Goal: Task Accomplishment & Management: Manage account settings

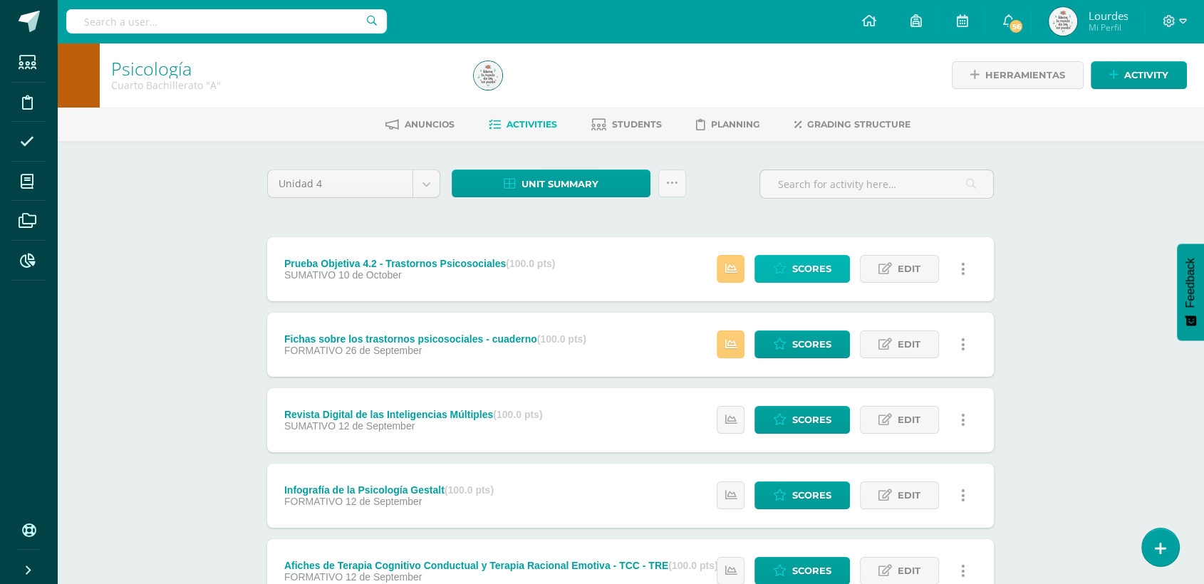
click at [784, 270] on icon at bounding box center [780, 269] width 14 height 12
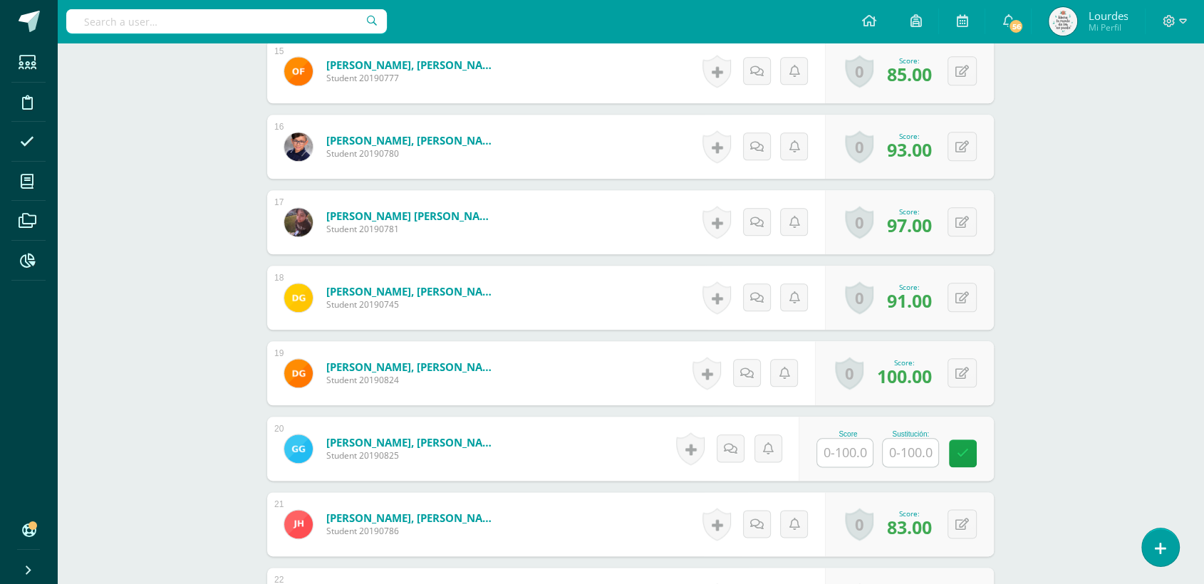
scroll to position [1585, 0]
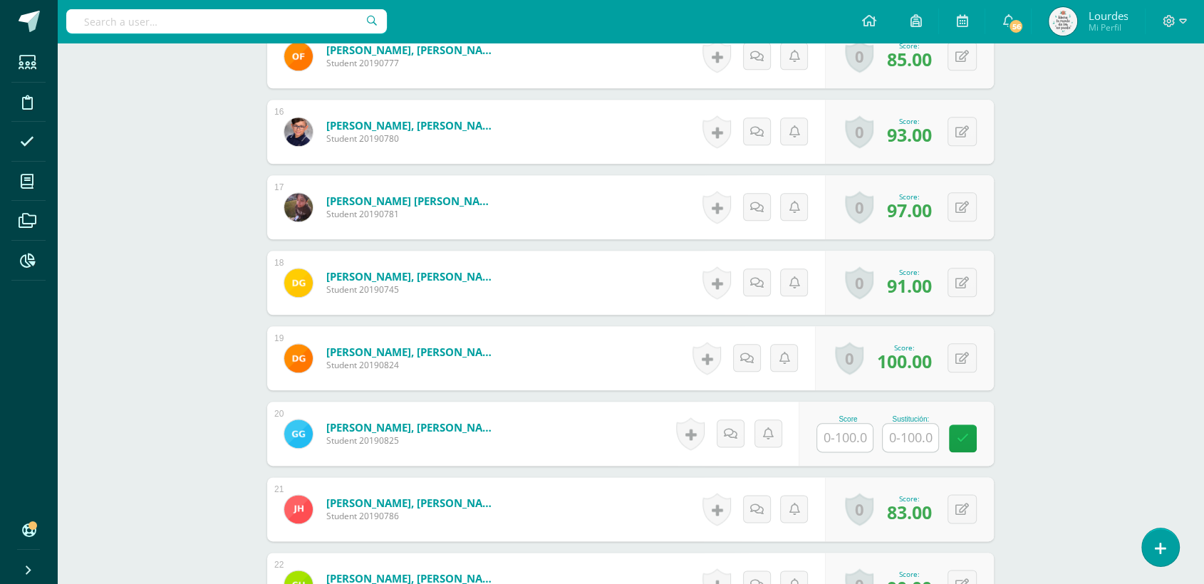
click at [844, 435] on input "text" at bounding box center [845, 438] width 56 height 28
type input "100"
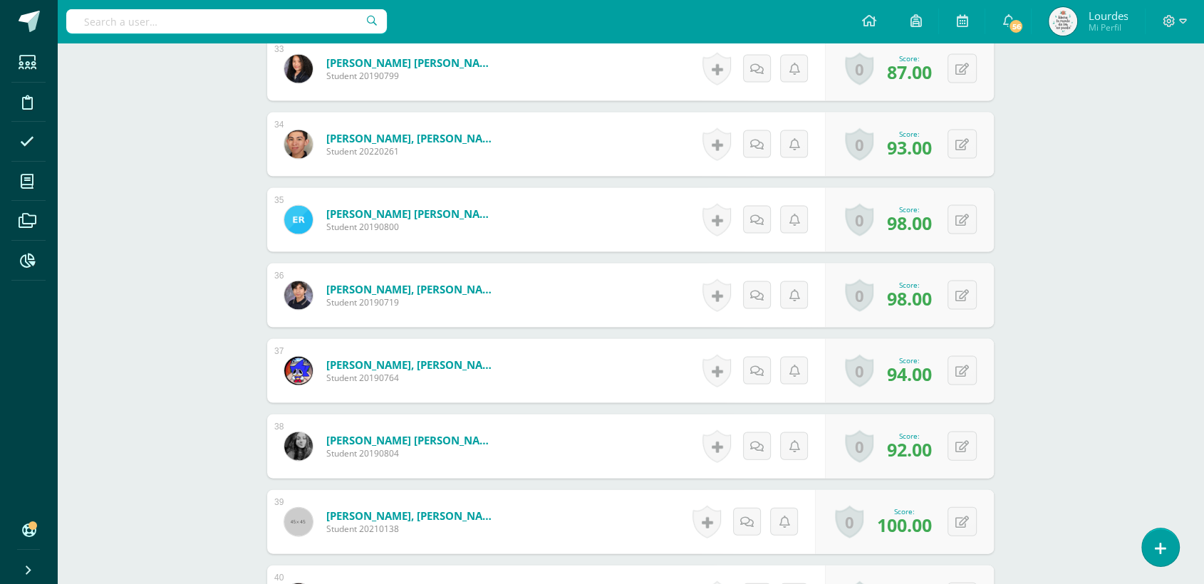
scroll to position [2774, 0]
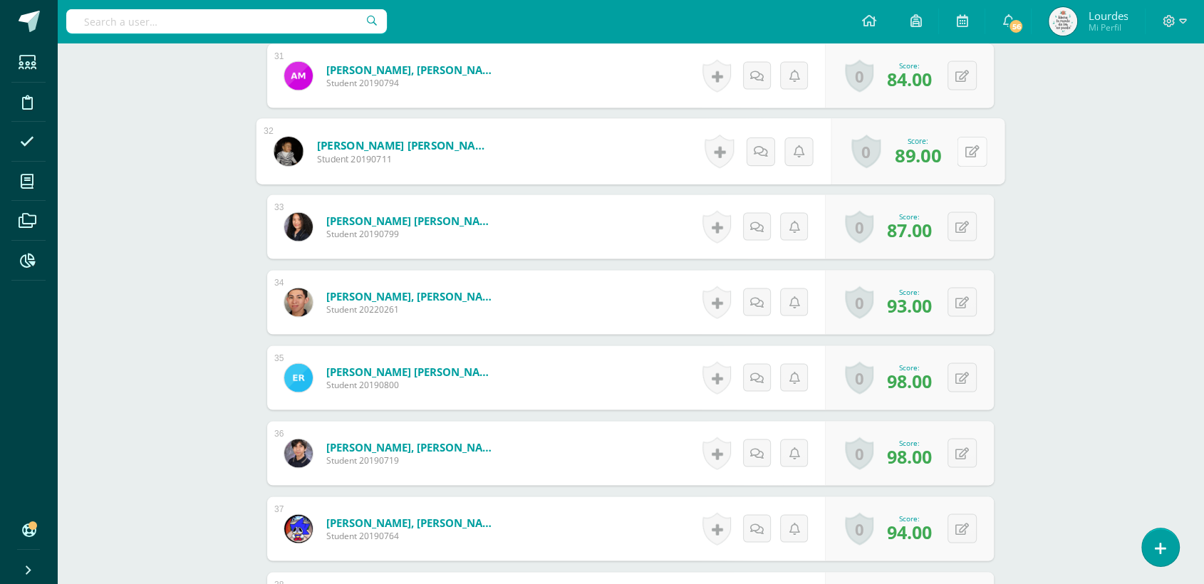
click at [953, 148] on div "0 Badges Badges obtained Aún no hay logros agregados Score: 89.00" at bounding box center [919, 152] width 174 height 66
click at [981, 155] on button at bounding box center [972, 152] width 30 height 30
type input "100"
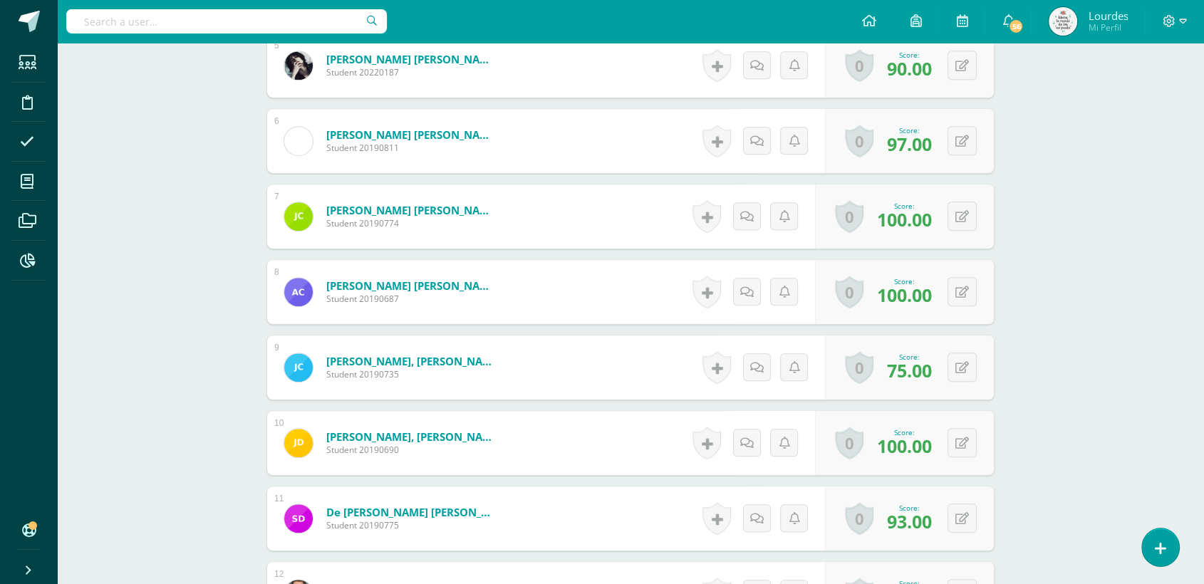
scroll to position [0, 0]
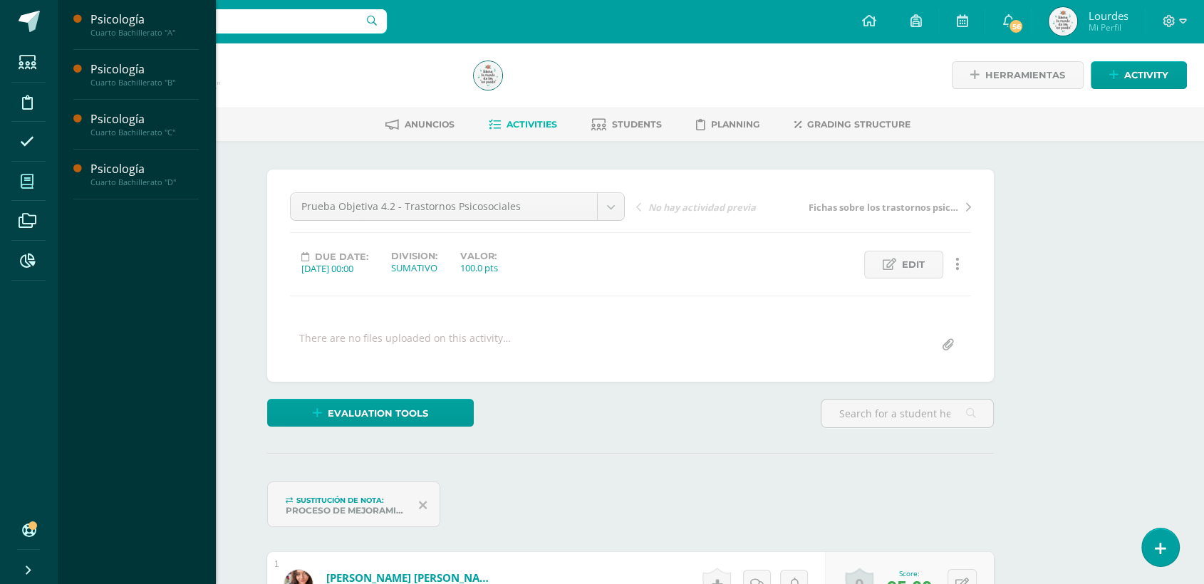
click at [24, 193] on span at bounding box center [27, 181] width 32 height 32
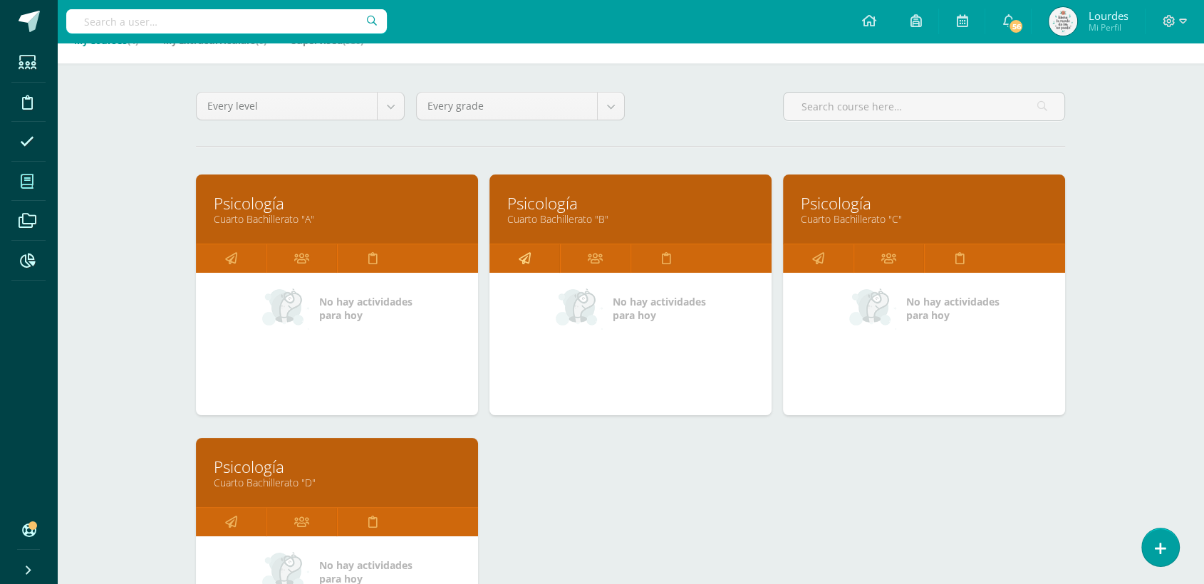
scroll to position [237, 0]
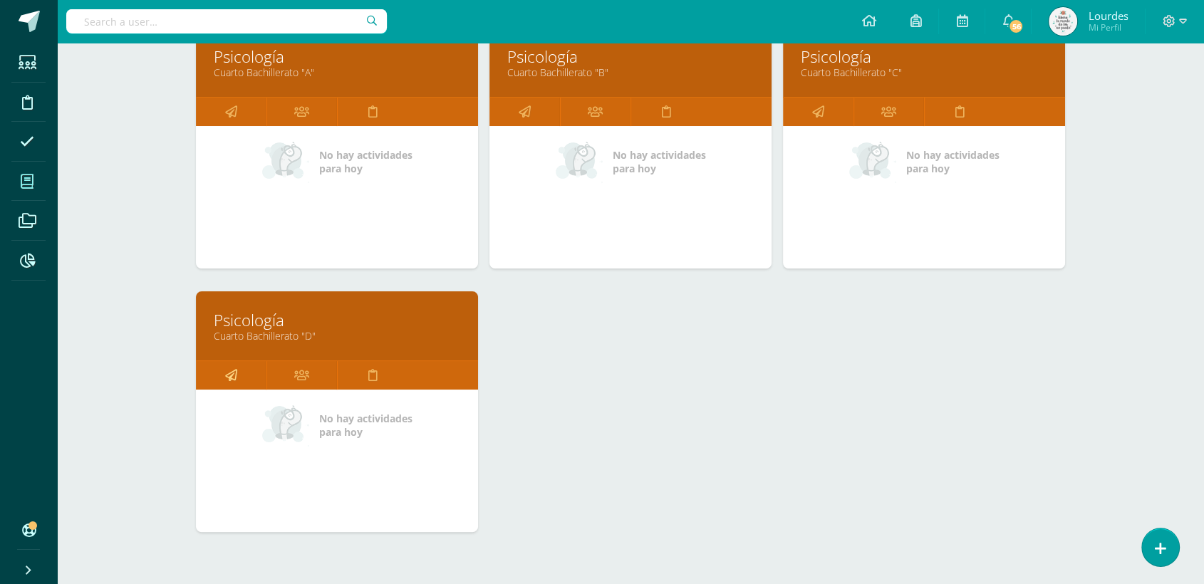
click at [237, 372] on link at bounding box center [231, 375] width 71 height 29
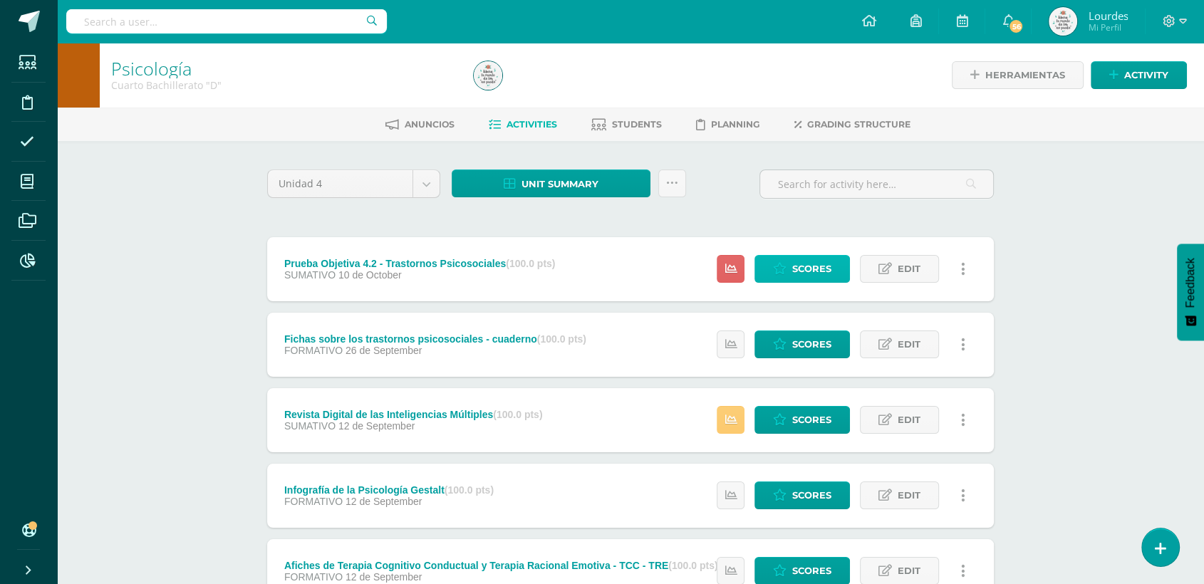
click at [781, 267] on icon at bounding box center [780, 269] width 14 height 12
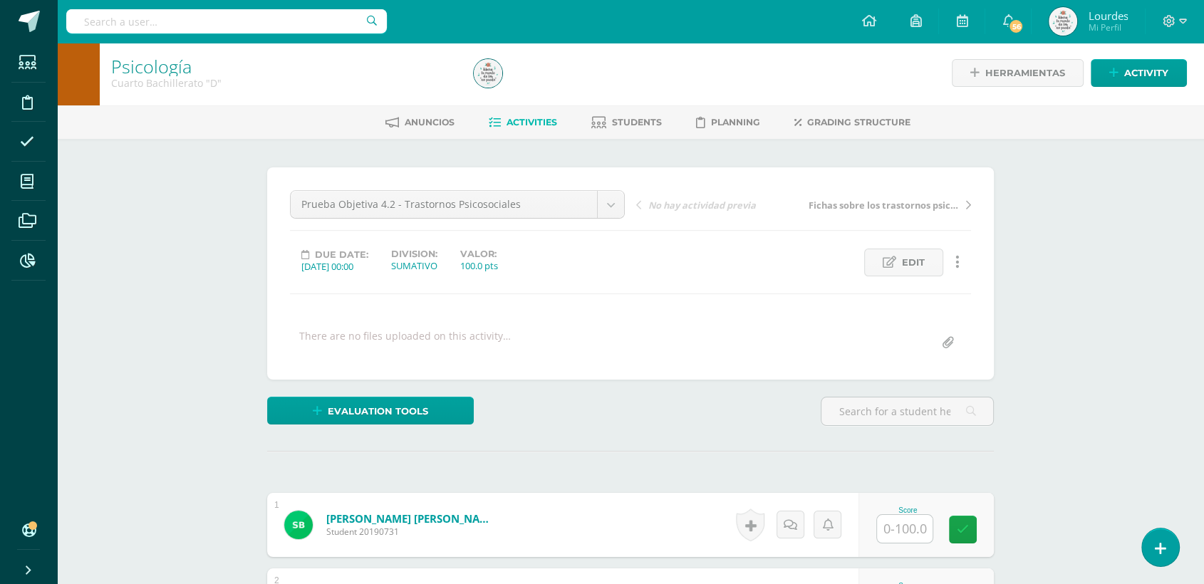
scroll to position [3, 0]
click at [897, 527] on input "text" at bounding box center [905, 529] width 56 height 28
type input "93"
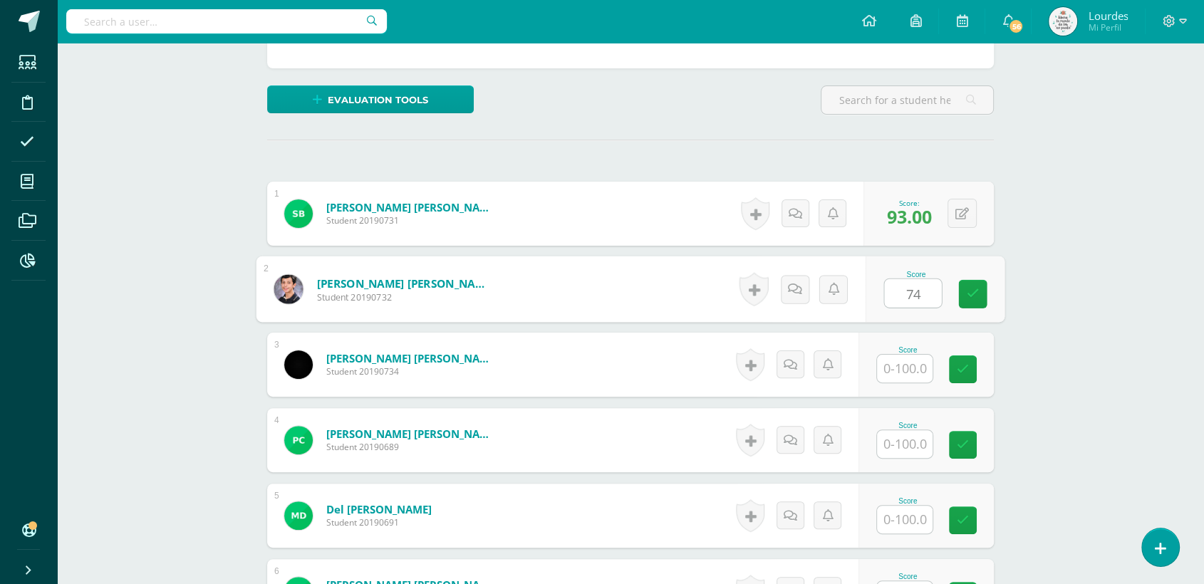
type input "74"
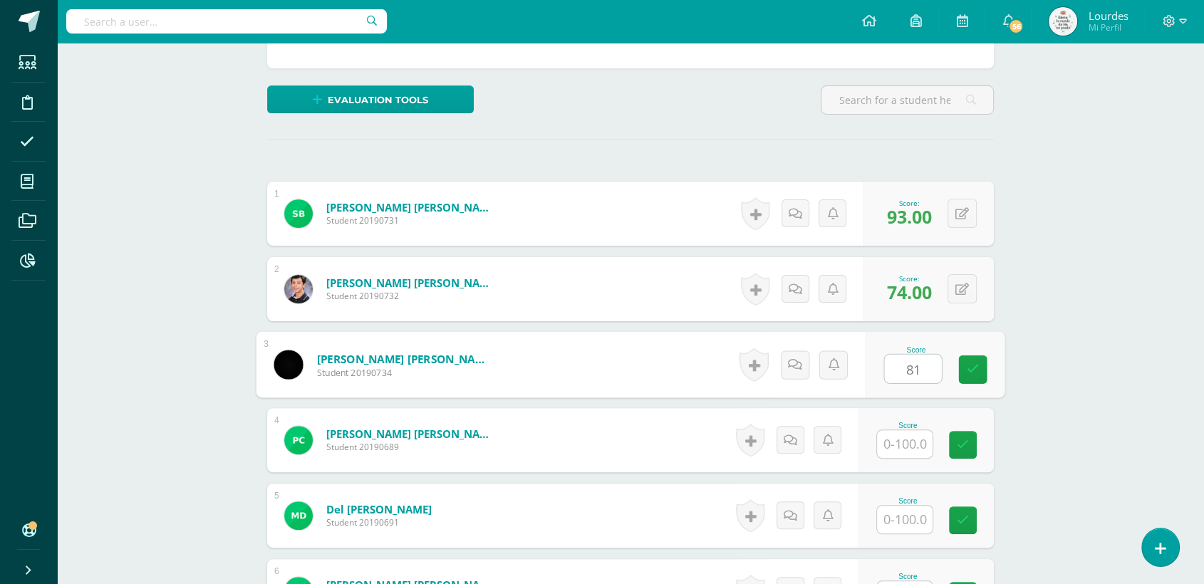
type input "81"
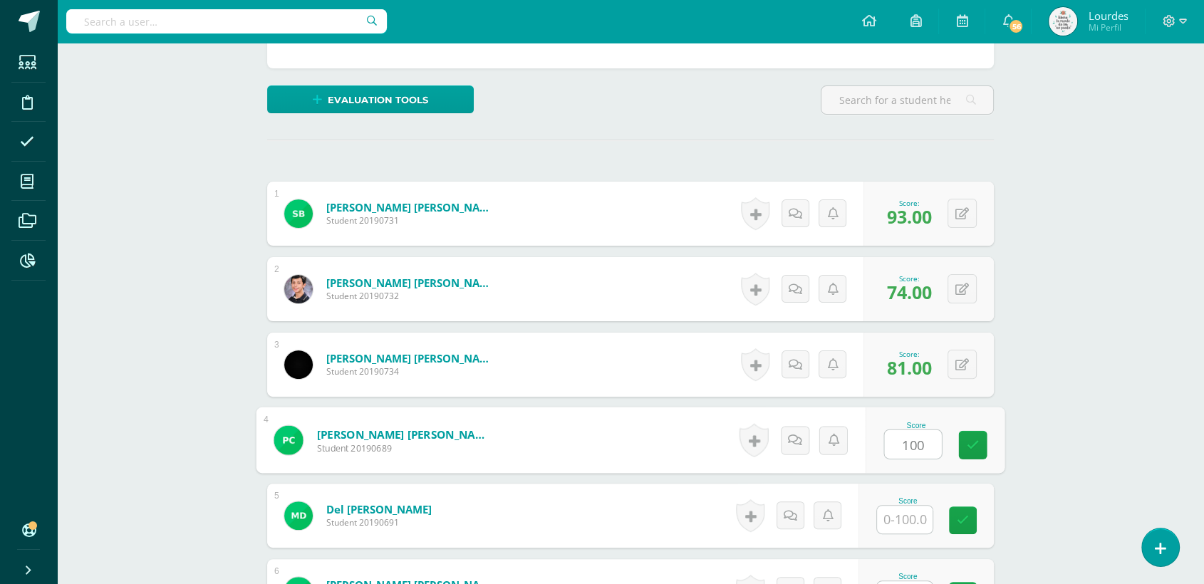
type input "100"
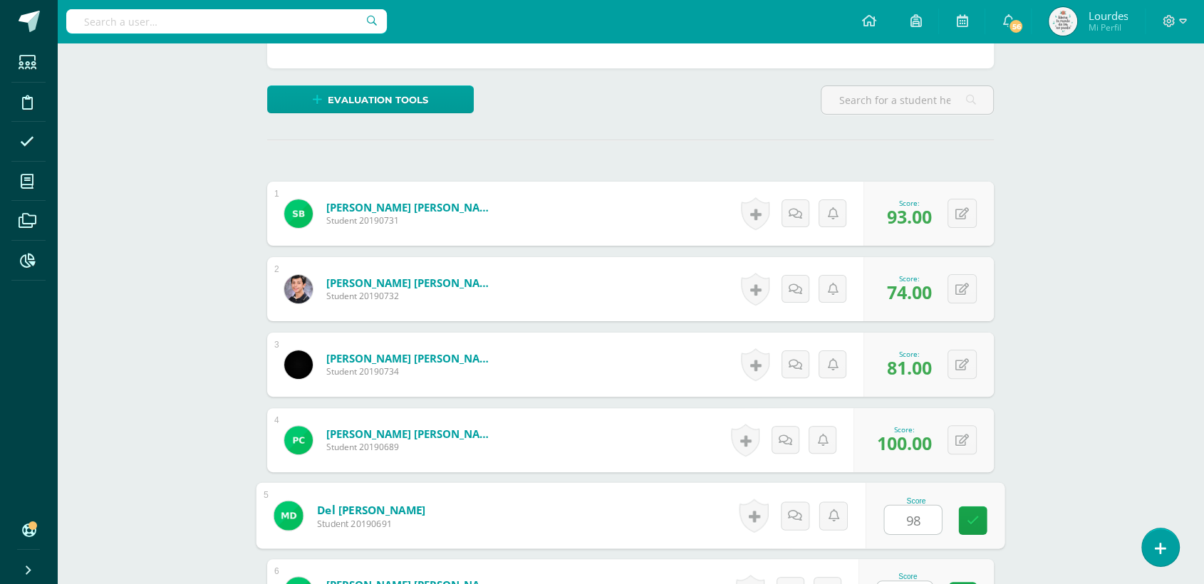
type input "98"
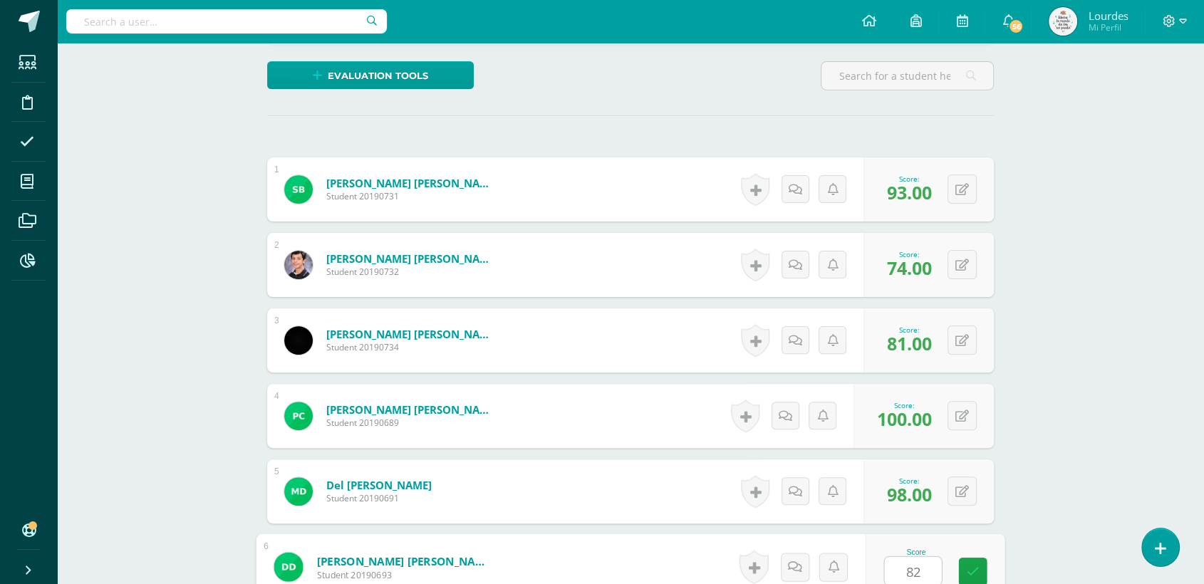
type input "82"
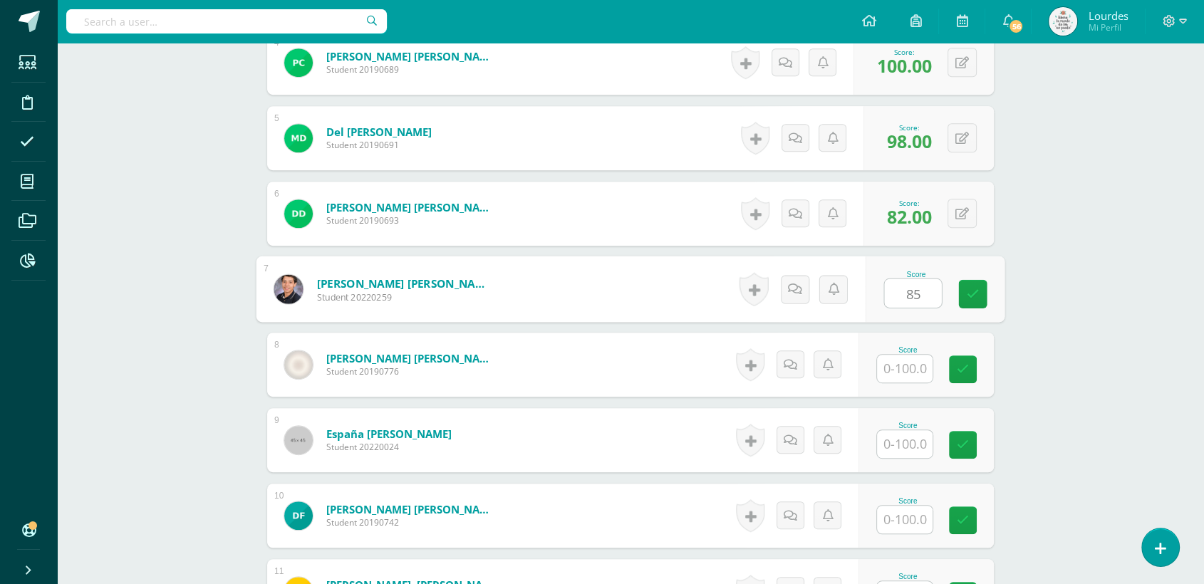
type input "85"
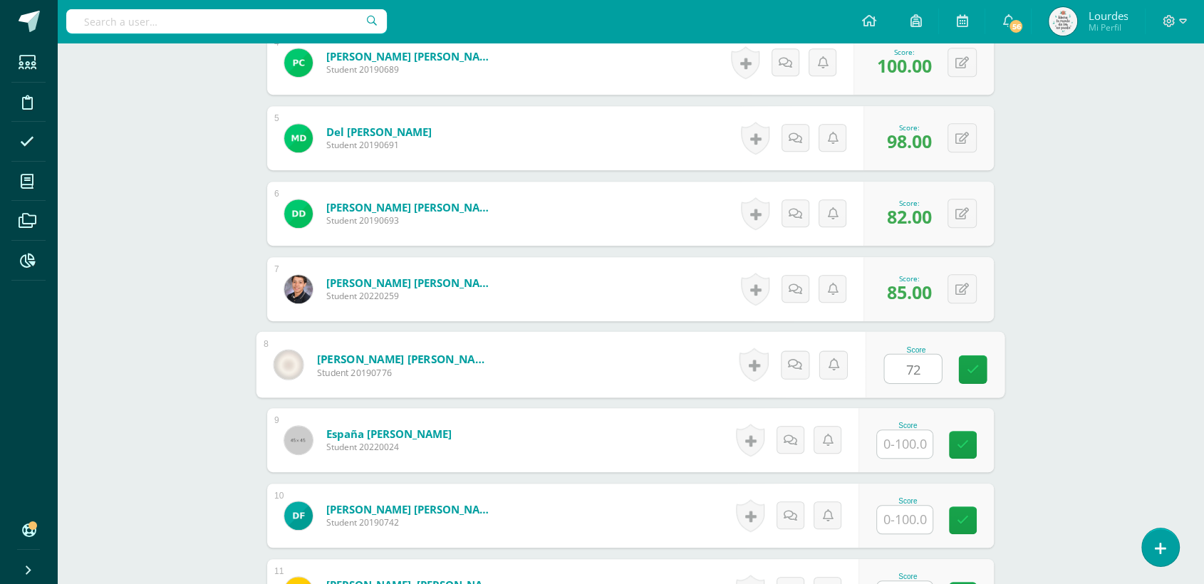
type input "72"
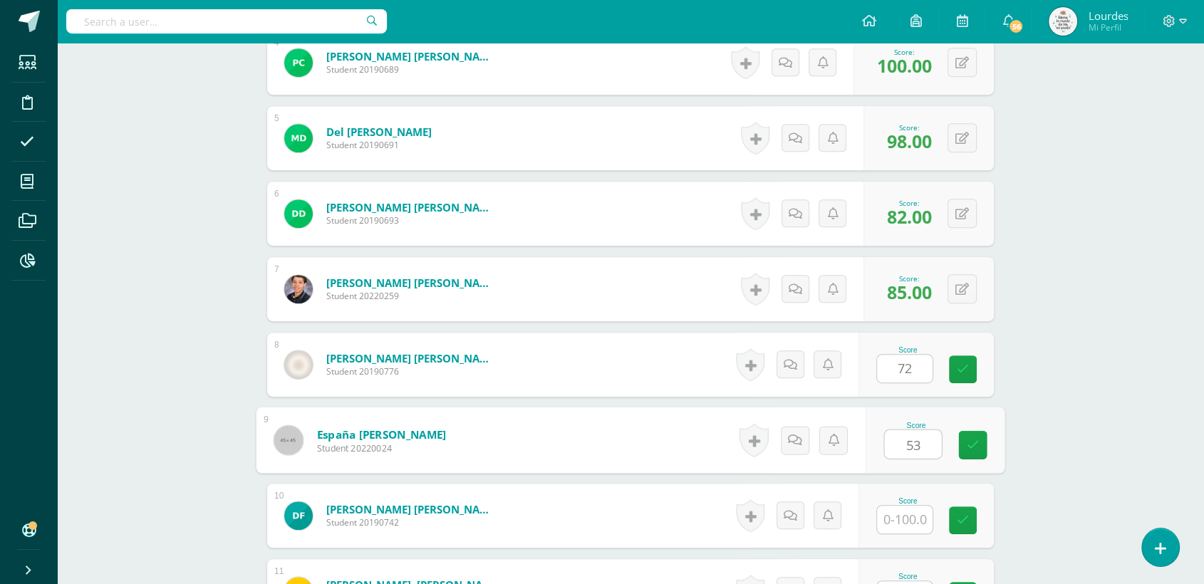
type input "53"
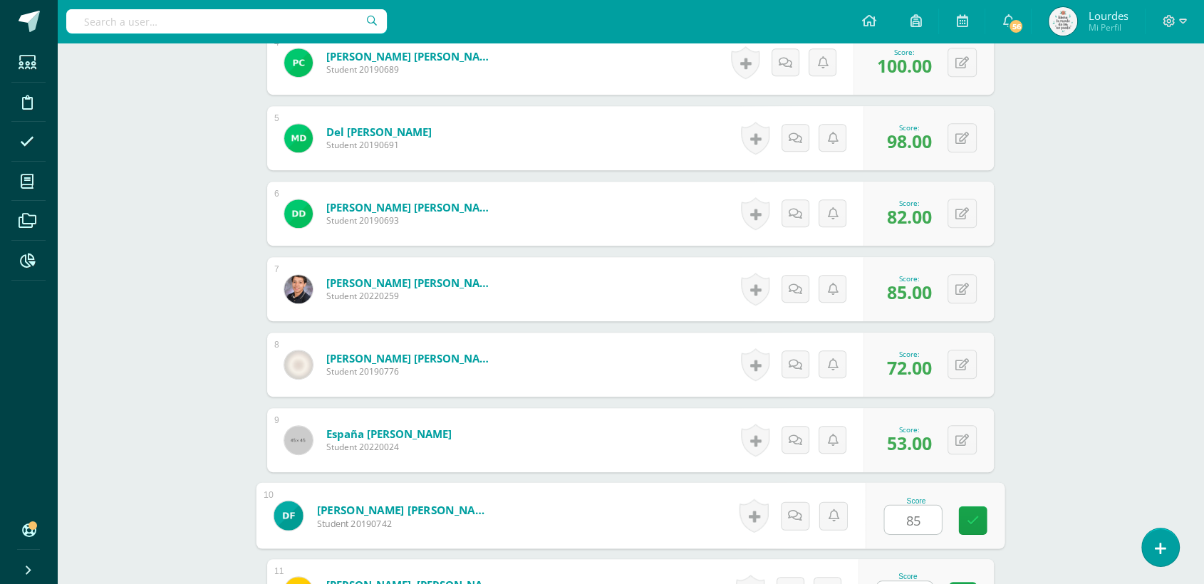
type input "85"
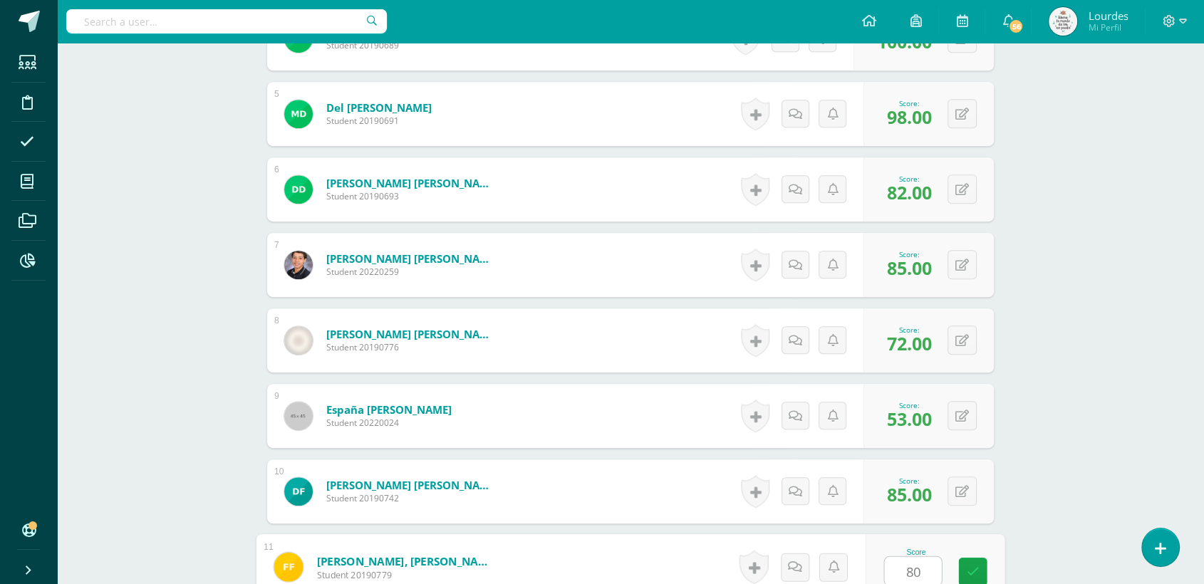
type input "80"
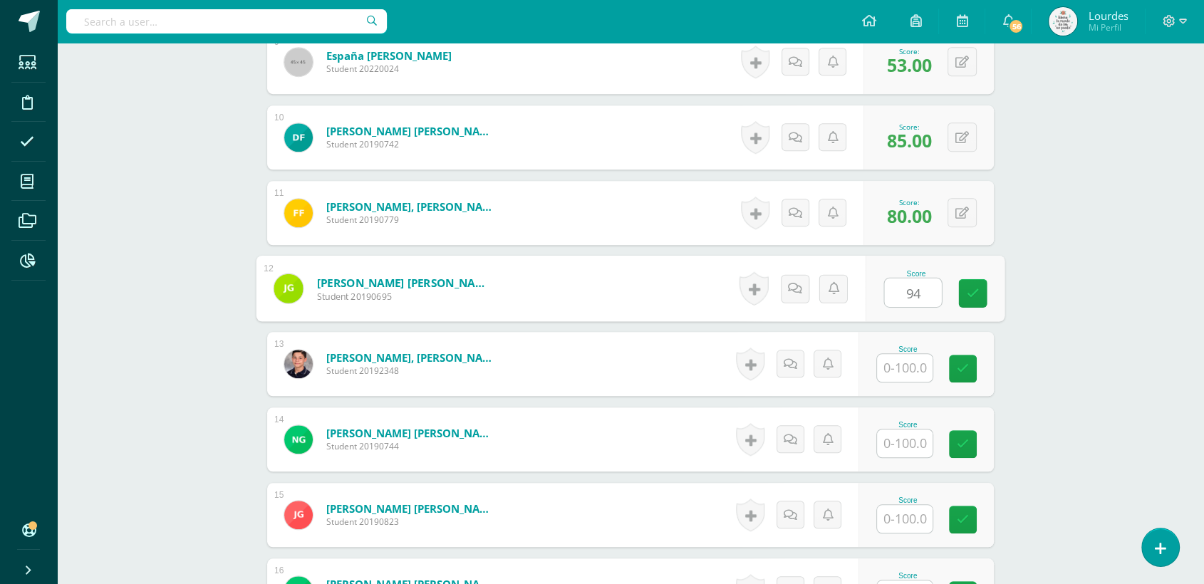
type input "94"
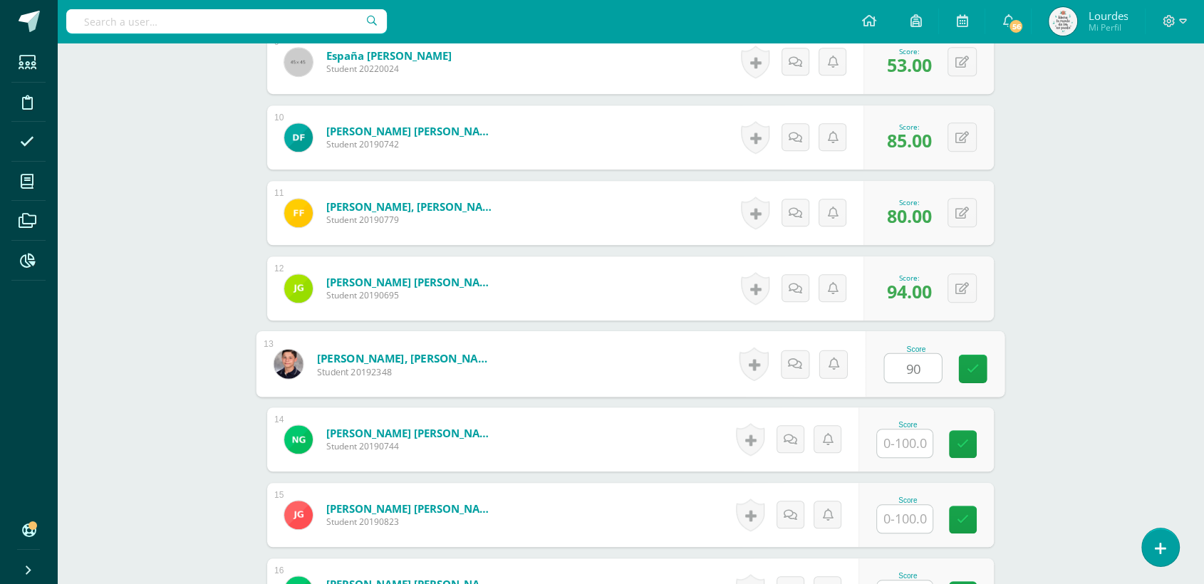
type input "90"
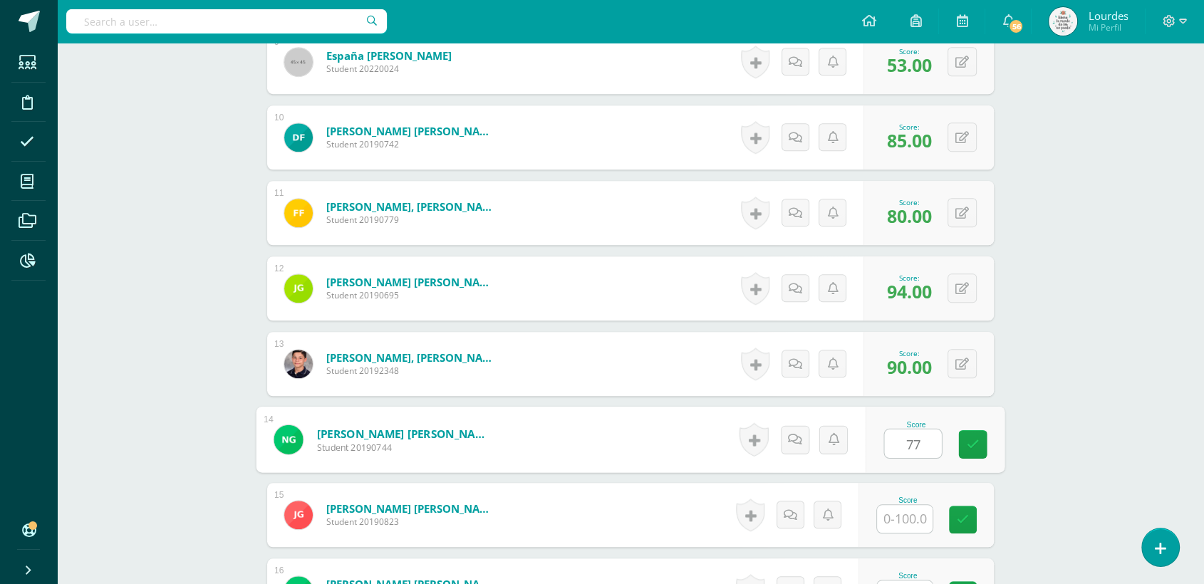
type input "77"
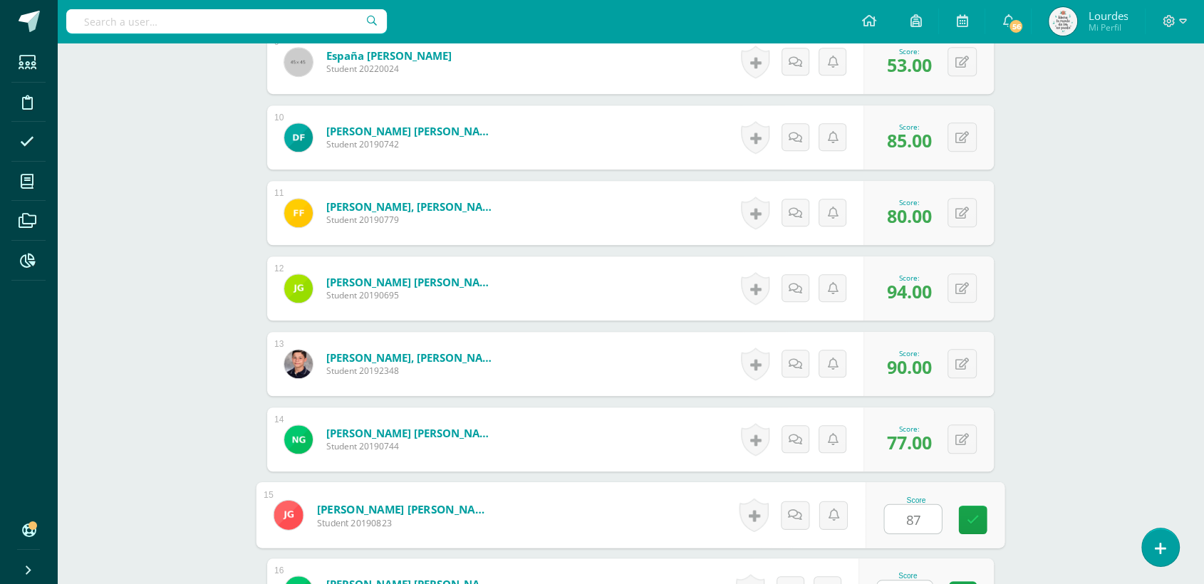
type input "87"
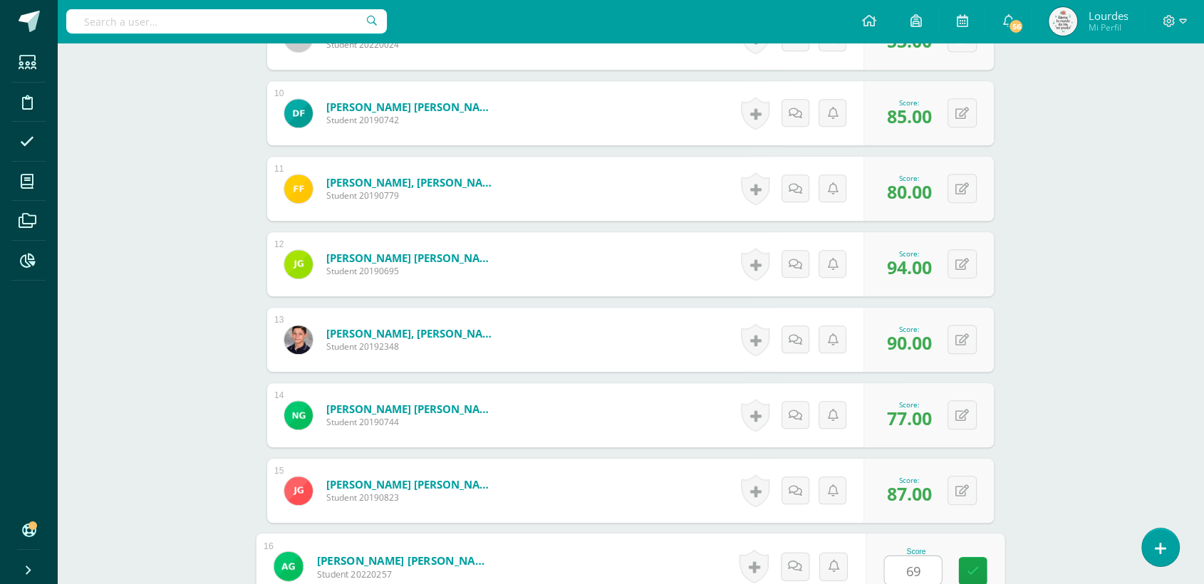
type input "69"
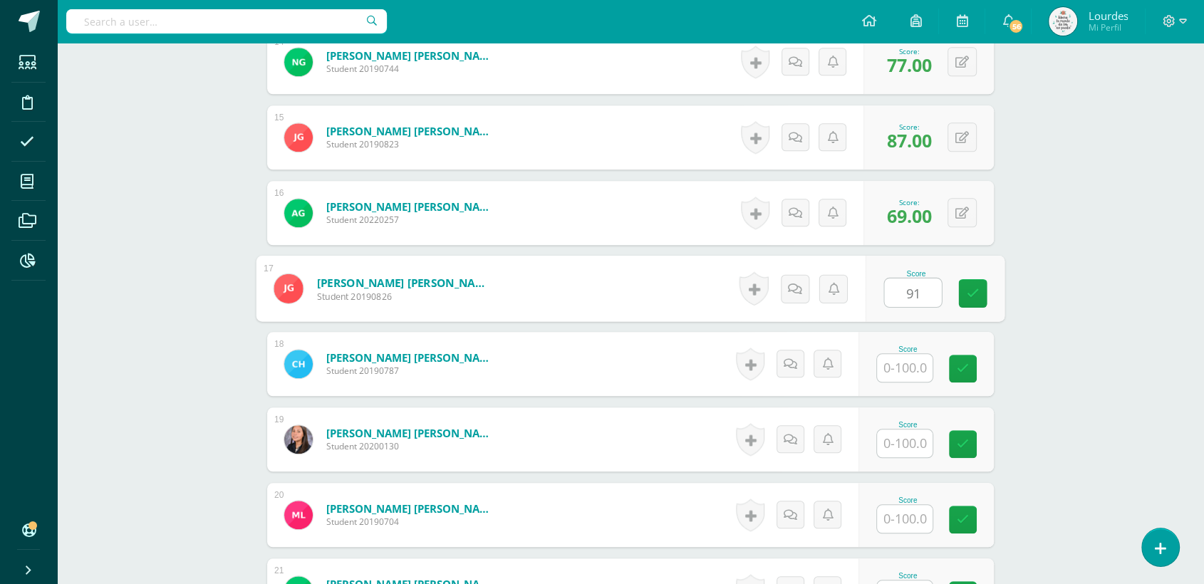
type input "91"
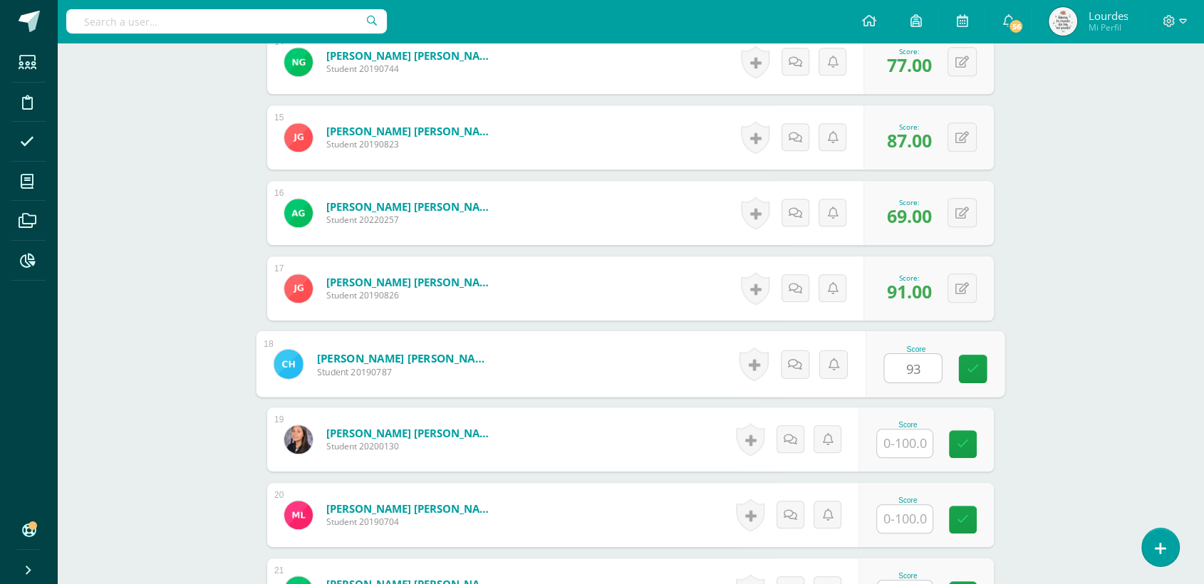
type input "93"
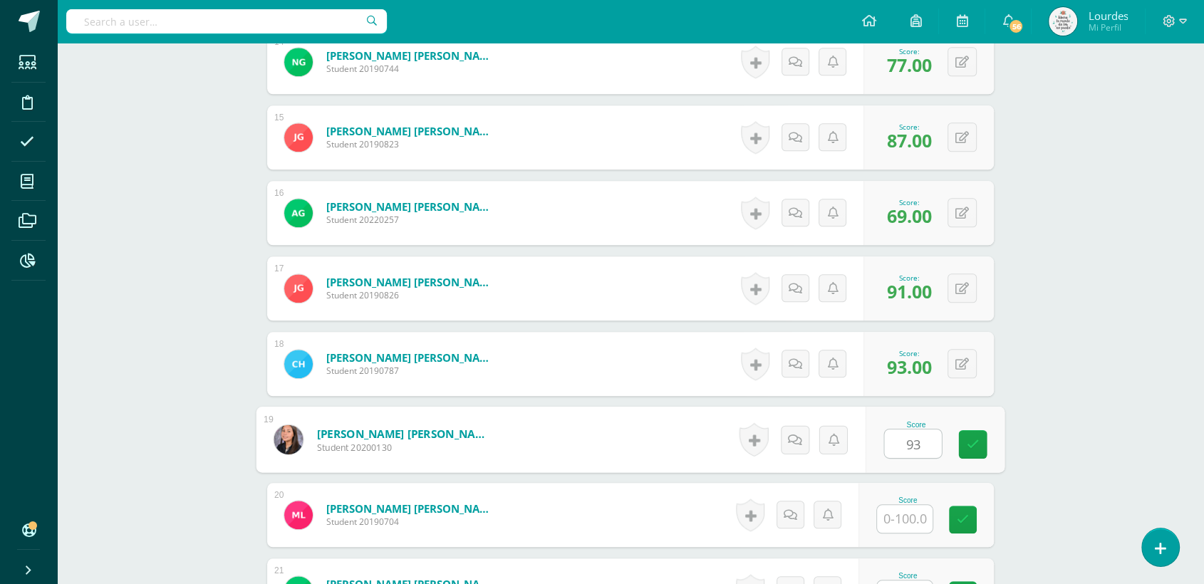
type input "93"
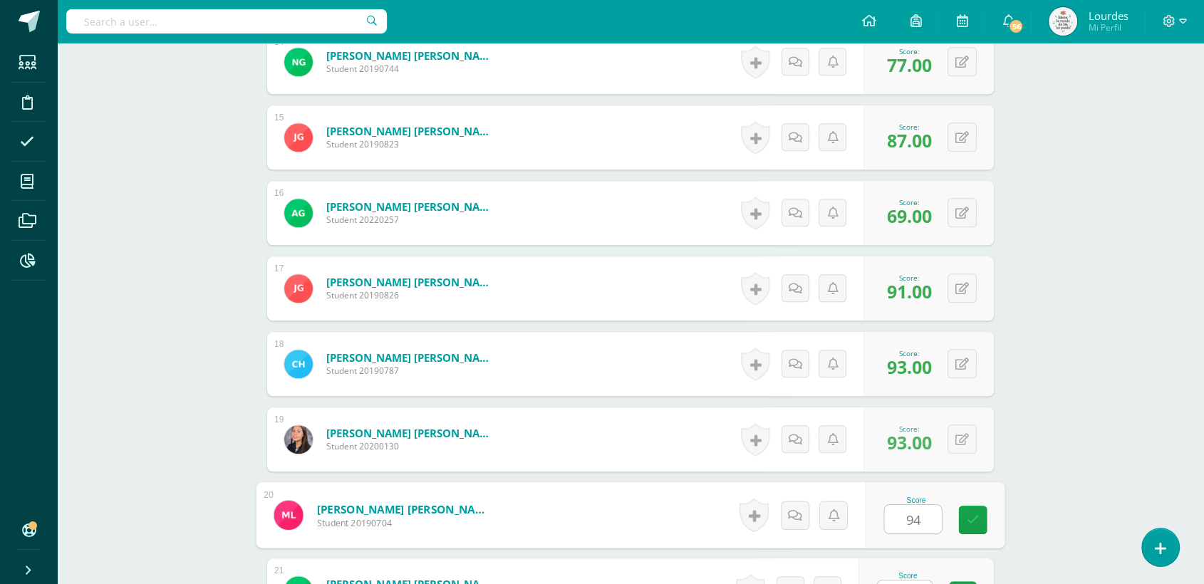
type input "94"
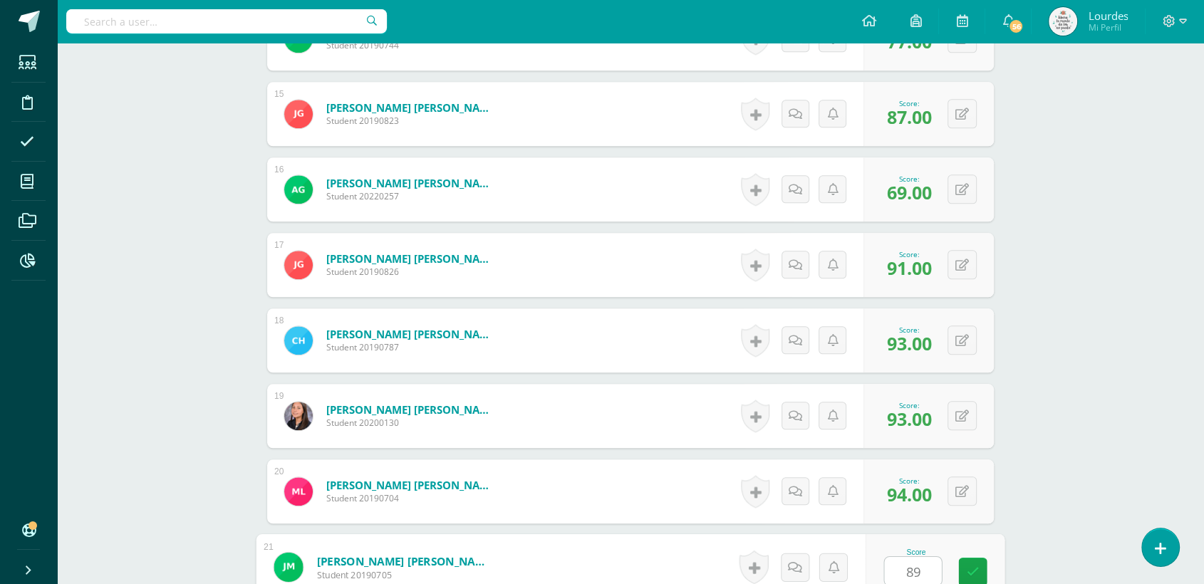
type input "89"
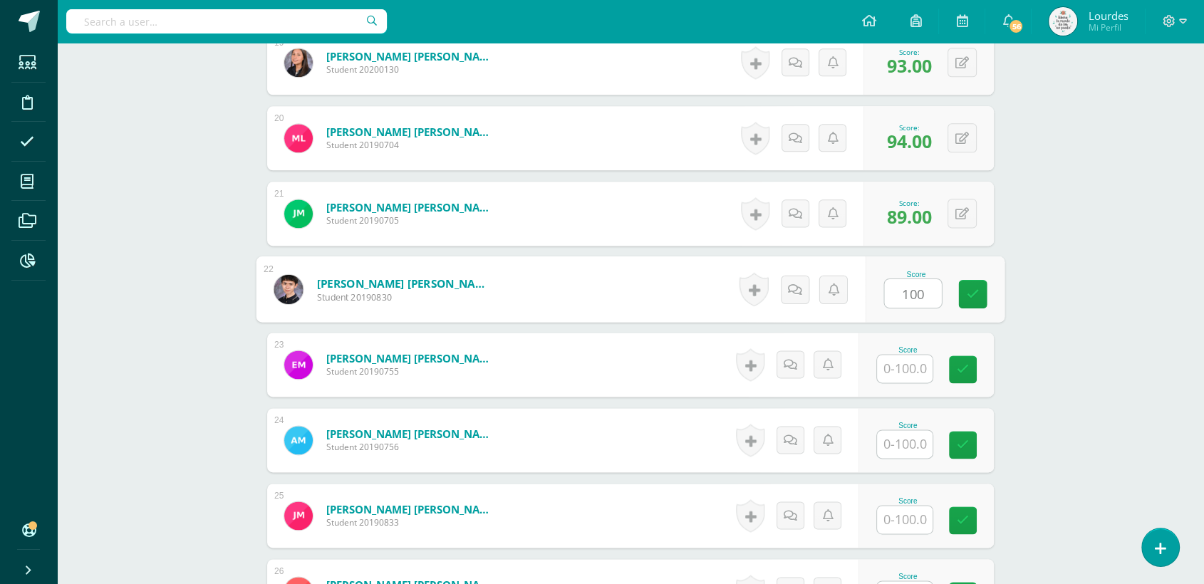
type input "100"
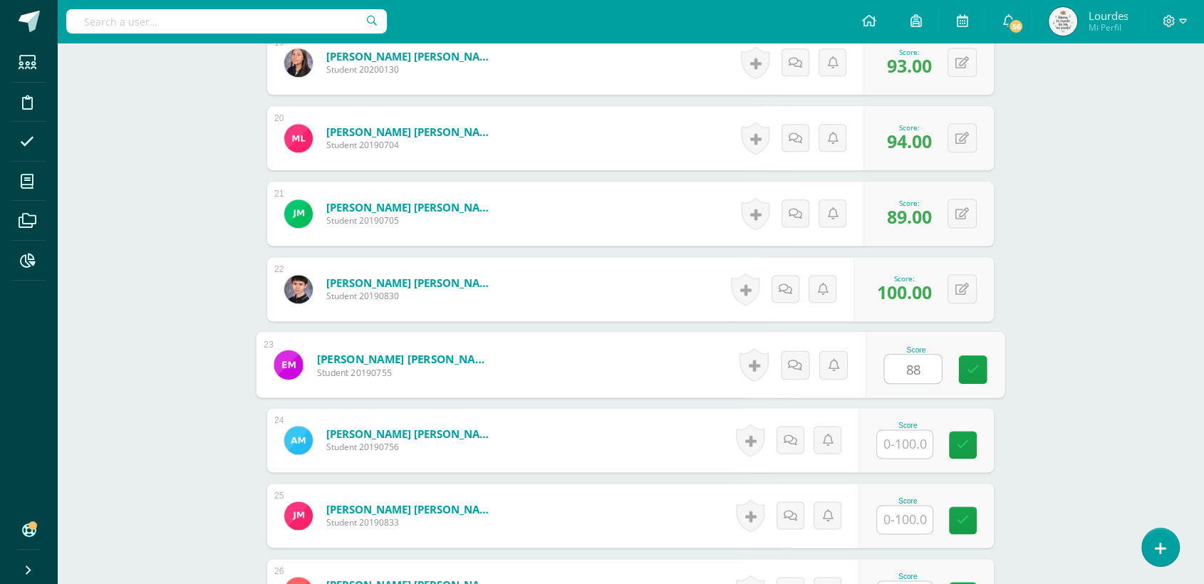
type input "88"
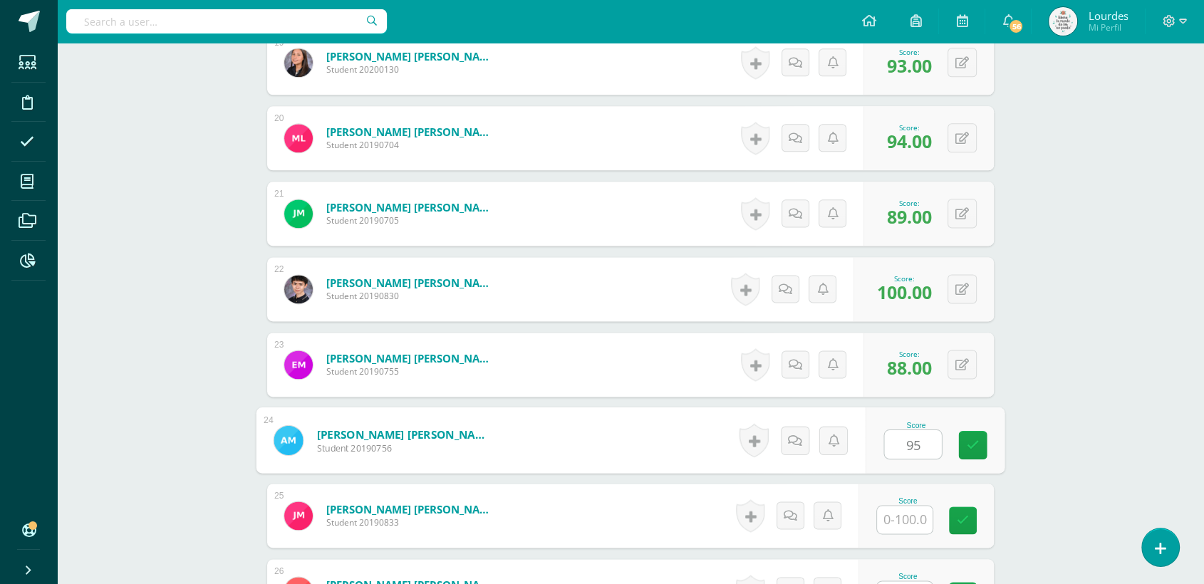
type input "95"
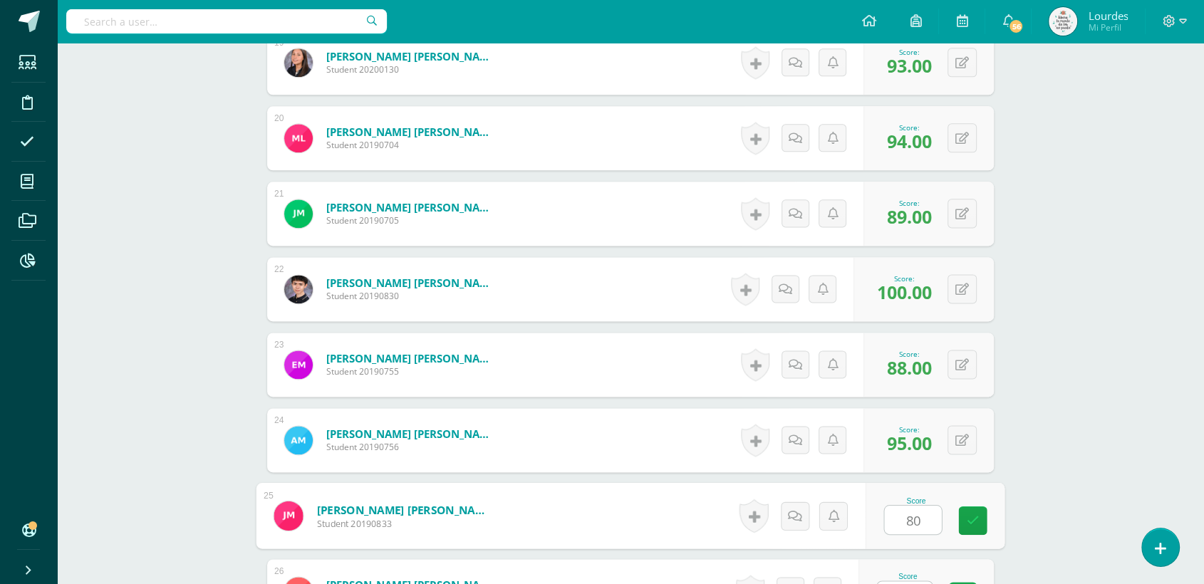
type input "80"
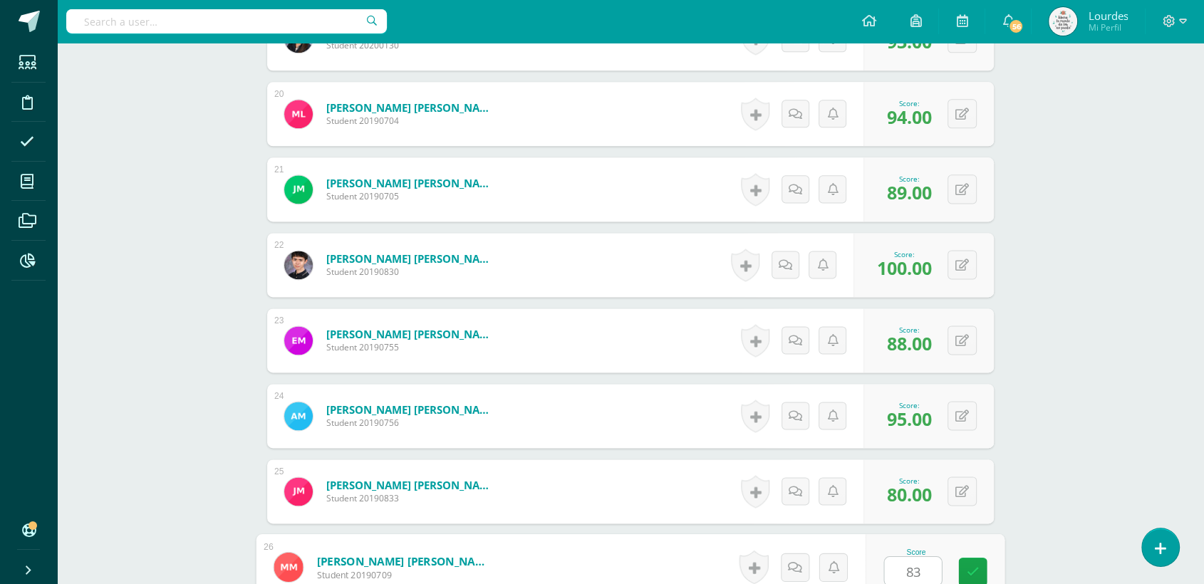
type input "83"
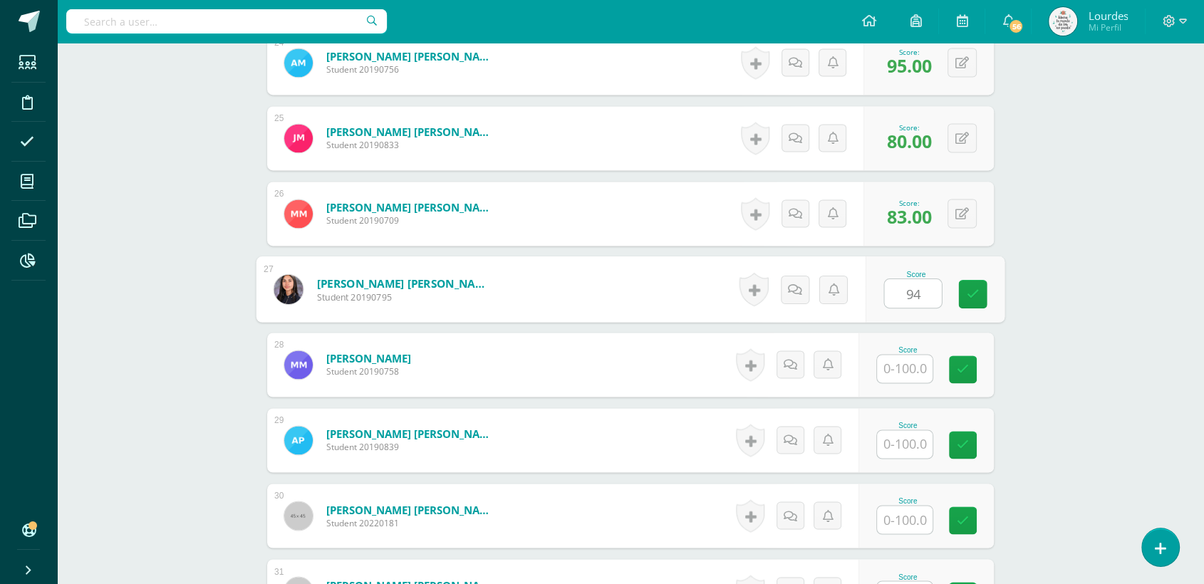
type input "94"
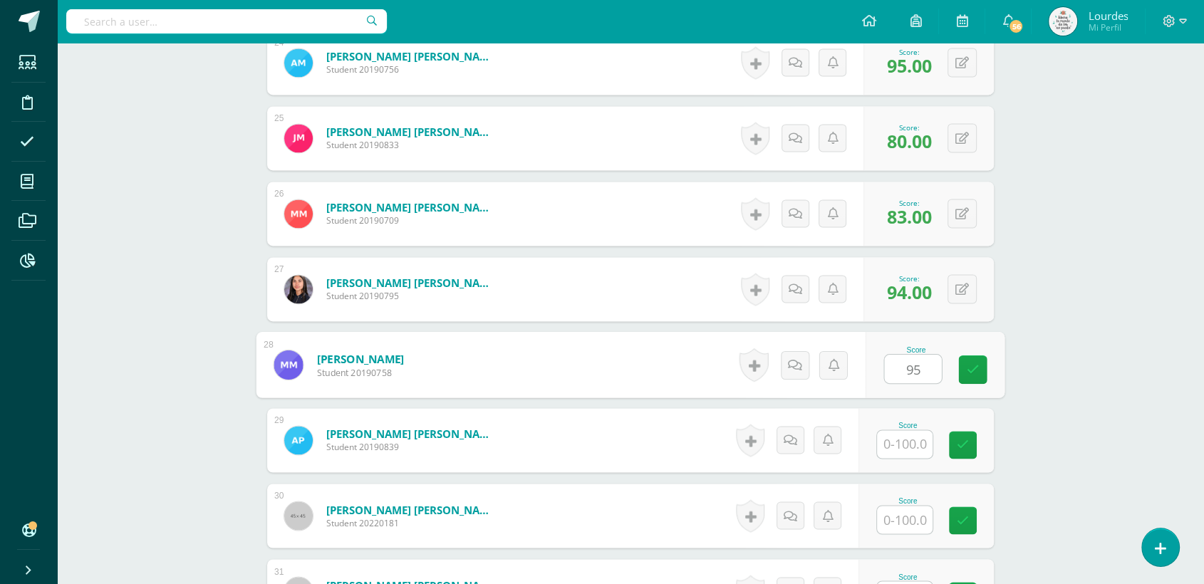
type input "95"
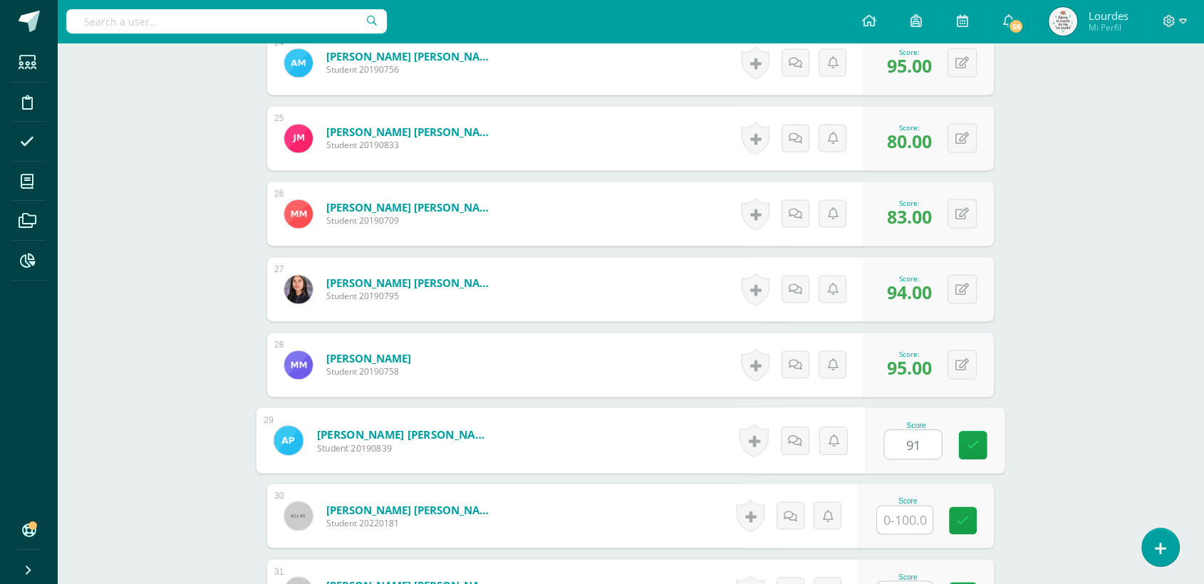
type input "91"
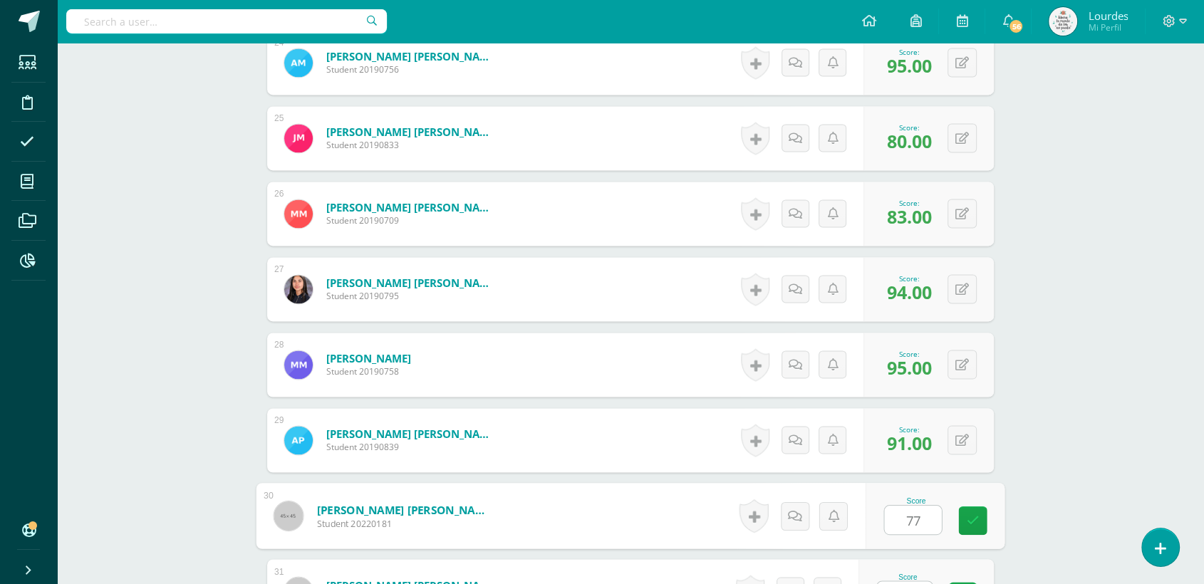
type input "77"
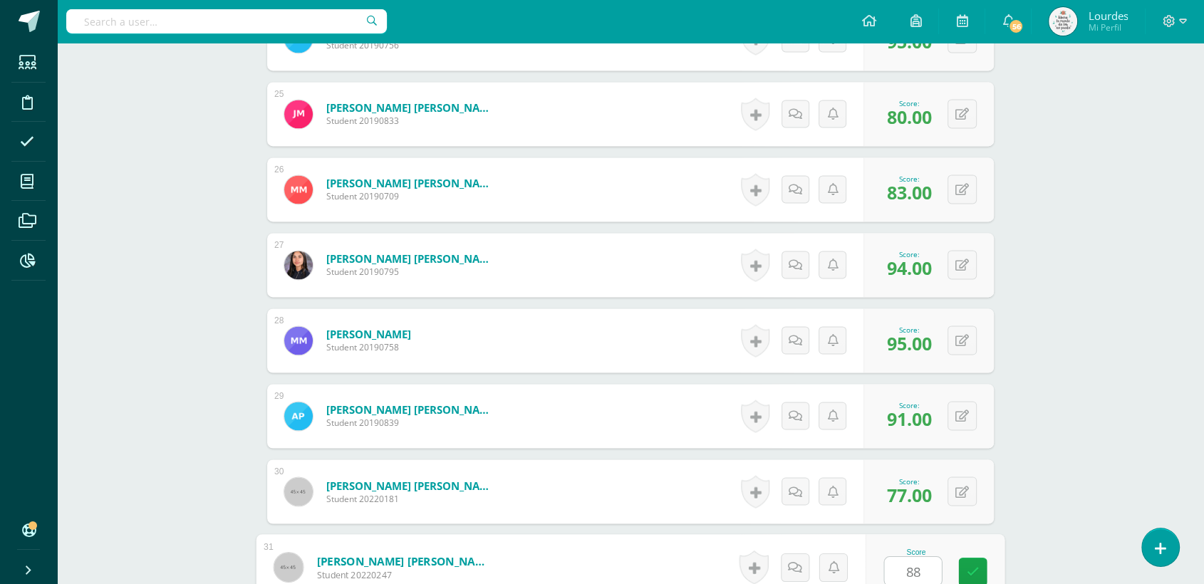
type input "88"
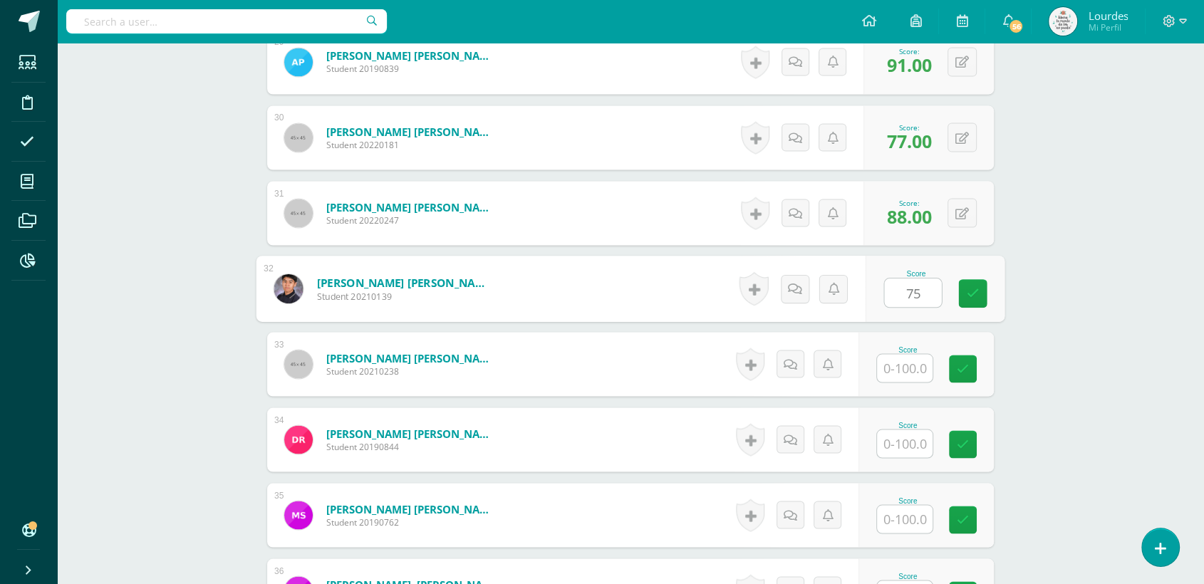
type input "75"
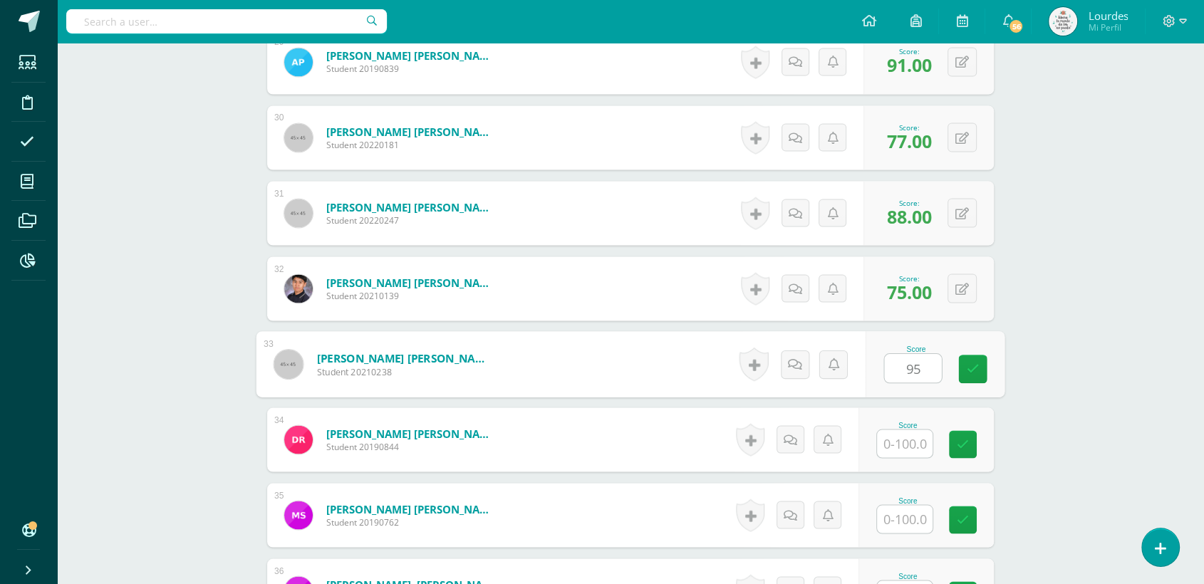
type input "95"
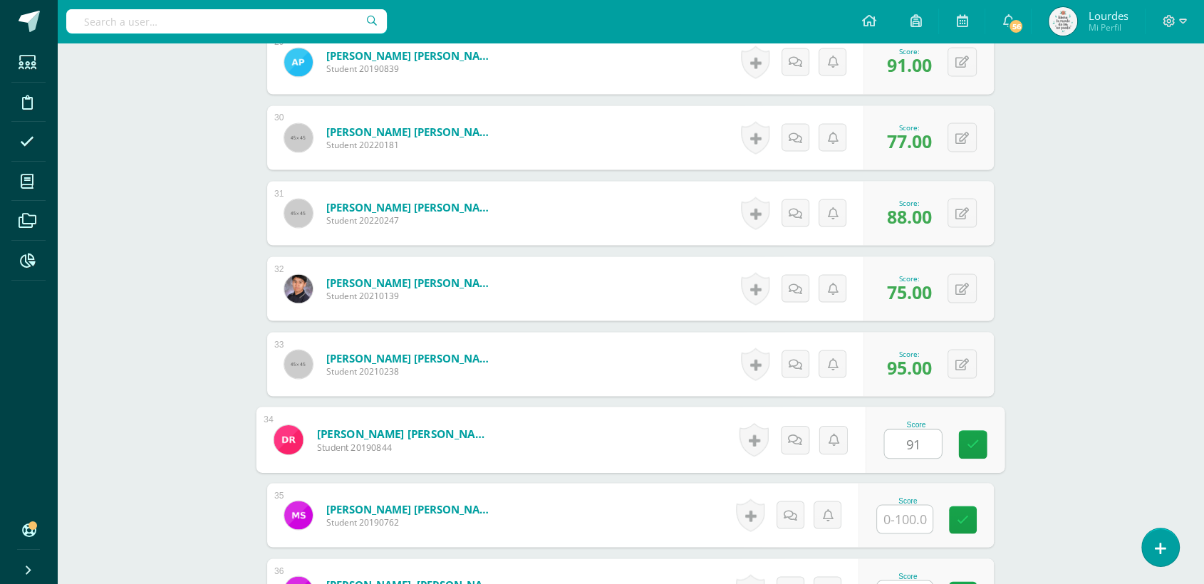
type input "91"
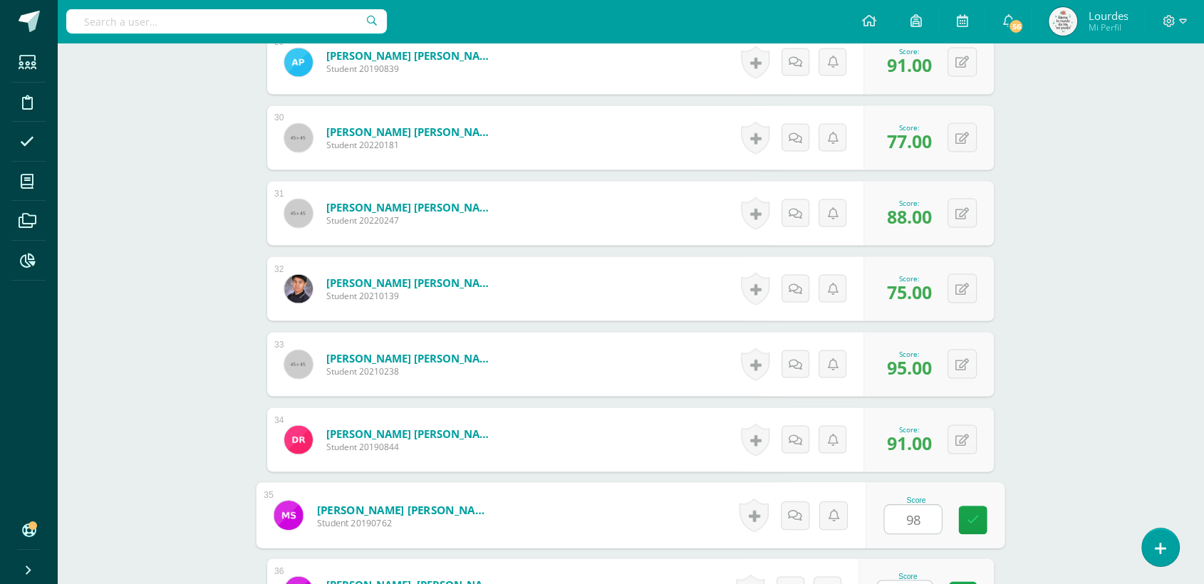
type input "98"
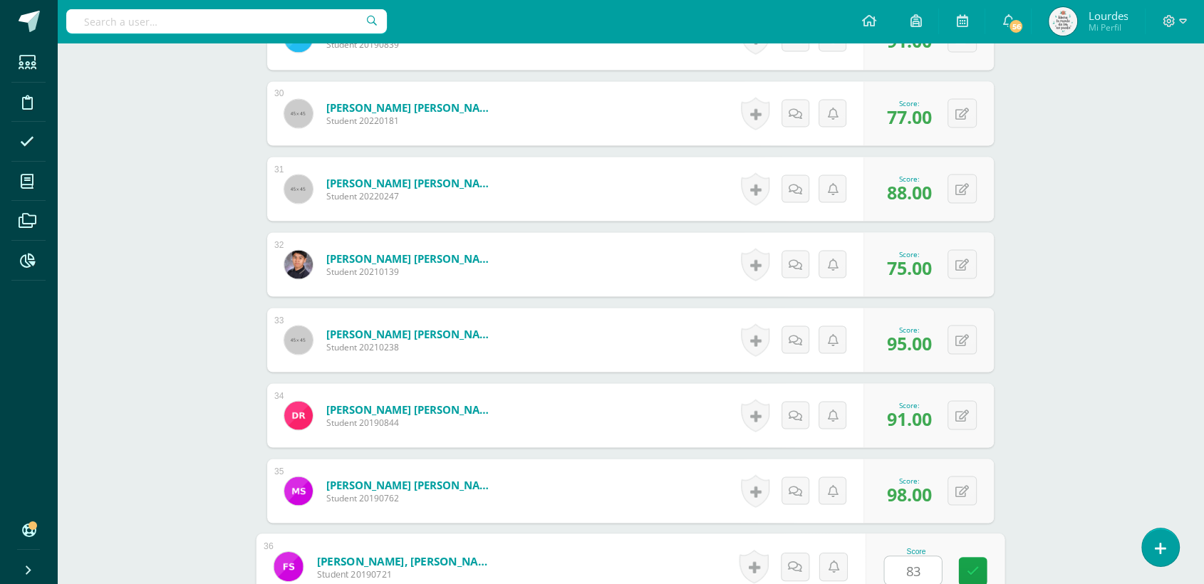
type input "83"
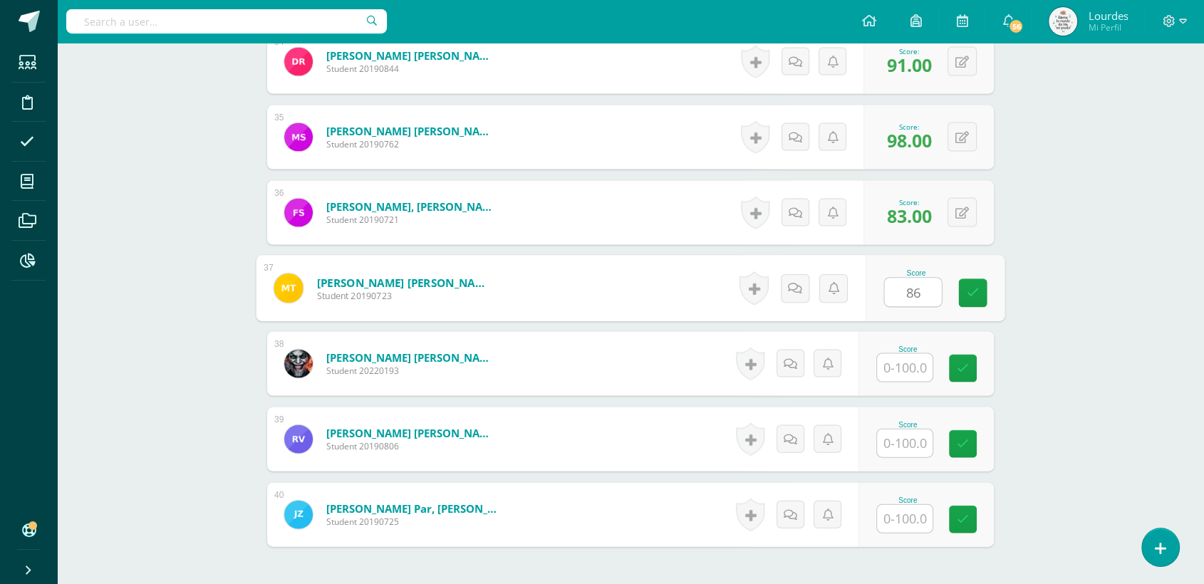
type input "86"
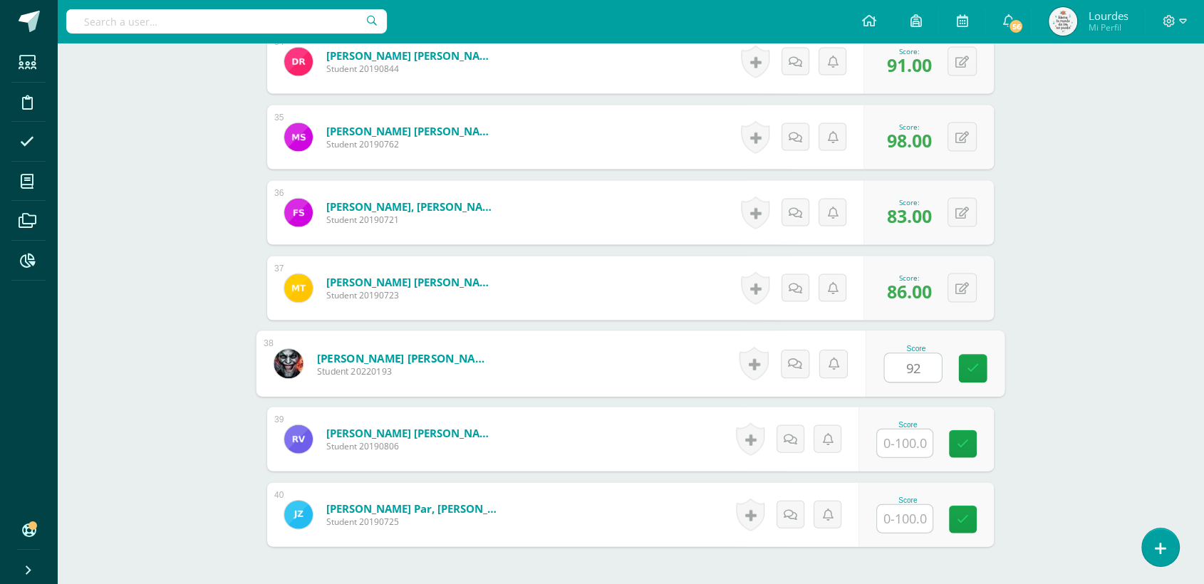
type input "92"
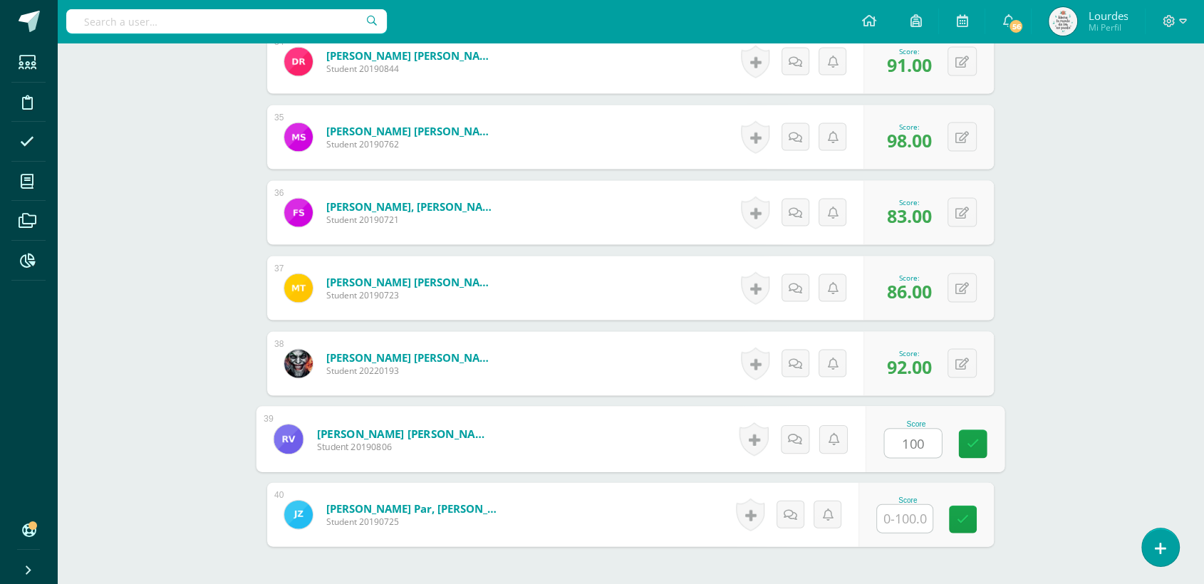
type input "100"
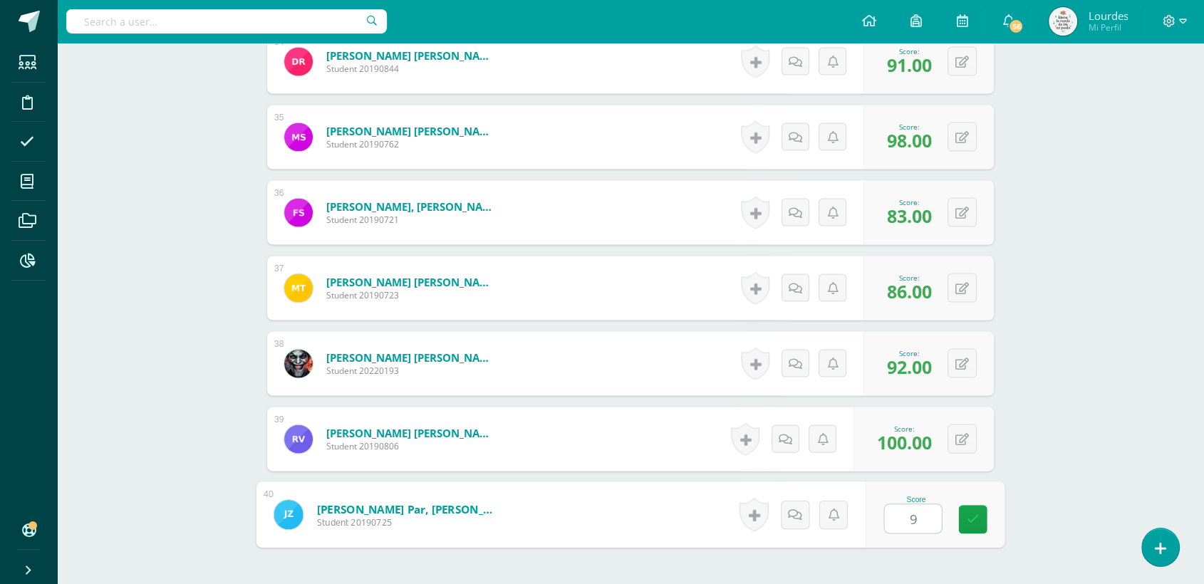
type input "94"
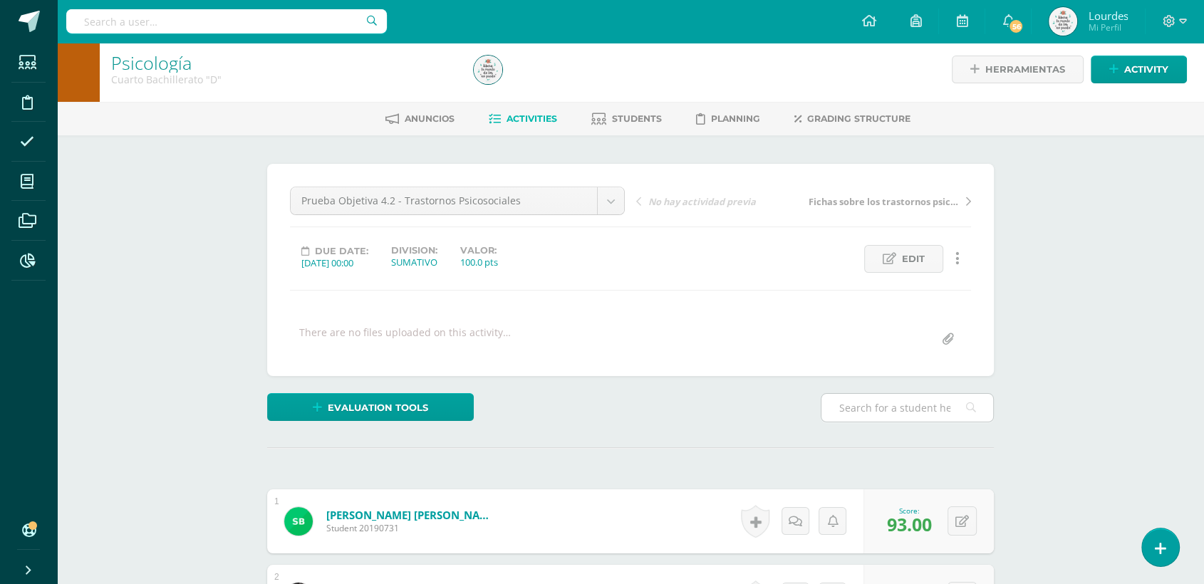
scroll to position [0, 0]
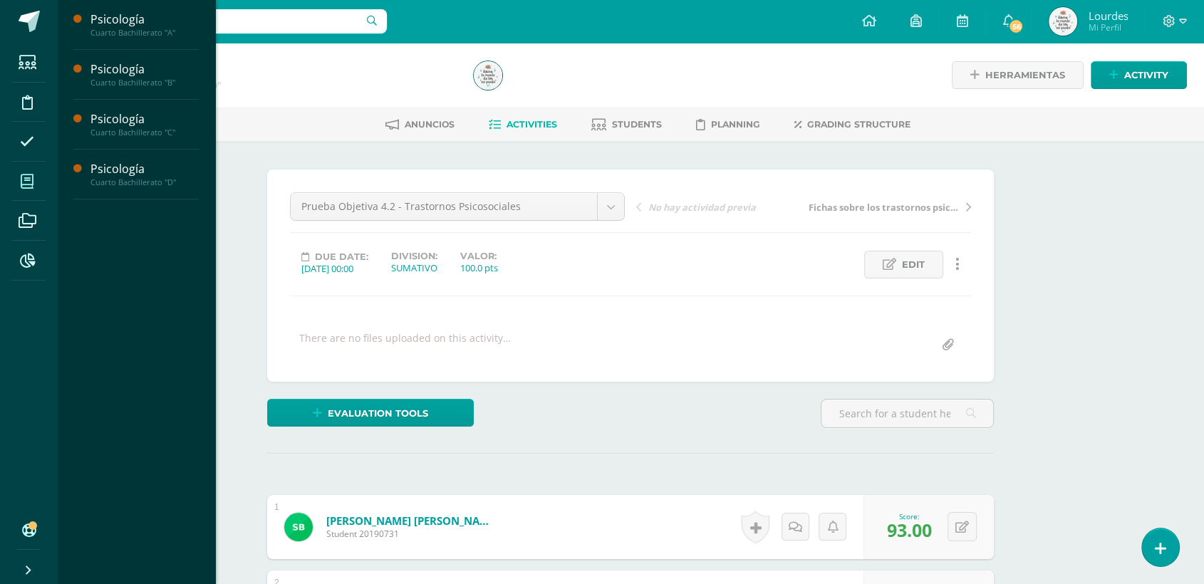
click at [31, 187] on icon at bounding box center [27, 182] width 13 height 14
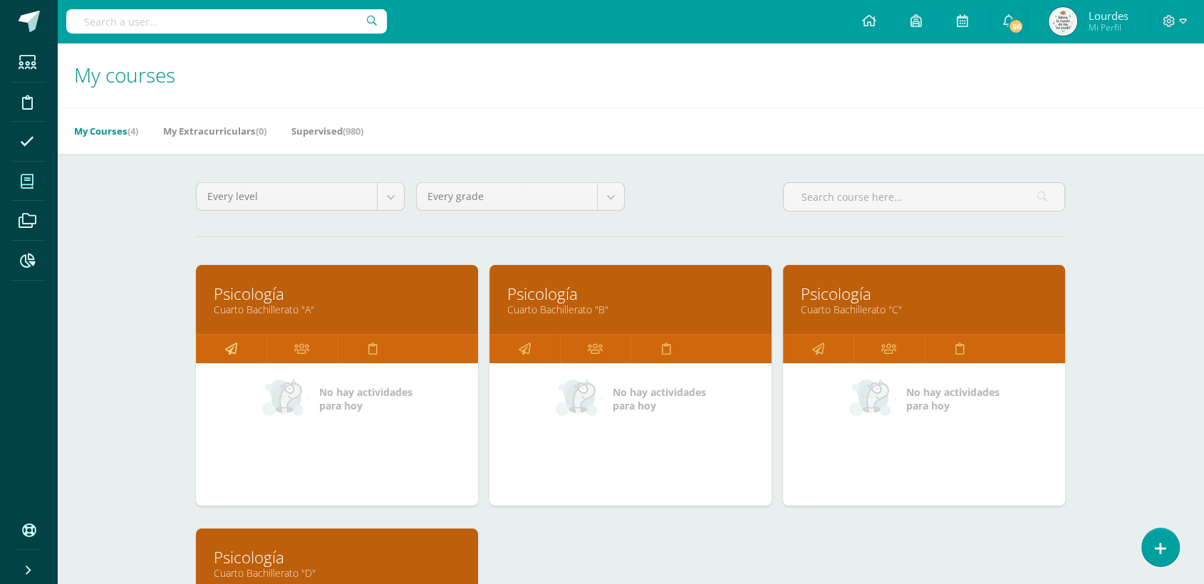
click at [237, 344] on link at bounding box center [231, 349] width 71 height 29
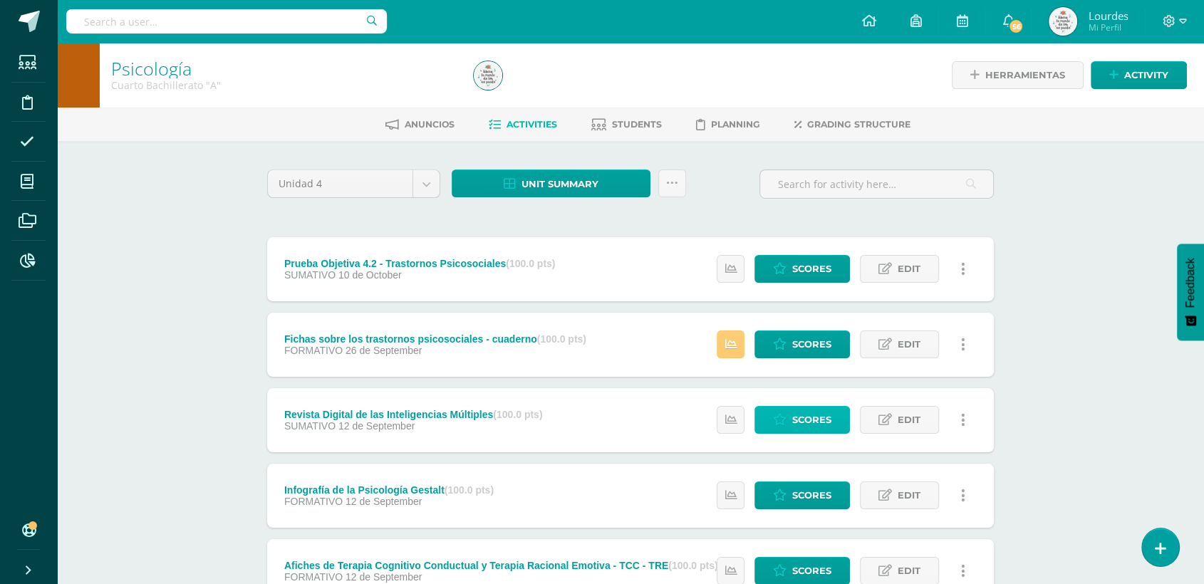
click at [833, 418] on link "Scores" at bounding box center [802, 420] width 95 height 28
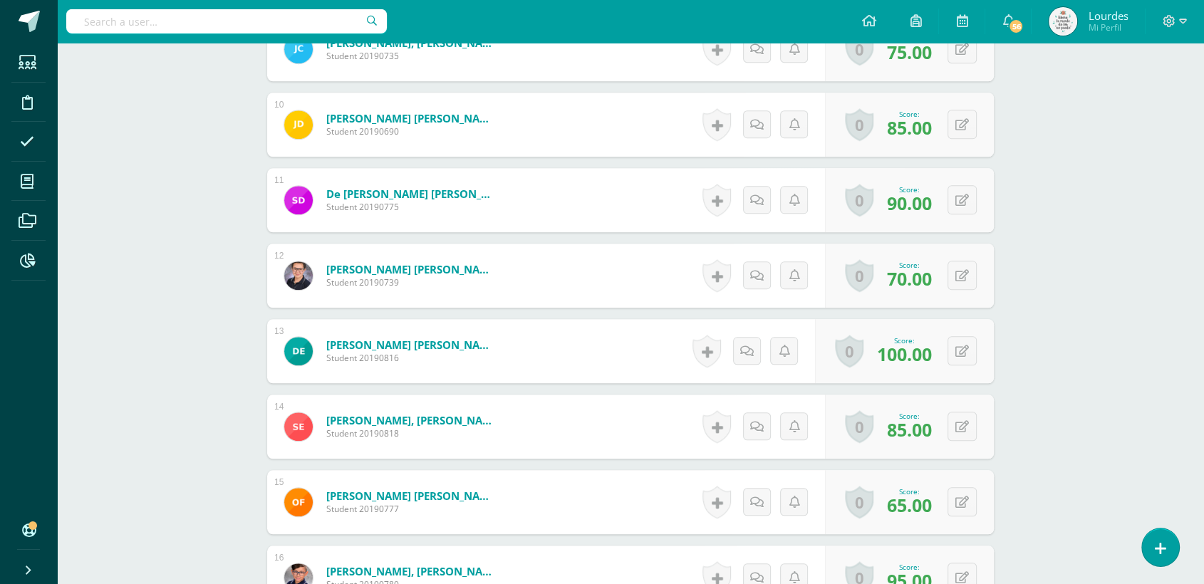
scroll to position [1112, 0]
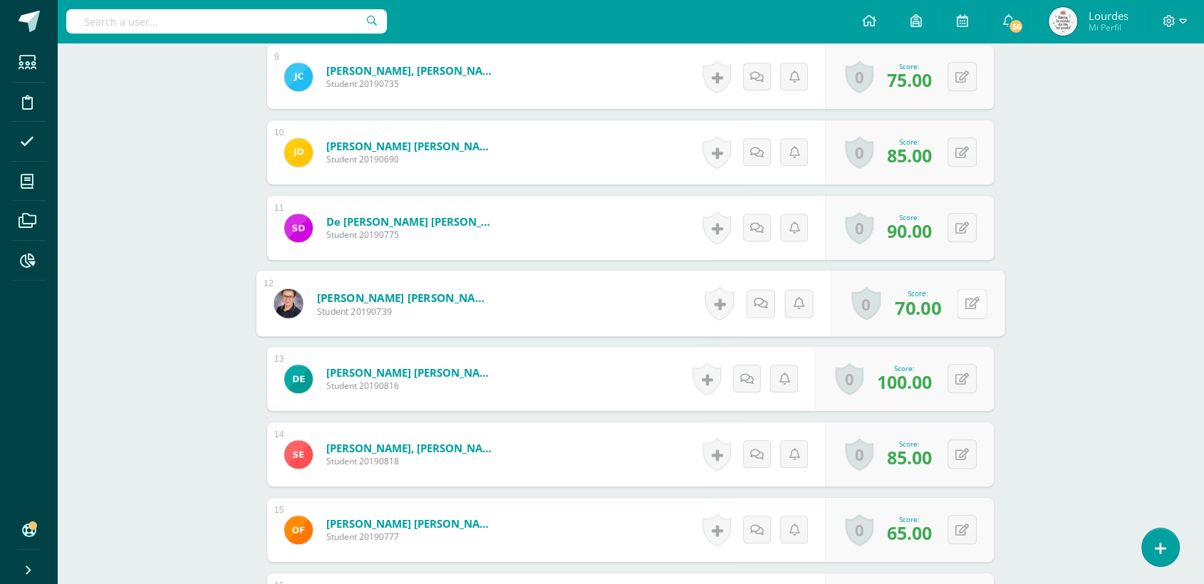
click at [972, 302] on button at bounding box center [972, 304] width 30 height 30
click at [941, 314] on link at bounding box center [934, 308] width 29 height 29
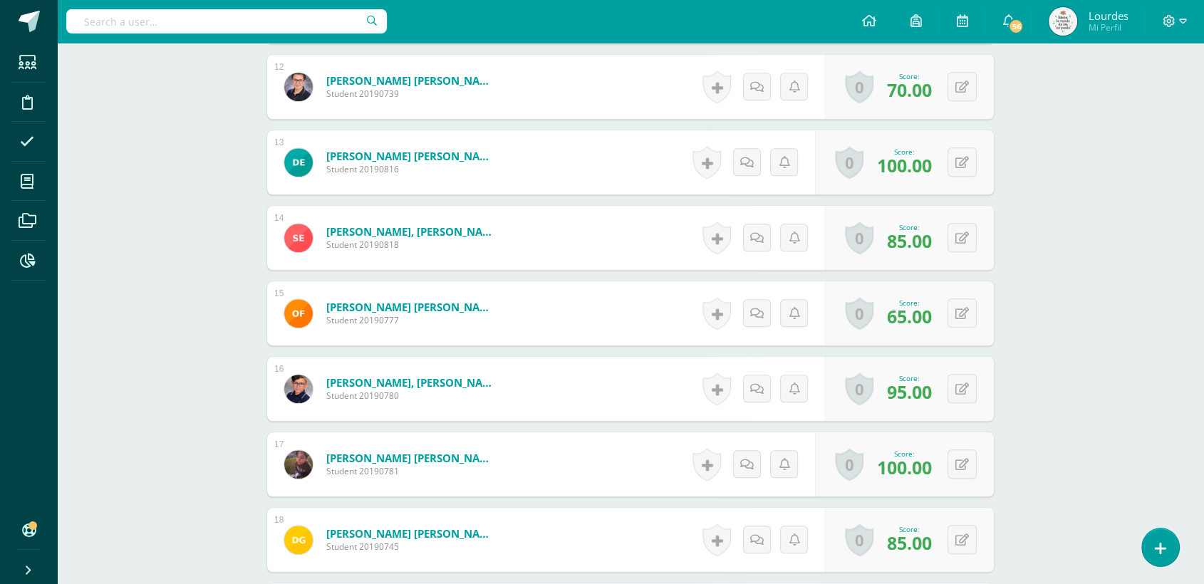
scroll to position [1349, 0]
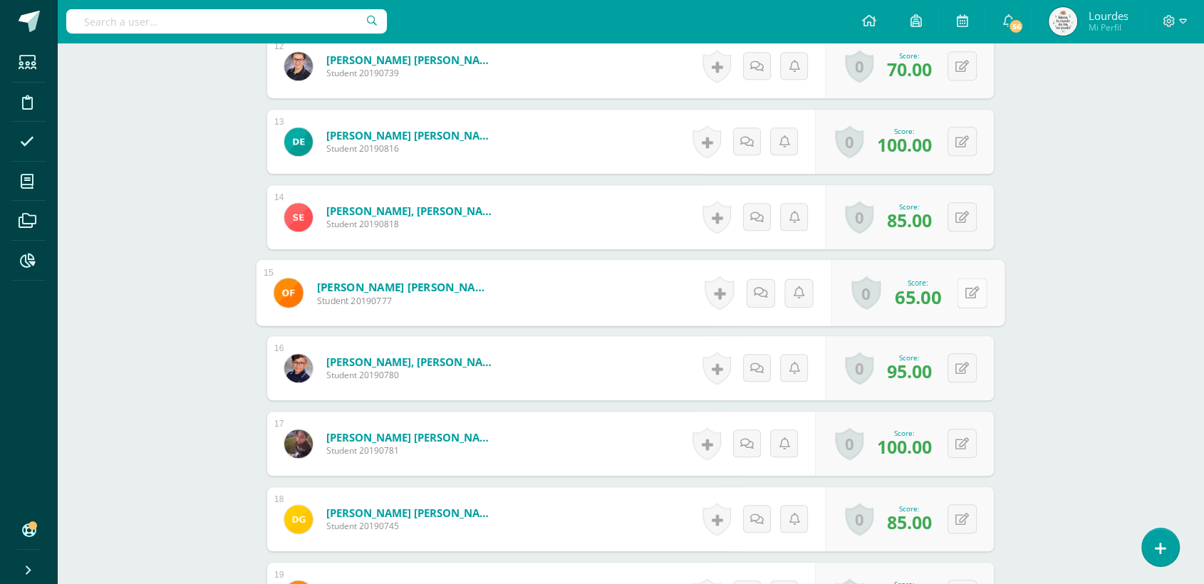
click at [954, 298] on div "0 Badges Badges obtained Aún no hay logros agregados Score: 65.00" at bounding box center [919, 293] width 174 height 66
click at [977, 299] on button at bounding box center [972, 293] width 30 height 30
type input "80"
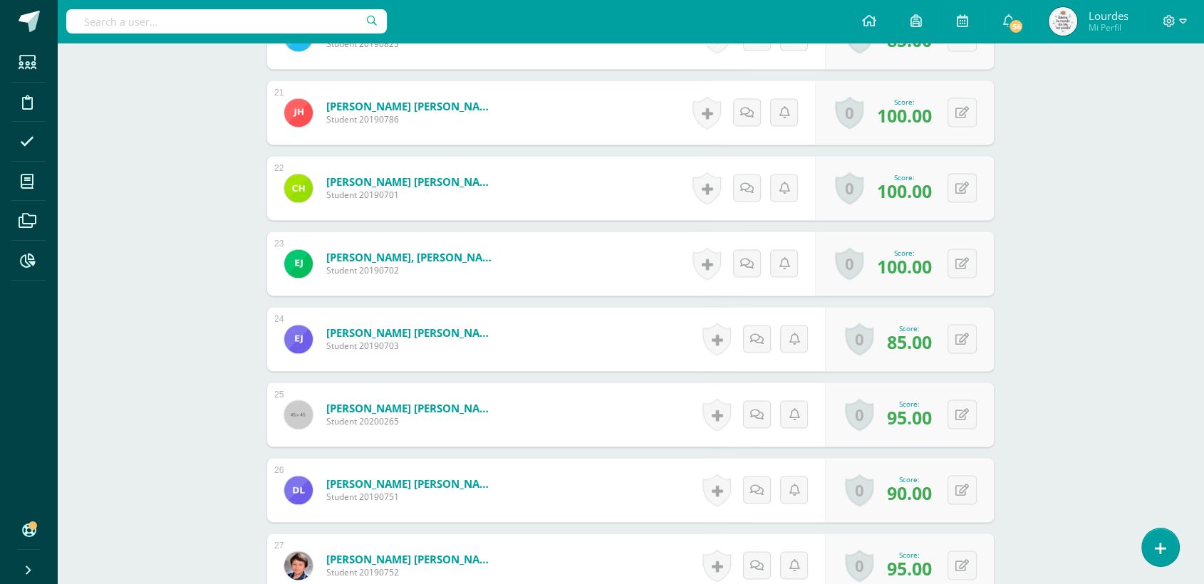
scroll to position [1666, 0]
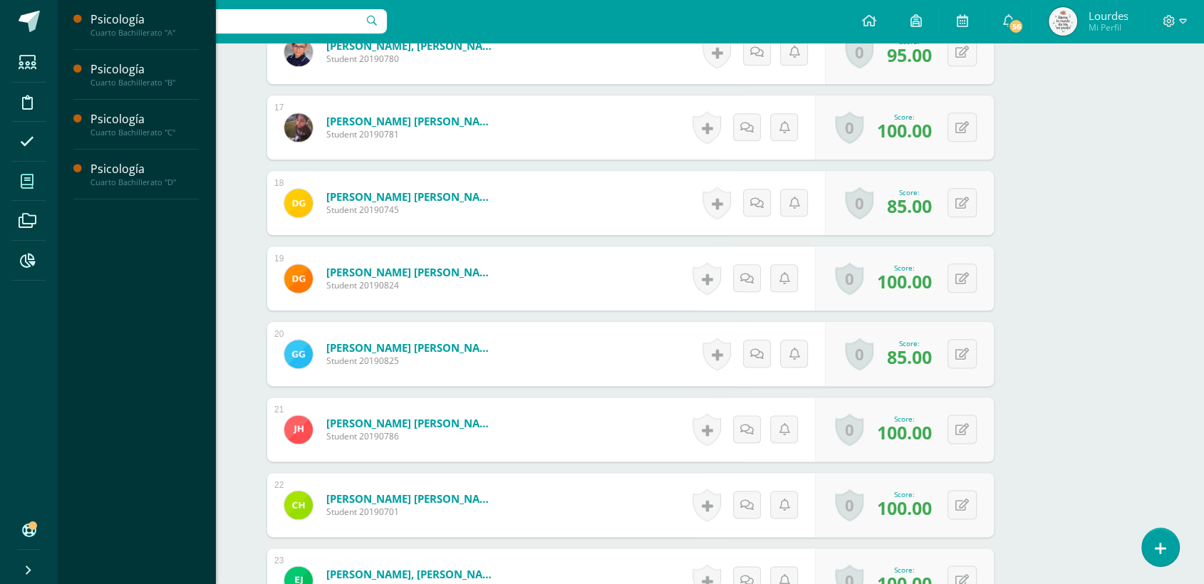
click at [31, 185] on icon at bounding box center [27, 182] width 13 height 14
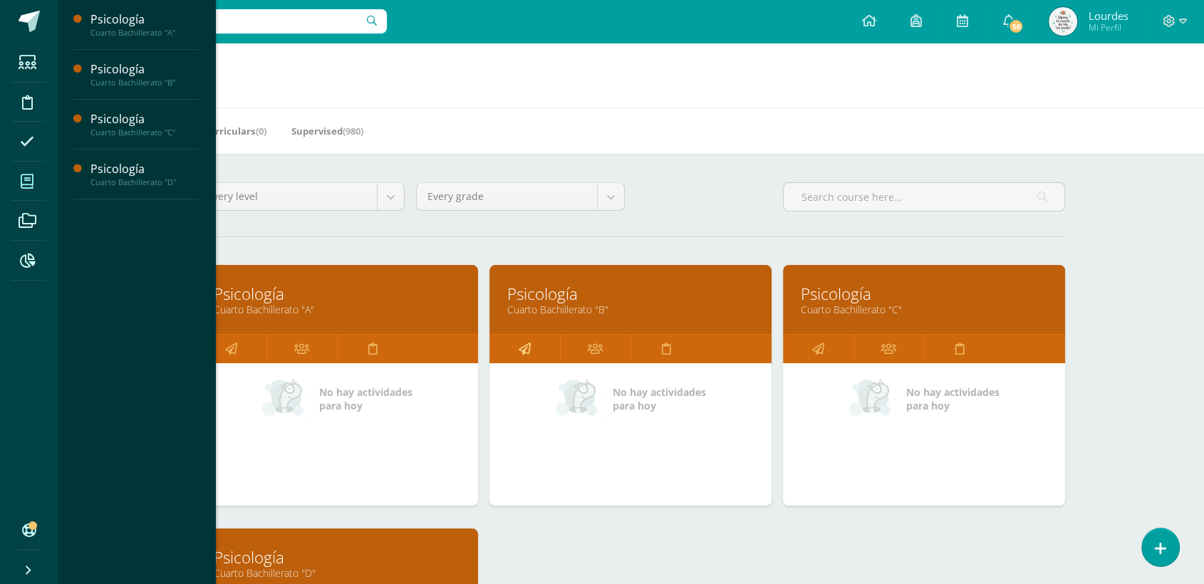
click at [520, 338] on icon at bounding box center [525, 349] width 12 height 28
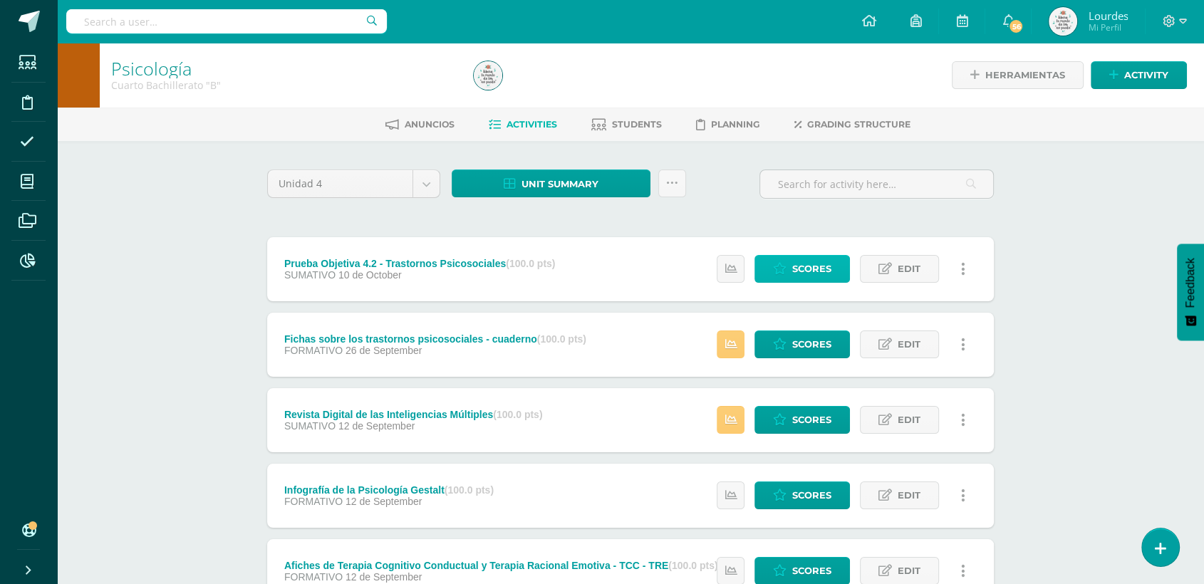
click at [781, 266] on icon at bounding box center [780, 269] width 14 height 12
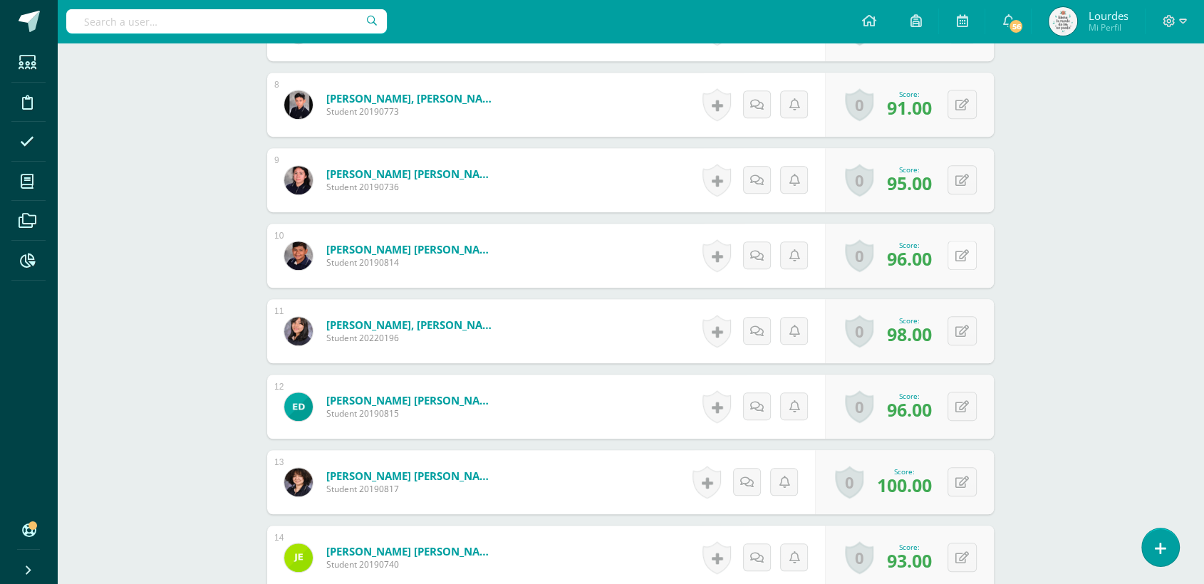
scroll to position [952, 0]
click at [959, 254] on button at bounding box center [972, 255] width 30 height 30
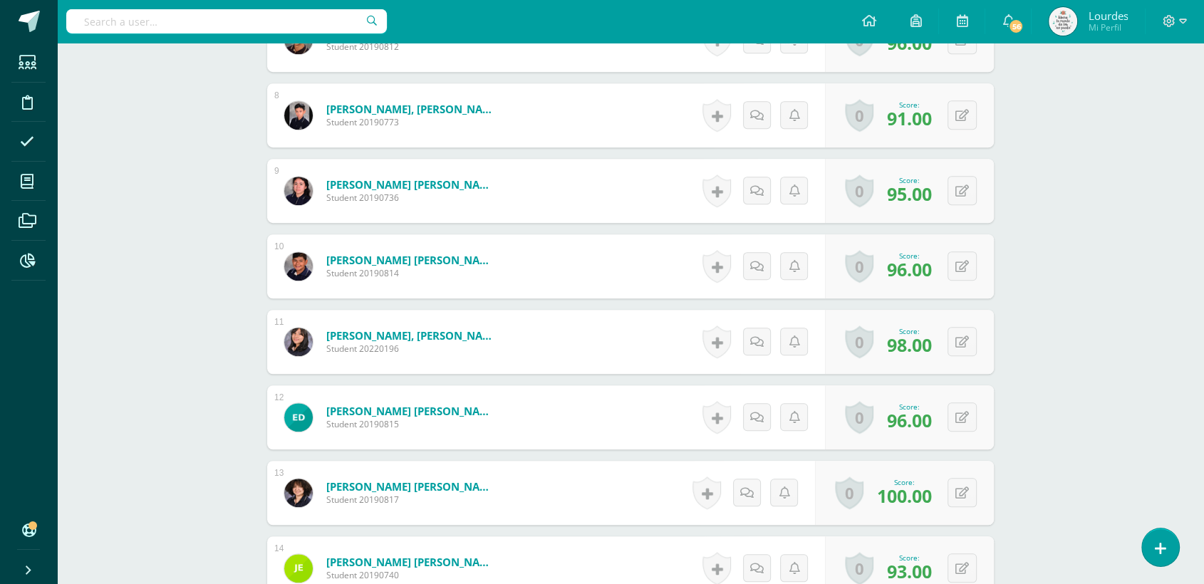
scroll to position [953, 0]
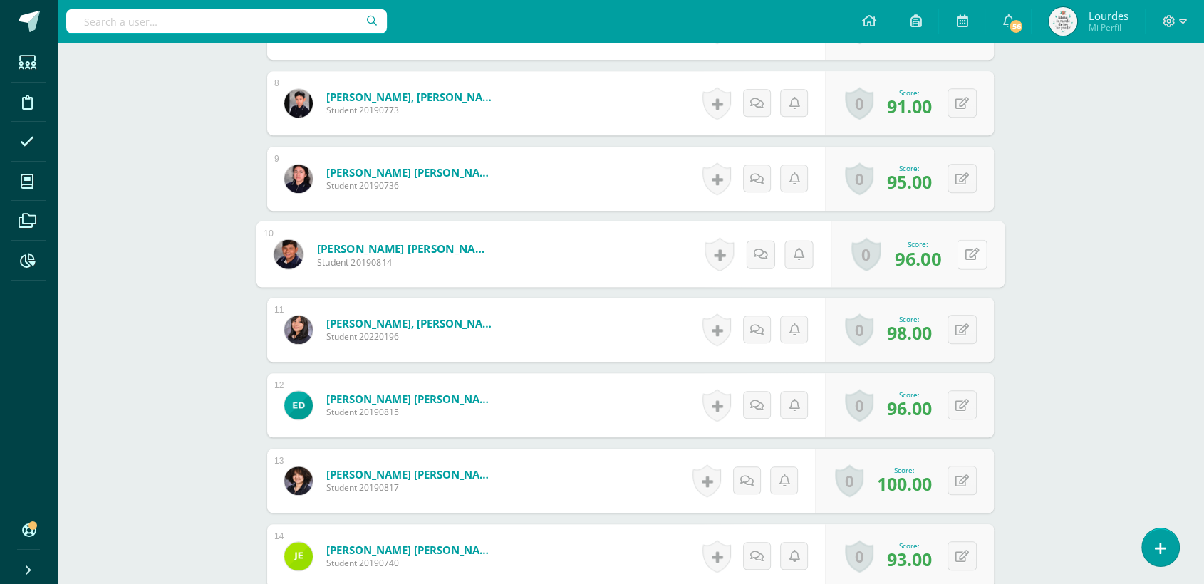
click at [964, 261] on button at bounding box center [972, 254] width 30 height 30
click at [970, 259] on link at bounding box center [973, 254] width 29 height 29
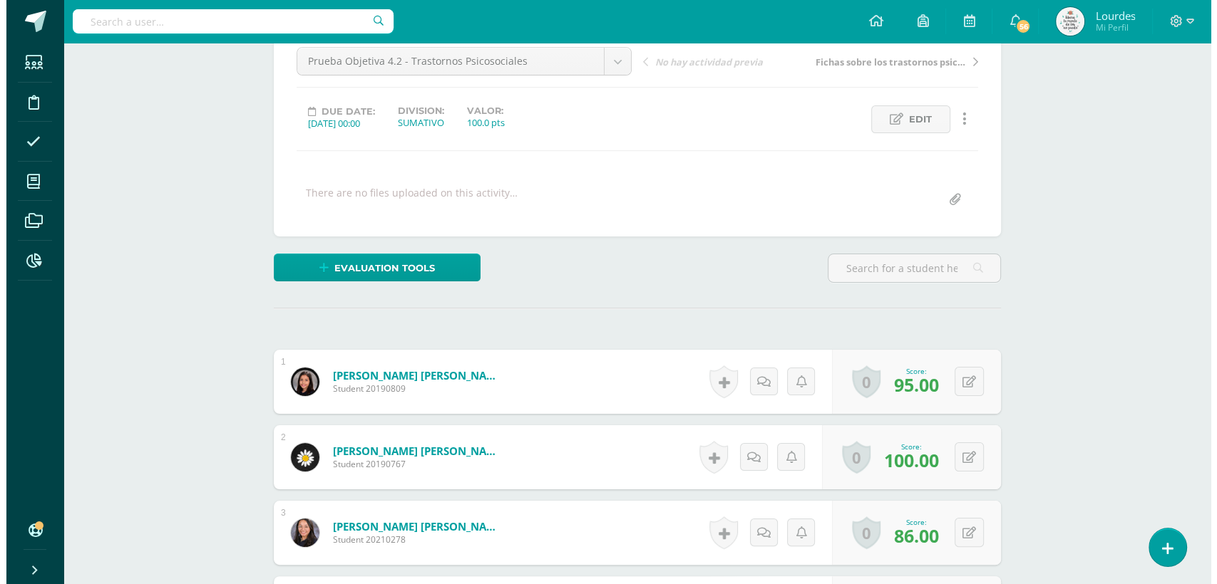
scroll to position [0, 0]
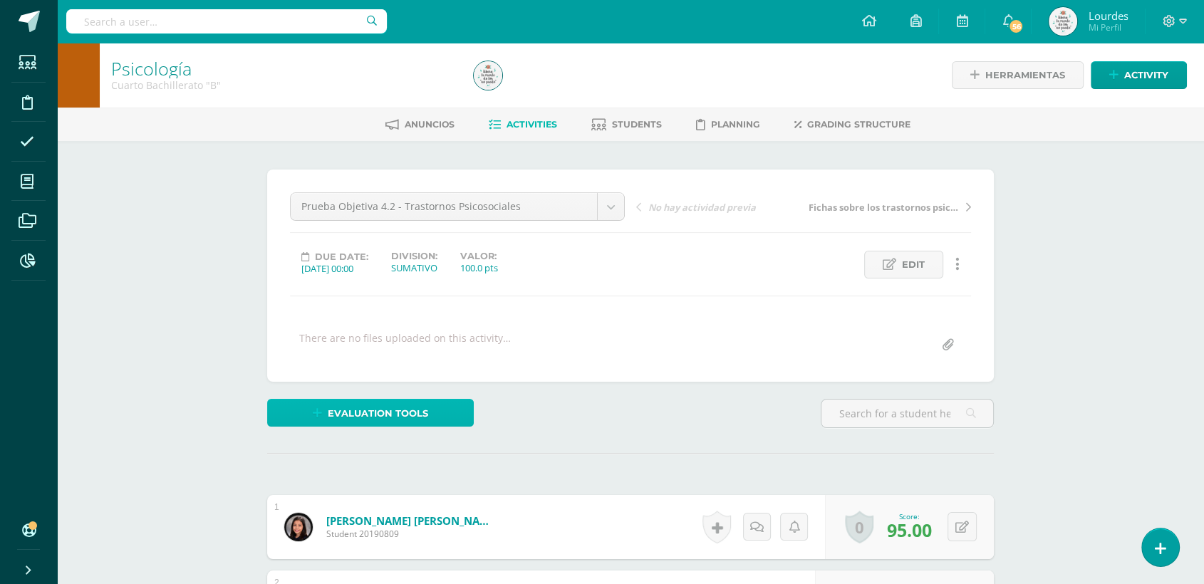
click at [435, 406] on link "Evaluation tools" at bounding box center [370, 413] width 207 height 28
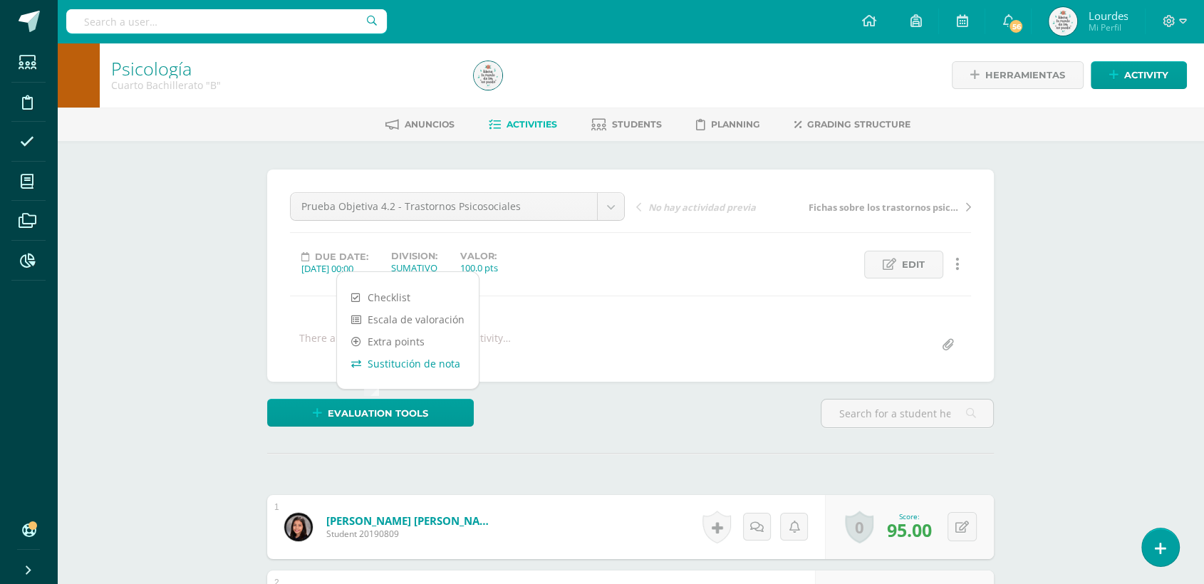
click at [418, 366] on link "Sustitución de nota" at bounding box center [408, 364] width 142 height 22
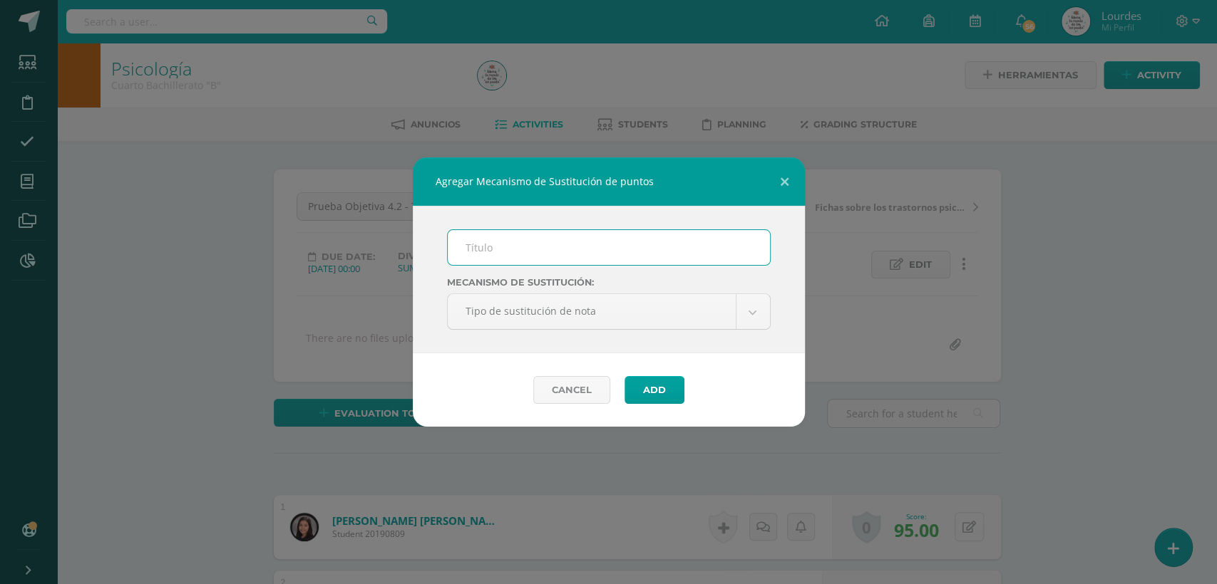
click at [495, 248] on input "text" at bounding box center [609, 247] width 322 height 35
type input "Proceso de Mejoramiento de los Aprendizajes -PMA"
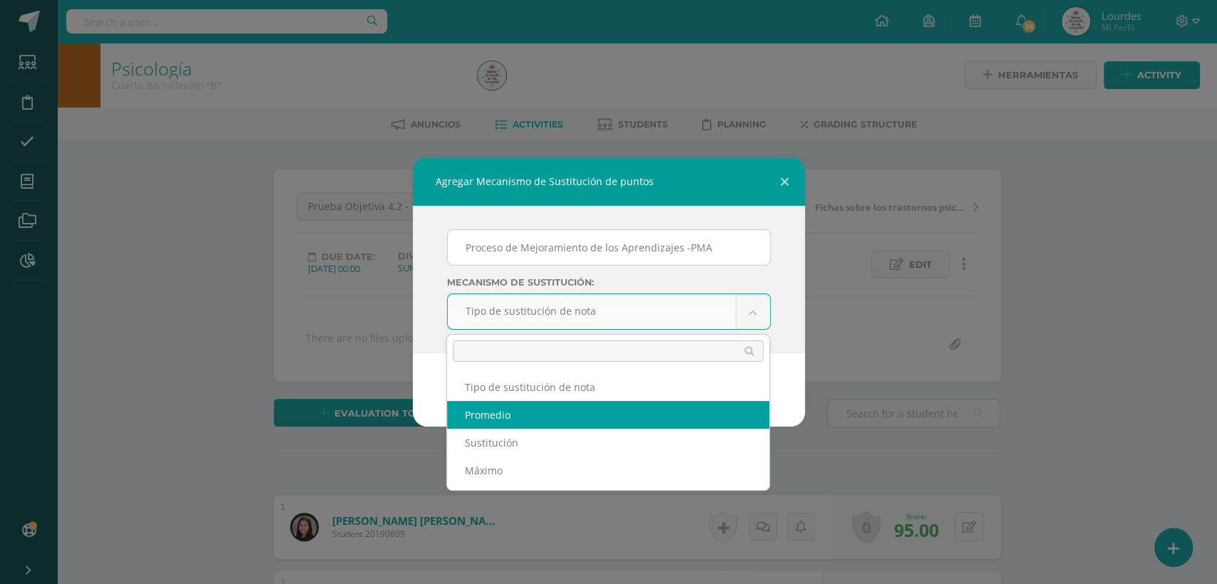
select select "average"
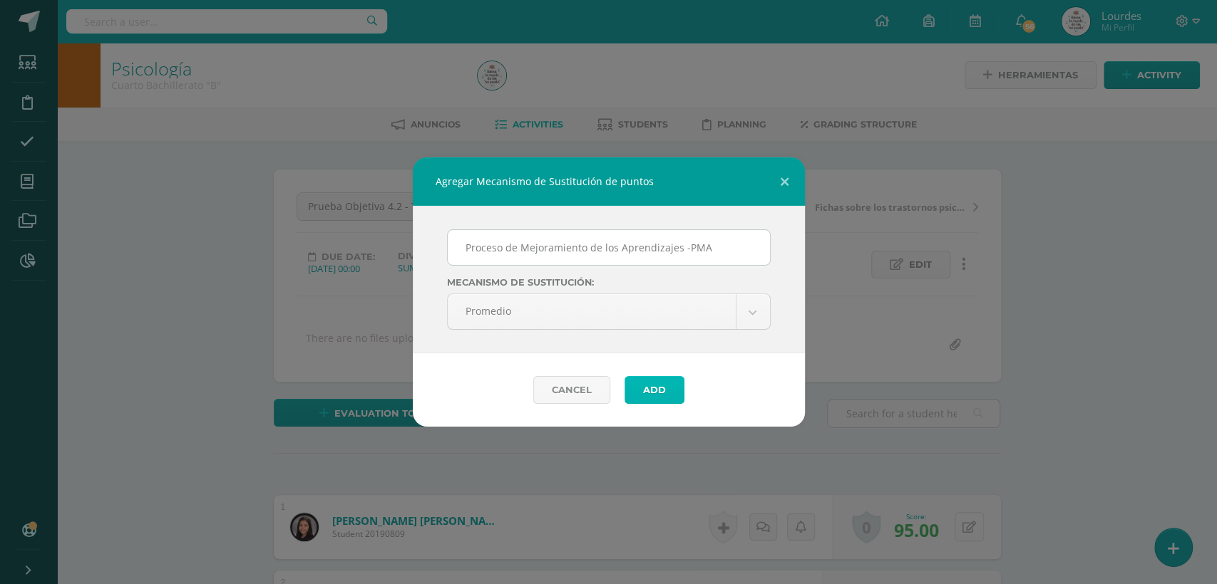
click at [647, 383] on button "Add" at bounding box center [654, 390] width 60 height 28
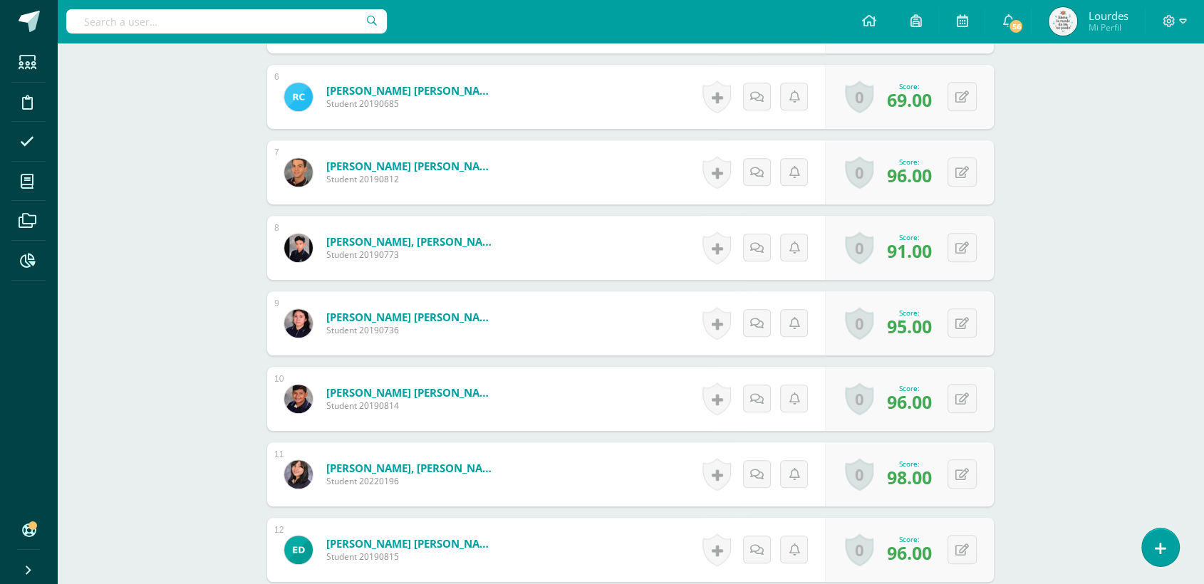
scroll to position [785, 0]
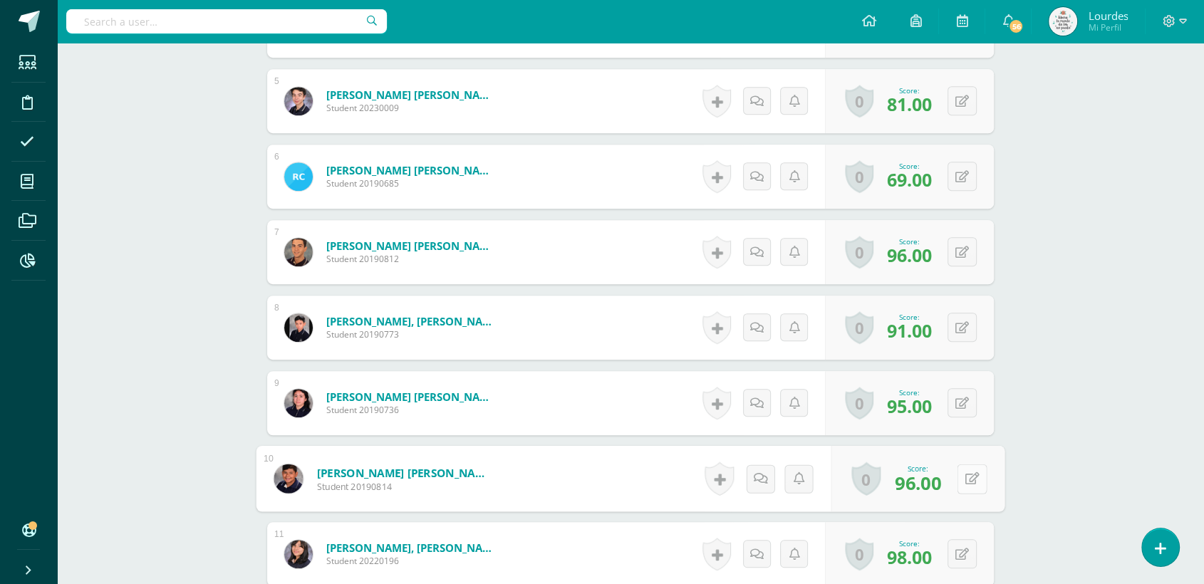
click at [956, 480] on div "0 Badges Badges obtained Aún no hay logros agregados Score: 96.00" at bounding box center [919, 479] width 174 height 66
click at [972, 484] on button at bounding box center [972, 478] width 30 height 30
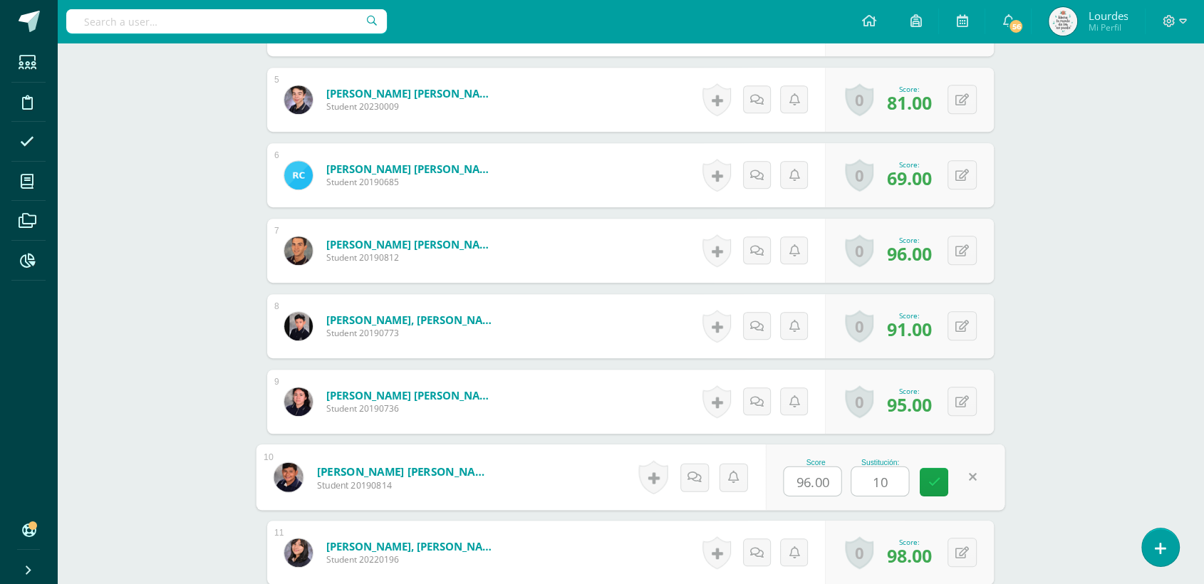
type input "100"
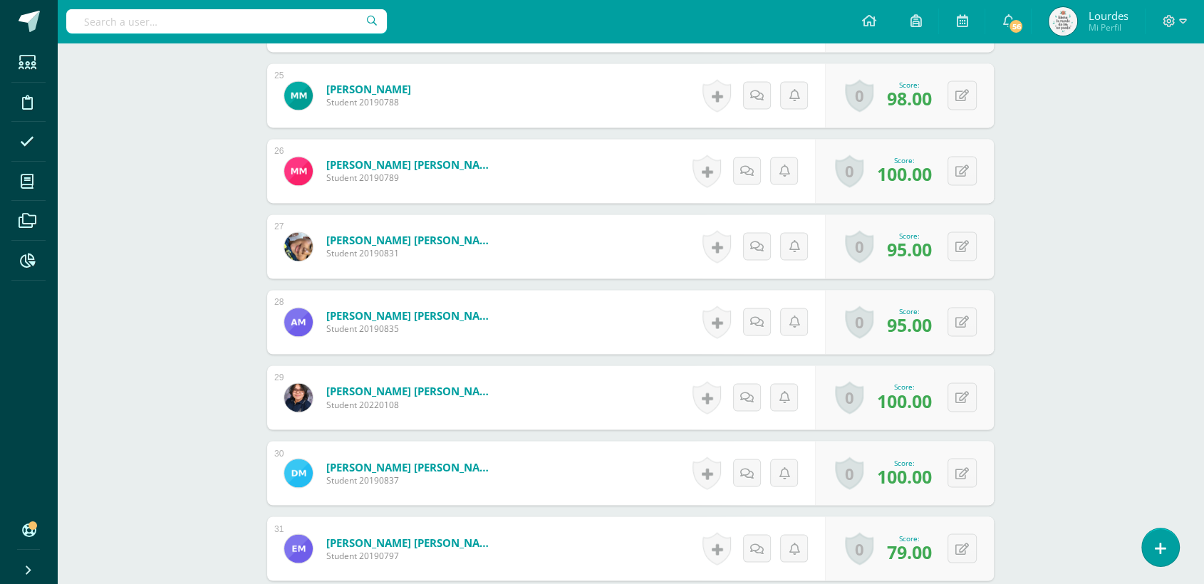
scroll to position [2370, 0]
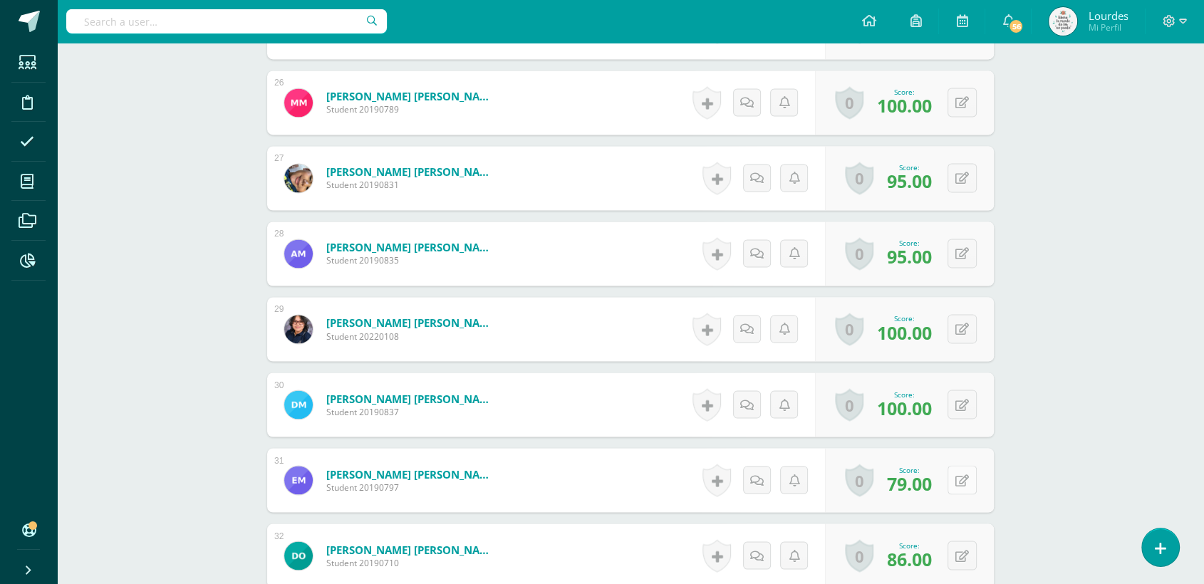
click at [971, 476] on button at bounding box center [962, 479] width 29 height 29
type input "80"
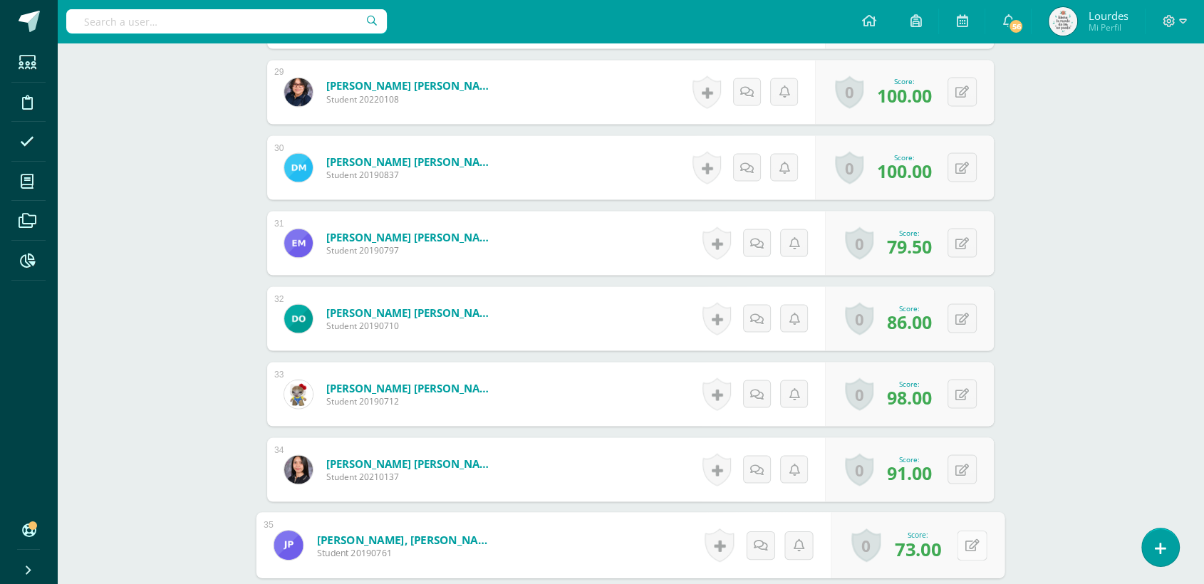
click at [954, 547] on div "0 Badges Badges obtained Aún no hay logros agregados Score: 73.00" at bounding box center [919, 545] width 174 height 66
click at [964, 543] on button at bounding box center [972, 545] width 30 height 30
type input "80"
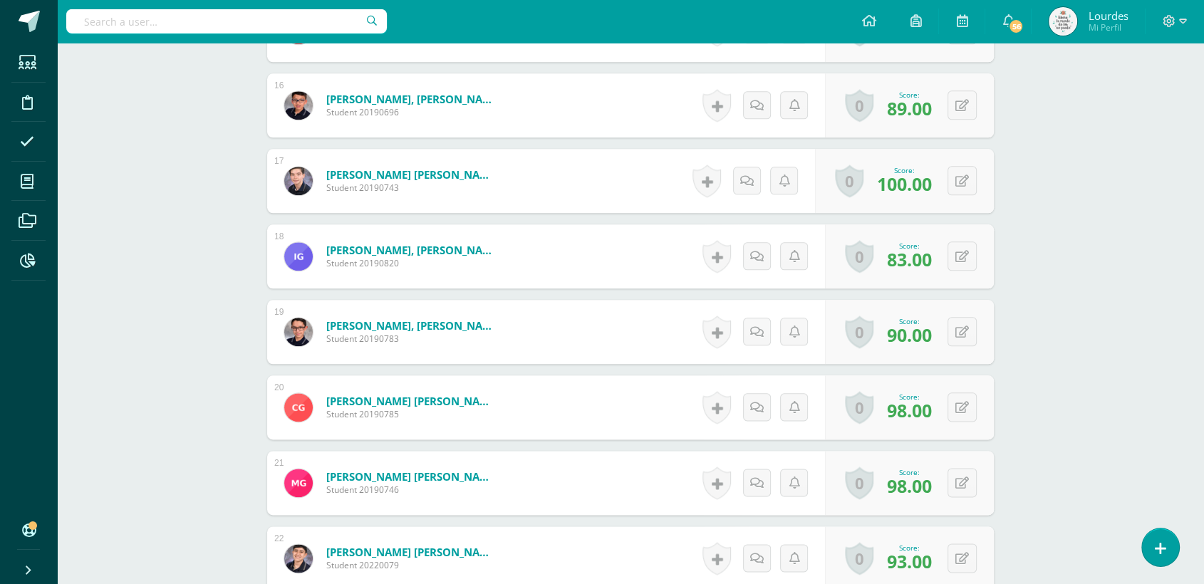
scroll to position [0, 0]
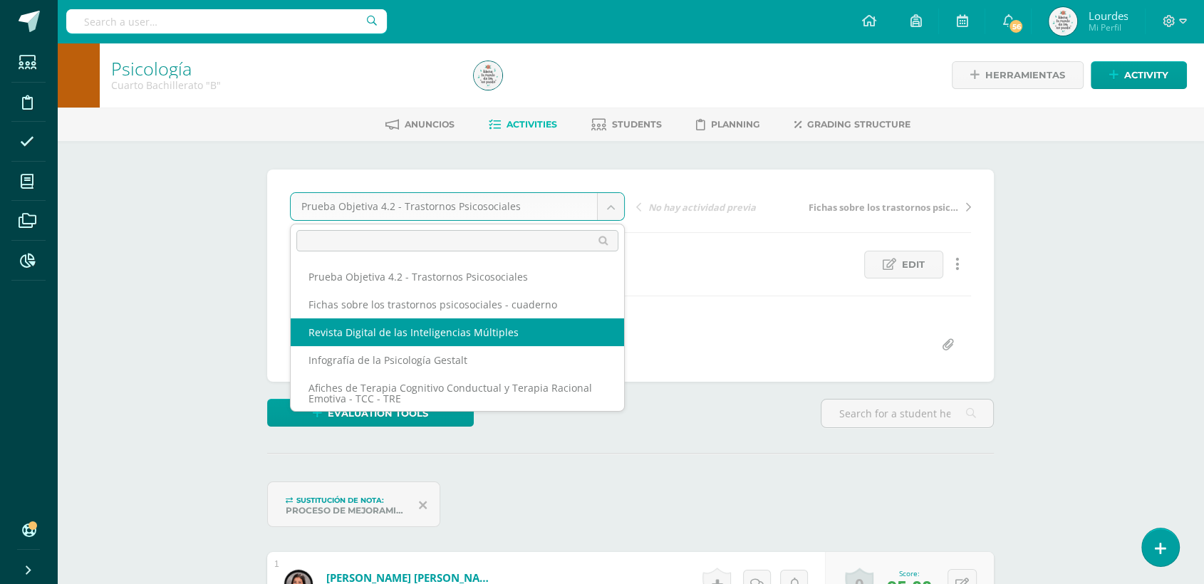
select select "/dashboard/teacher/grade-activity/226390/"
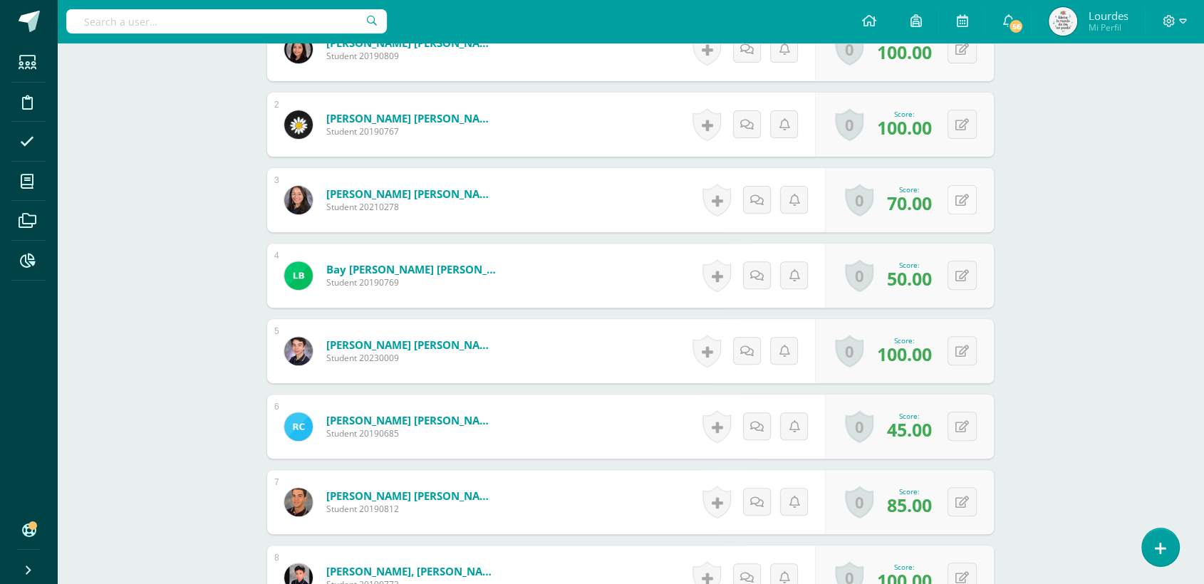
scroll to position [399, 0]
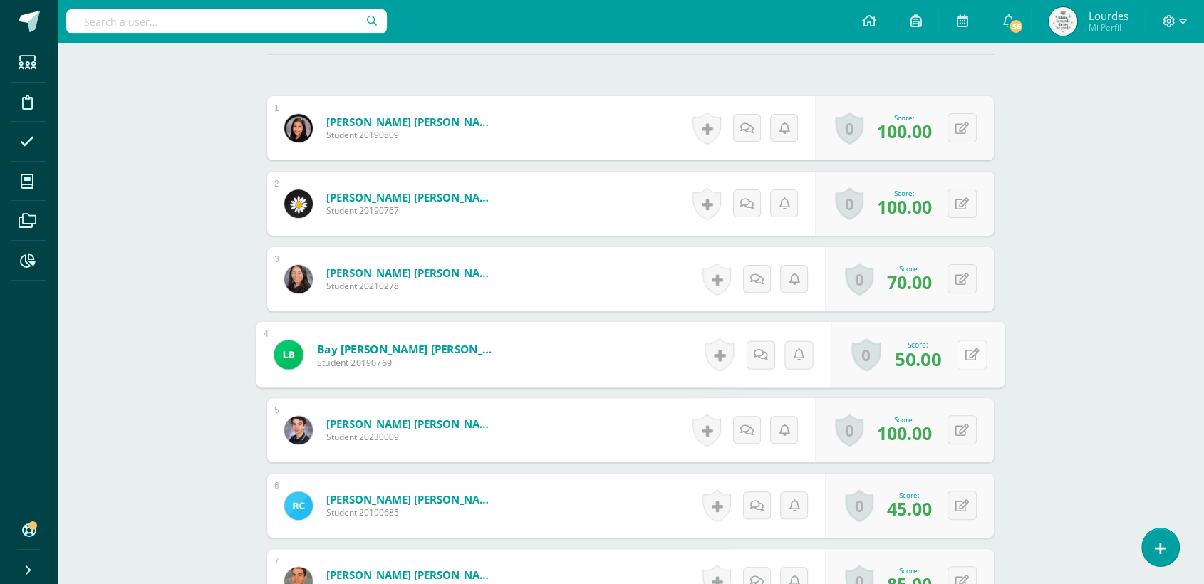
click at [955, 357] on div "0 Badges Badges obtained Aún no hay logros agregados Score: 50.00" at bounding box center [919, 355] width 174 height 66
click at [974, 361] on icon at bounding box center [973, 354] width 14 height 12
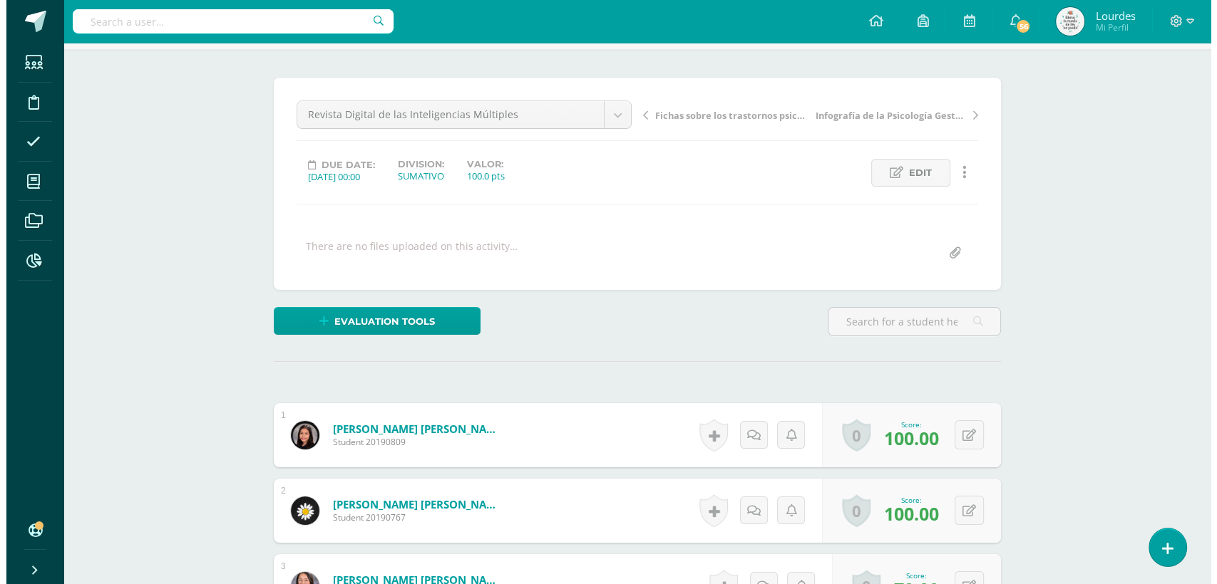
scroll to position [82, 0]
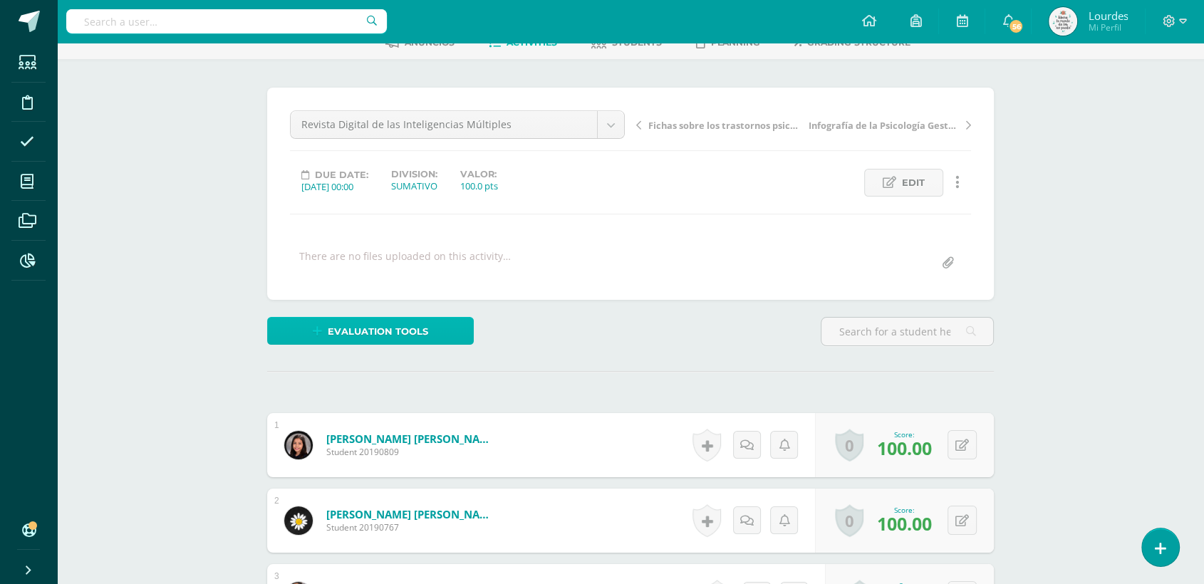
click at [437, 336] on link "Evaluation tools" at bounding box center [370, 331] width 207 height 28
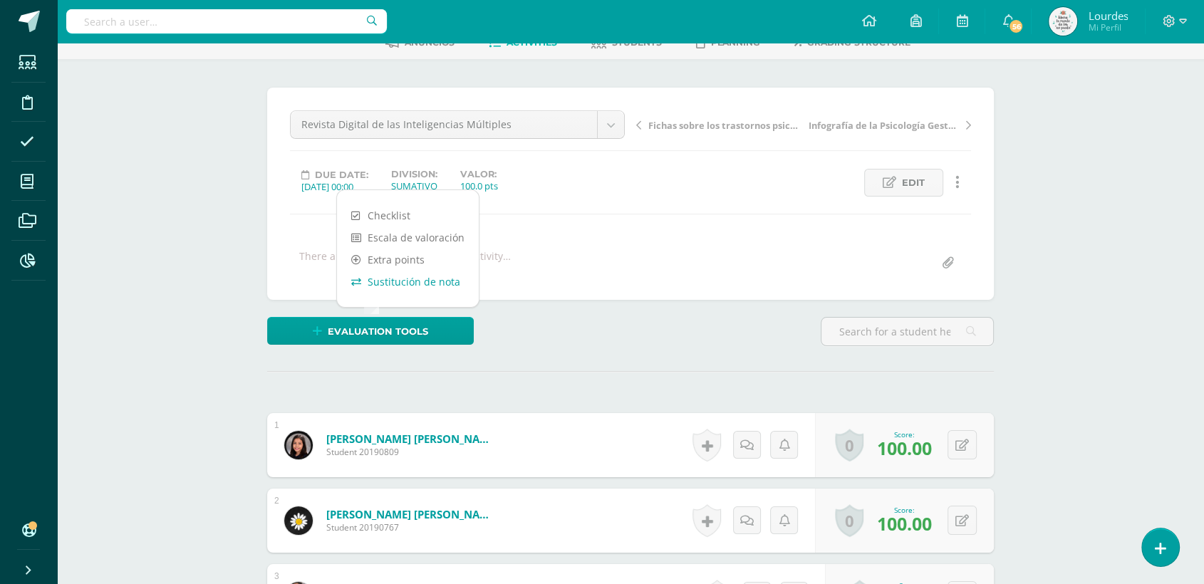
click at [423, 281] on link "Sustitución de nota" at bounding box center [408, 282] width 142 height 22
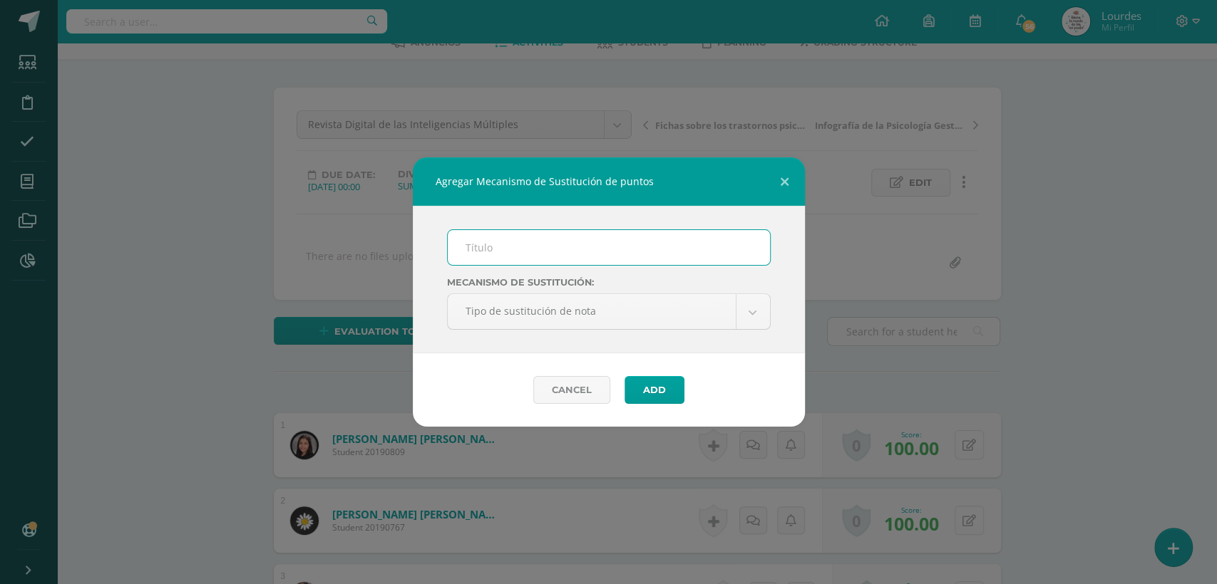
click at [575, 254] on input "text" at bounding box center [609, 247] width 322 height 35
type input "Proceso de Mejoramiento de los Aprendizajes -PMA"
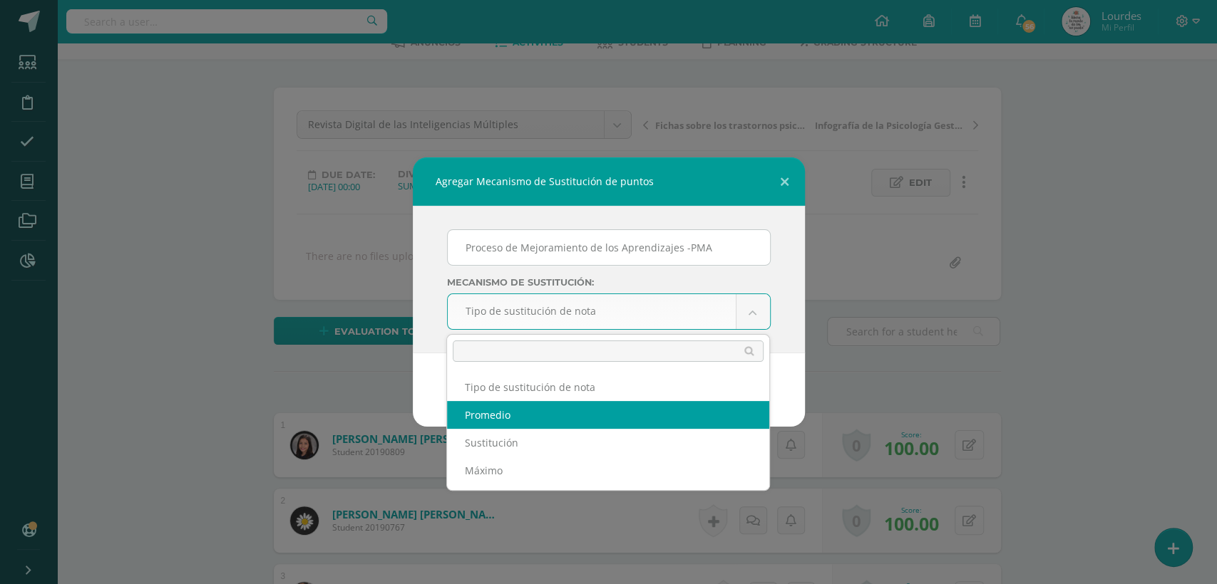
select select "average"
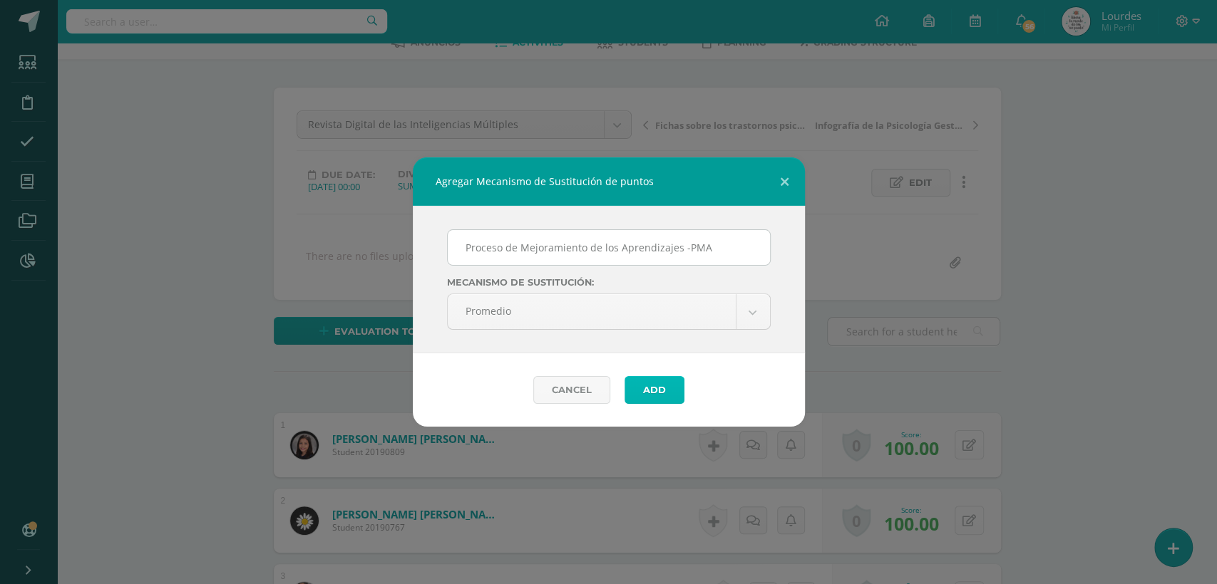
click at [636, 385] on button "Add" at bounding box center [654, 390] width 60 height 28
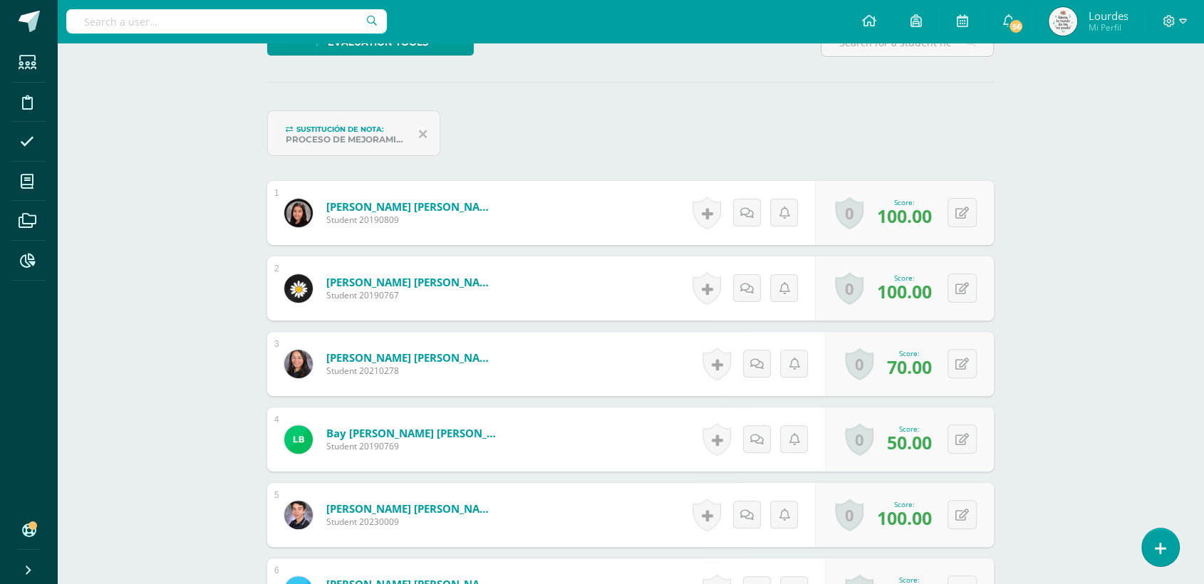
scroll to position [399, 0]
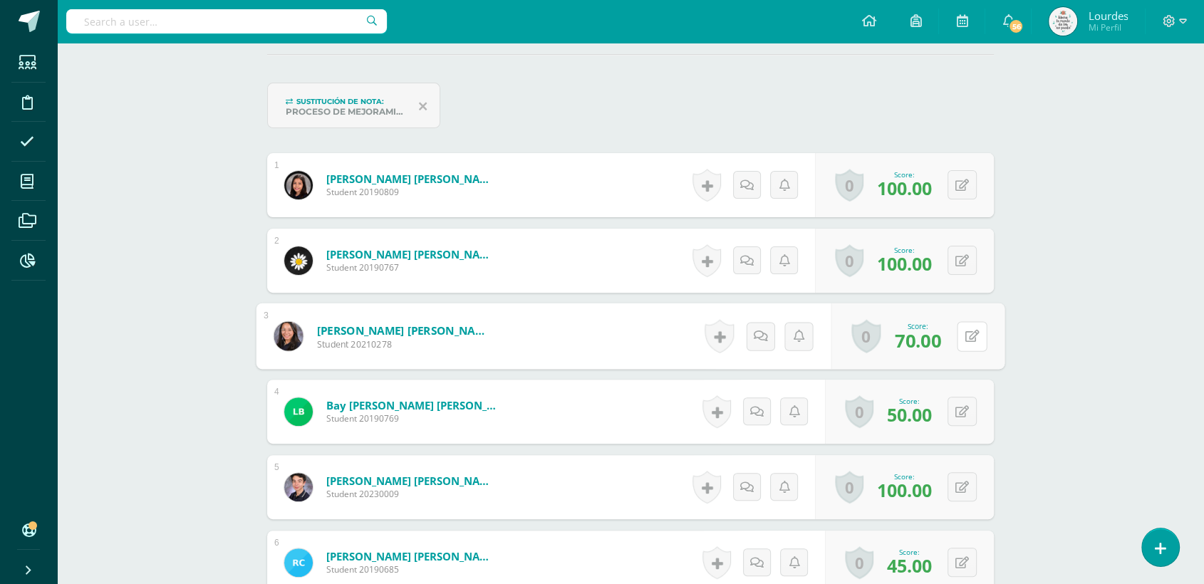
click at [954, 340] on div "0 Badges Badges obtained Aún no hay logros agregados Score: 70.00" at bounding box center [919, 337] width 174 height 66
click at [973, 336] on icon at bounding box center [973, 336] width 14 height 12
type input "90"
click at [963, 410] on button at bounding box center [962, 411] width 29 height 29
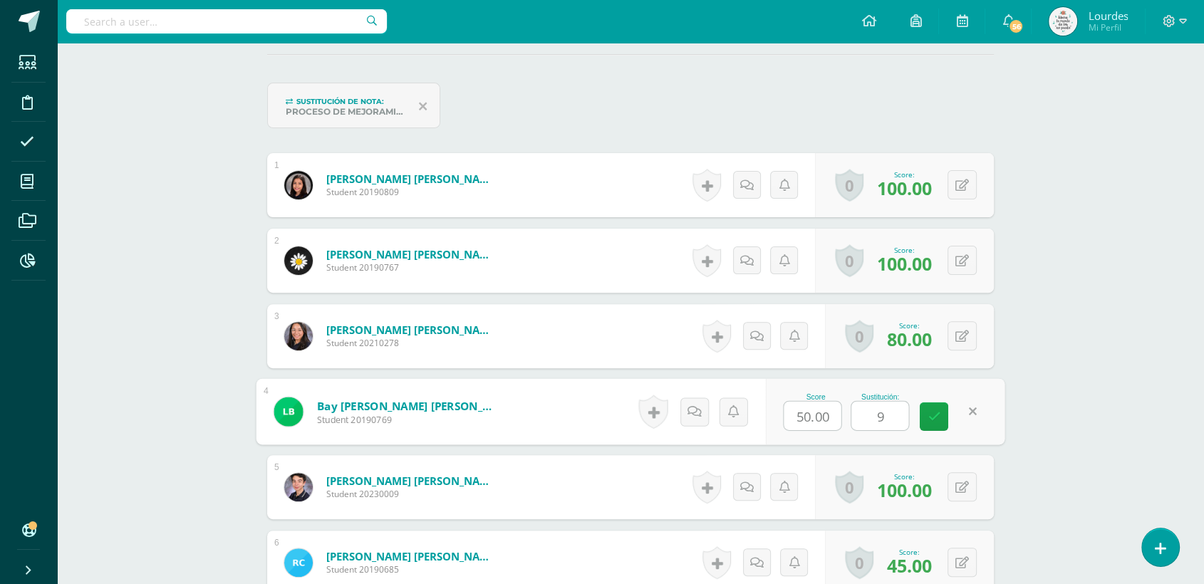
type input "90"
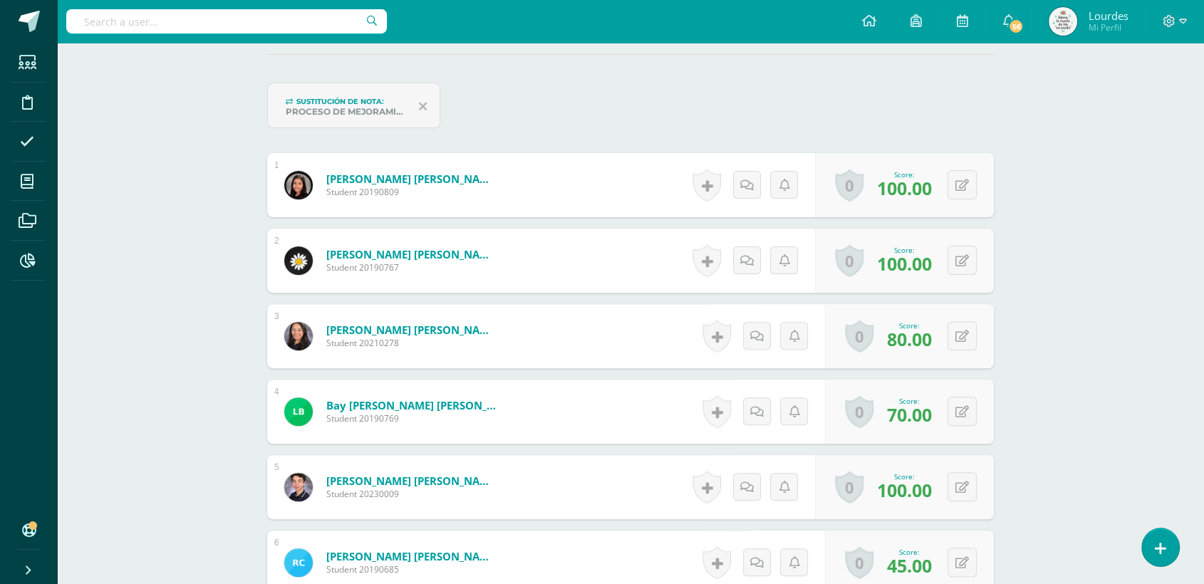
scroll to position [716, 0]
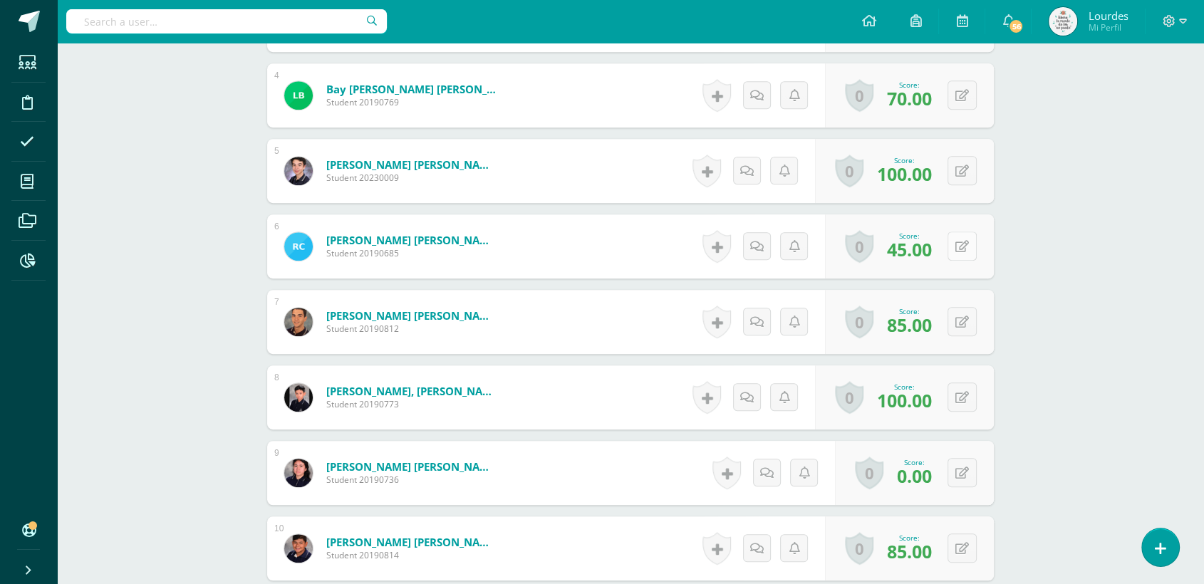
click at [964, 258] on button at bounding box center [962, 246] width 29 height 29
click at [966, 247] on icon at bounding box center [973, 246] width 14 height 12
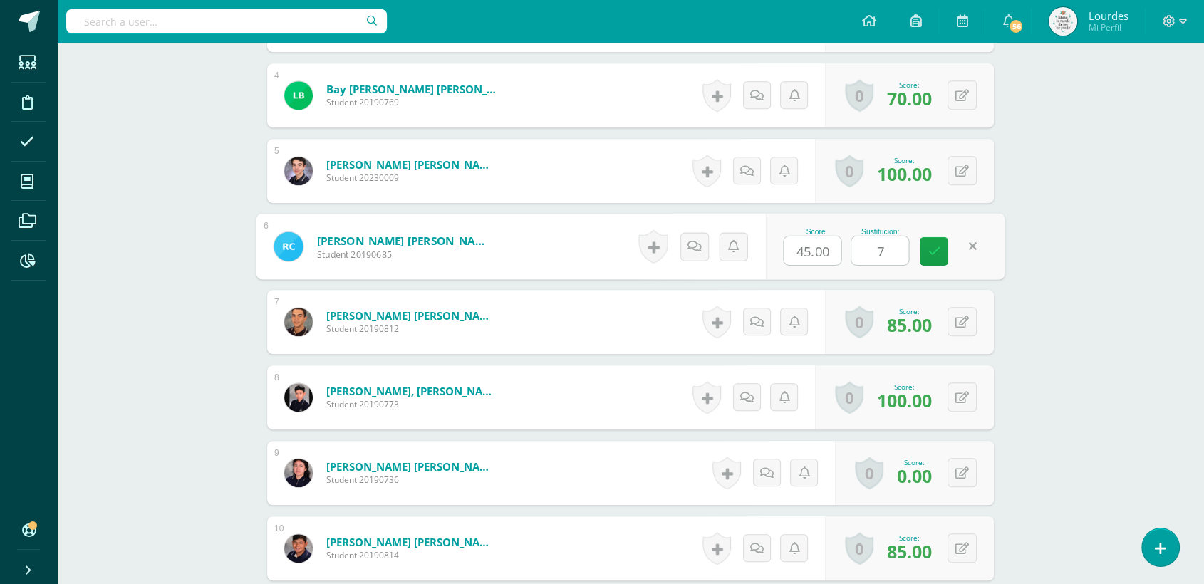
type input "70"
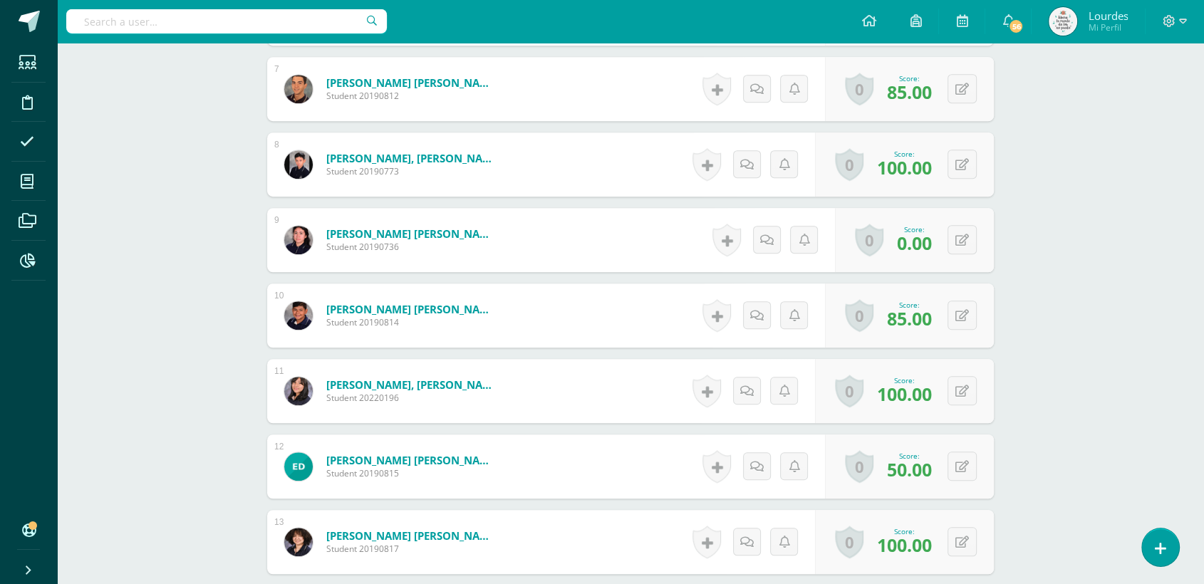
scroll to position [953, 0]
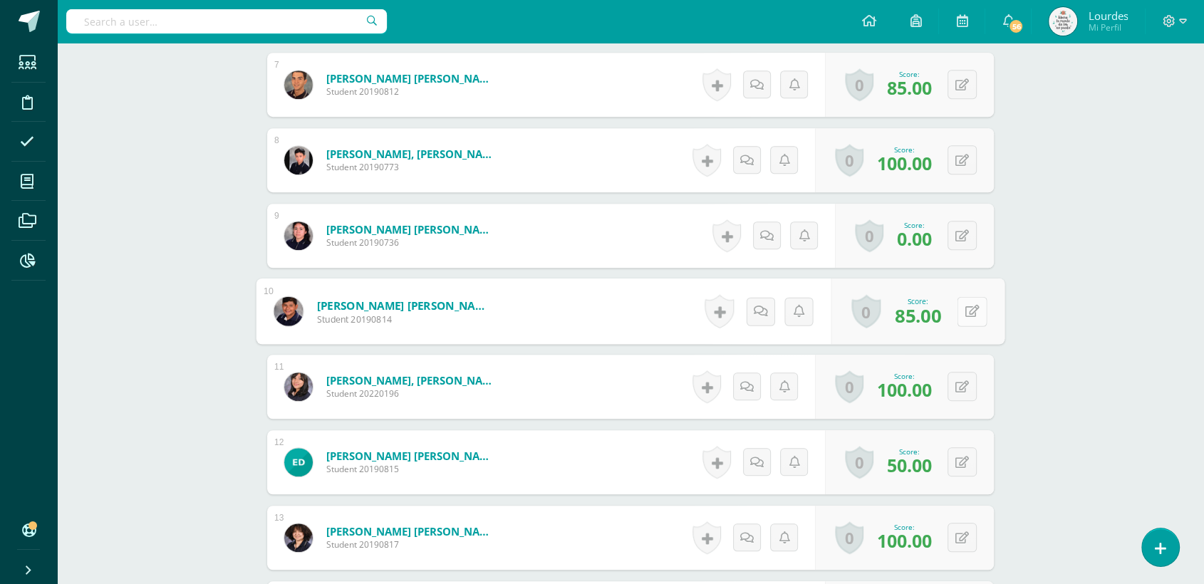
click at [963, 309] on button at bounding box center [972, 311] width 30 height 30
type input "100"
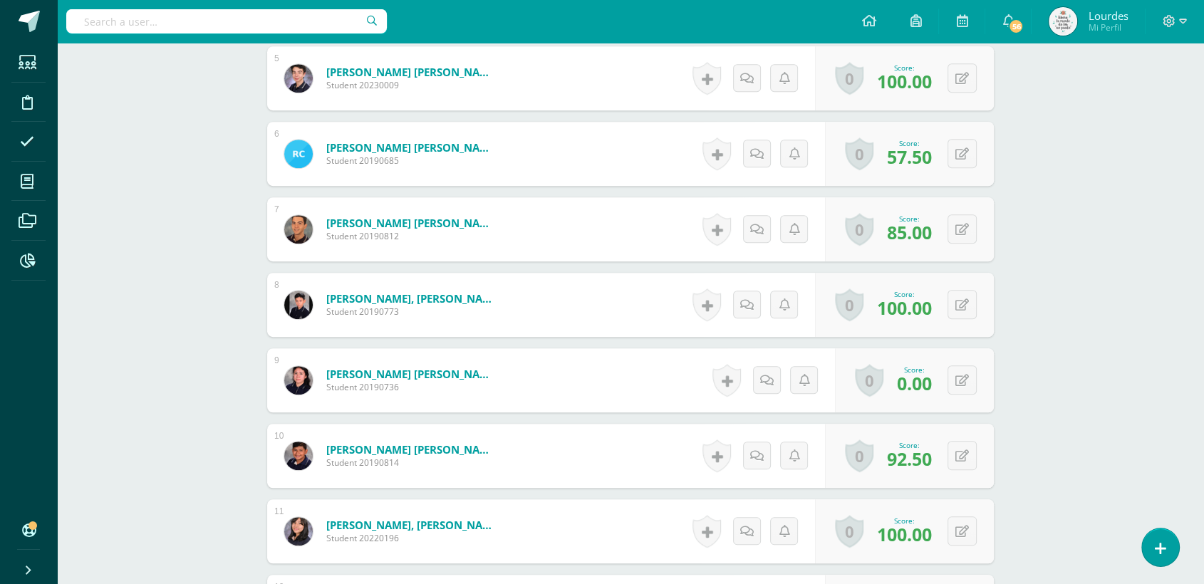
scroll to position [1032, 0]
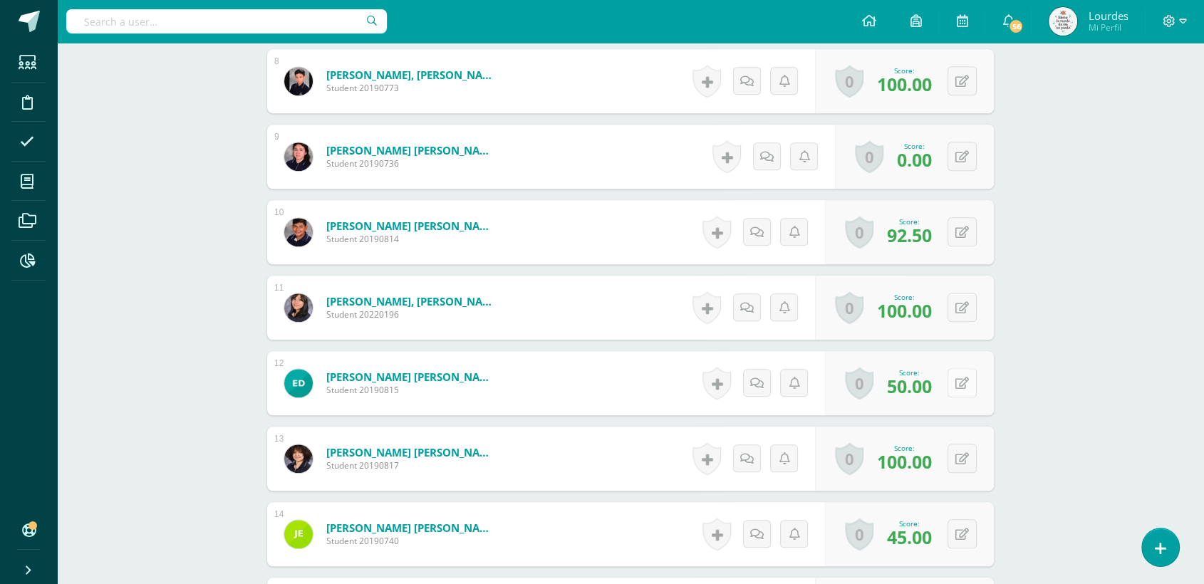
click at [975, 378] on button at bounding box center [962, 382] width 29 height 29
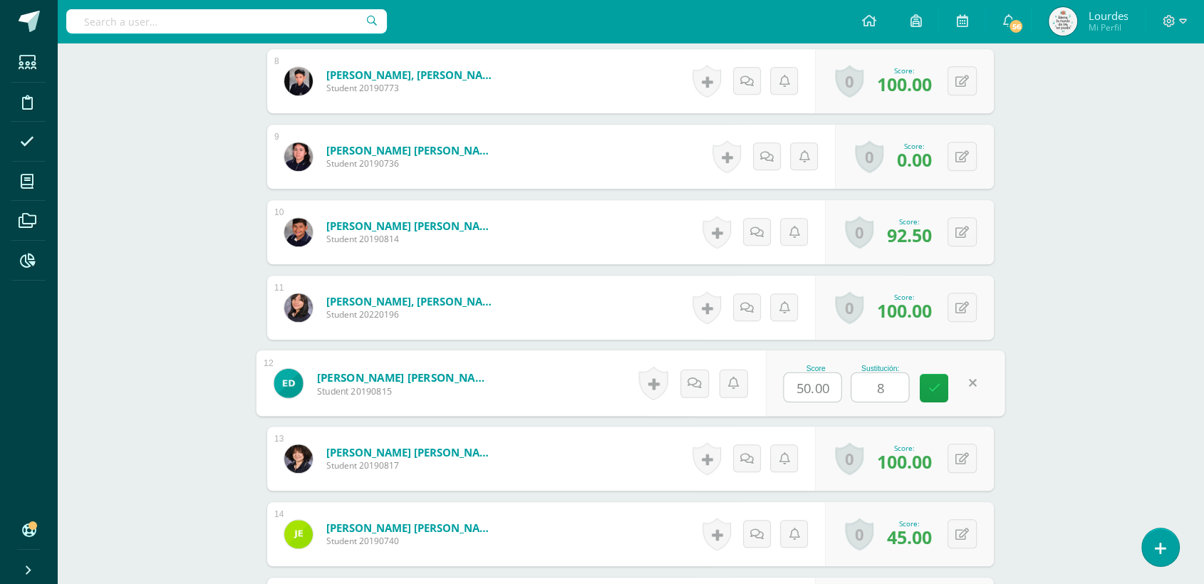
type input "80"
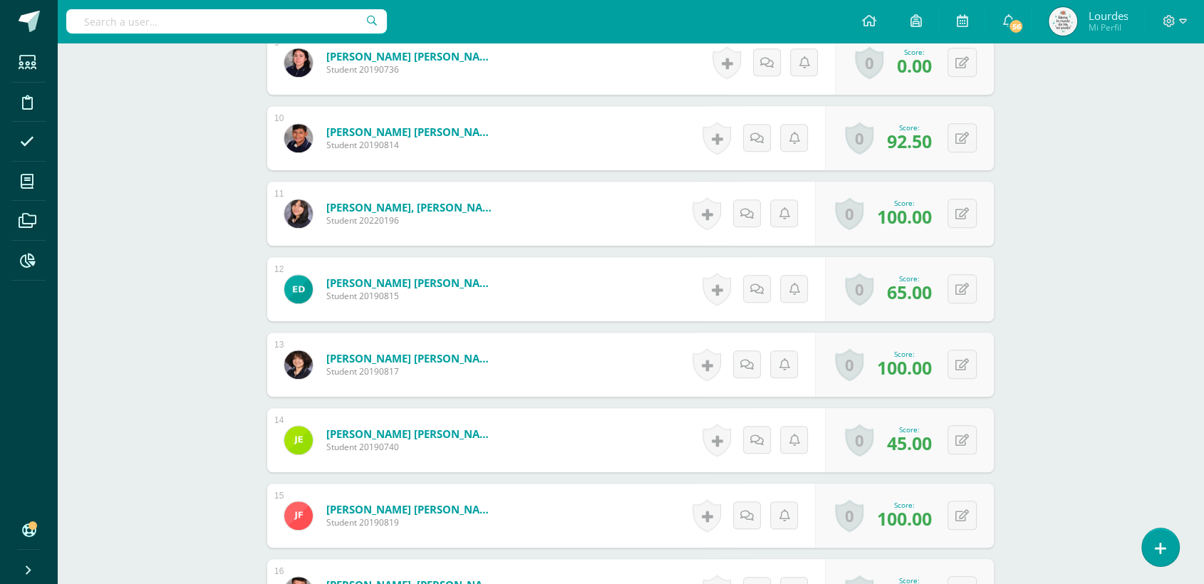
scroll to position [1191, 0]
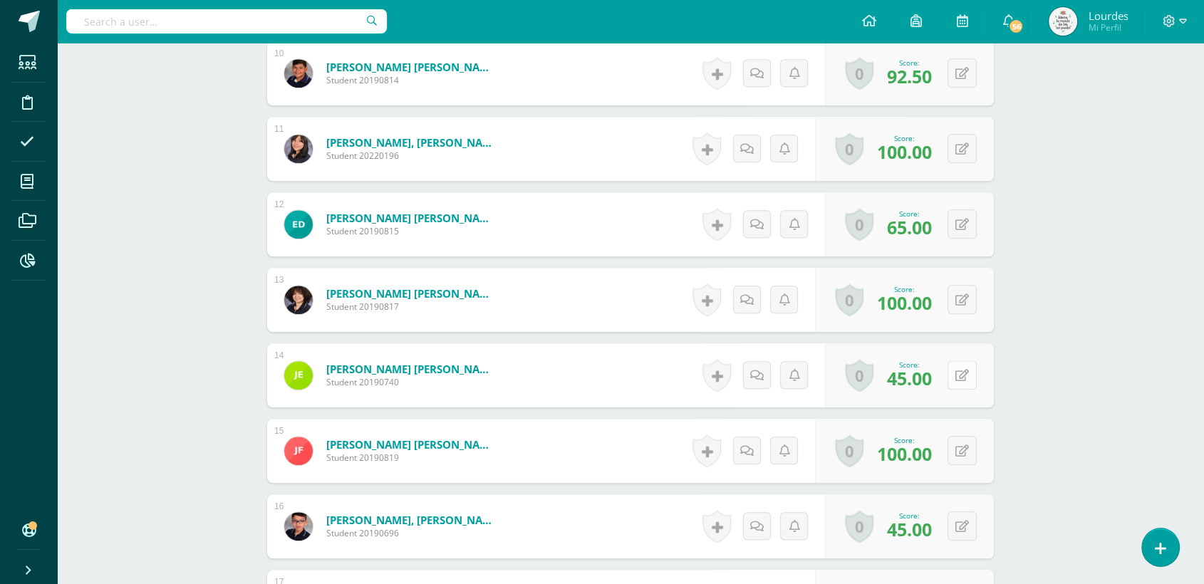
click at [954, 372] on div "0 Badges Badges obtained Aún no hay logros agregados Score: 45.00" at bounding box center [909, 376] width 169 height 64
click at [971, 381] on icon at bounding box center [973, 375] width 14 height 12
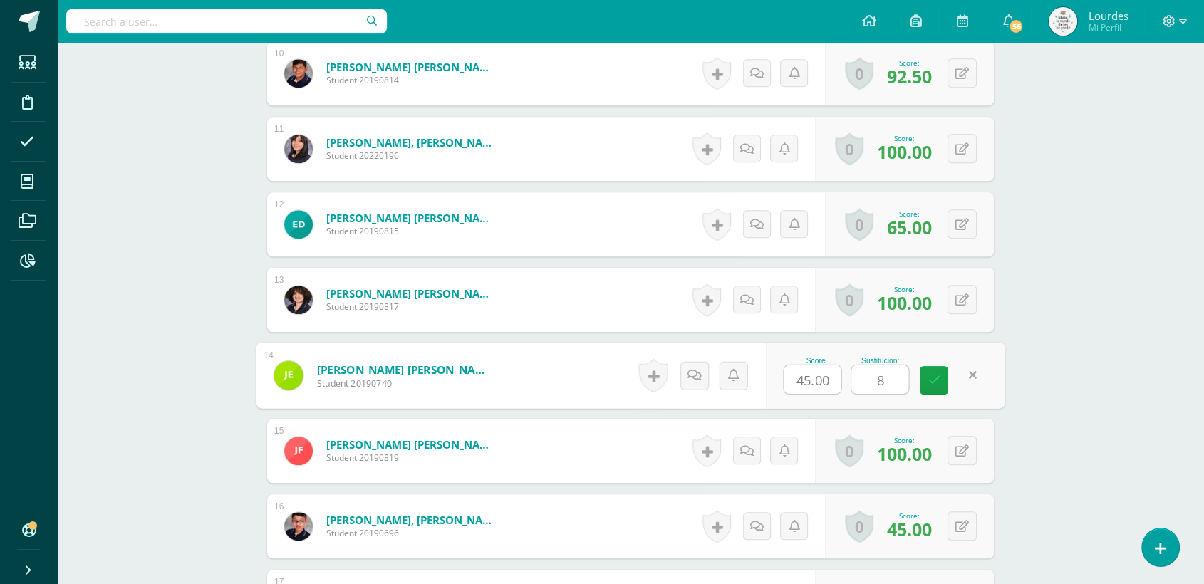
type input "80"
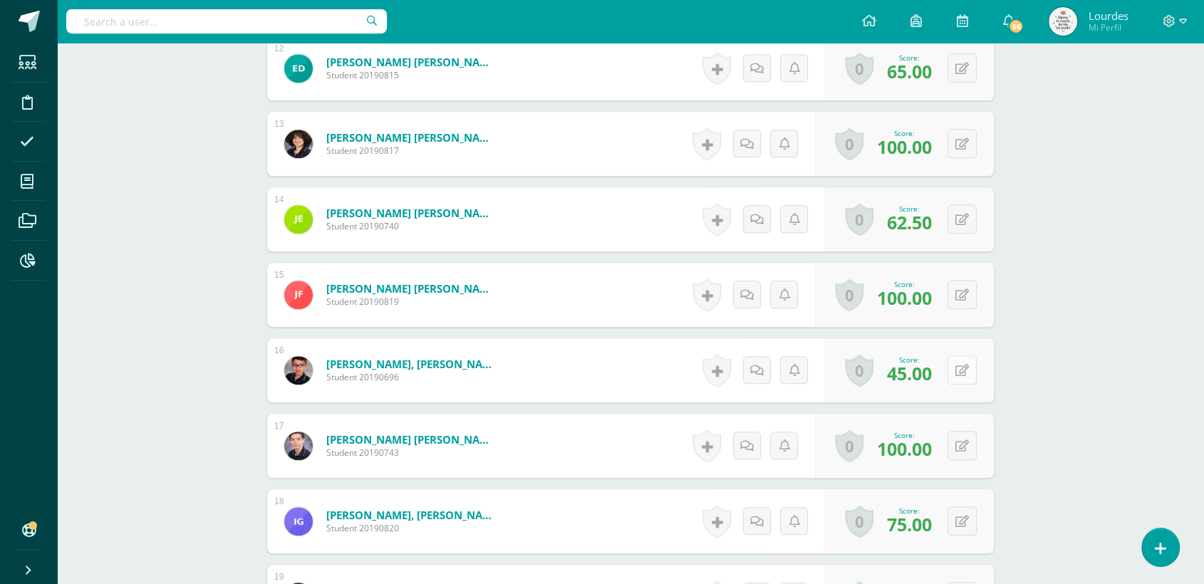
scroll to position [1349, 0]
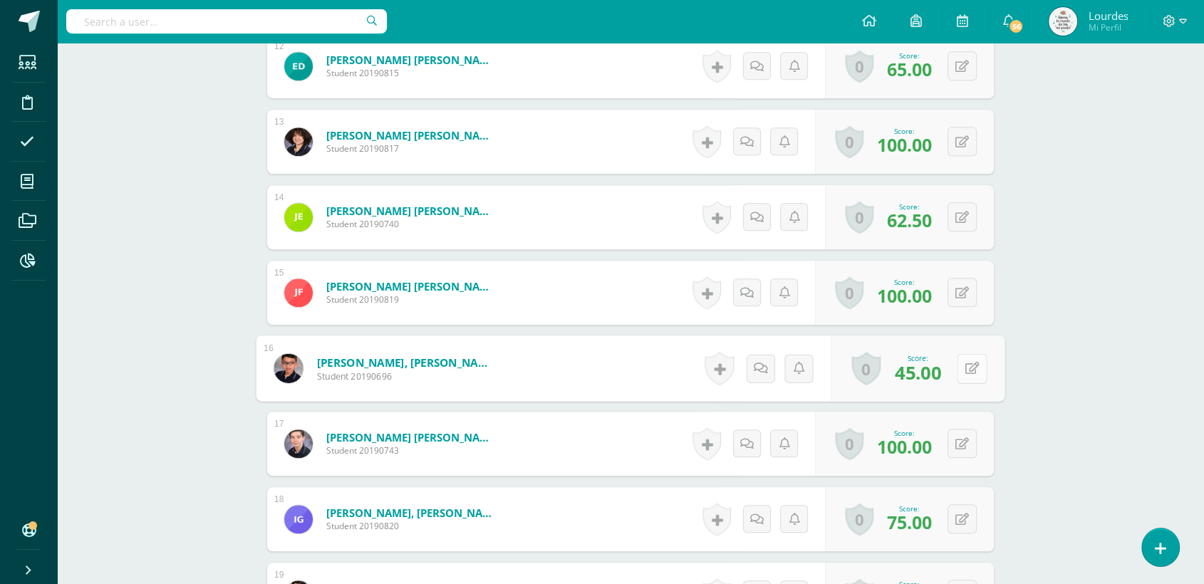
click at [962, 377] on button at bounding box center [972, 368] width 30 height 30
type input "85."
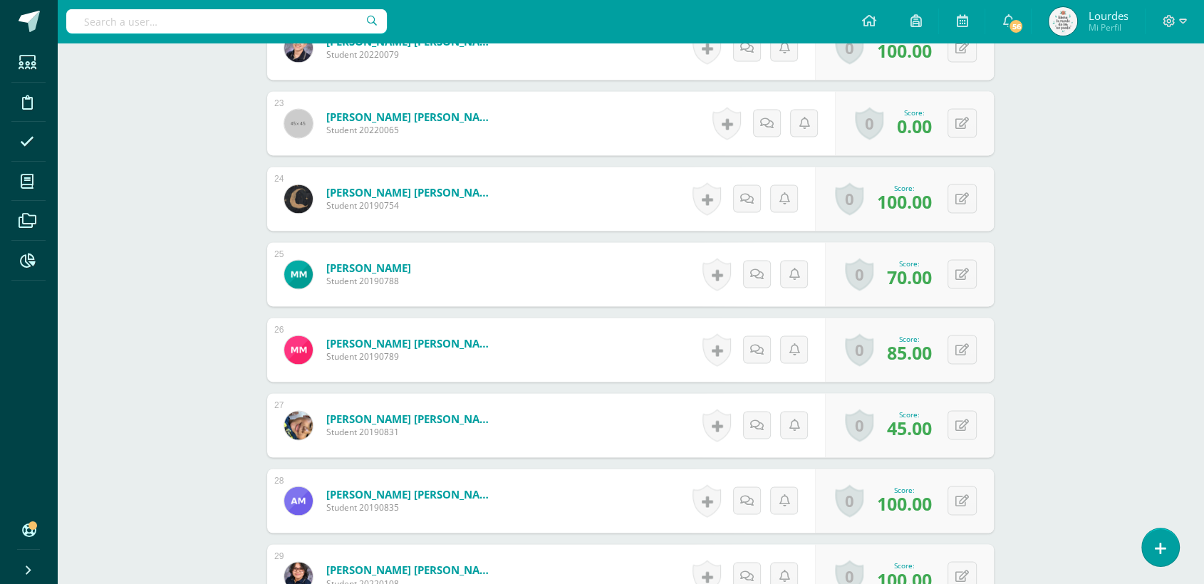
scroll to position [2220, 0]
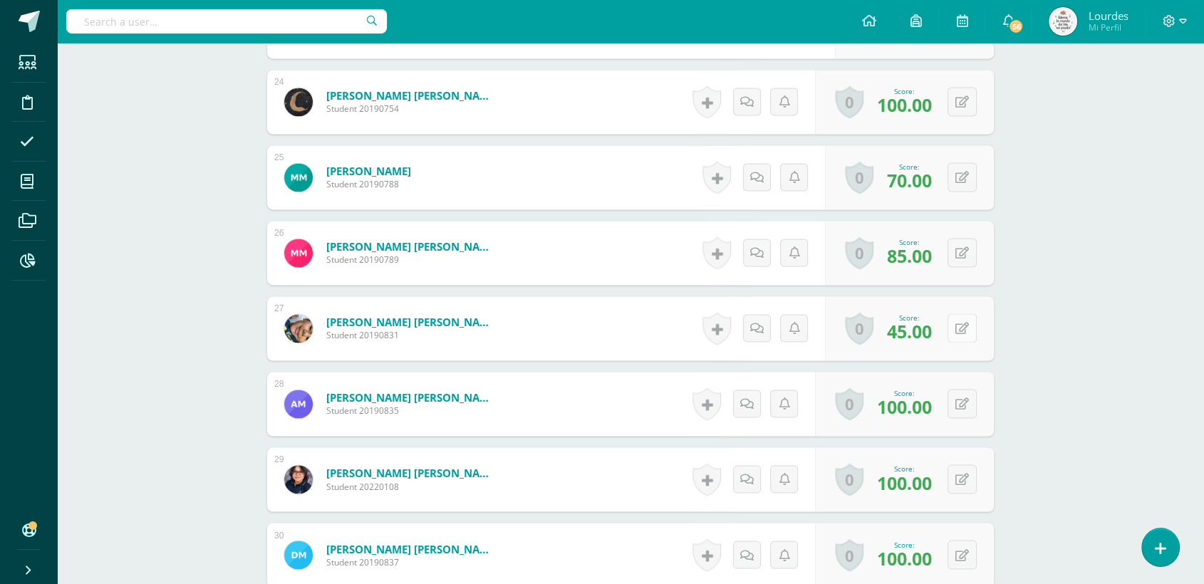
click at [962, 326] on button at bounding box center [962, 328] width 29 height 29
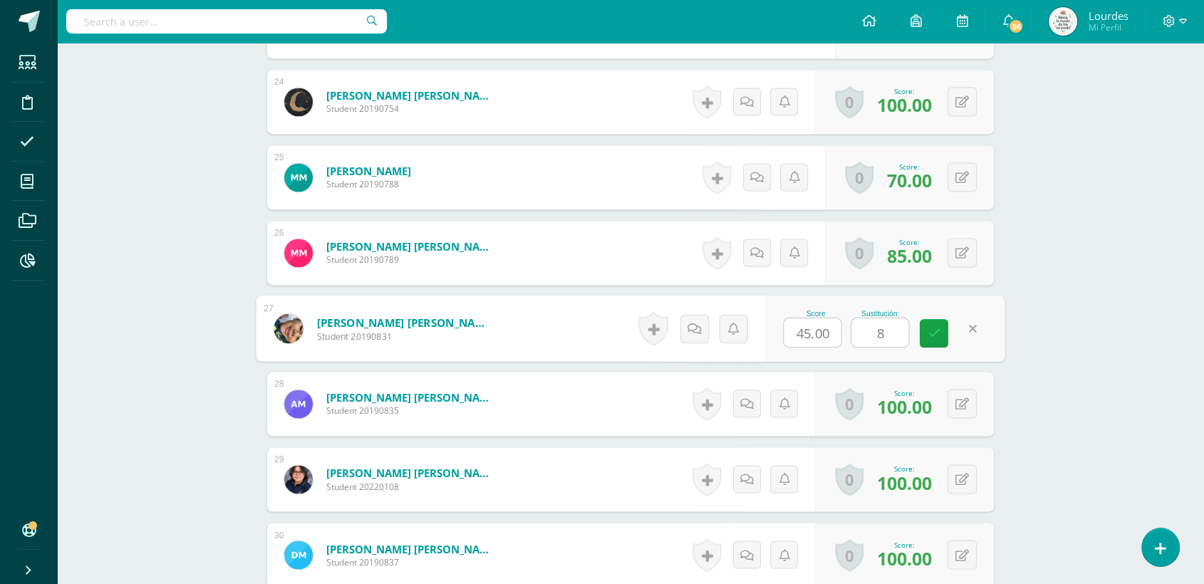
type input "80"
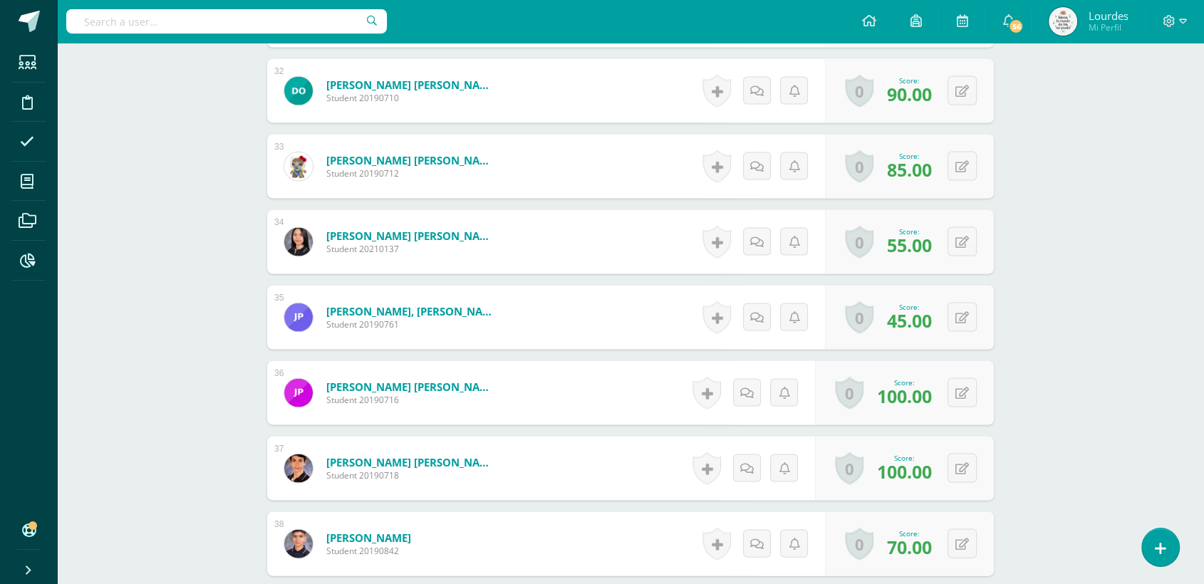
scroll to position [2854, 0]
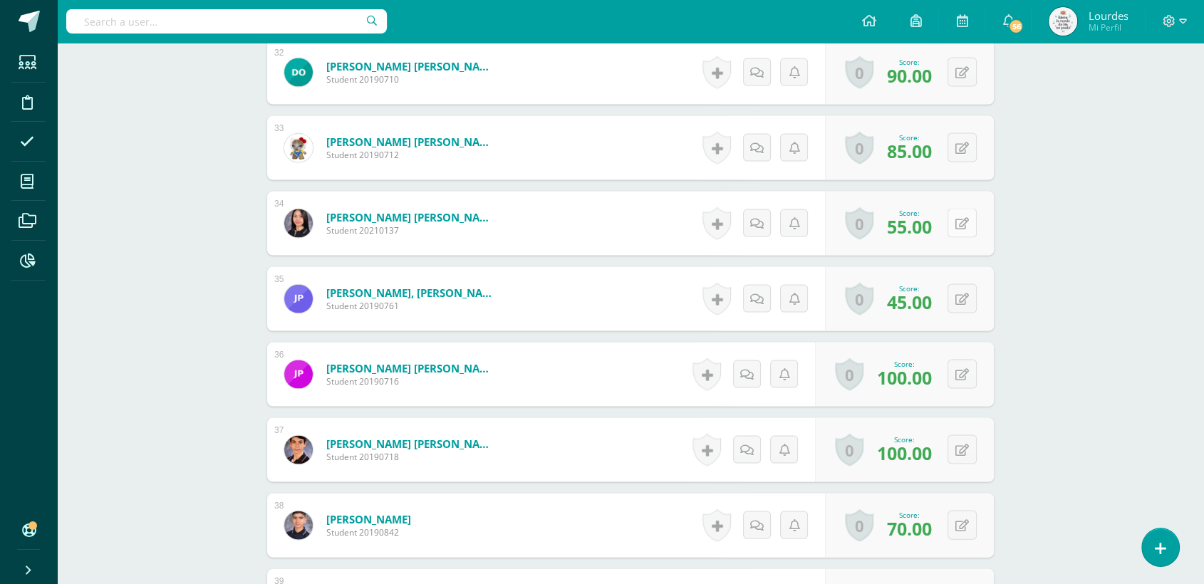
click at [975, 228] on button at bounding box center [962, 223] width 29 height 29
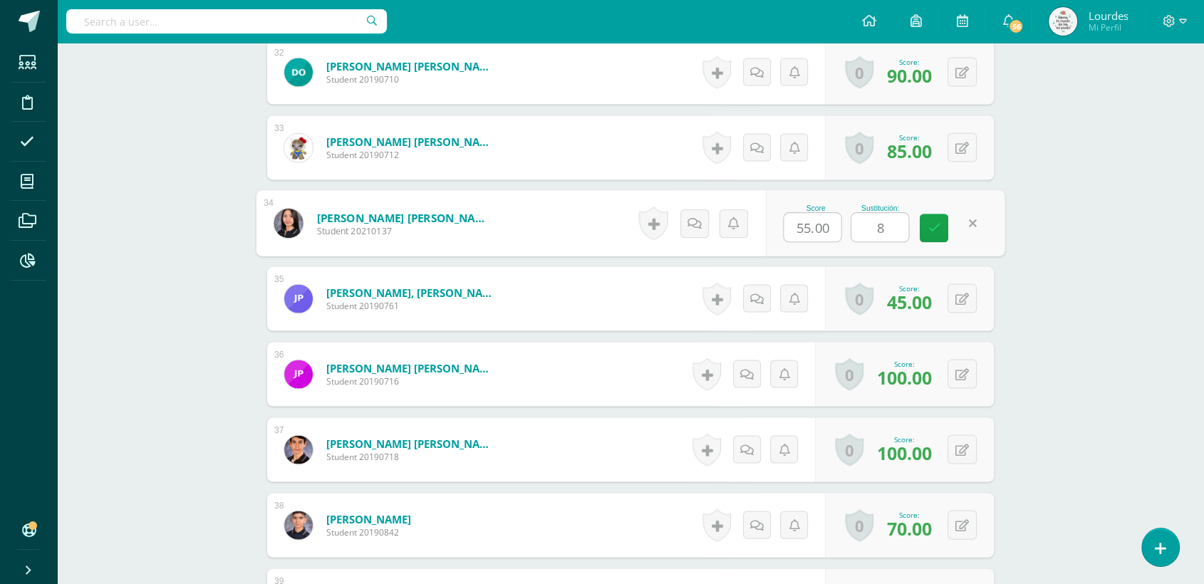
type input "80"
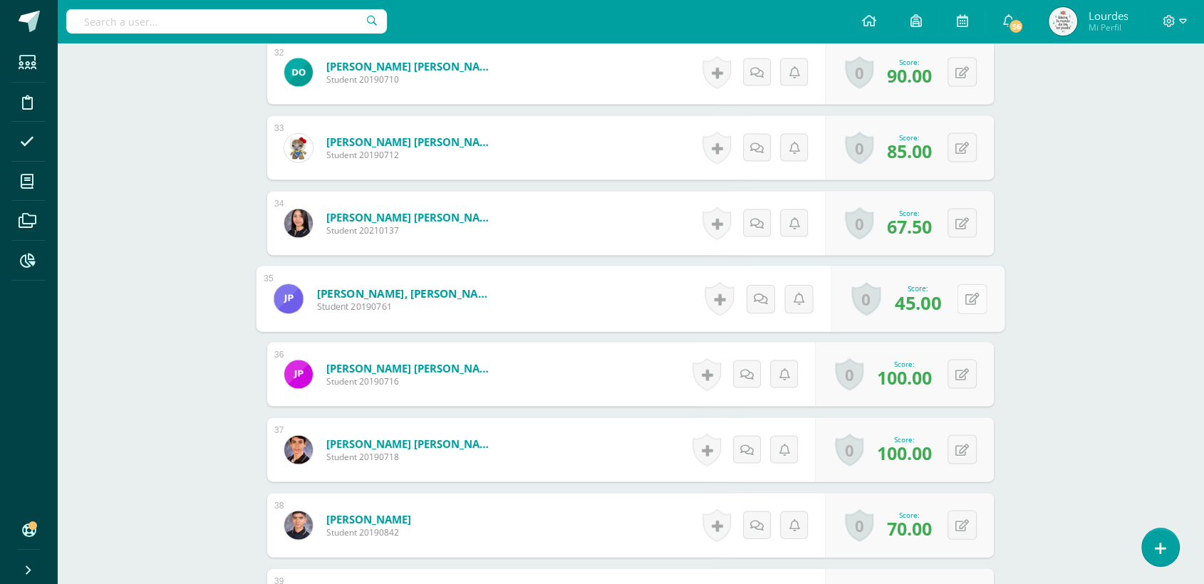
click at [956, 298] on div "0 Badges Badges obtained Aún no hay logros agregados Score: 45.00" at bounding box center [919, 300] width 174 height 66
click at [972, 296] on icon at bounding box center [973, 299] width 14 height 12
type input "80"
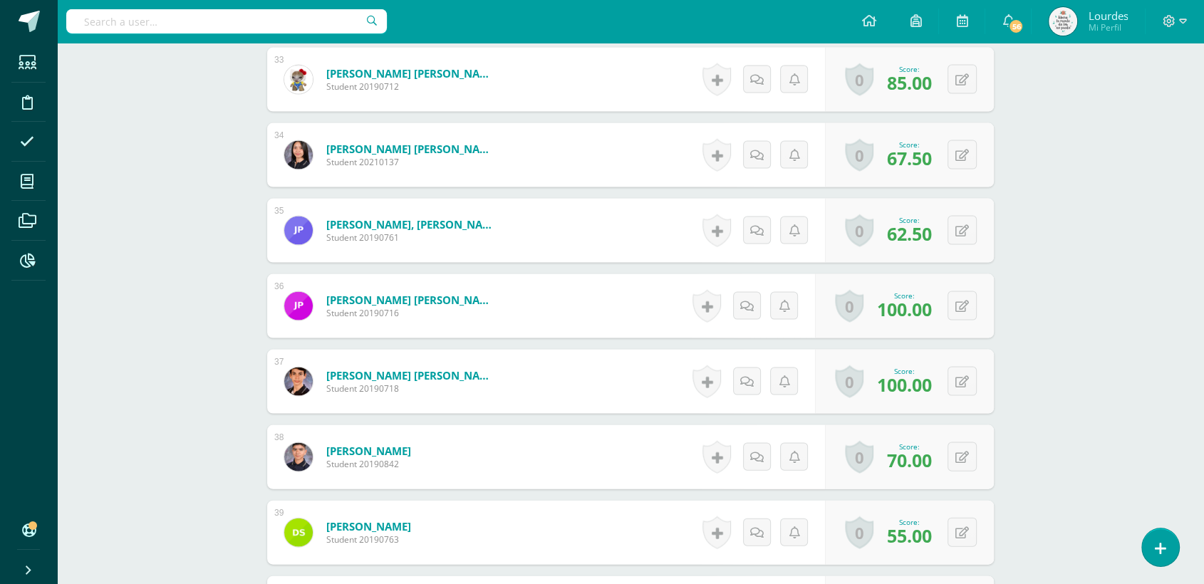
scroll to position [3012, 0]
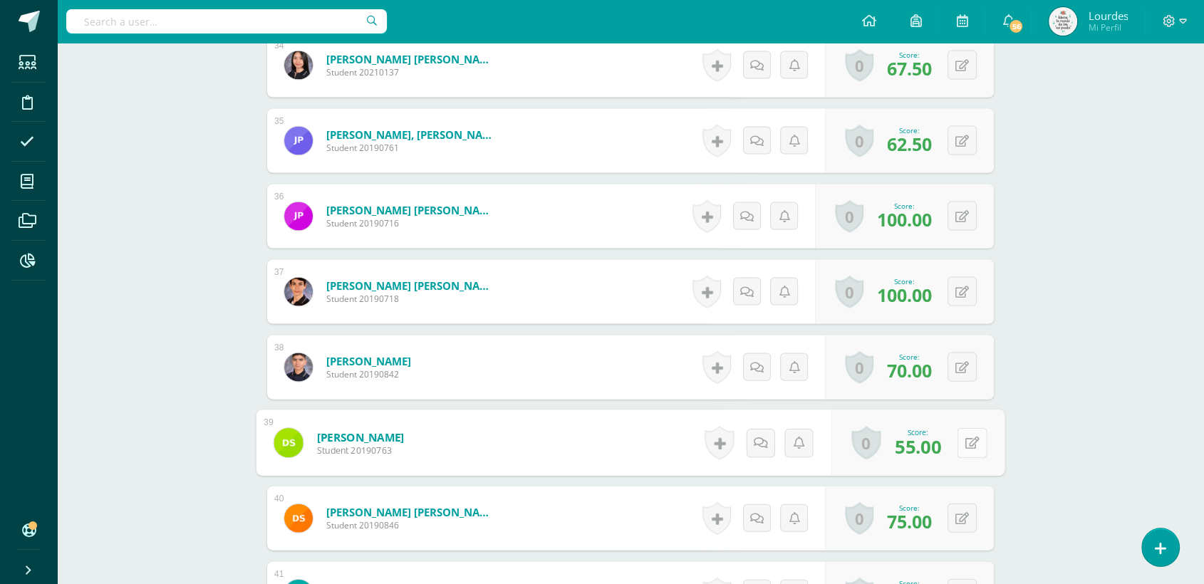
click at [966, 433] on button at bounding box center [972, 443] width 30 height 30
type input "85"
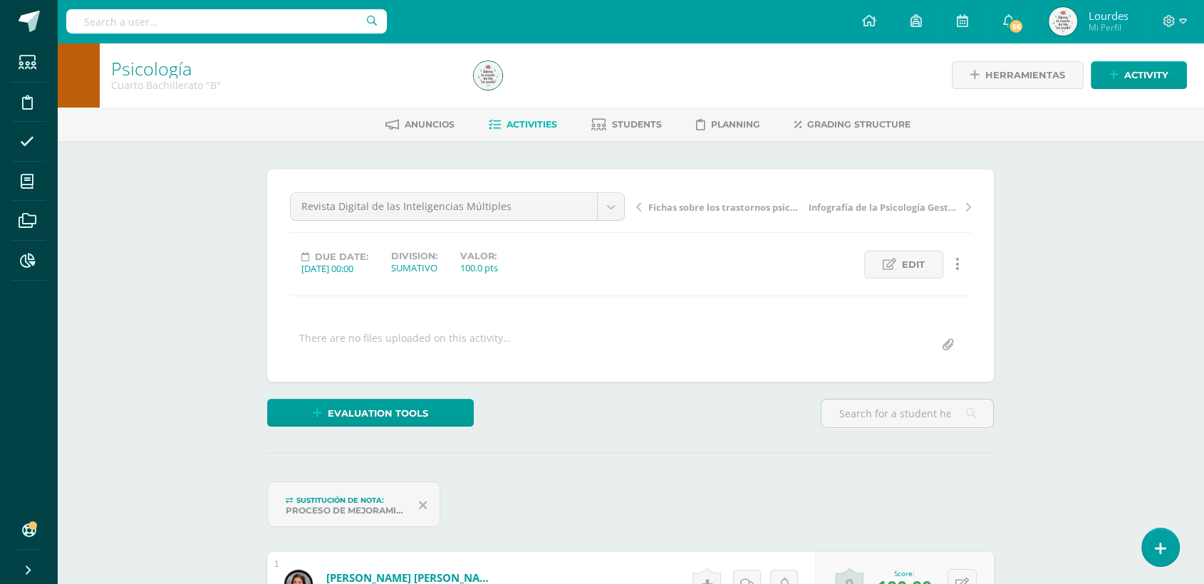
scroll to position [0, 0]
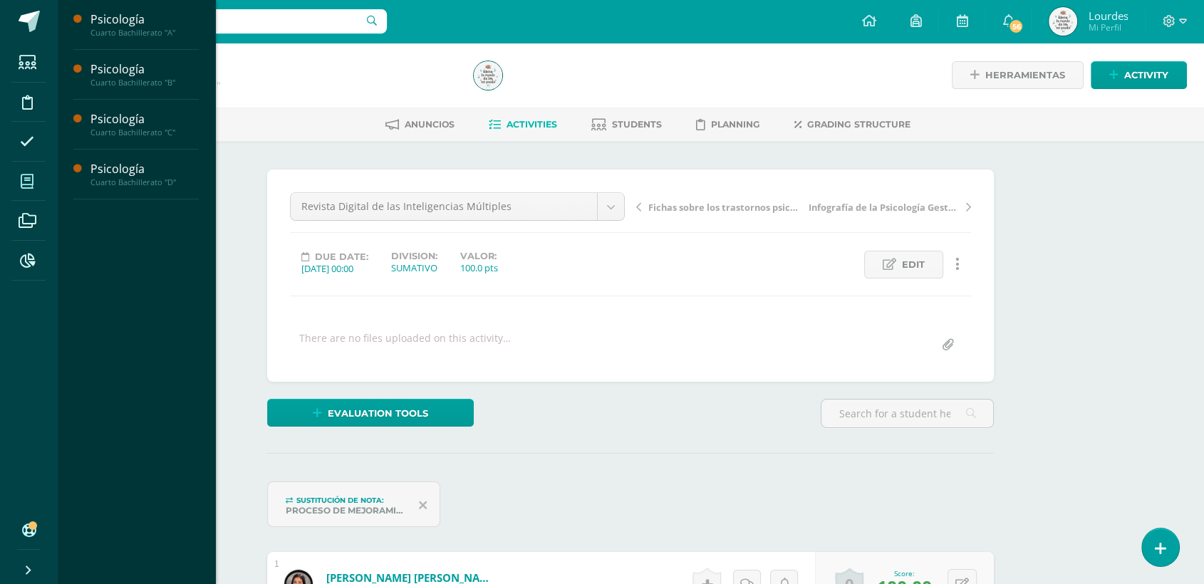
click at [22, 190] on span at bounding box center [27, 181] width 32 height 32
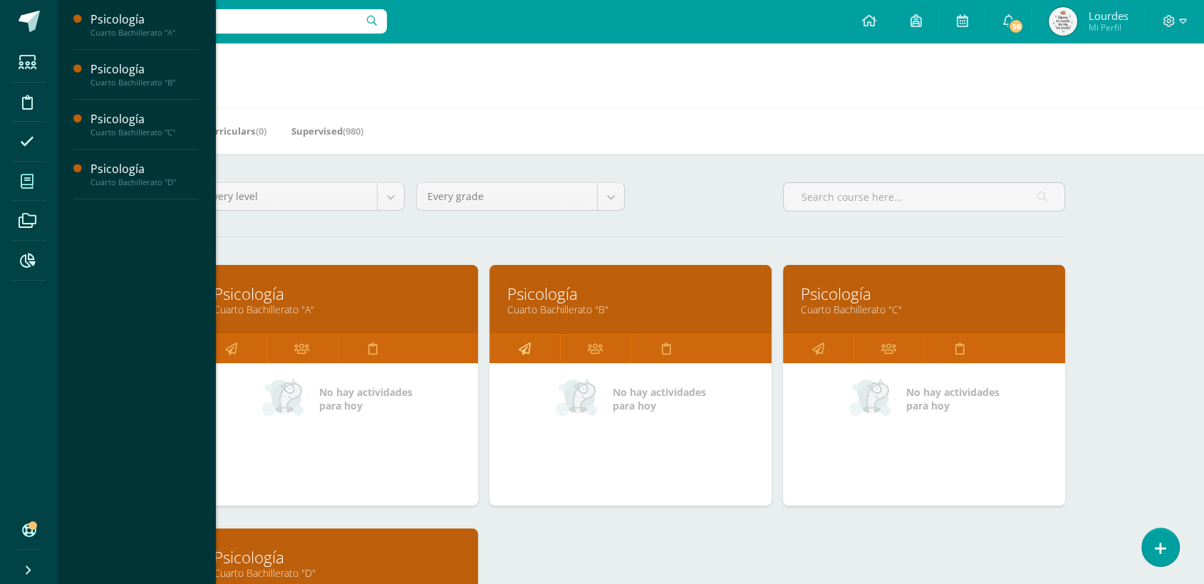
click at [525, 353] on icon at bounding box center [525, 349] width 12 height 28
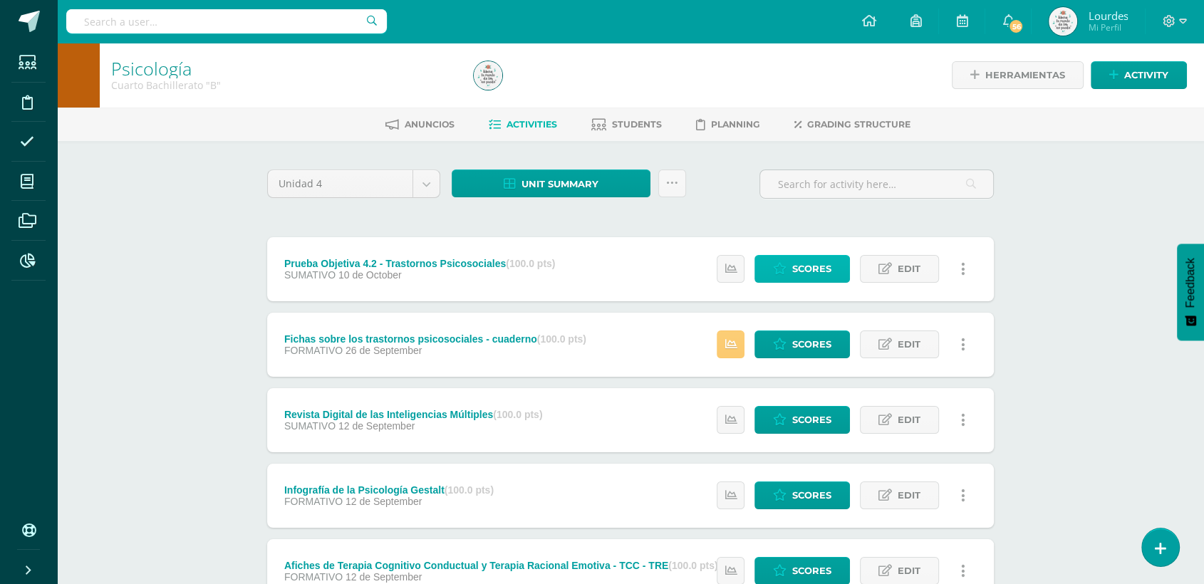
click at [786, 269] on icon at bounding box center [780, 269] width 14 height 12
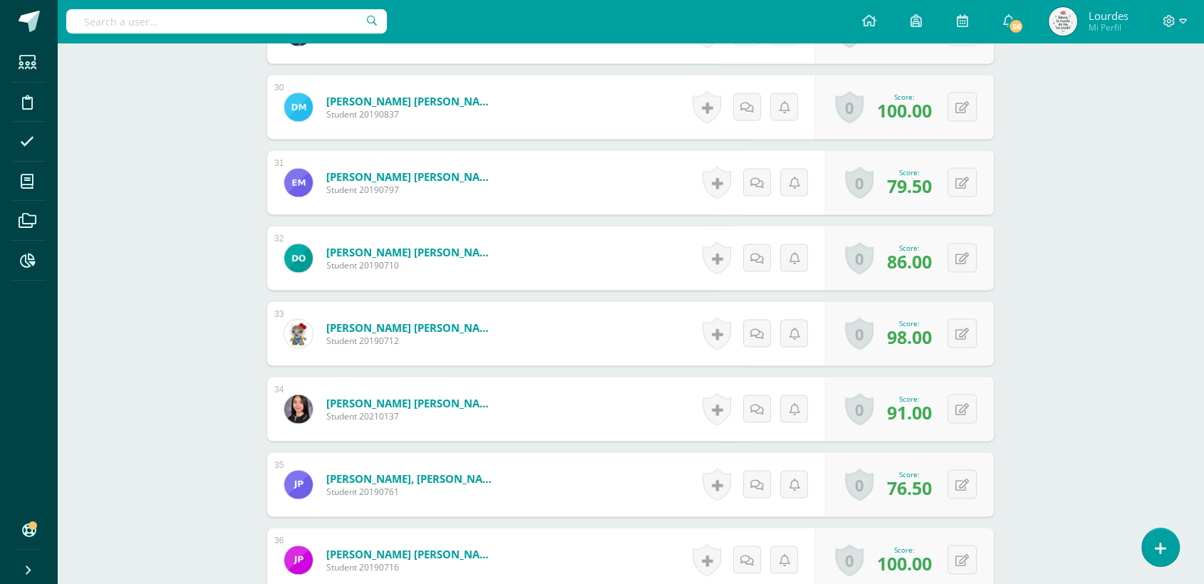
scroll to position [2695, 0]
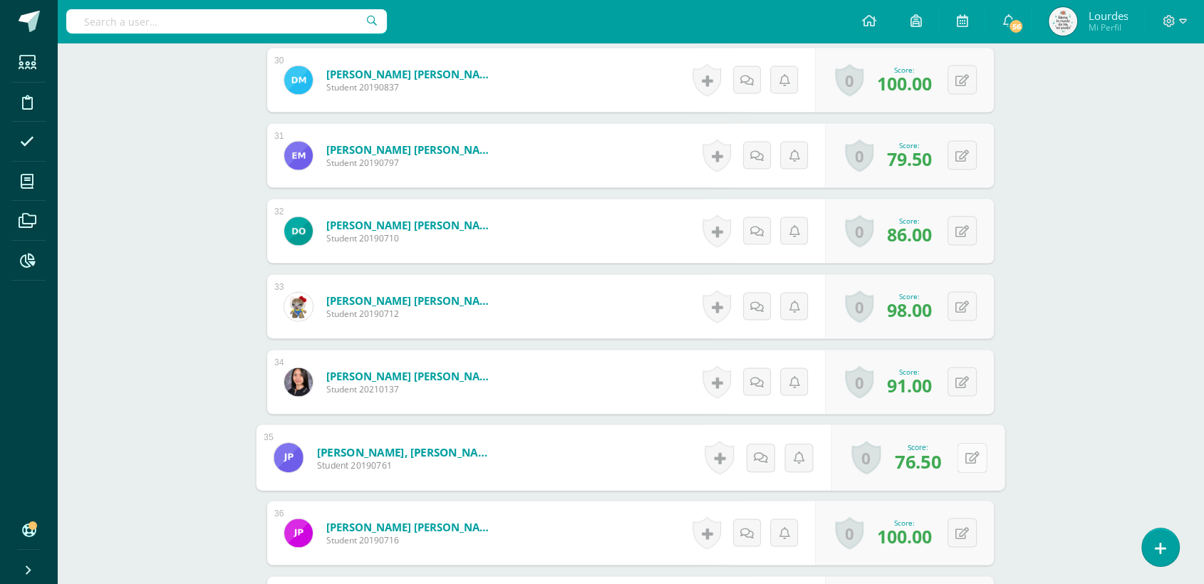
click at [969, 458] on button at bounding box center [972, 458] width 30 height 30
click at [878, 463] on input "80.00" at bounding box center [880, 462] width 57 height 29
type input "85.00"
click at [929, 472] on link at bounding box center [934, 462] width 29 height 29
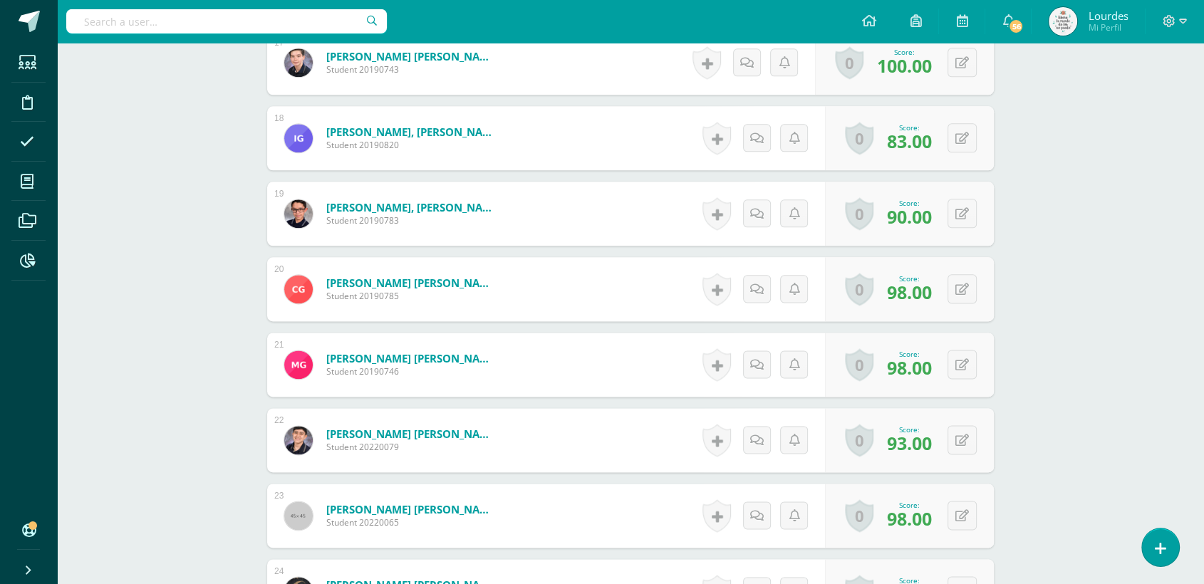
scroll to position [0, 0]
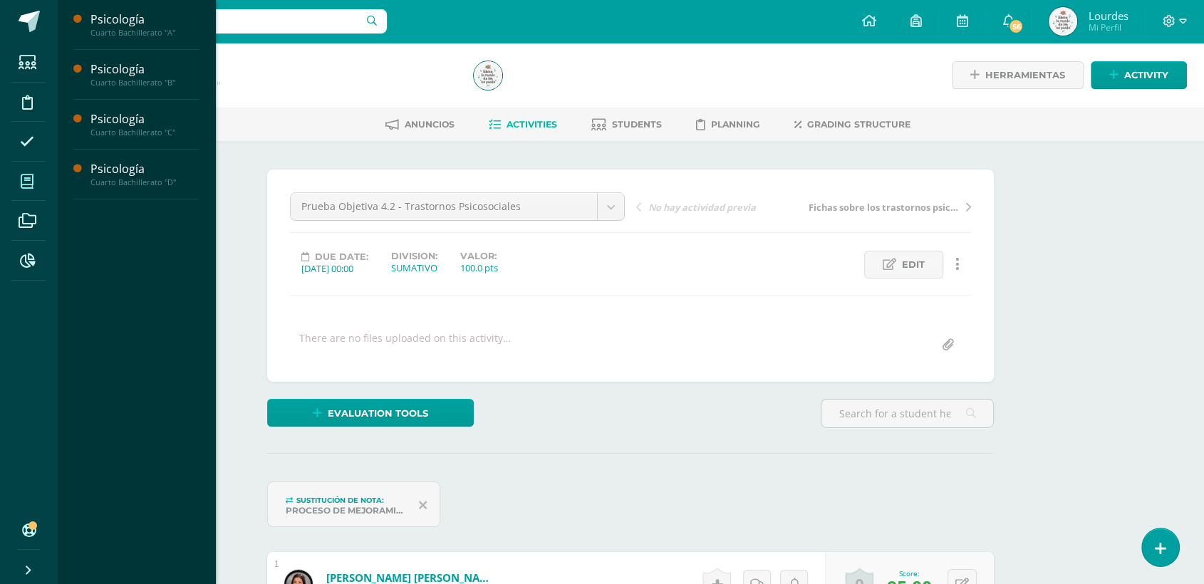
click at [32, 180] on icon at bounding box center [27, 182] width 13 height 14
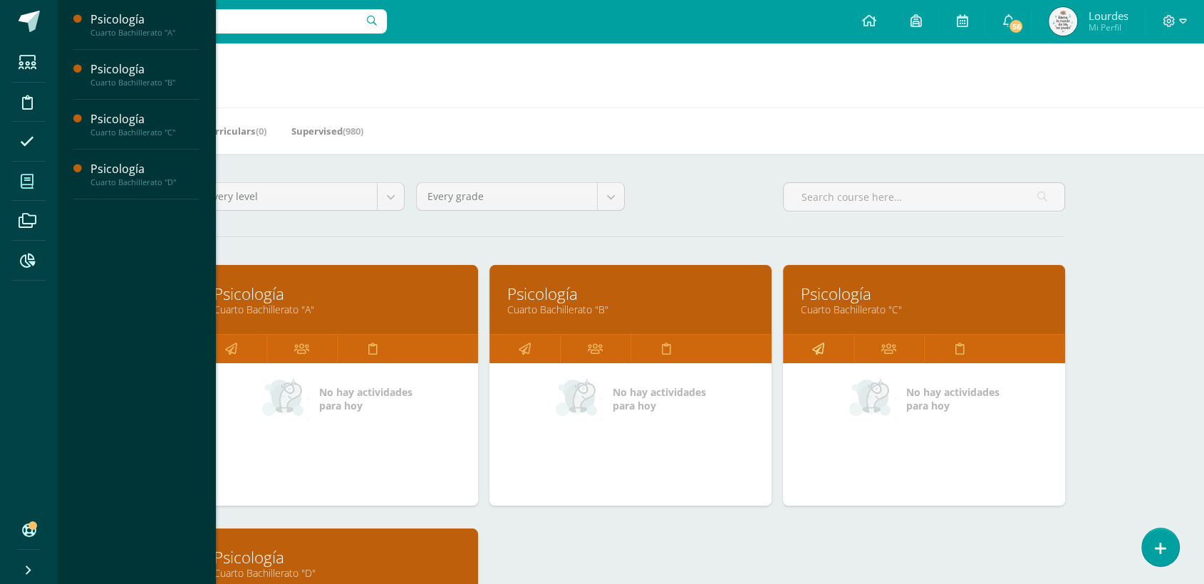
click at [802, 339] on link at bounding box center [818, 349] width 71 height 29
click at [829, 340] on link at bounding box center [818, 349] width 71 height 29
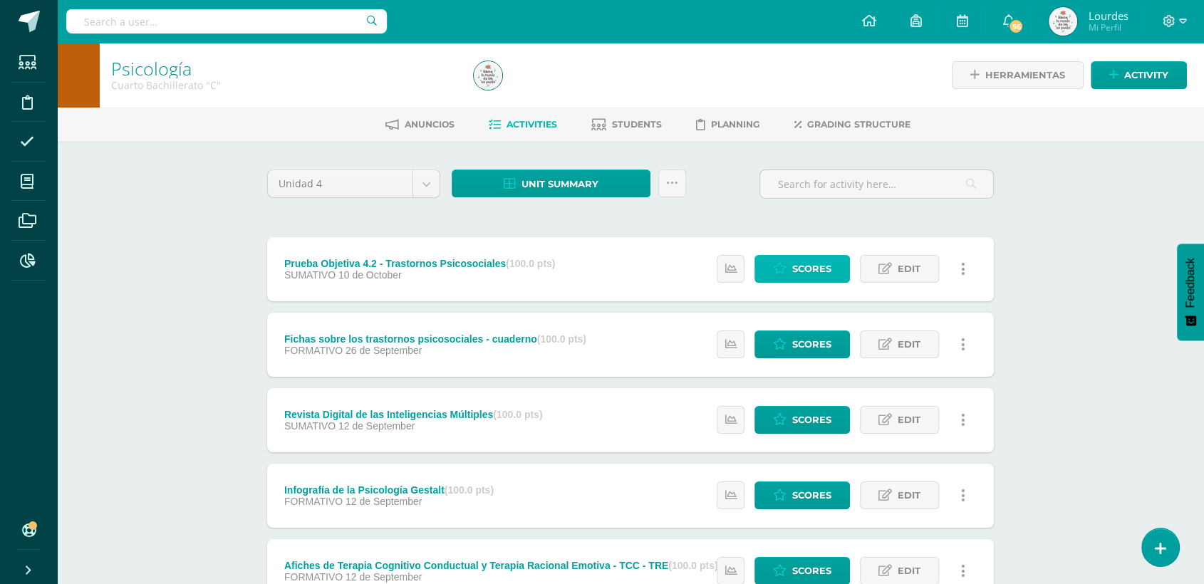
click at [803, 276] on span "Scores" at bounding box center [811, 269] width 39 height 26
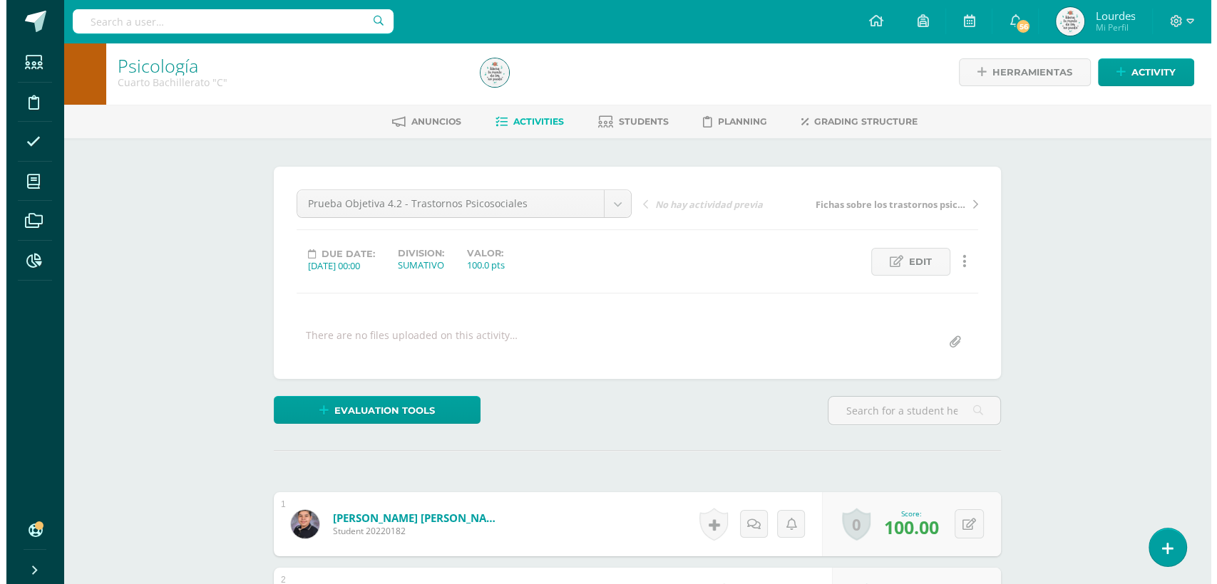
scroll to position [240, 0]
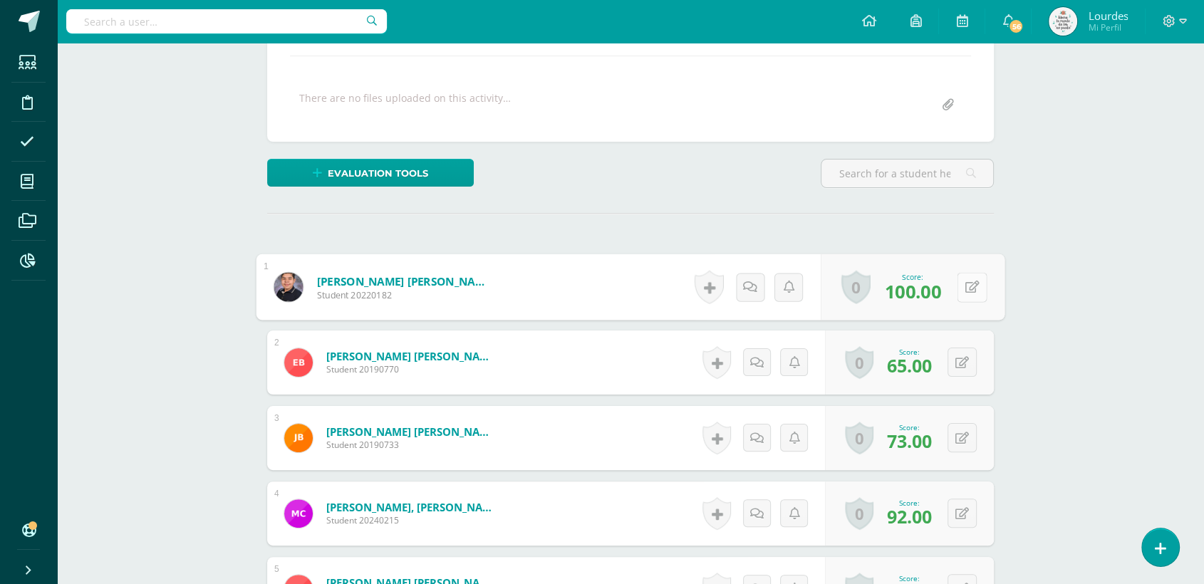
click at [951, 286] on div "0 Badges Badges obtained Aún no hay logros agregados Score: 100.00" at bounding box center [913, 287] width 184 height 66
click at [961, 286] on button at bounding box center [972, 287] width 30 height 30
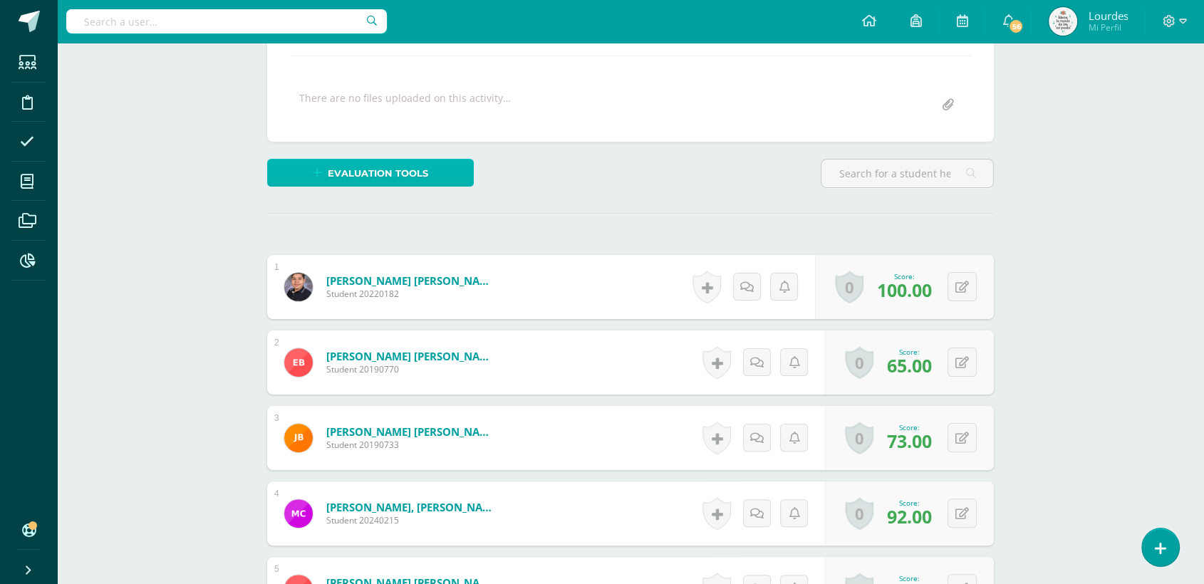
click at [388, 167] on span "Evaluation tools" at bounding box center [378, 173] width 100 height 26
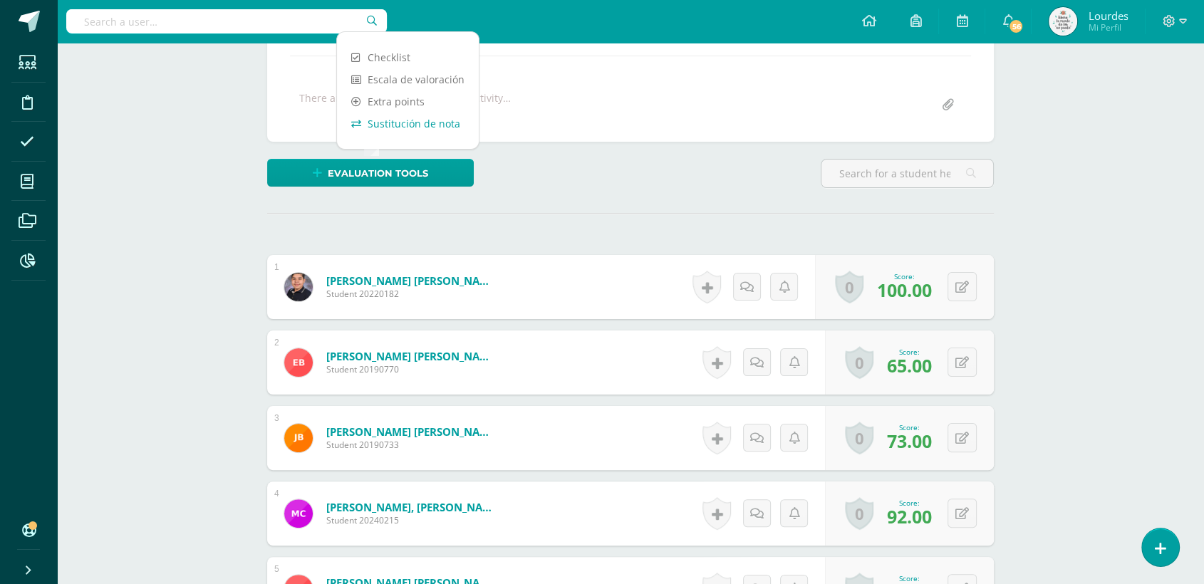
click at [391, 123] on link "Sustitución de nota" at bounding box center [408, 124] width 142 height 22
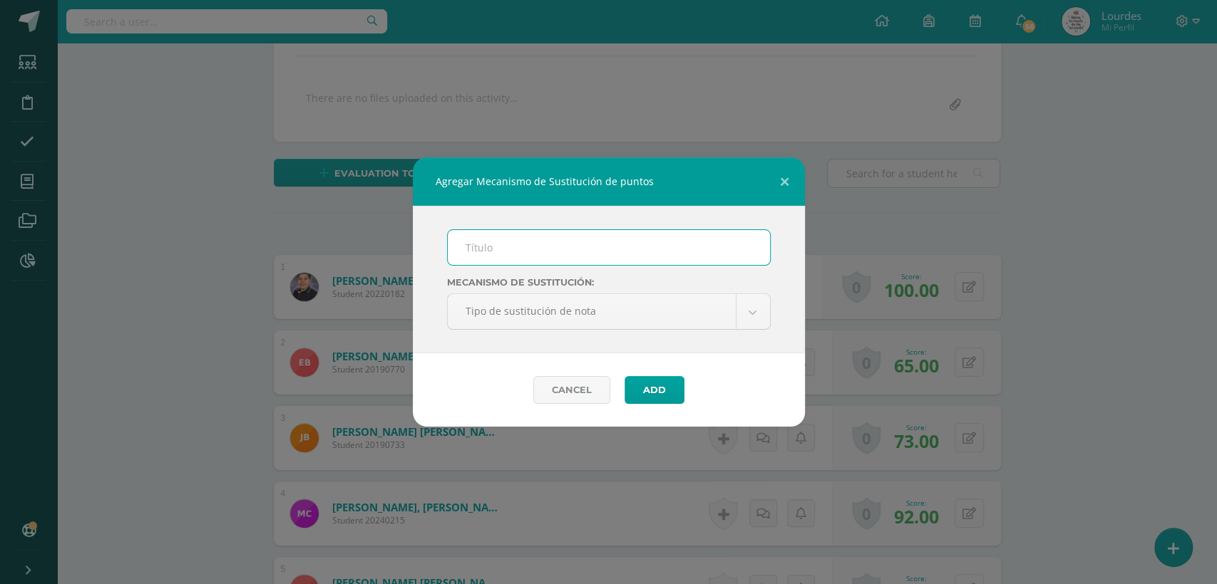
click at [544, 252] on input "text" at bounding box center [609, 247] width 322 height 35
type input "Proceso de Mejoramiento de los Aprendizajes -PMA"
click at [673, 381] on button "Add" at bounding box center [654, 390] width 60 height 28
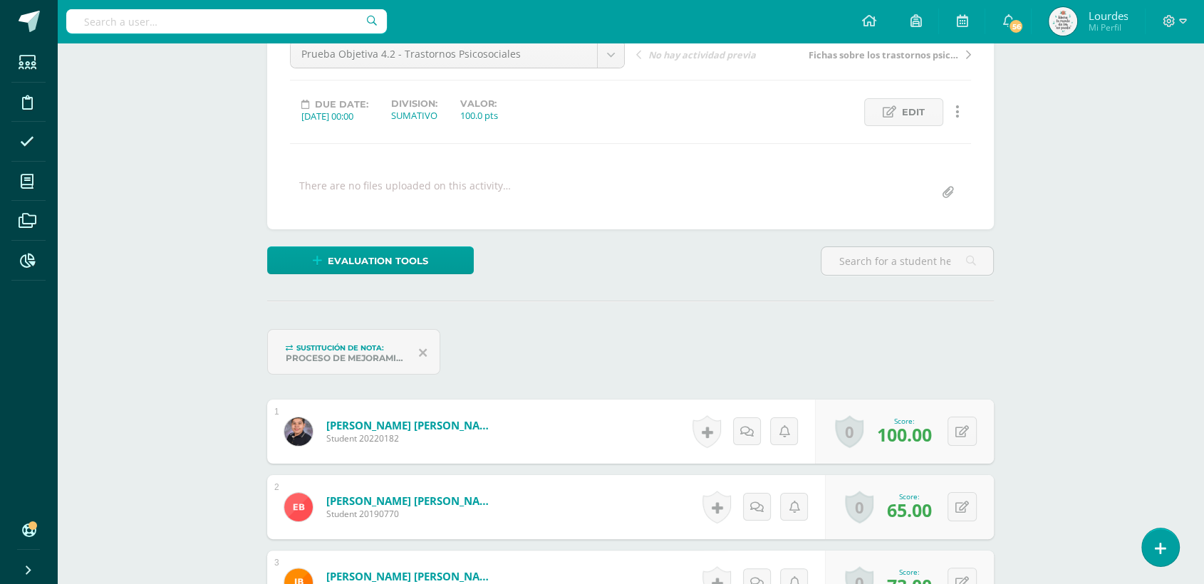
scroll to position [153, 0]
click at [954, 509] on div "0 Badges Badges obtained Aún no hay logros agregados Score: 65.00" at bounding box center [919, 507] width 174 height 66
click at [959, 504] on button at bounding box center [972, 507] width 30 height 30
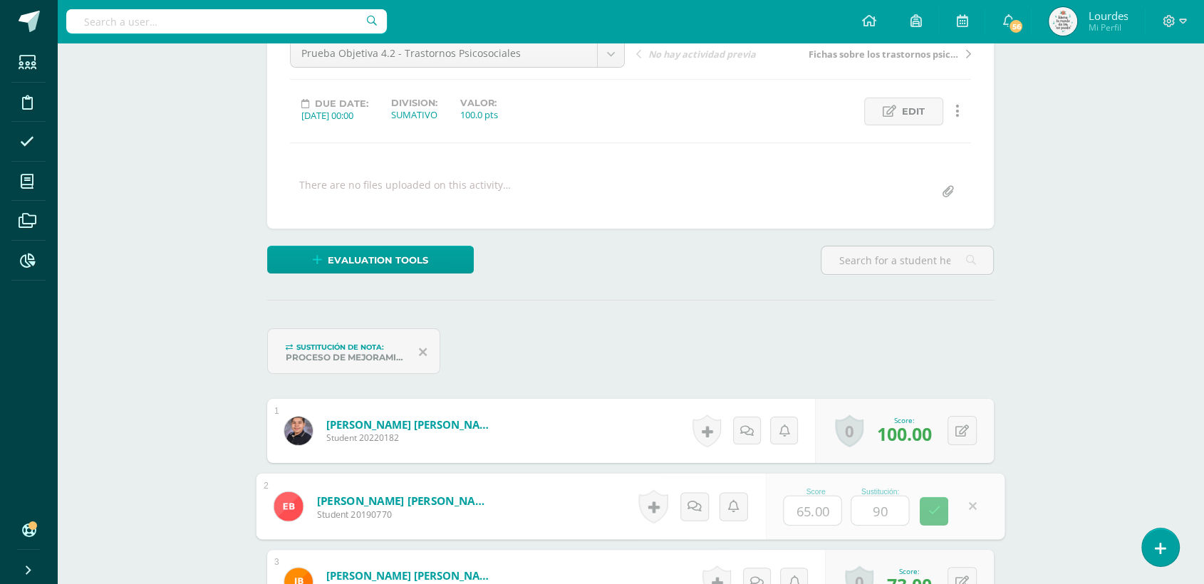
type input "90"
click at [969, 508] on button at bounding box center [972, 507] width 30 height 30
click at [421, 349] on icon at bounding box center [423, 352] width 8 height 13
drag, startPoint x: 946, startPoint y: 505, endPoint x: 980, endPoint y: 518, distance: 35.9
click at [951, 508] on div "0 Badges Badges obtained Aún no hay logros agregados Score: 90.00" at bounding box center [909, 507] width 169 height 64
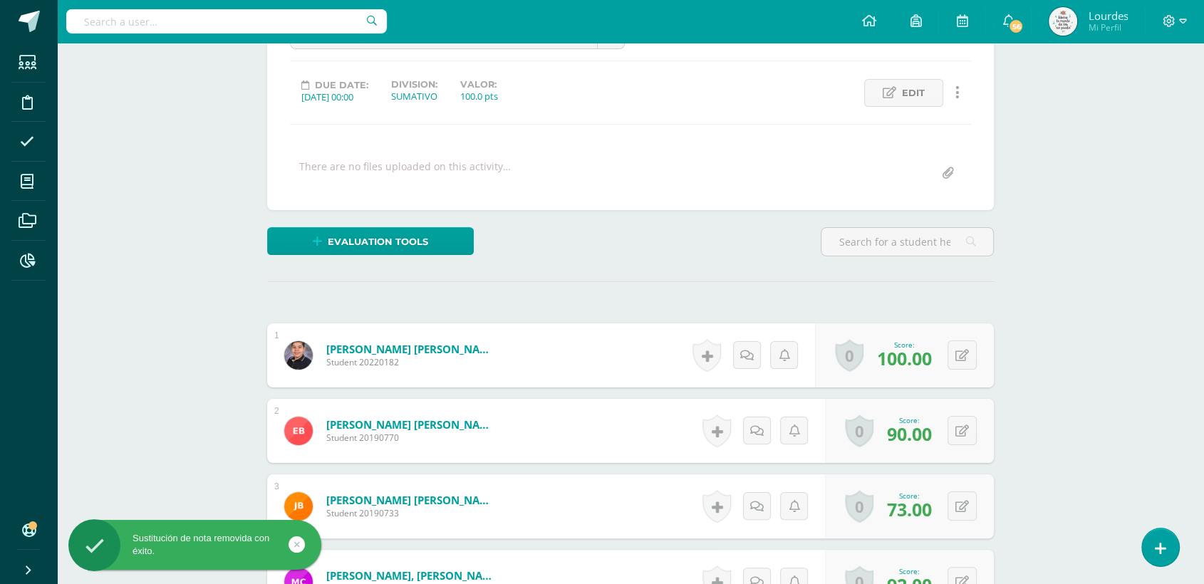
scroll to position [172, 0]
click at [956, 431] on div "0 Badges Badges obtained Aún no hay logros agregados Score: 90.00" at bounding box center [909, 430] width 169 height 64
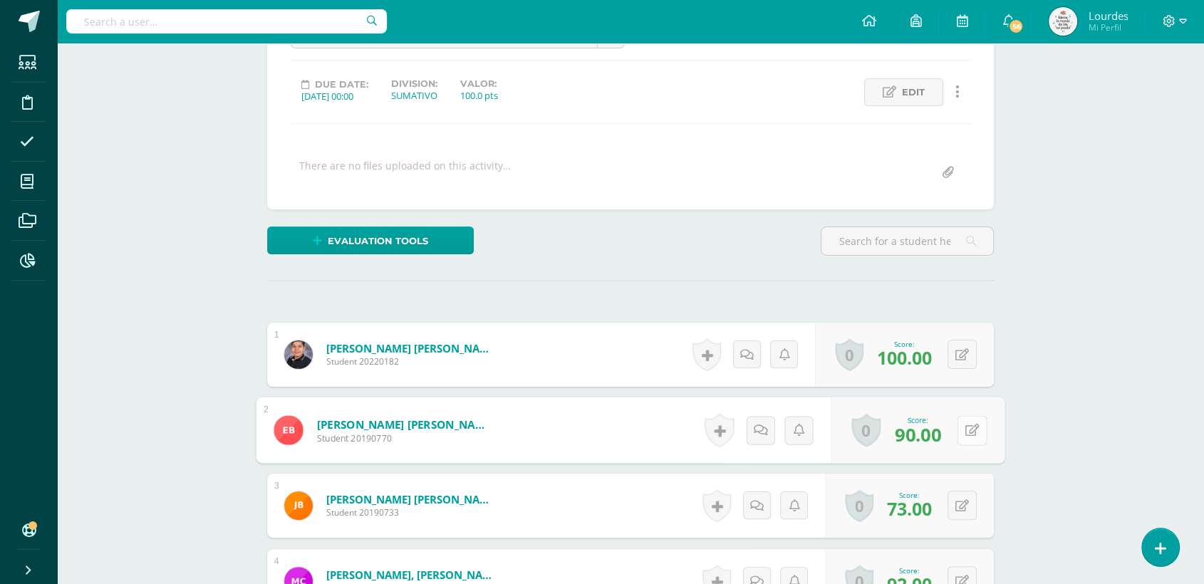
click at [966, 429] on icon at bounding box center [973, 430] width 14 height 12
type input "65"
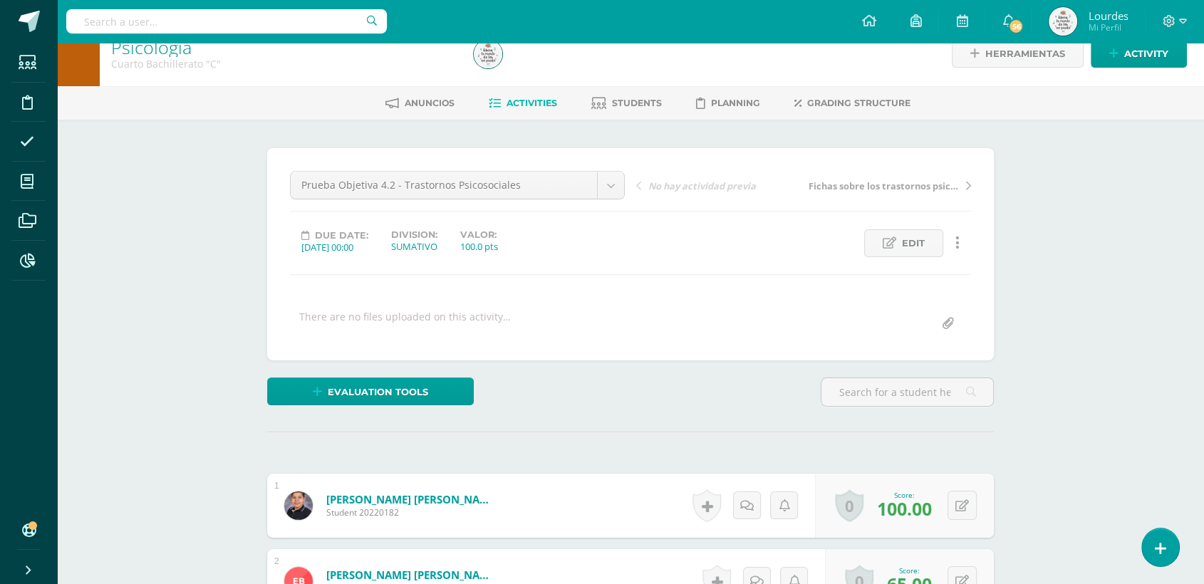
scroll to position [15, 0]
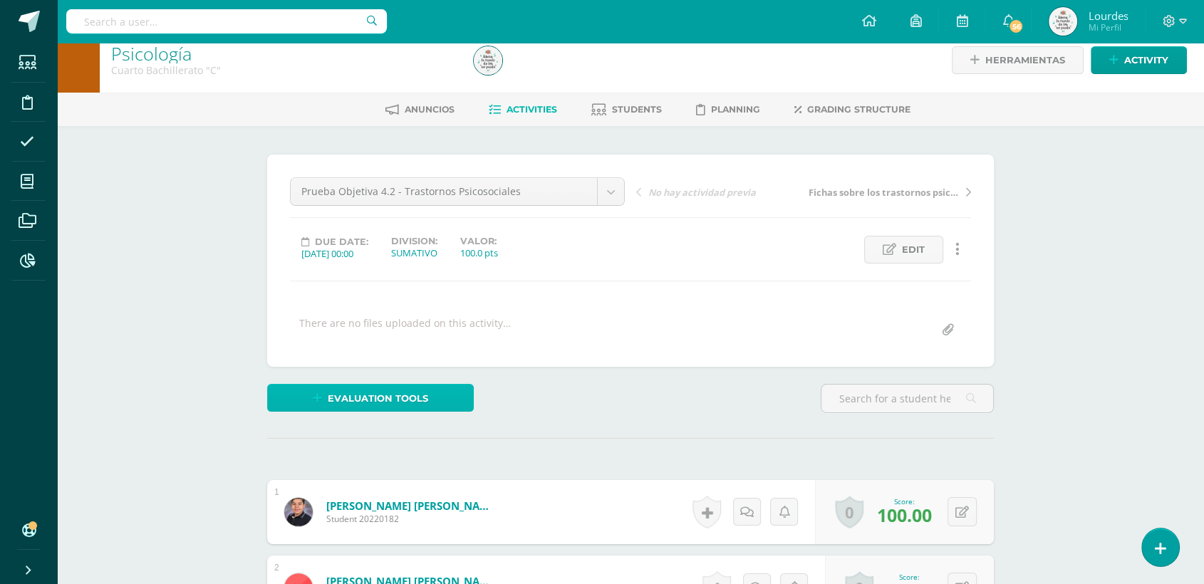
click at [411, 398] on span "Evaluation tools" at bounding box center [378, 399] width 100 height 26
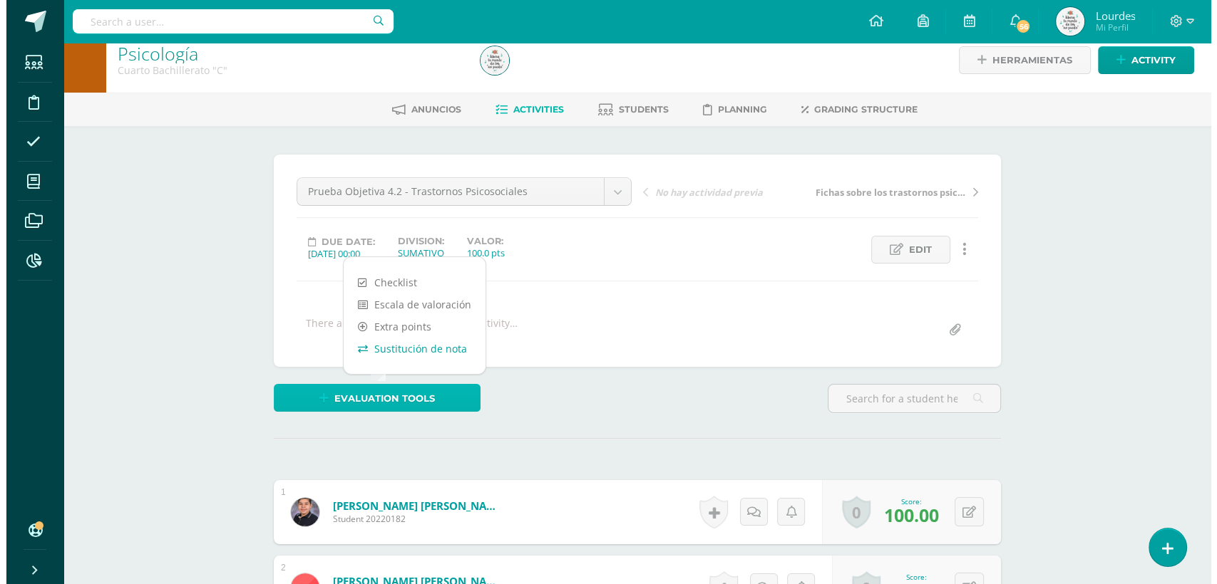
scroll to position [16, 0]
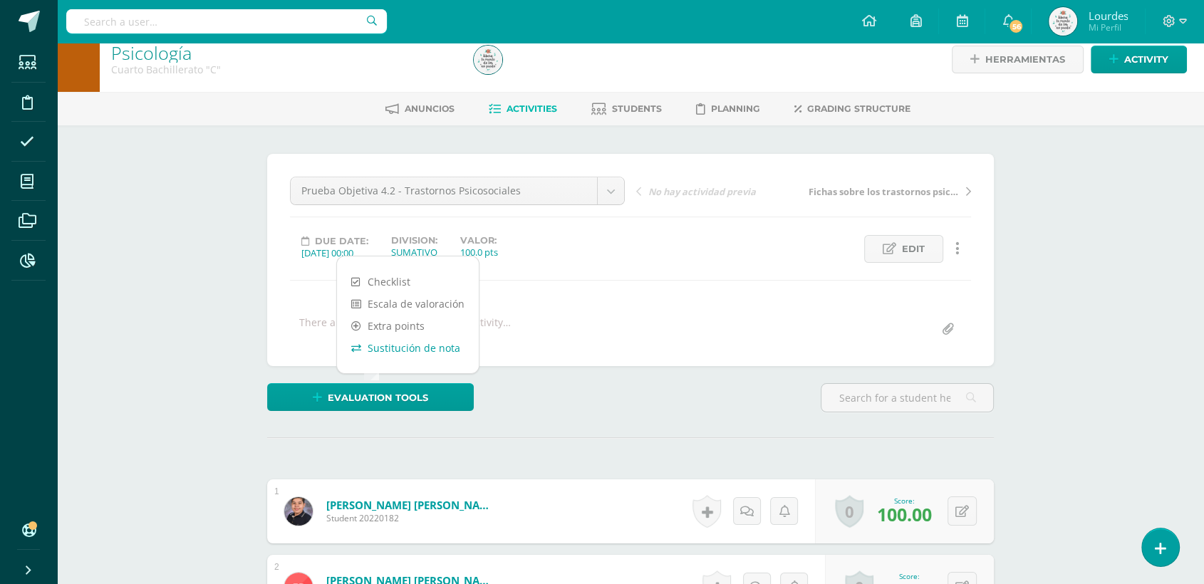
click at [430, 341] on link "Sustitución de nota" at bounding box center [408, 348] width 142 height 22
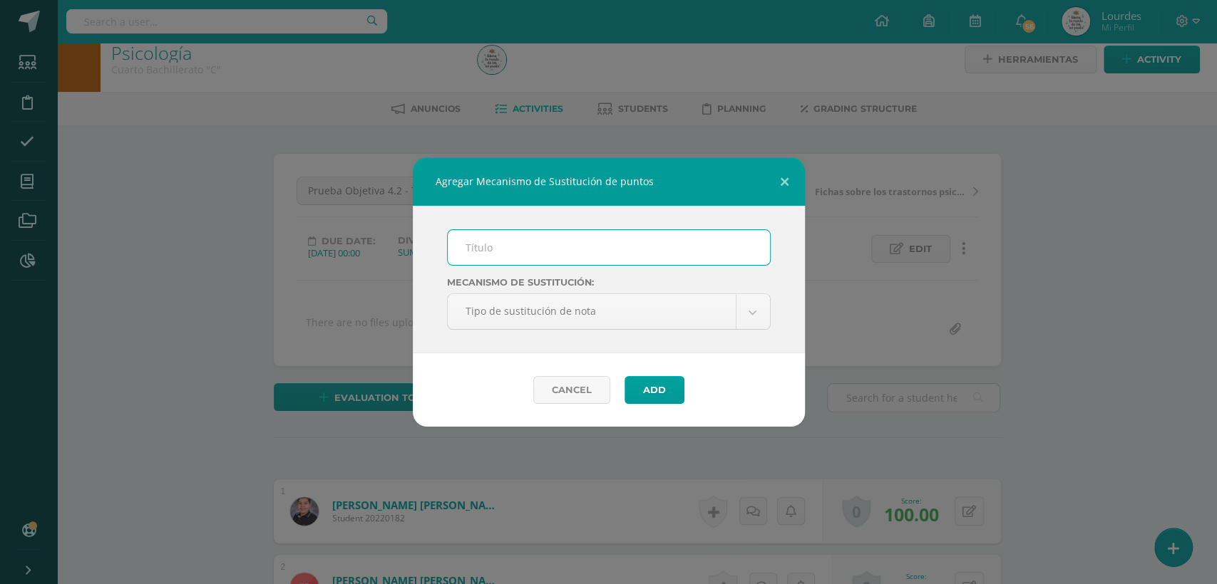
click at [595, 258] on input "text" at bounding box center [609, 247] width 322 height 35
type input "Proceso de Mejoramiento de los Aprendizajes -PMA"
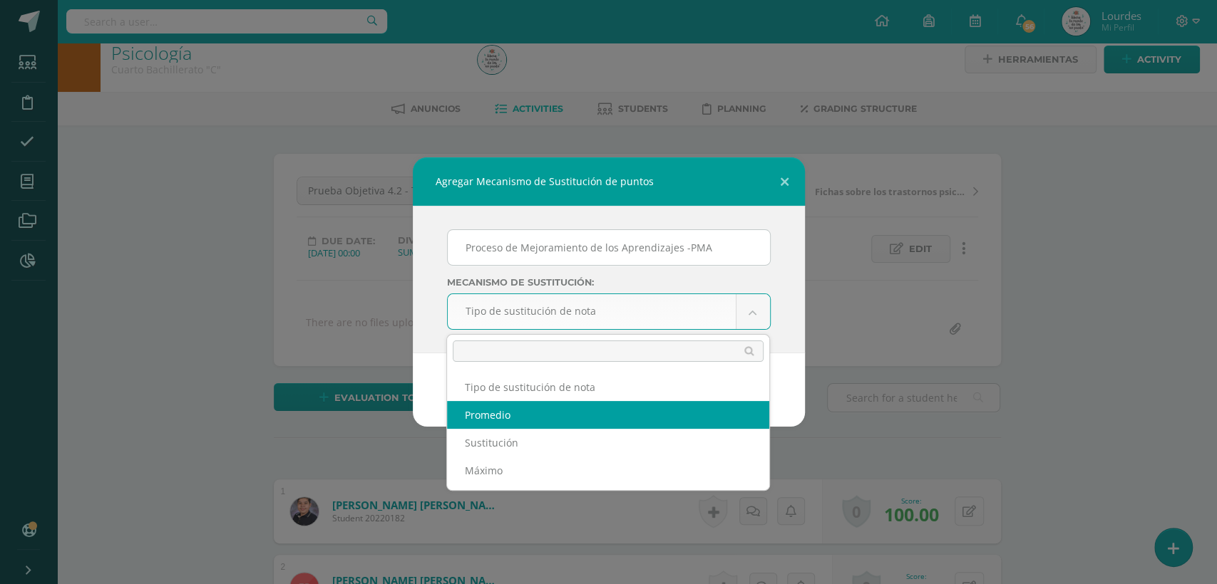
scroll to position [16, 0]
select select "average"
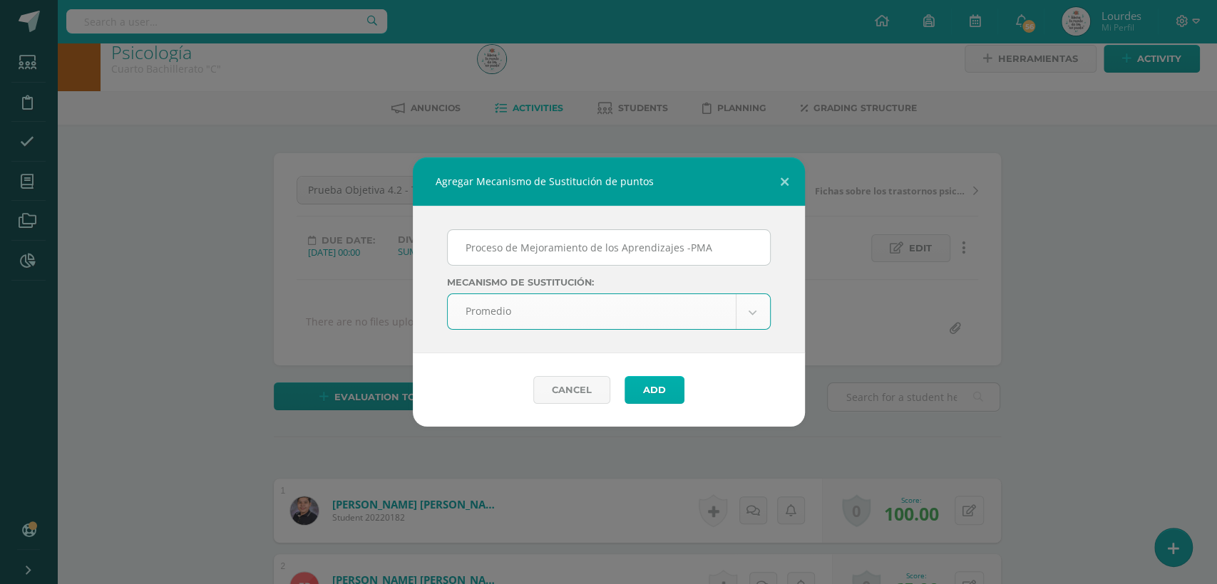
scroll to position [17, 0]
click at [639, 384] on button "Add" at bounding box center [654, 390] width 60 height 28
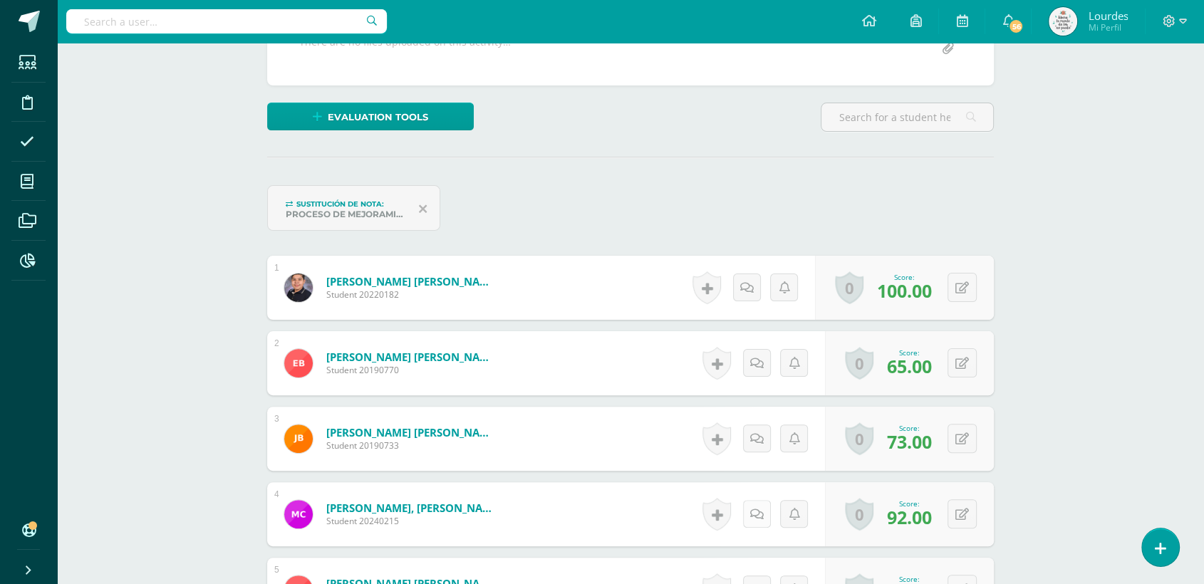
scroll to position [399, 0]
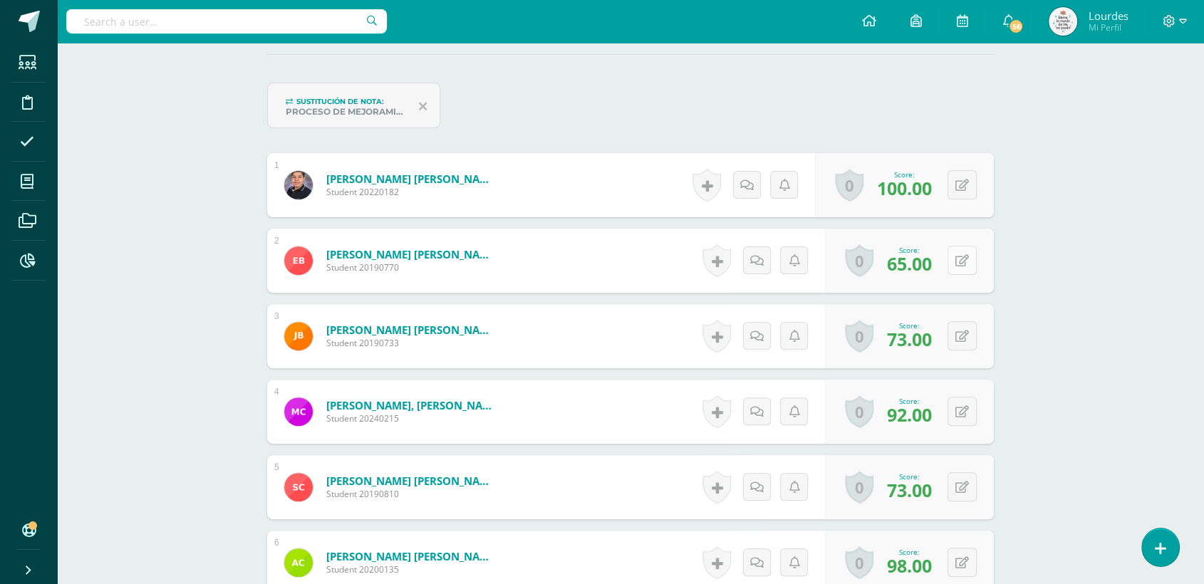
click at [966, 260] on icon at bounding box center [963, 261] width 14 height 12
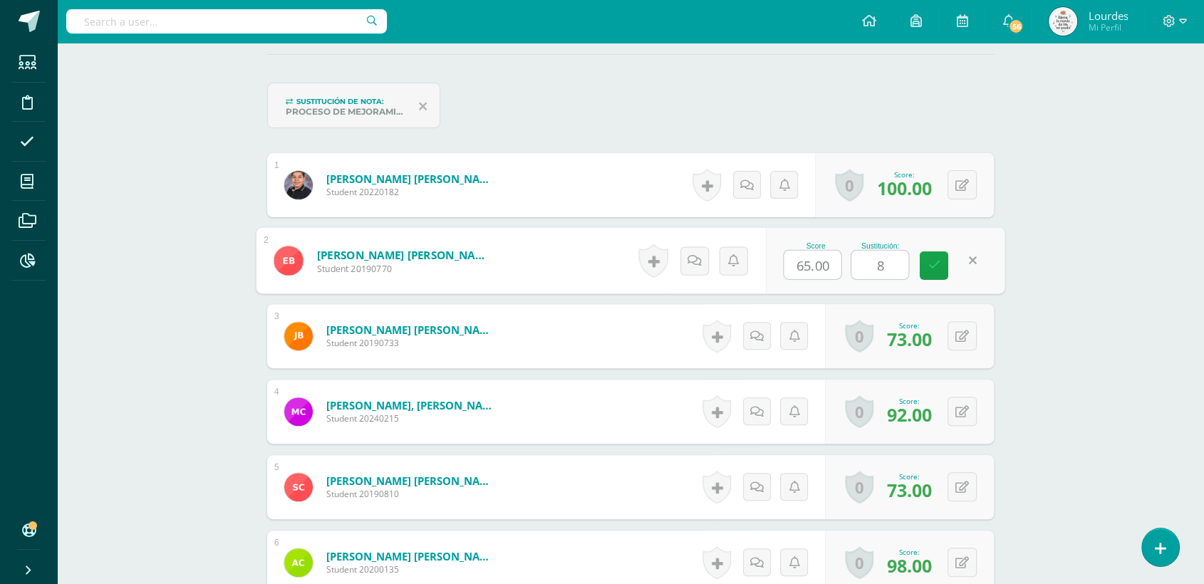
type input "80"
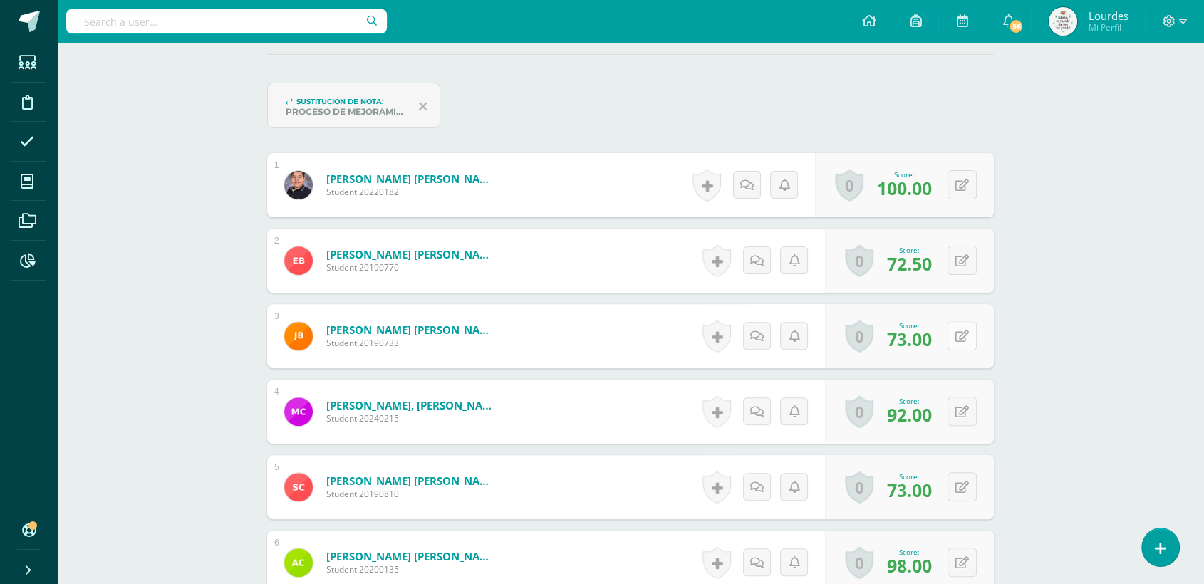
click at [961, 341] on button at bounding box center [962, 335] width 29 height 29
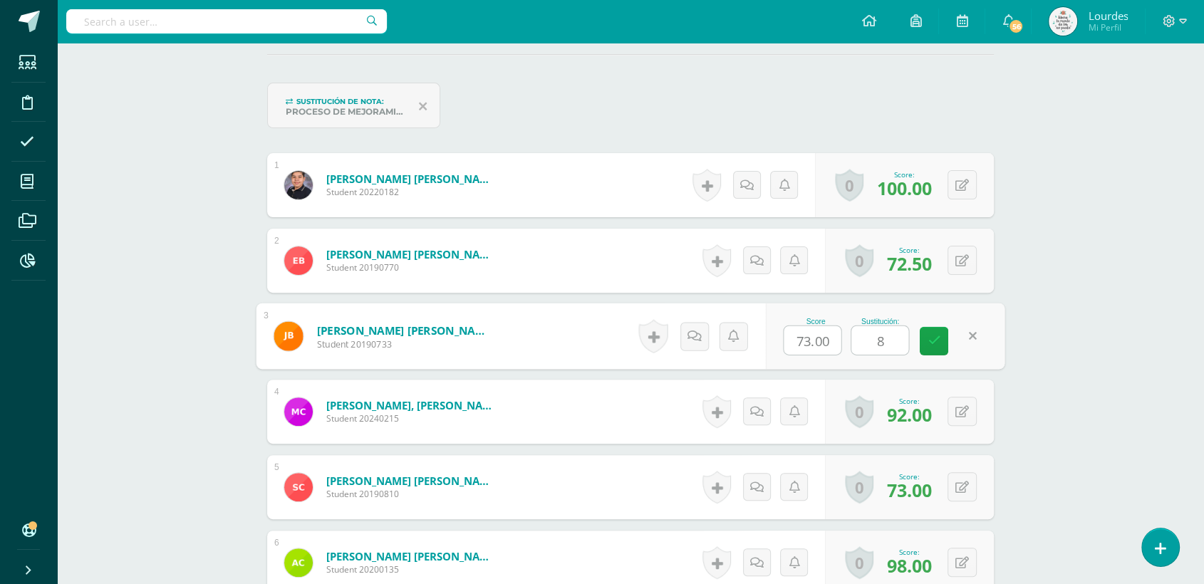
type input "80"
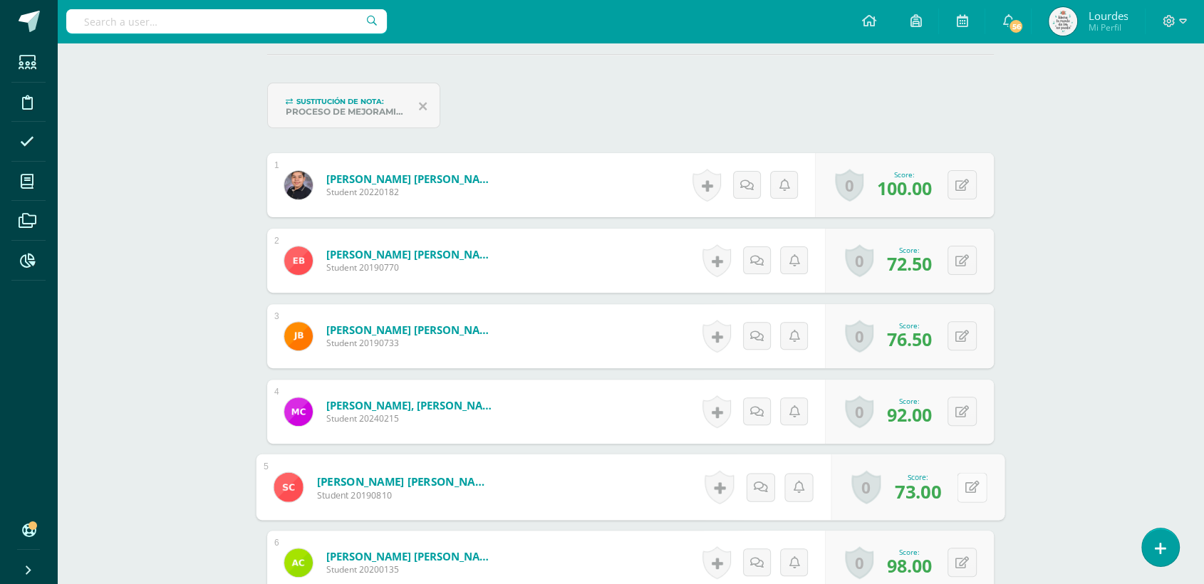
click at [967, 491] on icon at bounding box center [973, 487] width 14 height 12
type input "80"
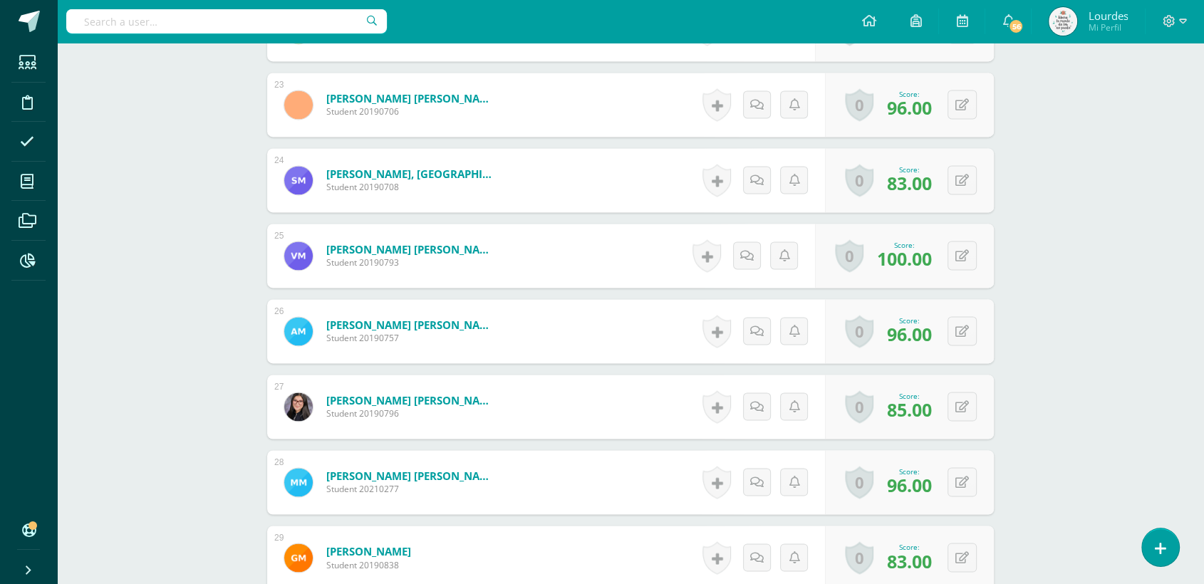
scroll to position [2141, 0]
click at [966, 175] on icon at bounding box center [973, 181] width 14 height 12
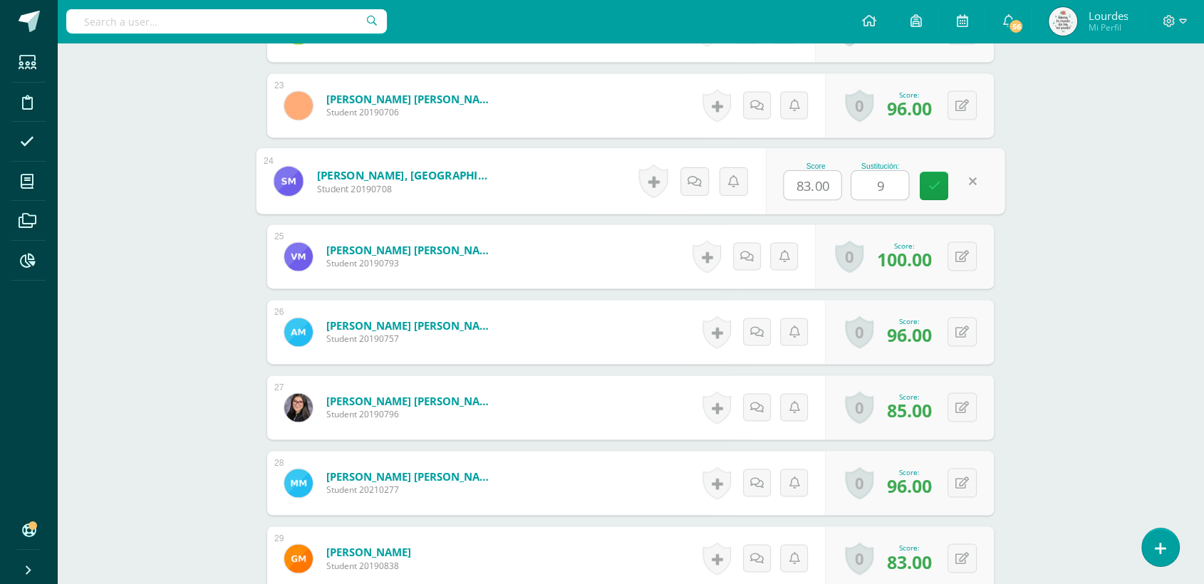
type input "90"
click at [975, 190] on button at bounding box center [972, 181] width 30 height 30
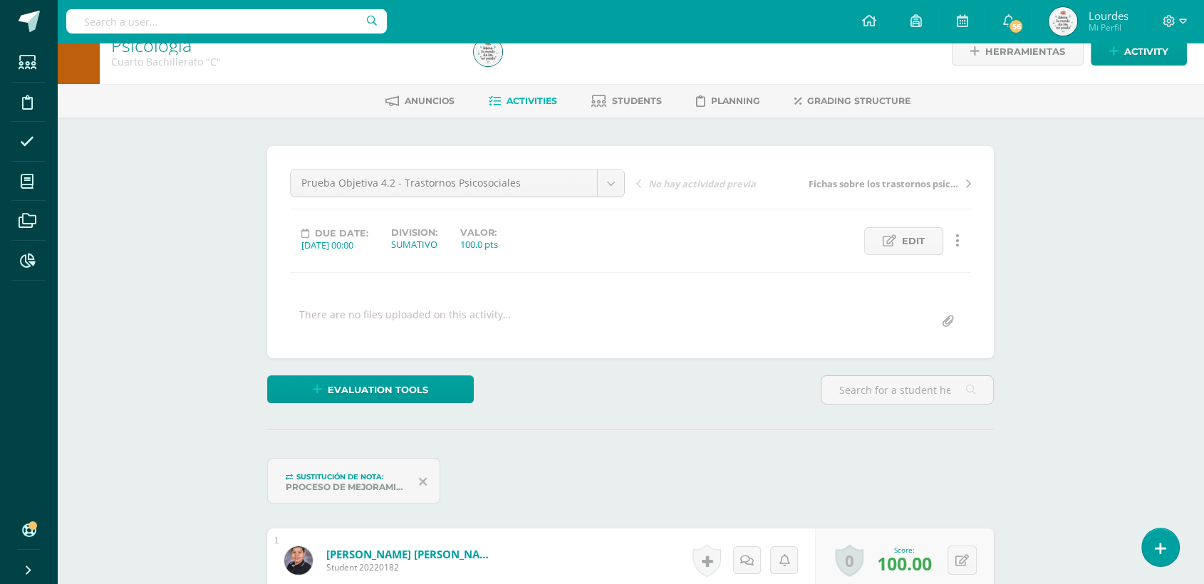
scroll to position [0, 0]
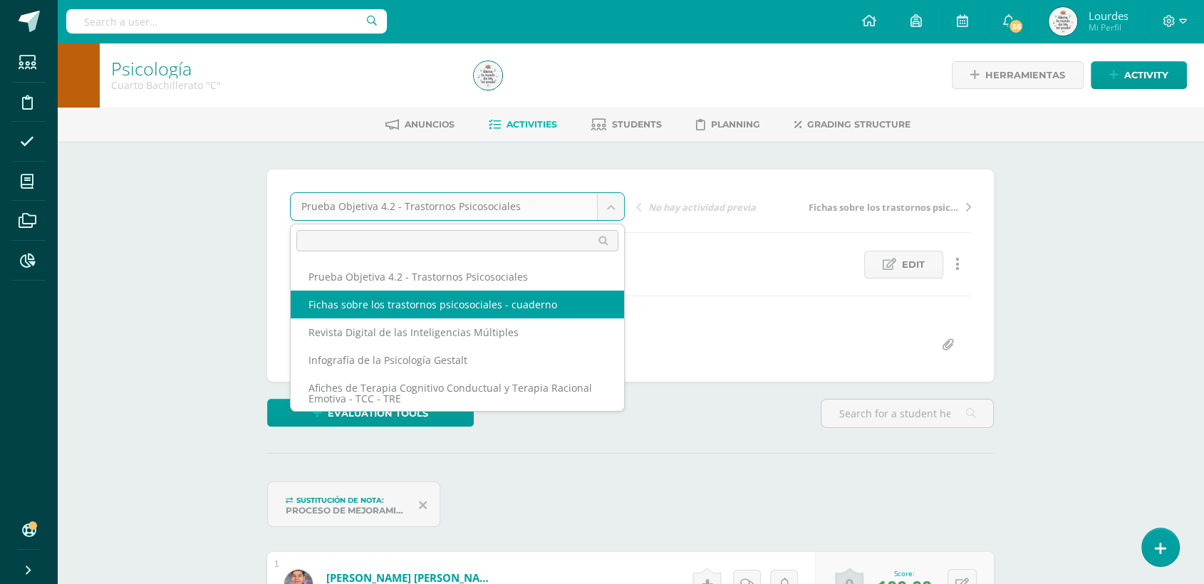
select select "/dashboard/teacher/grade-activity/226984/"
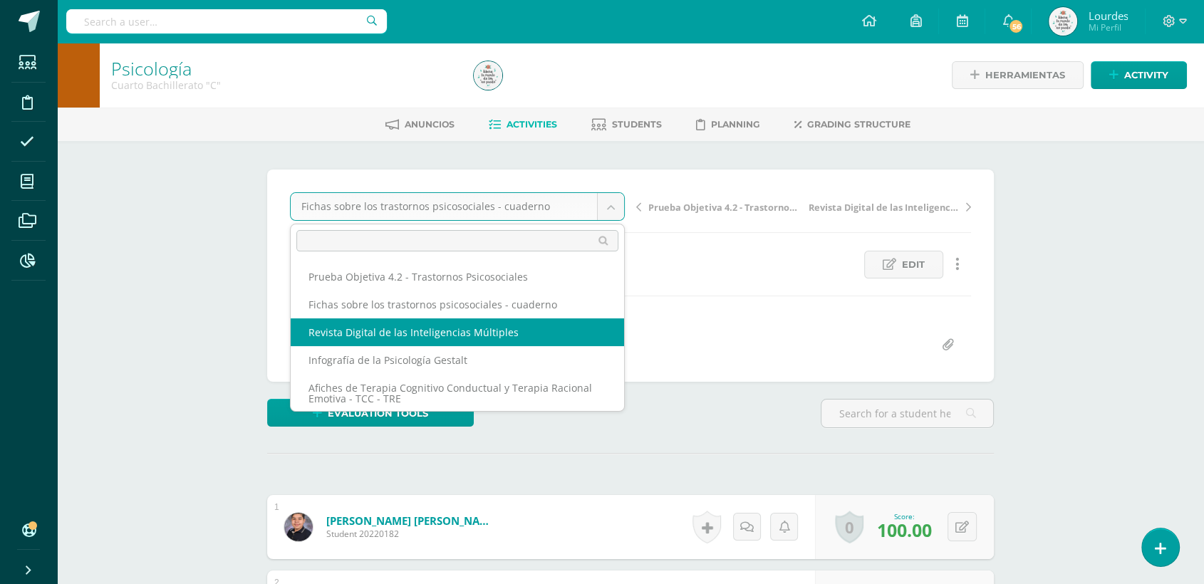
select select "/dashboard/teacher/grade-activity/226389/"
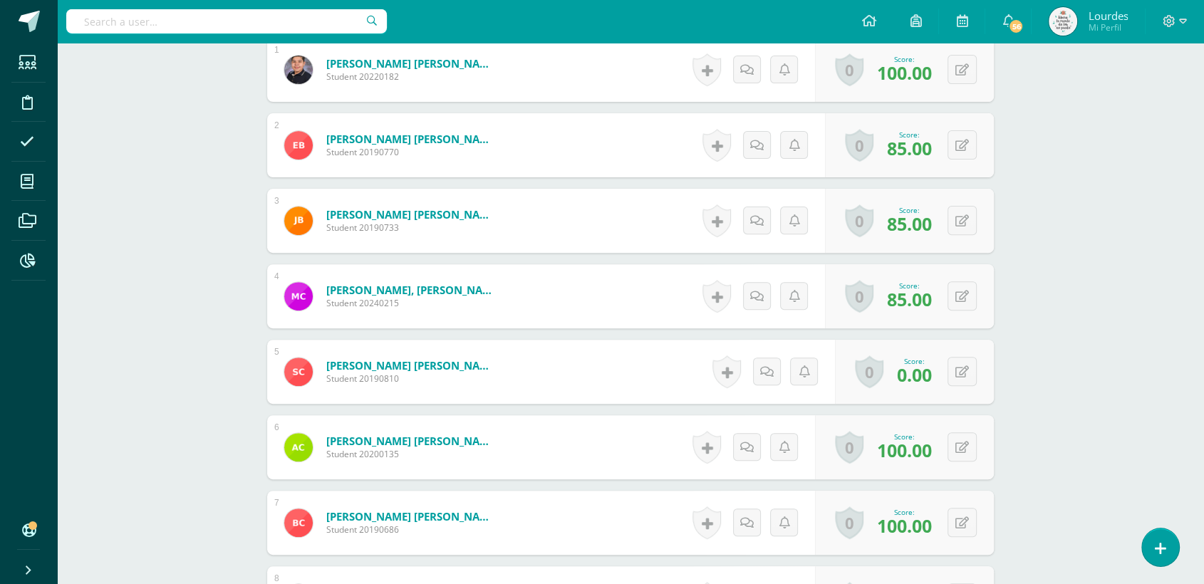
scroll to position [478, 0]
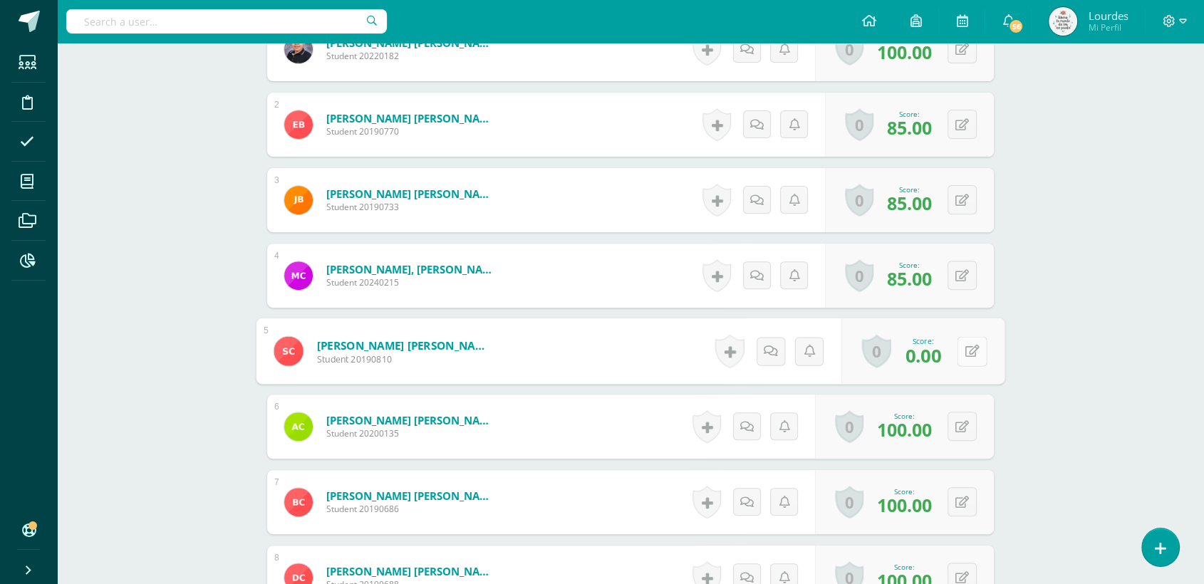
click at [958, 356] on button at bounding box center [972, 351] width 30 height 30
click at [928, 355] on icon at bounding box center [934, 356] width 13 height 12
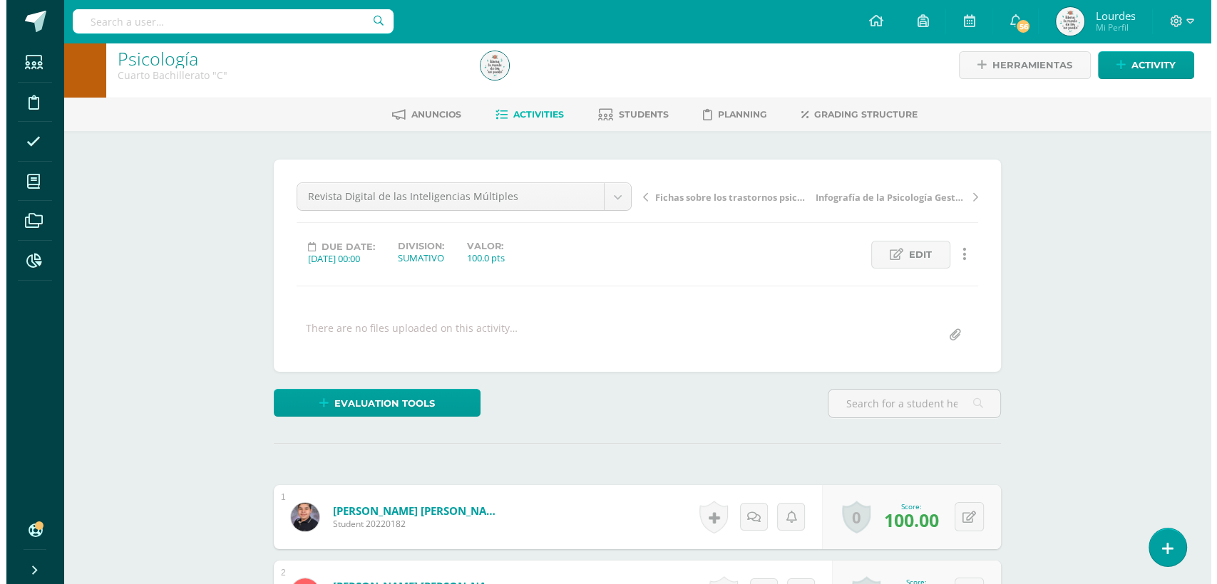
scroll to position [0, 0]
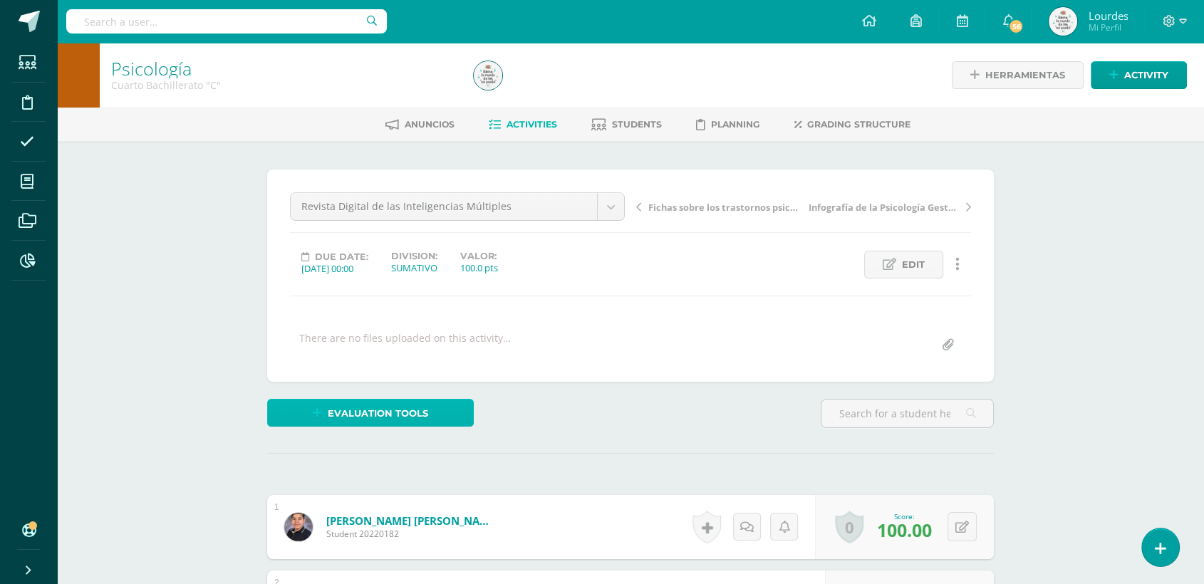
click at [410, 412] on span "Evaluation tools" at bounding box center [378, 414] width 100 height 26
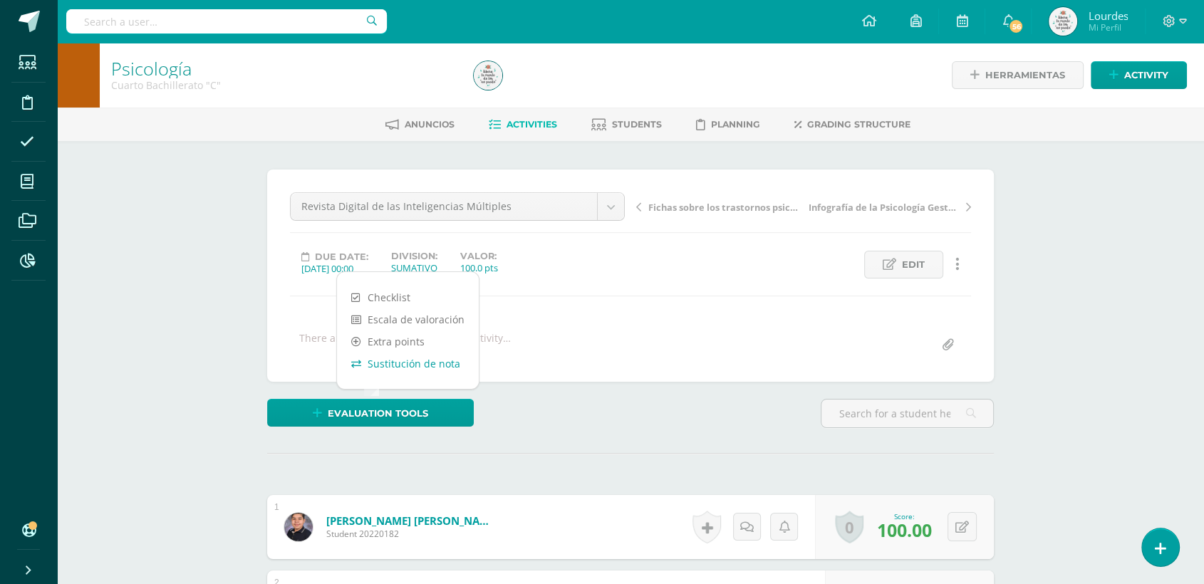
click at [408, 363] on link "Sustitución de nota" at bounding box center [408, 364] width 142 height 22
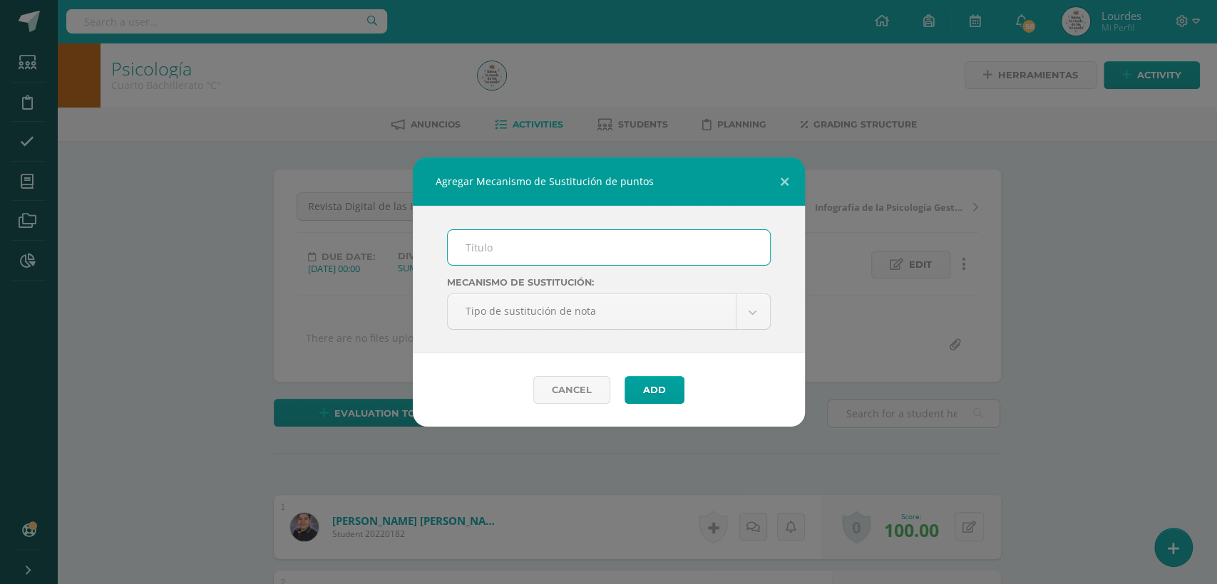
click at [505, 256] on input "text" at bounding box center [609, 247] width 322 height 35
type input "Proceso de Mejoramiento de los Aprendizajes -PMA"
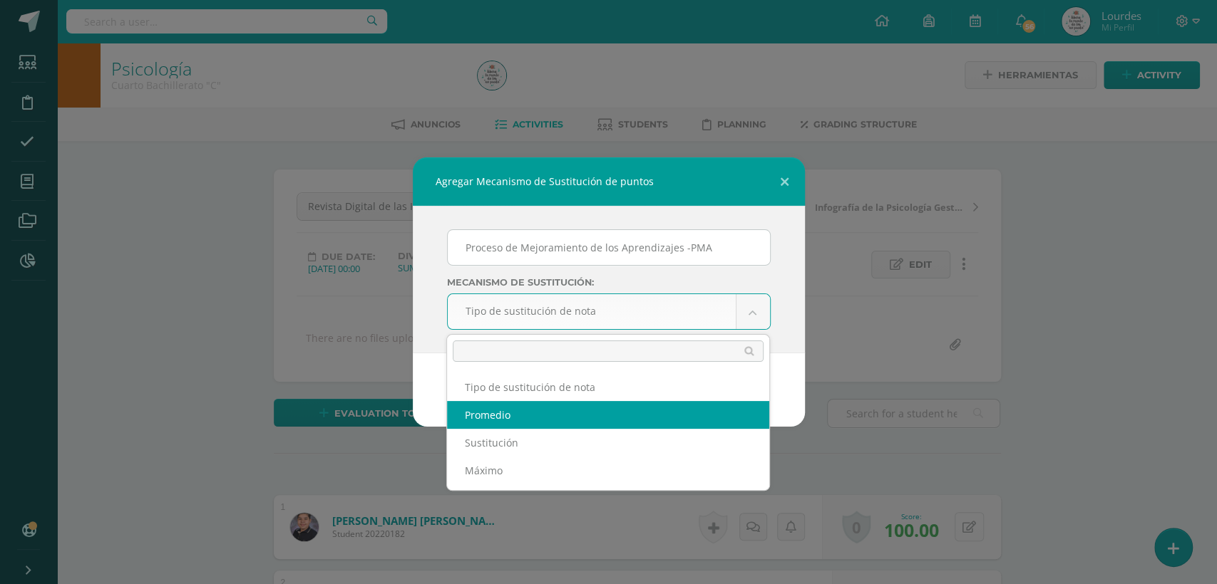
select select "average"
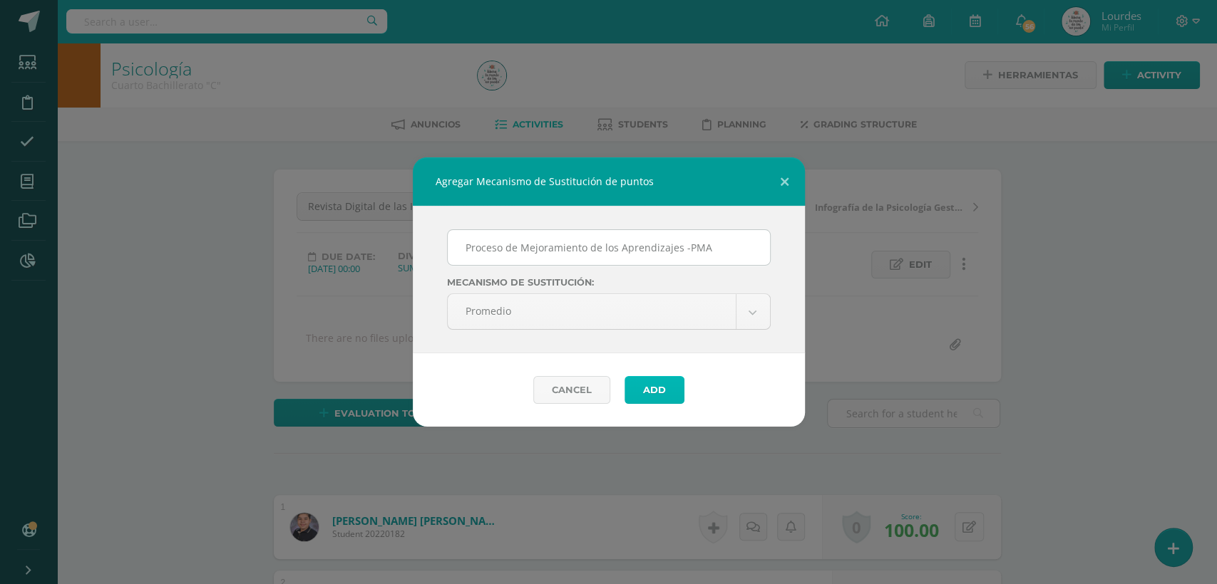
click at [659, 390] on button "Add" at bounding box center [654, 390] width 60 height 28
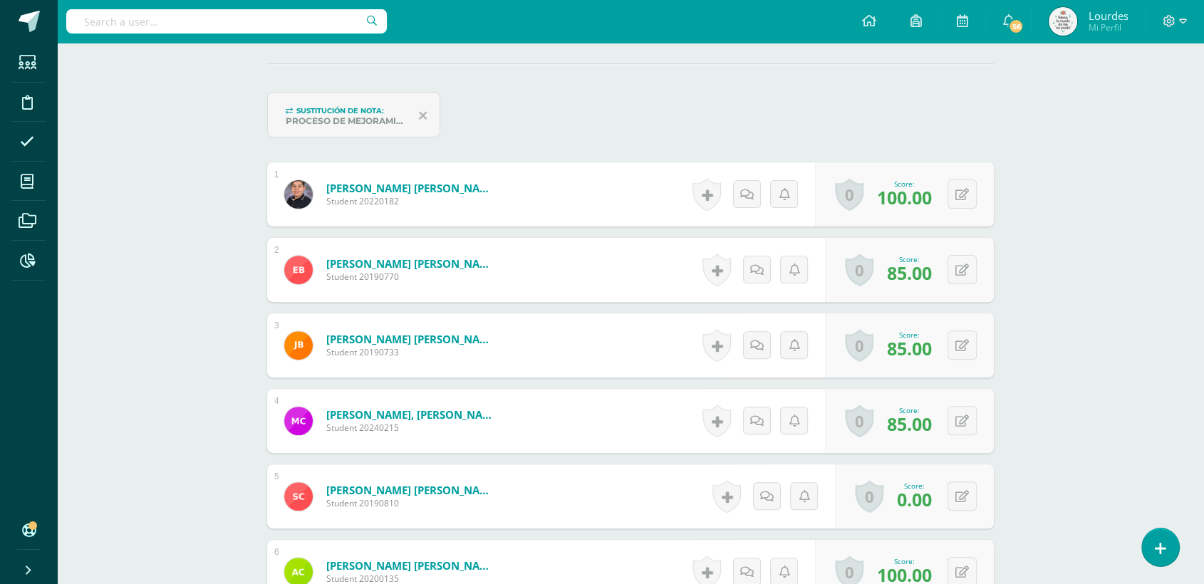
scroll to position [399, 0]
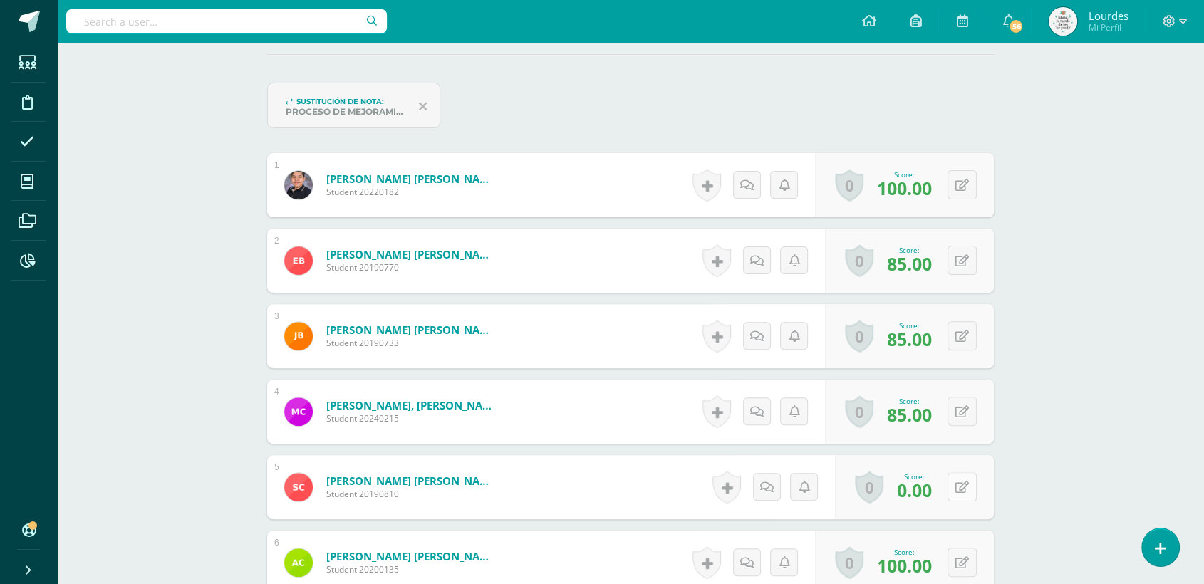
click at [972, 484] on button at bounding box center [962, 486] width 29 height 29
type input "70"
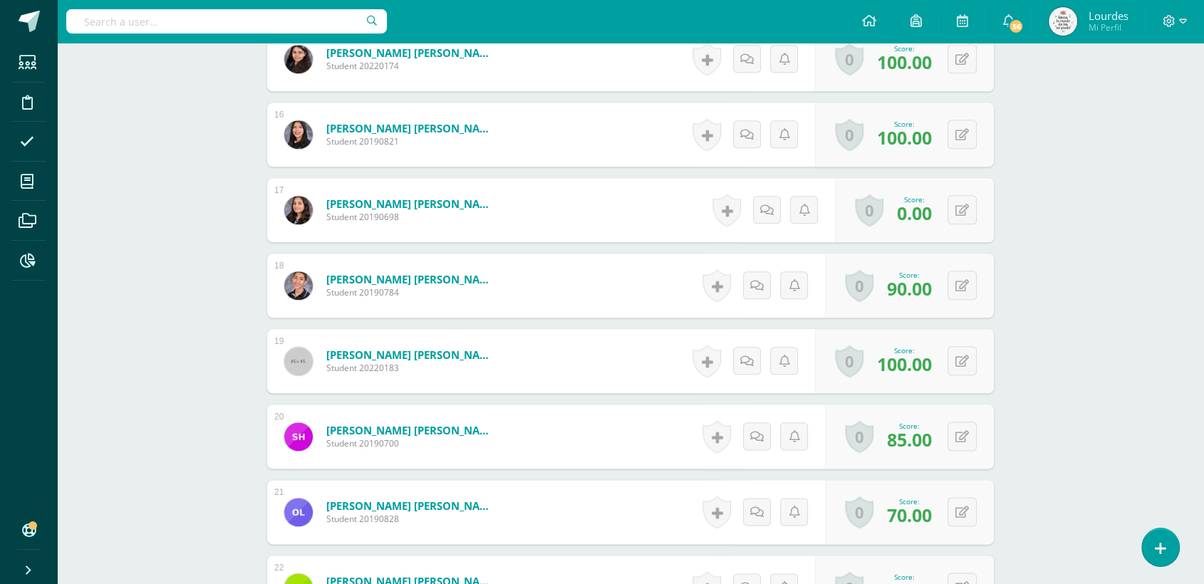
scroll to position [1586, 0]
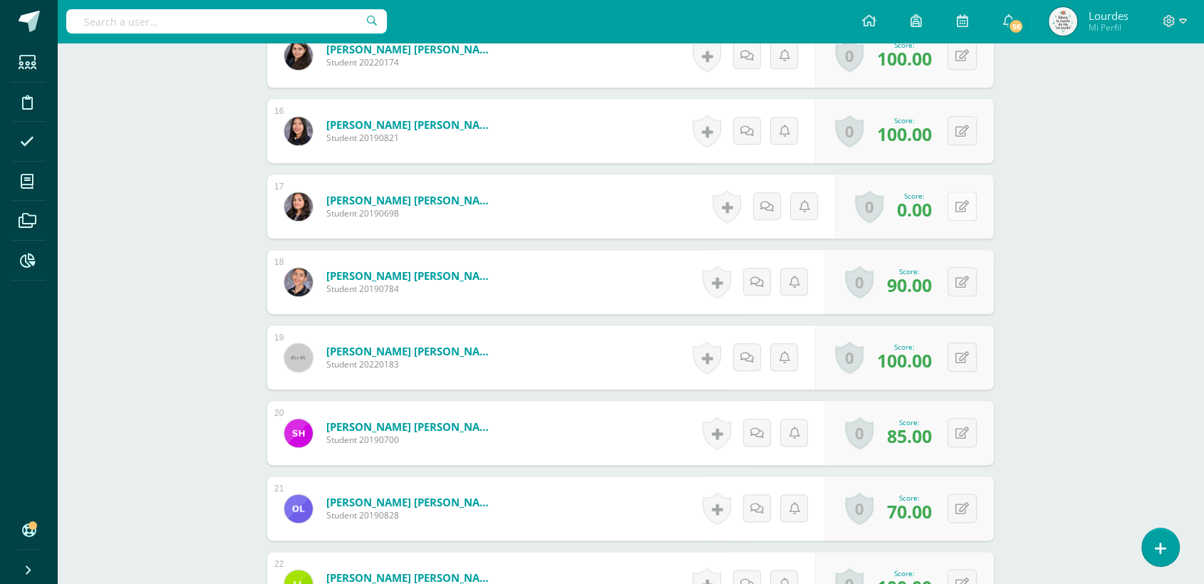
click at [964, 208] on icon at bounding box center [963, 207] width 14 height 12
click at [974, 207] on button at bounding box center [972, 207] width 30 height 30
type input "9"
type input "90."
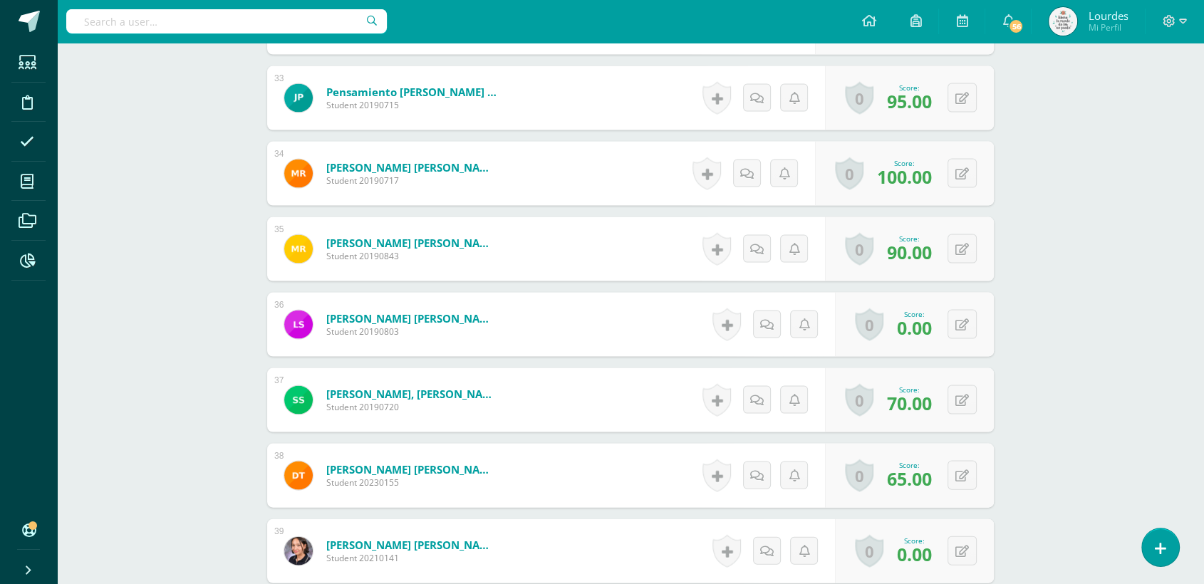
scroll to position [2933, 0]
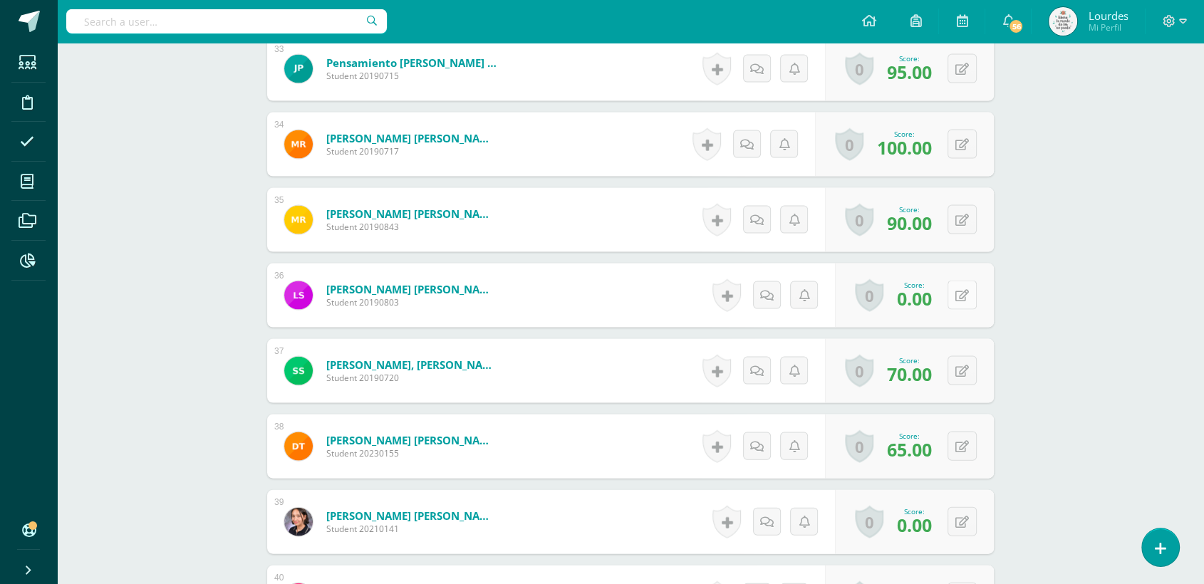
click at [956, 297] on div "0 Badges Badges obtained Aún no hay logros agregados Score: 0.00" at bounding box center [914, 296] width 159 height 64
click at [981, 296] on button at bounding box center [972, 296] width 30 height 30
type input "80"
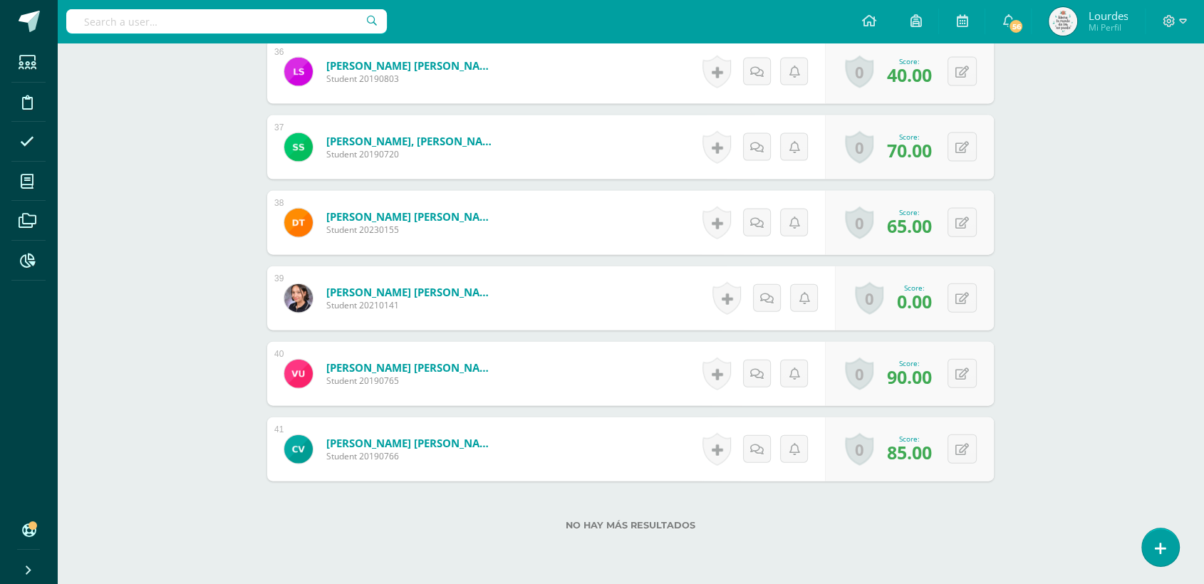
scroll to position [3170, 0]
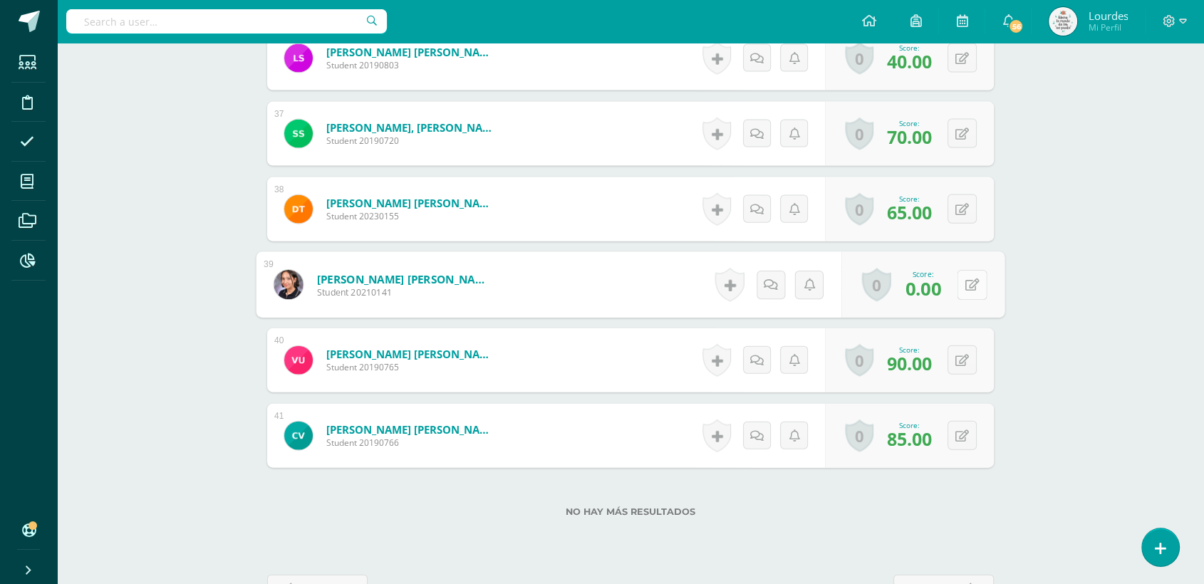
click at [969, 284] on button at bounding box center [972, 285] width 30 height 30
drag, startPoint x: 794, startPoint y: 290, endPoint x: 827, endPoint y: 290, distance: 33.5
click at [827, 290] on input "0.00" at bounding box center [813, 289] width 57 height 29
type input "65"
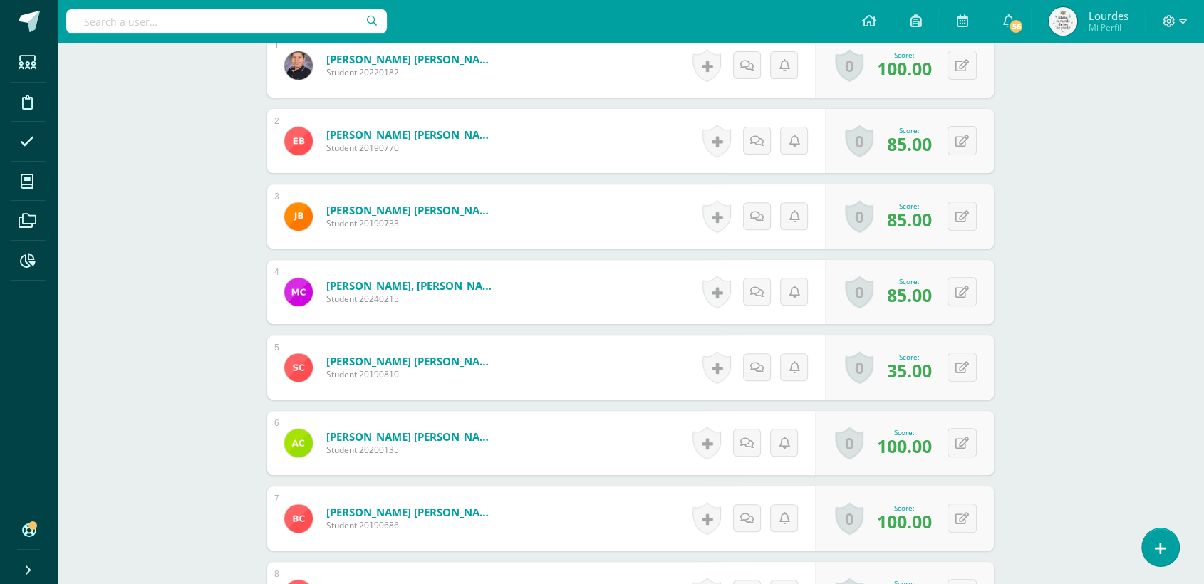
scroll to position [0, 0]
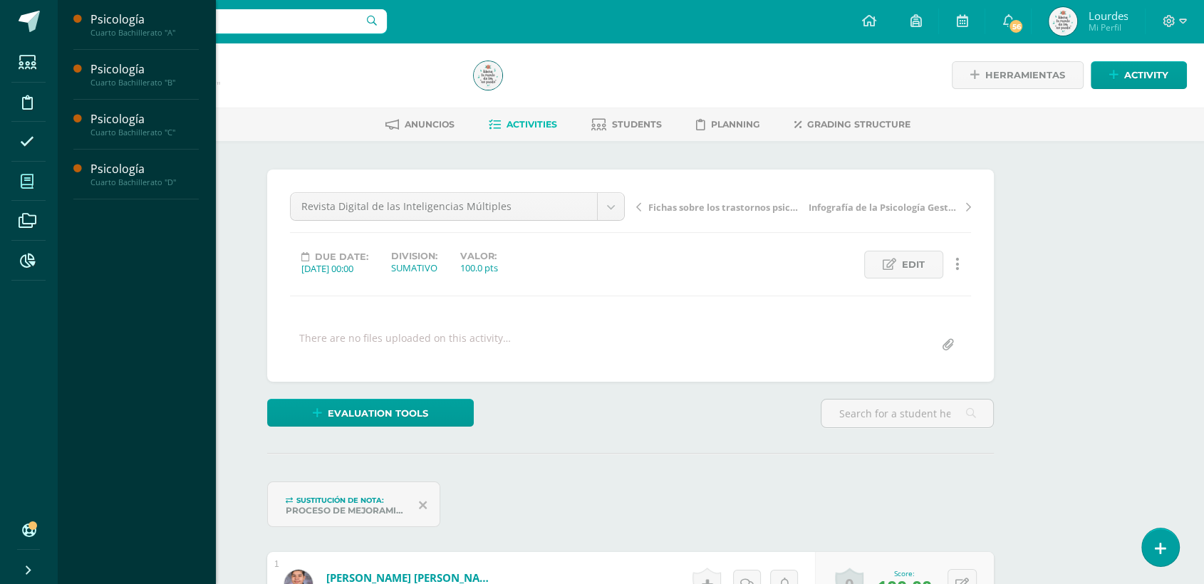
click at [23, 175] on icon at bounding box center [27, 182] width 13 height 14
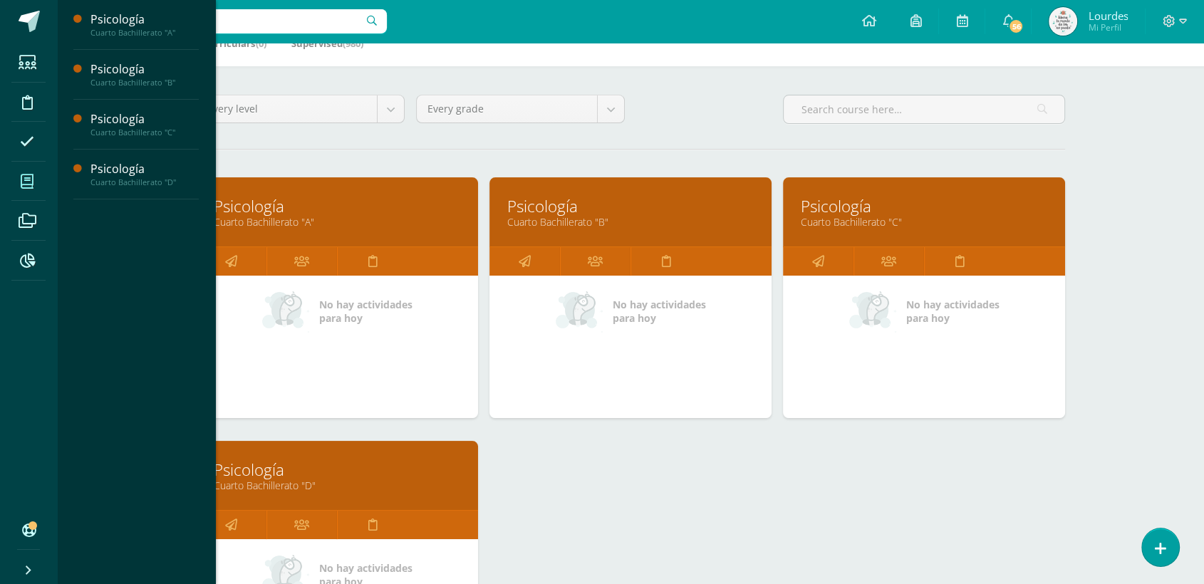
scroll to position [158, 0]
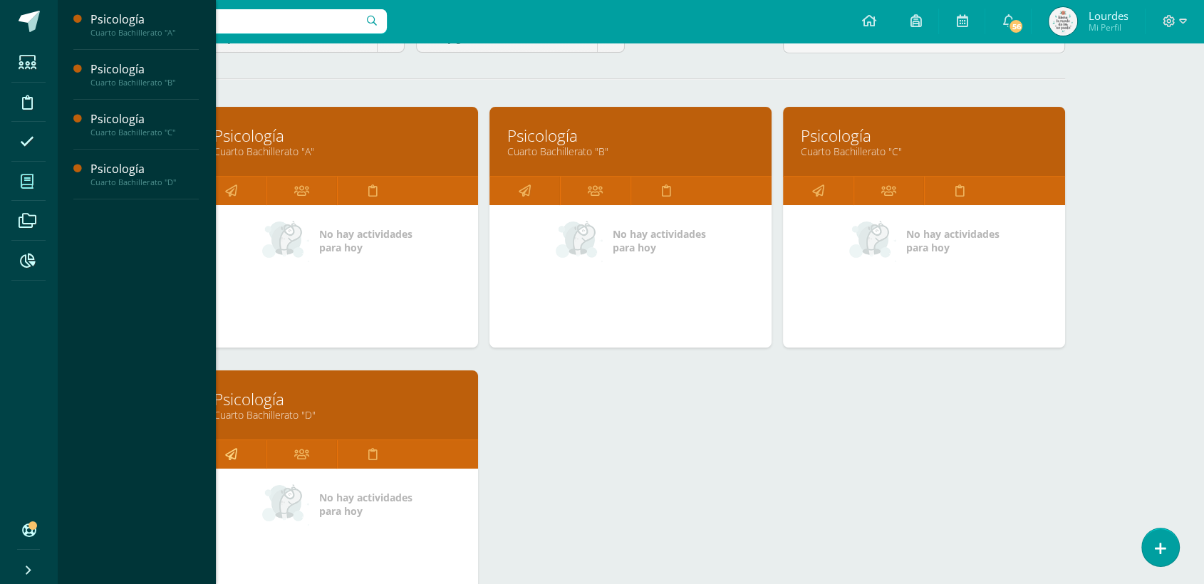
click at [240, 454] on link at bounding box center [231, 454] width 71 height 29
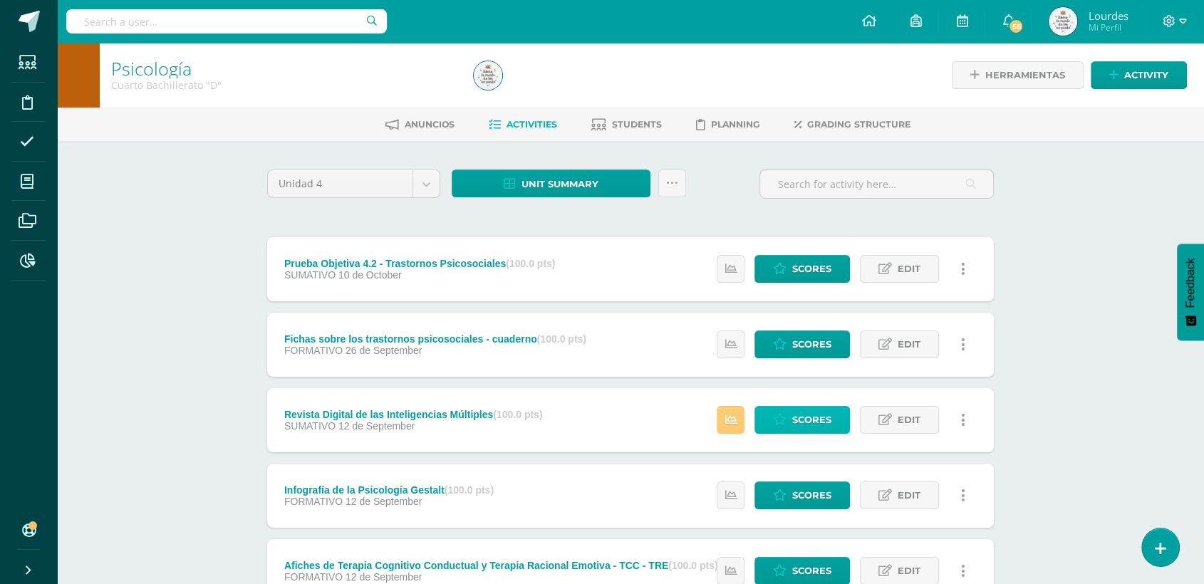
click at [826, 413] on span "Scores" at bounding box center [811, 420] width 39 height 26
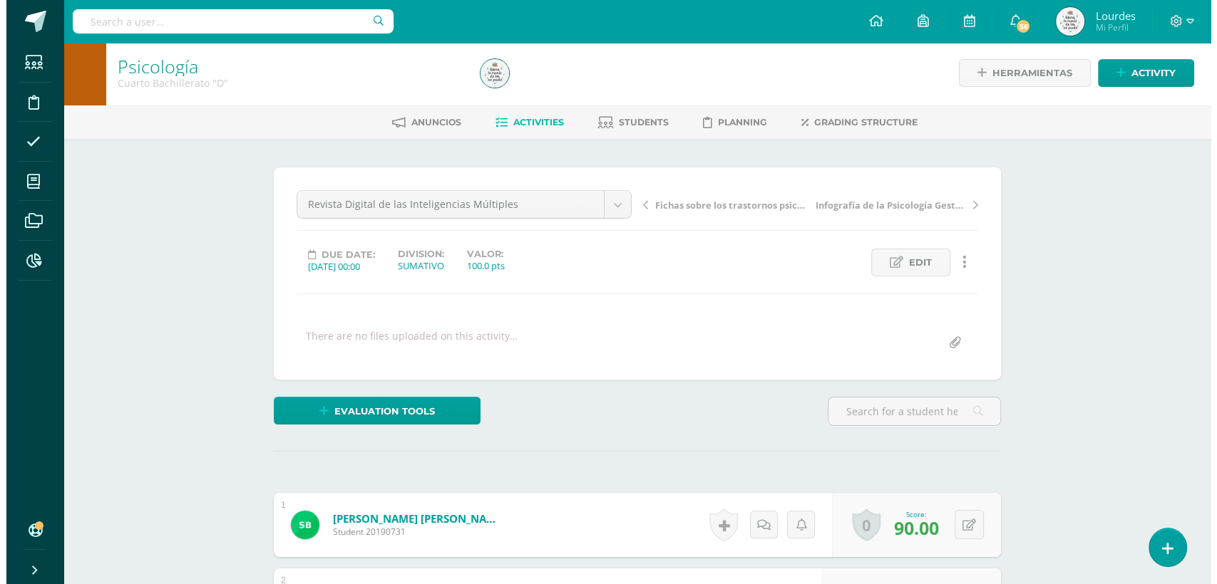
scroll to position [3, 0]
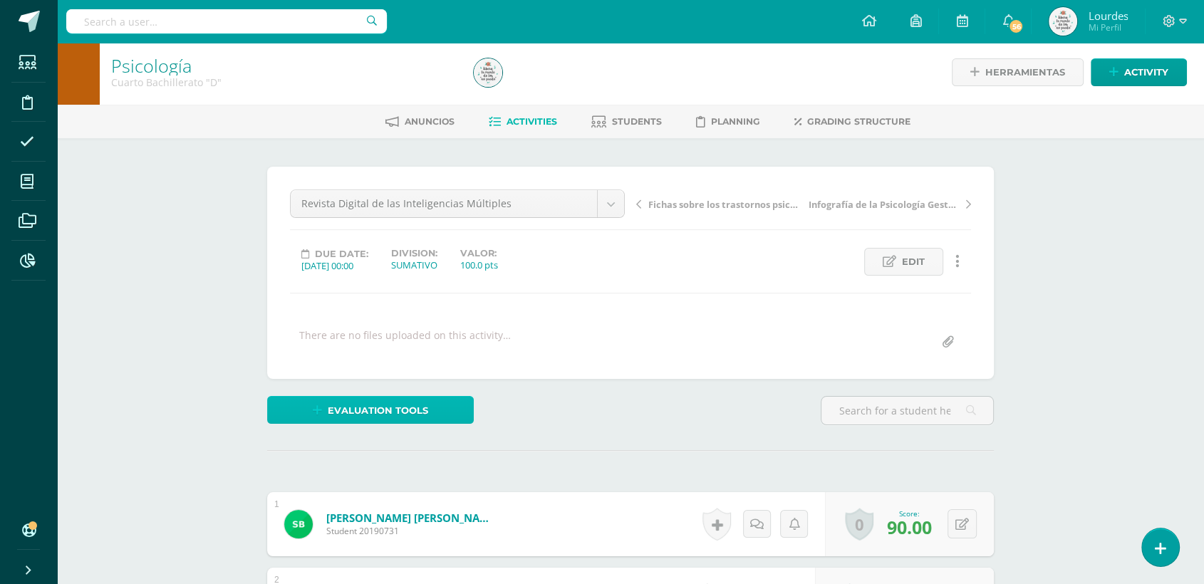
click at [402, 408] on span "Evaluation tools" at bounding box center [378, 411] width 100 height 26
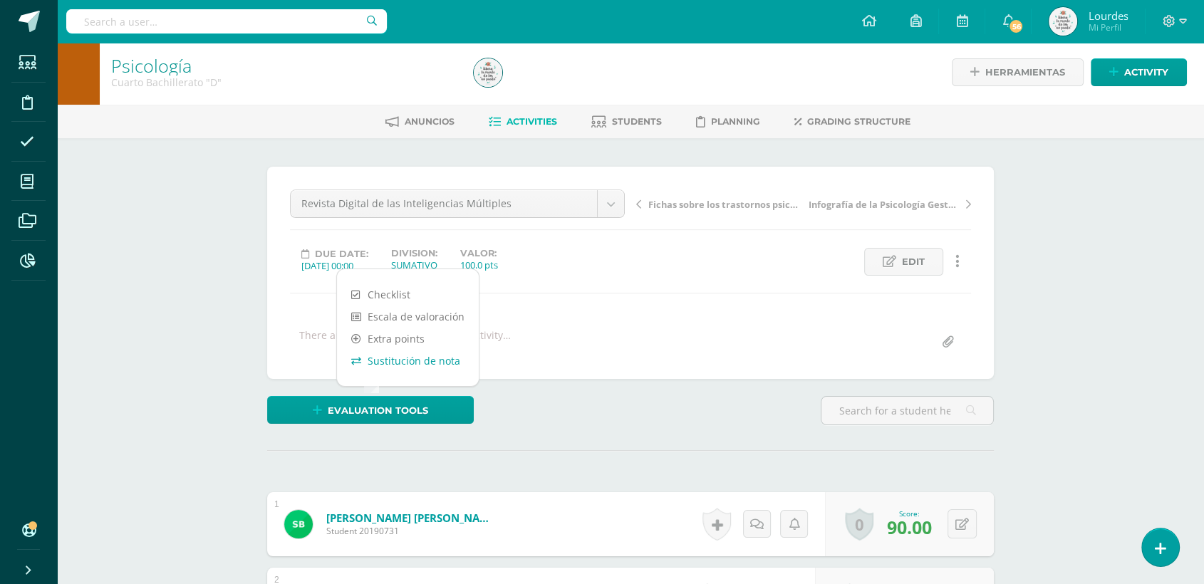
click at [414, 365] on link "Sustitución de nota" at bounding box center [408, 361] width 142 height 22
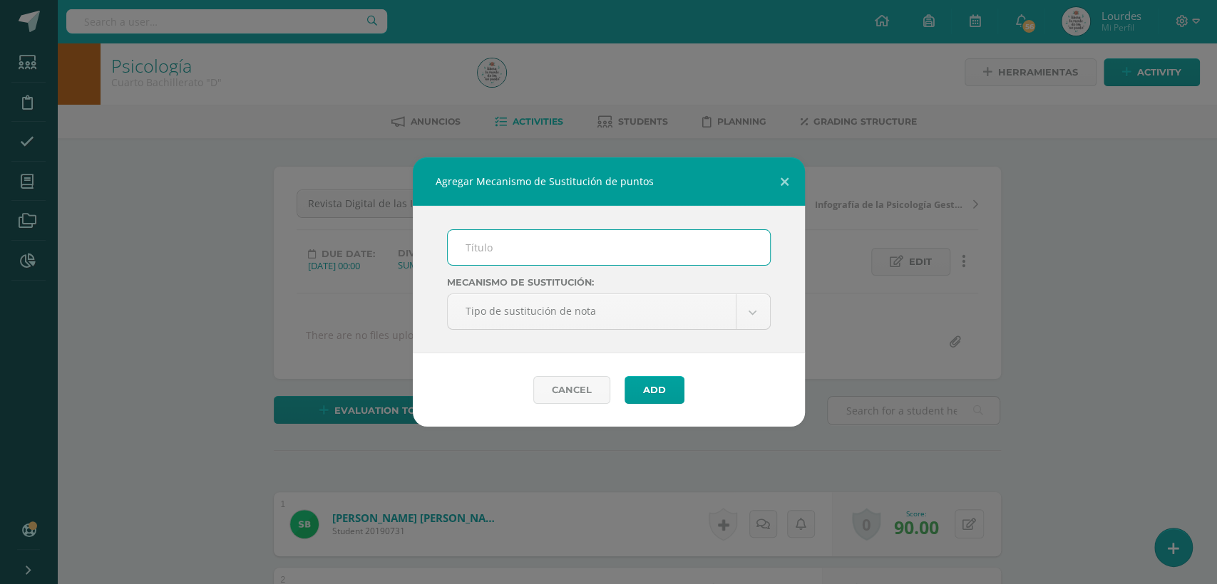
click at [515, 252] on input "text" at bounding box center [609, 247] width 322 height 35
type input "Proceso de Mejoramiento de los Aprendizajes -PMA"
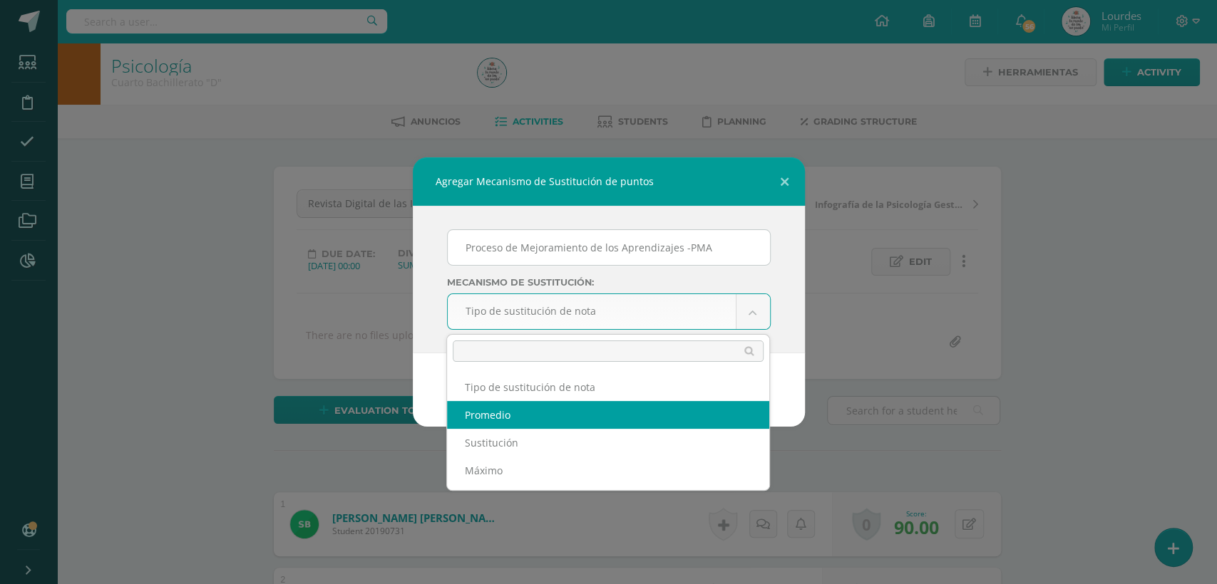
select select "average"
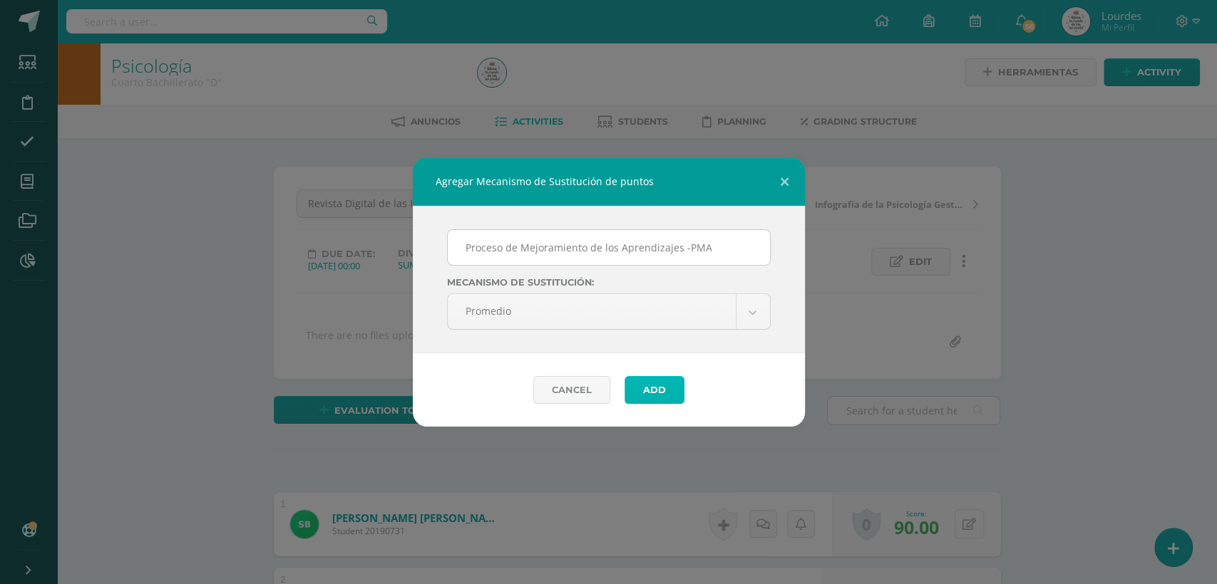
click at [656, 392] on button "Add" at bounding box center [654, 390] width 60 height 28
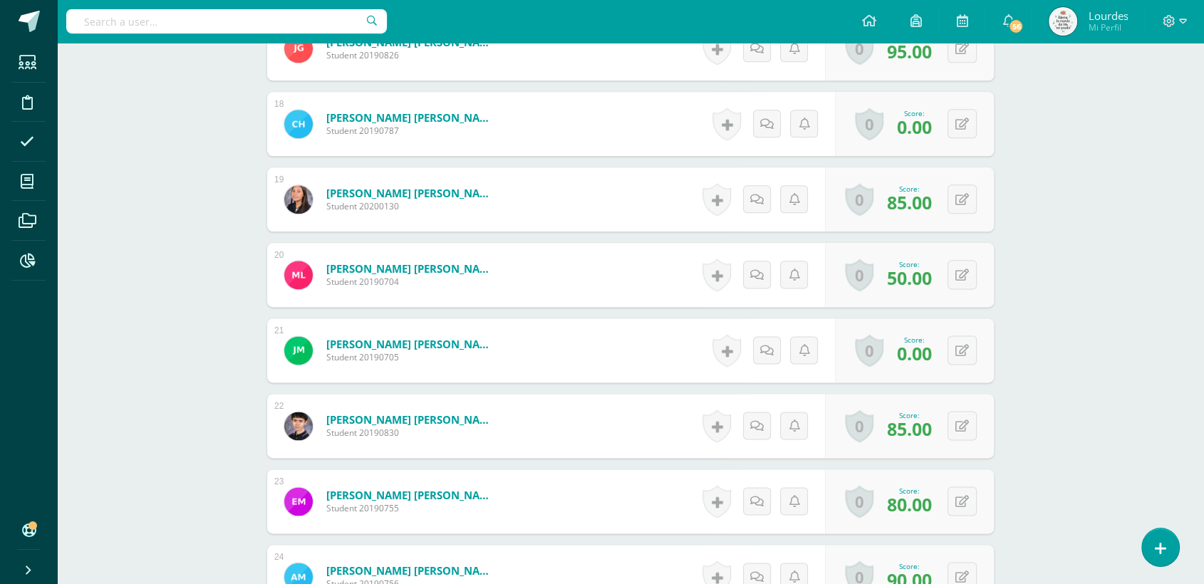
scroll to position [1904, 0]
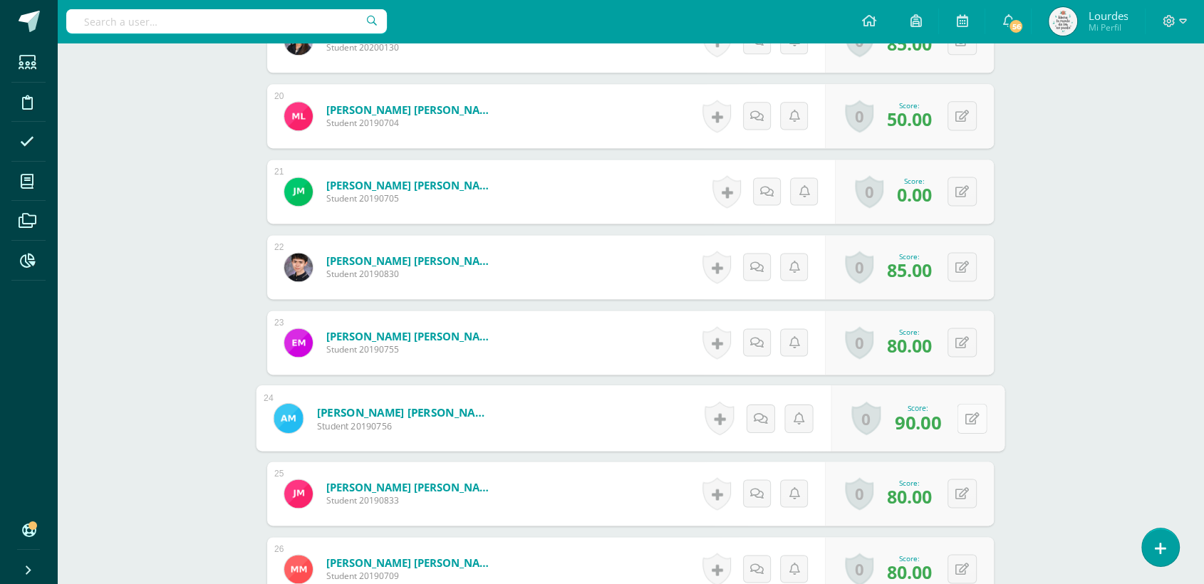
click at [966, 421] on icon at bounding box center [973, 418] width 14 height 12
drag, startPoint x: 798, startPoint y: 415, endPoint x: 853, endPoint y: 428, distance: 56.5
click at [853, 428] on div "Score 90.00 Sustitución:" at bounding box center [884, 419] width 239 height 66
type input "80"
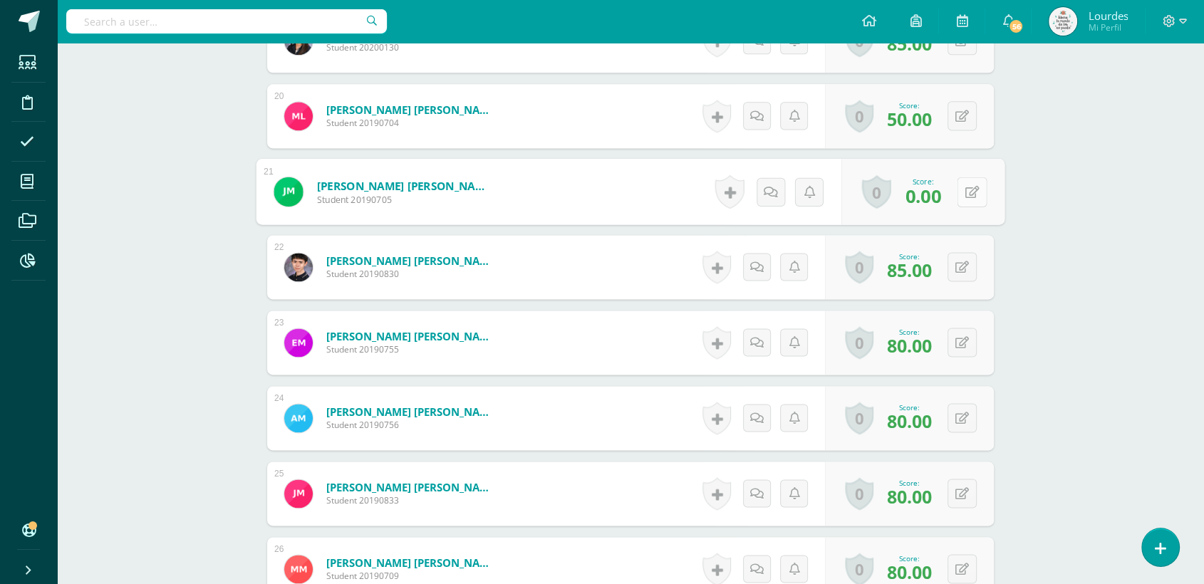
click at [958, 192] on button at bounding box center [972, 192] width 30 height 30
drag, startPoint x: 798, startPoint y: 195, endPoint x: 845, endPoint y: 195, distance: 46.3
click at [845, 195] on div "Score 0.00" at bounding box center [816, 191] width 65 height 38
type input "80"
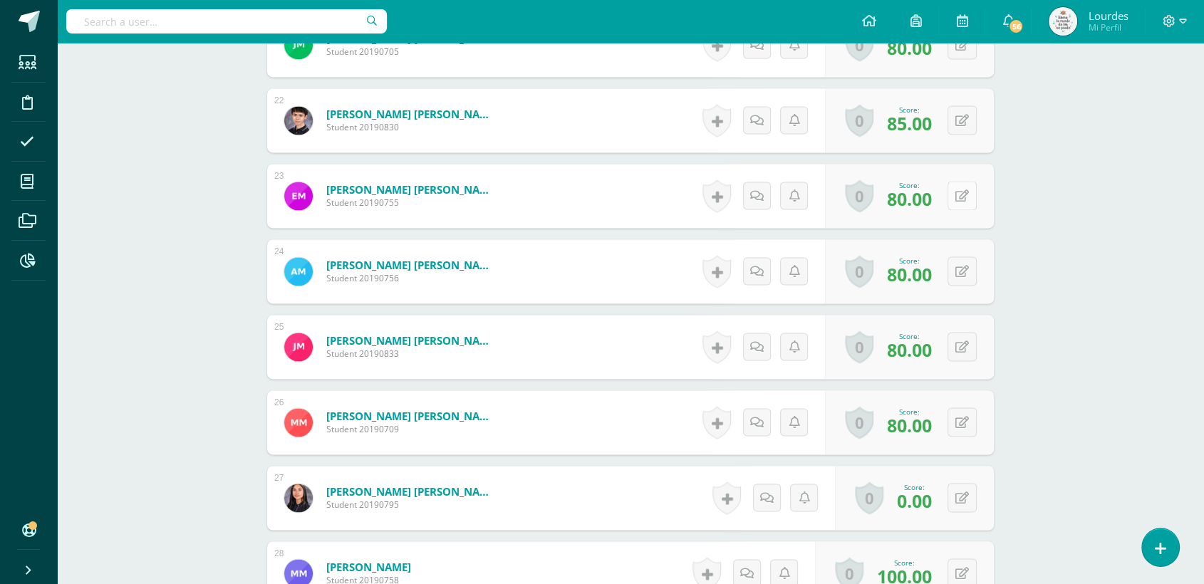
scroll to position [2141, 0]
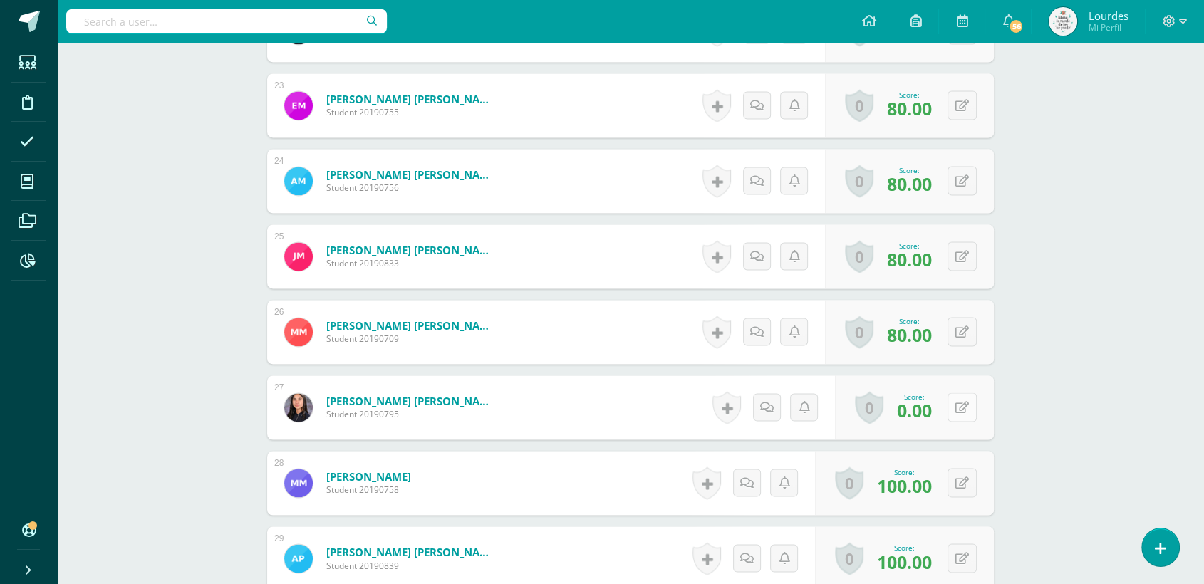
click at [961, 401] on button at bounding box center [962, 407] width 29 height 29
click at [793, 401] on input "0.00" at bounding box center [813, 412] width 57 height 29
click at [934, 406] on icon at bounding box center [934, 412] width 13 height 12
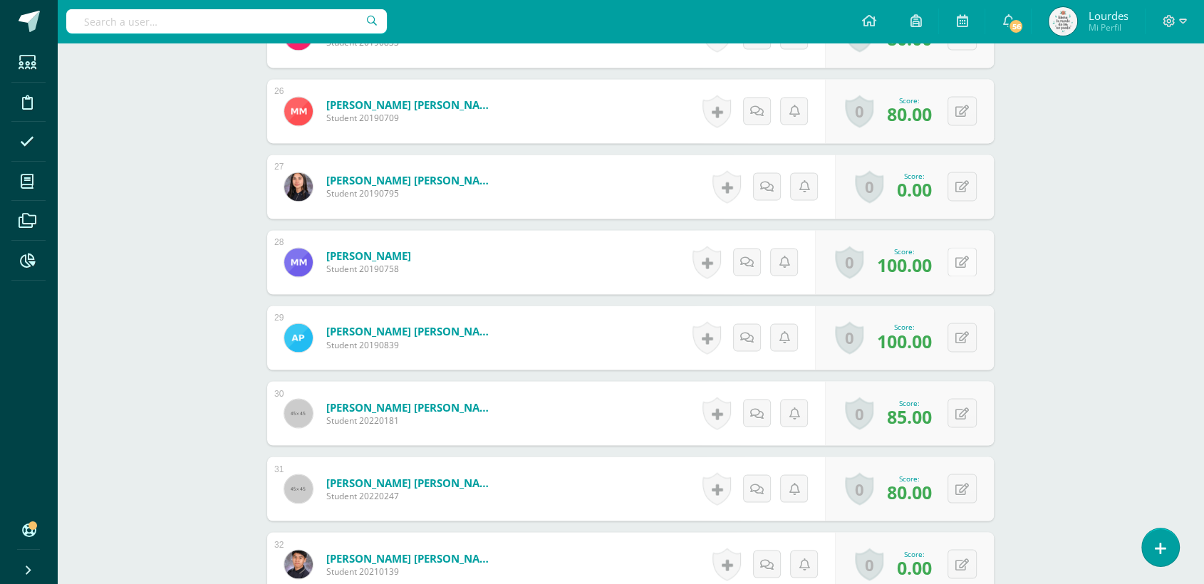
scroll to position [2457, 0]
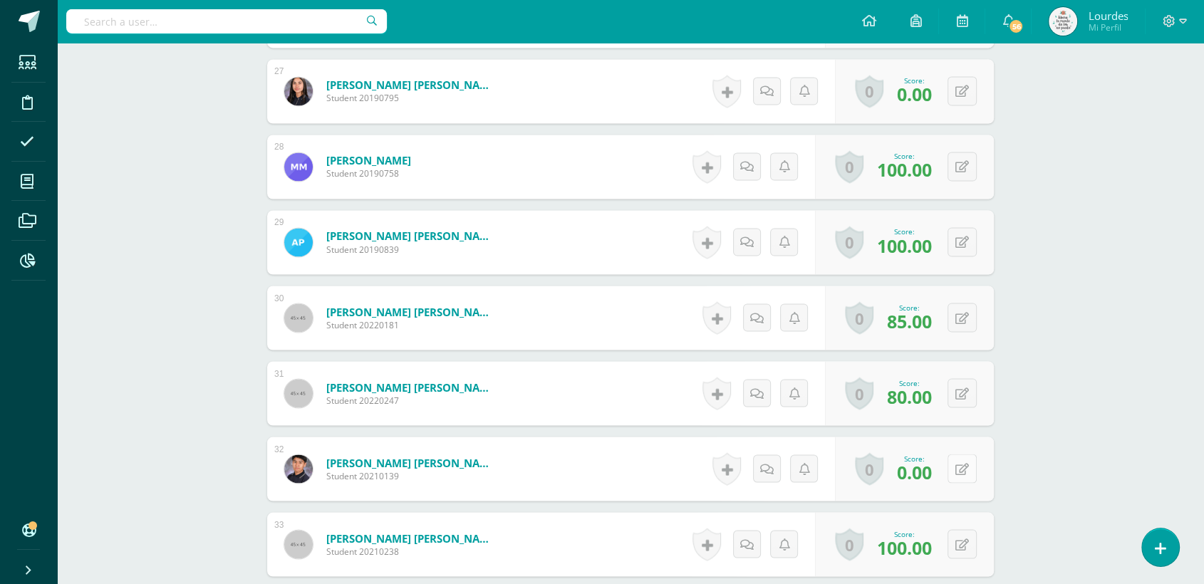
click at [969, 470] on icon at bounding box center [963, 469] width 14 height 12
drag, startPoint x: 802, startPoint y: 473, endPoint x: 852, endPoint y: 480, distance: 50.3
click at [852, 480] on div "Score 0.00 Sustitución:" at bounding box center [884, 469] width 239 height 66
type input "80"
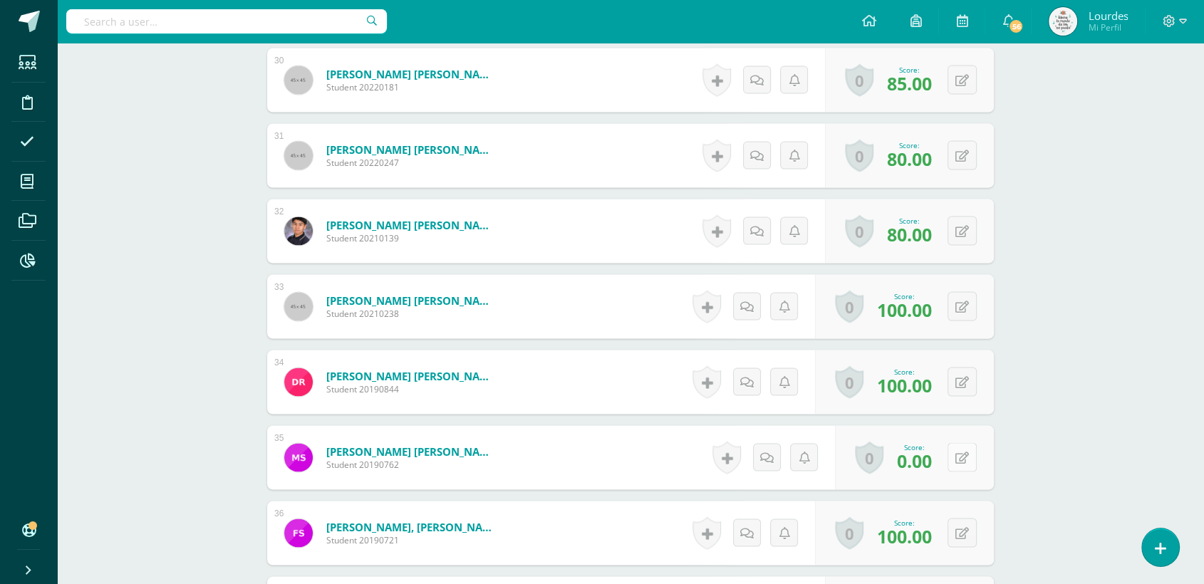
click at [958, 455] on button at bounding box center [962, 457] width 29 height 29
drag, startPoint x: 802, startPoint y: 461, endPoint x: 835, endPoint y: 467, distance: 32.6
click at [835, 467] on input "0.00" at bounding box center [813, 462] width 57 height 29
type input "80"
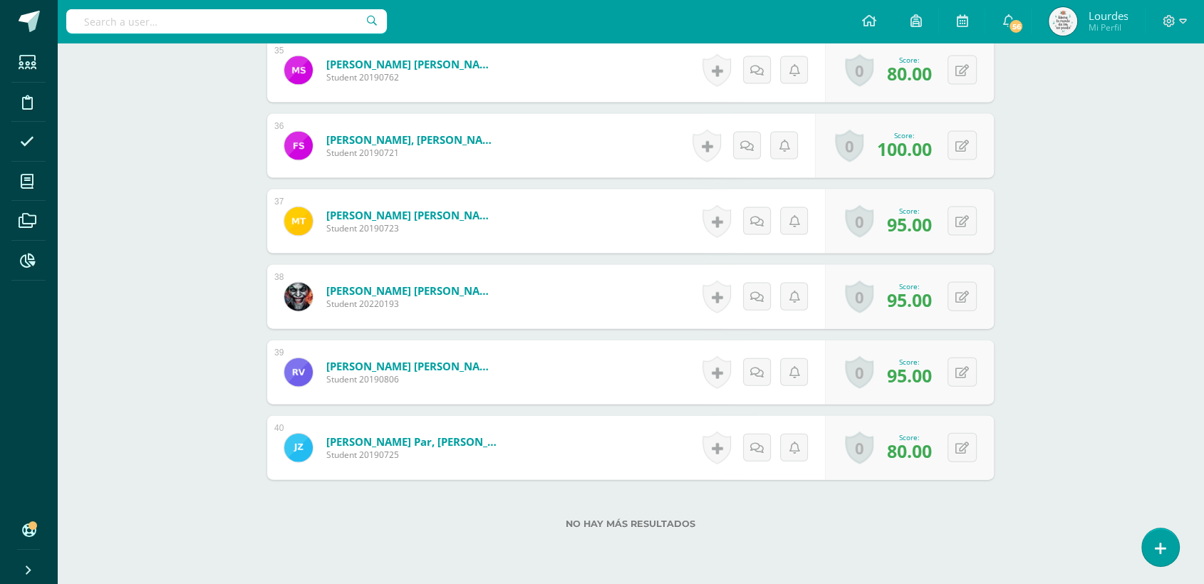
scroll to position [3144, 0]
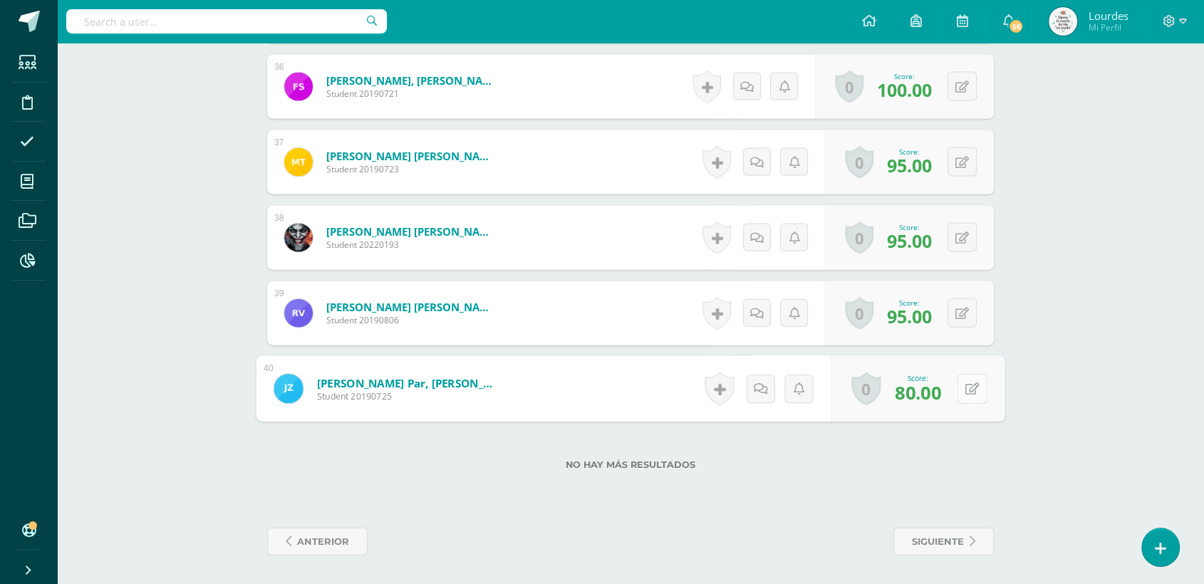
click at [966, 388] on icon at bounding box center [973, 389] width 14 height 12
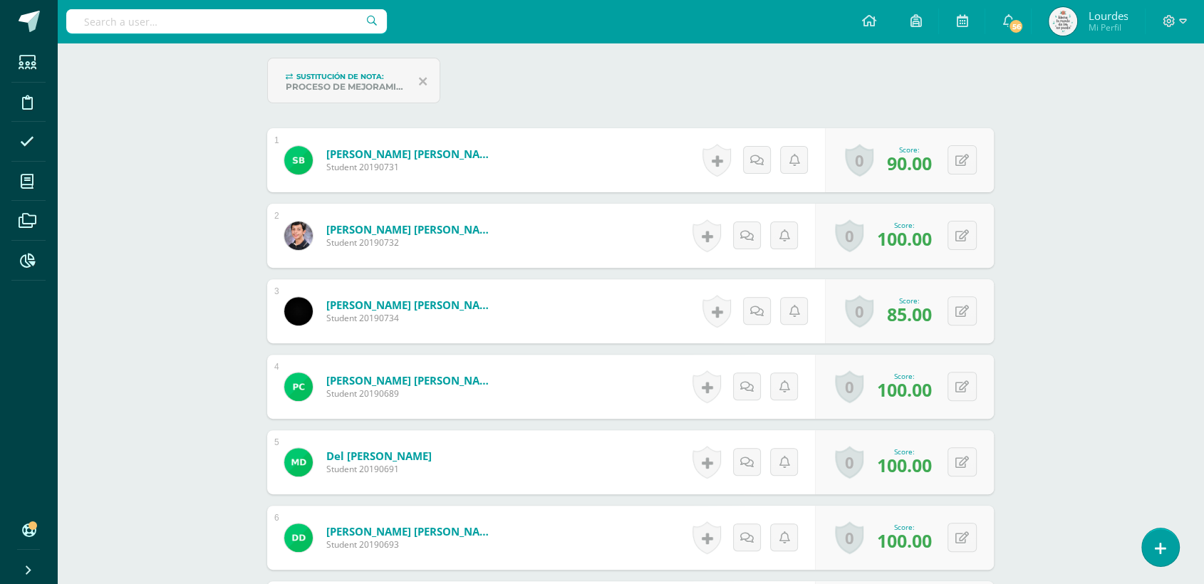
scroll to position [0, 0]
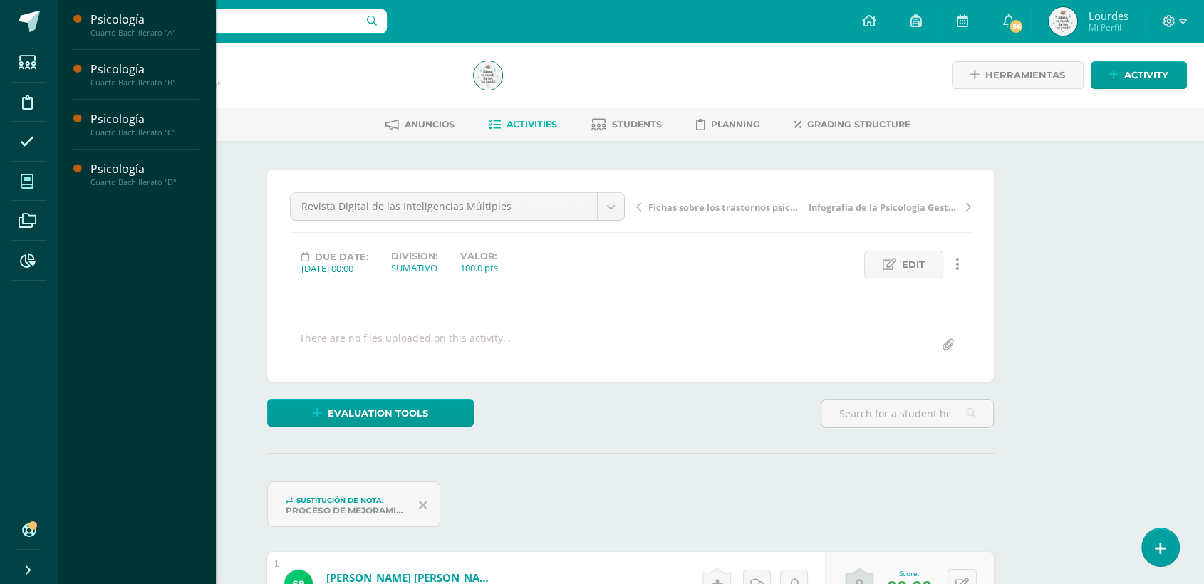
click at [26, 183] on icon at bounding box center [27, 182] width 13 height 14
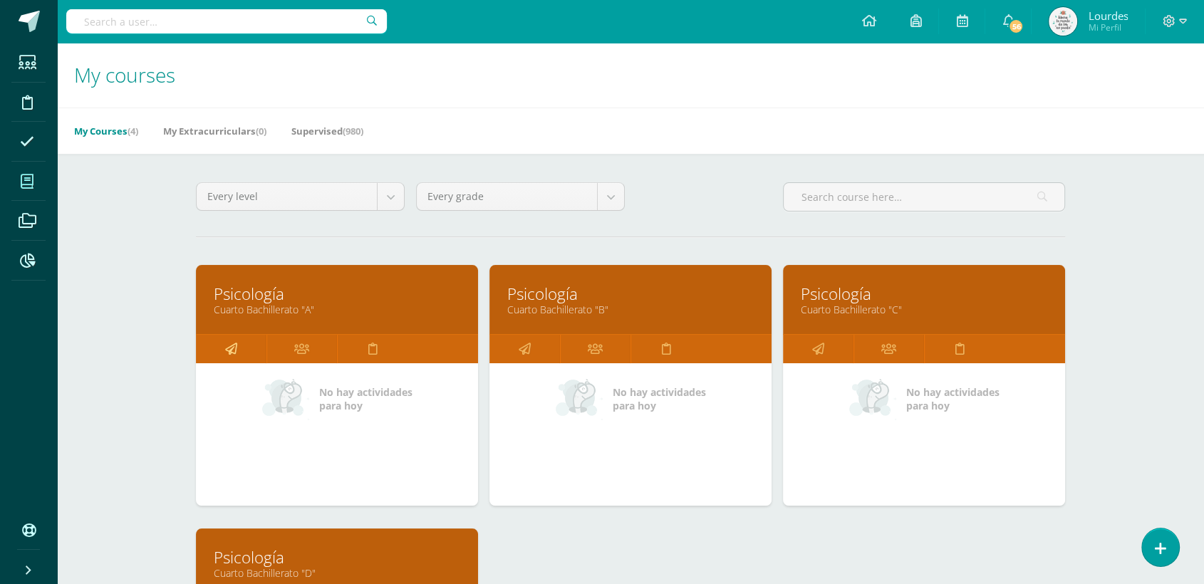
click at [219, 351] on link at bounding box center [231, 349] width 71 height 29
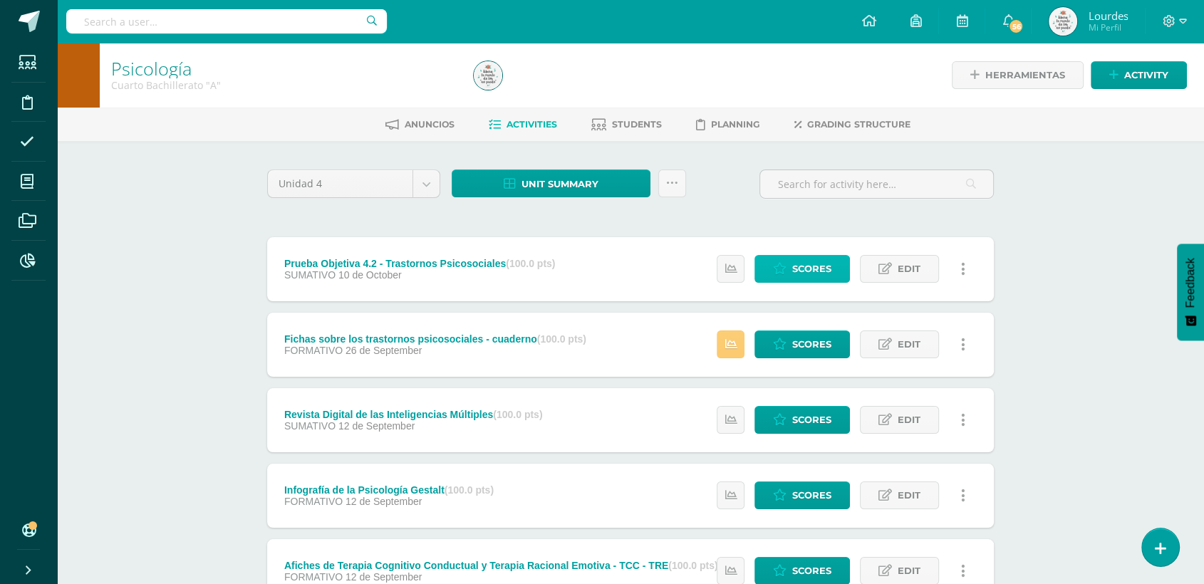
click at [787, 269] on icon at bounding box center [780, 269] width 14 height 12
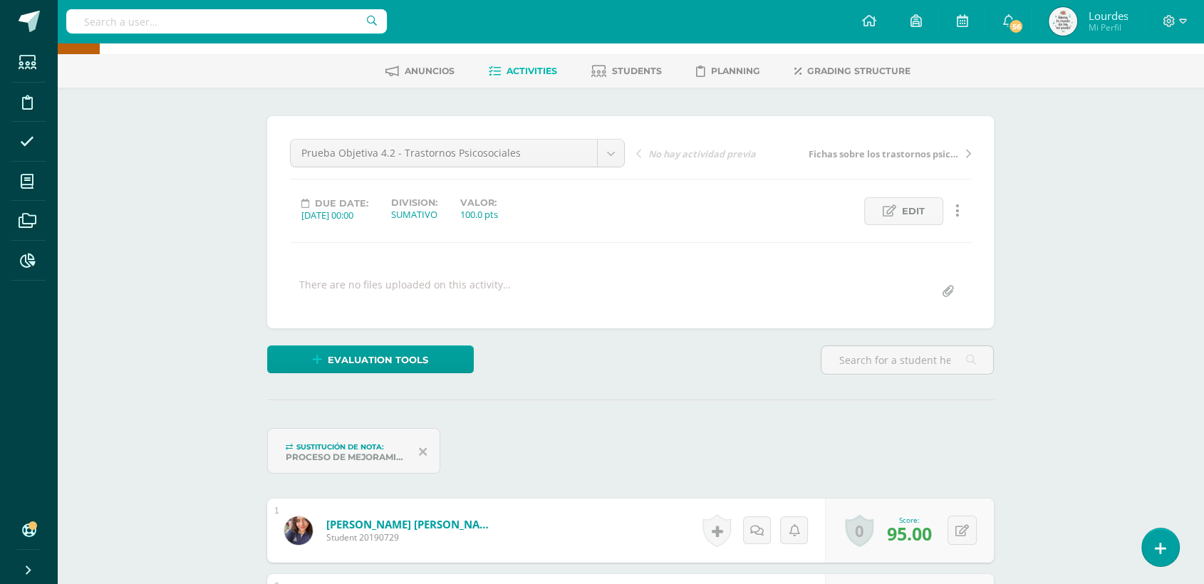
scroll to position [81, 0]
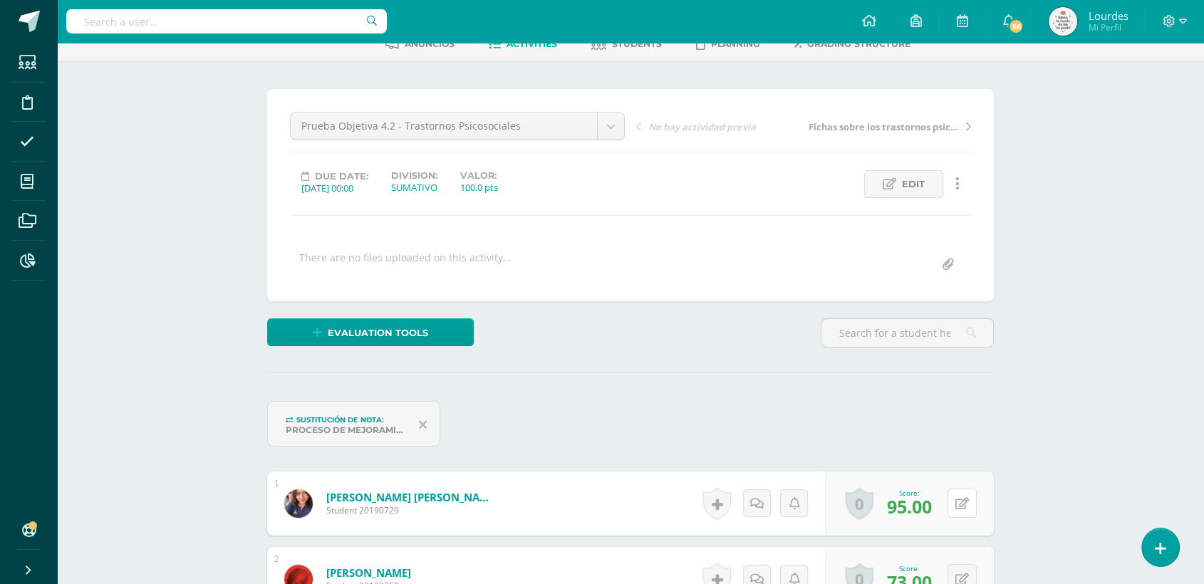
click at [954, 505] on div "0 Badges Badges obtained Aún no hay logros agregados Score: 95.00" at bounding box center [909, 504] width 169 height 64
click at [974, 510] on button at bounding box center [972, 503] width 30 height 30
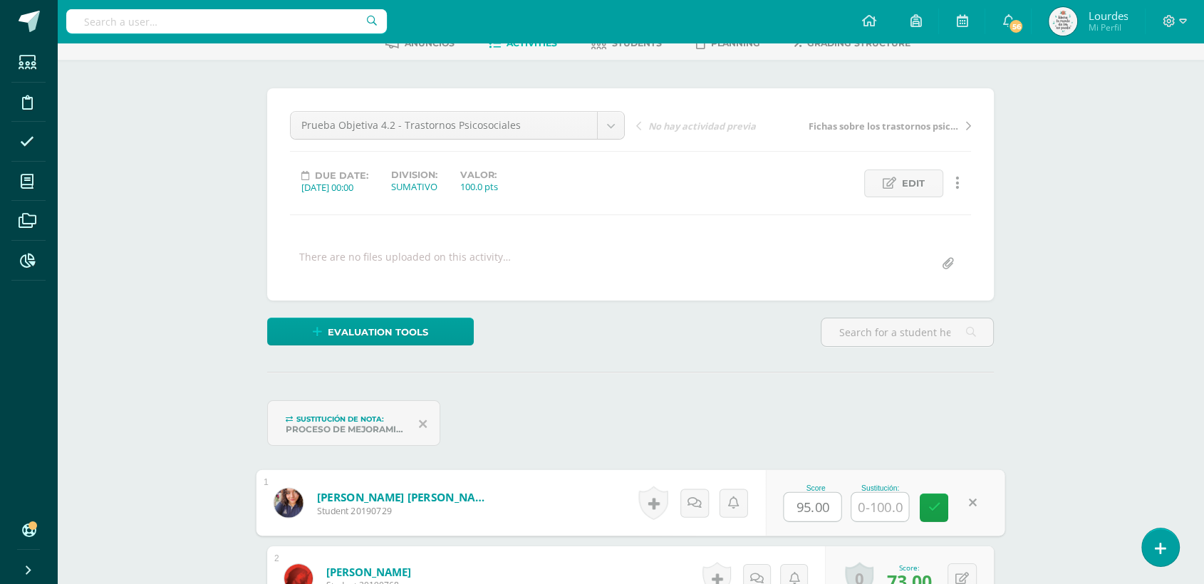
scroll to position [82, 0]
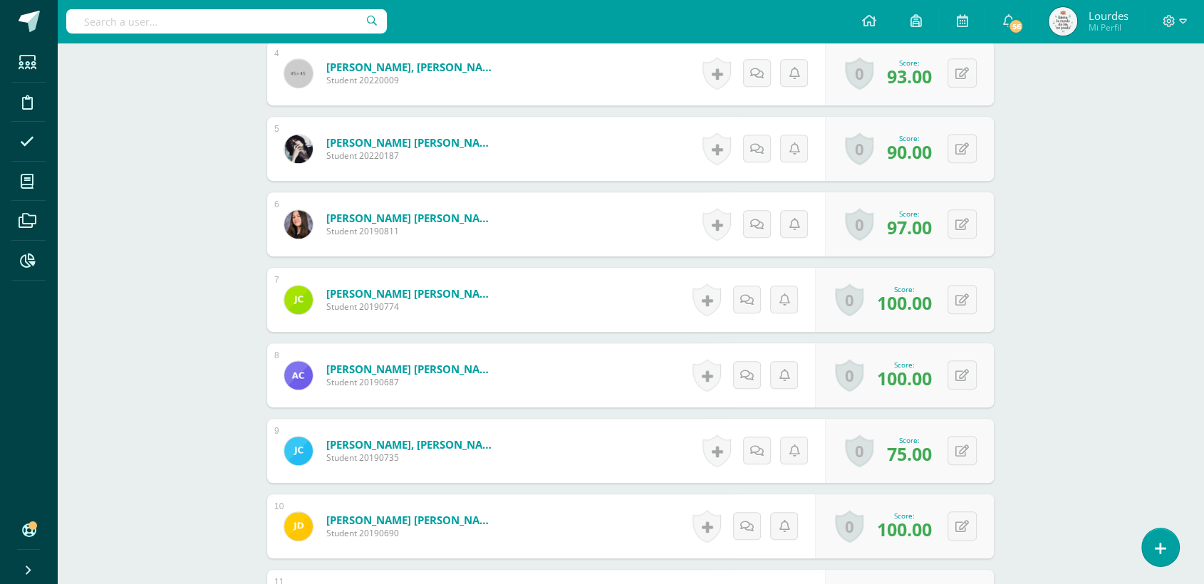
scroll to position [0, 0]
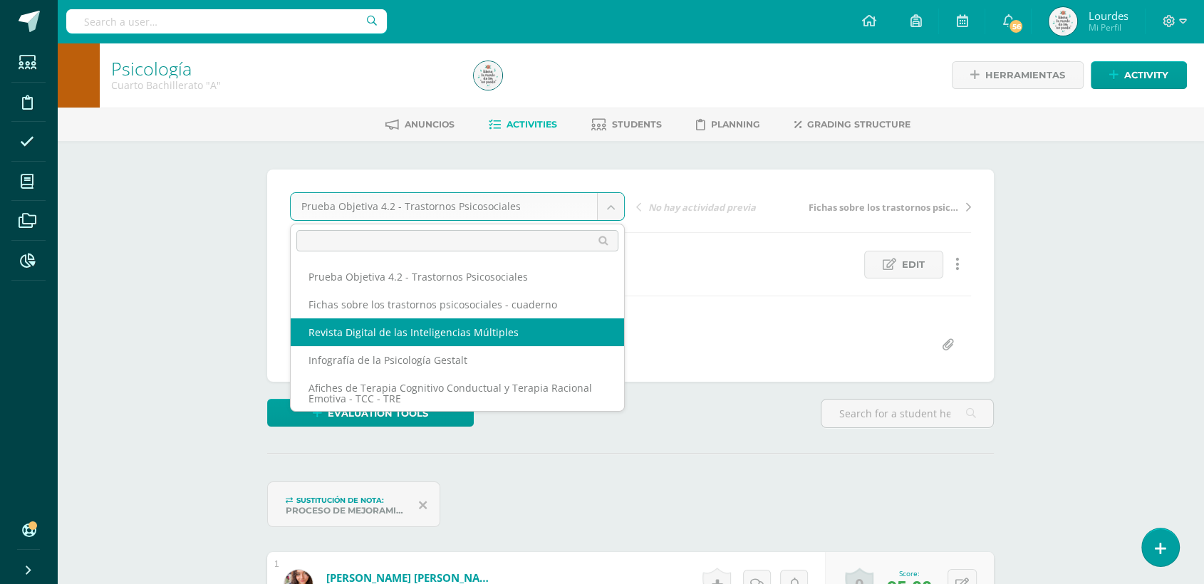
select select "/dashboard/teacher/grade-activity/226391/"
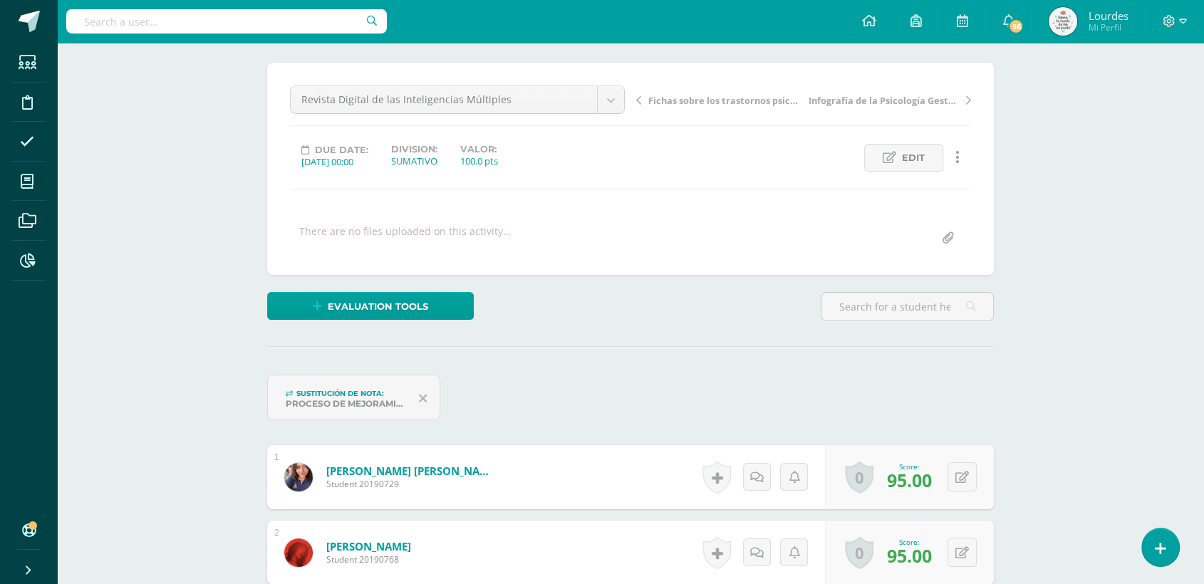
scroll to position [238, 0]
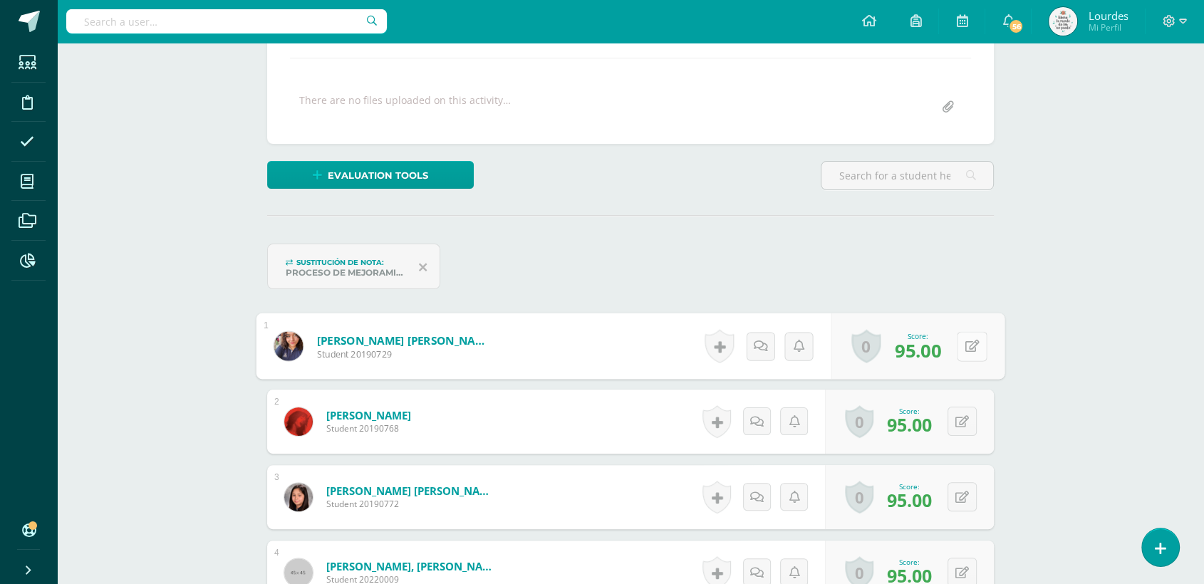
click at [956, 348] on div "0 Badges Badges obtained Aún no hay logros agregados Score: 95.00" at bounding box center [919, 347] width 174 height 66
click at [964, 348] on button at bounding box center [972, 346] width 30 height 30
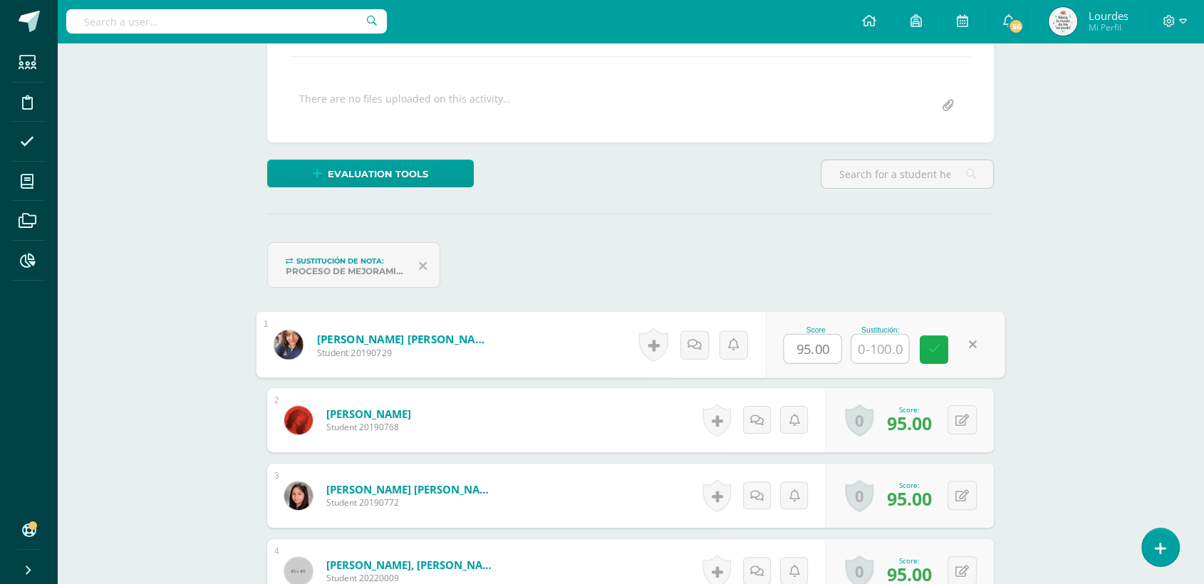
click at [938, 345] on icon at bounding box center [934, 350] width 13 height 12
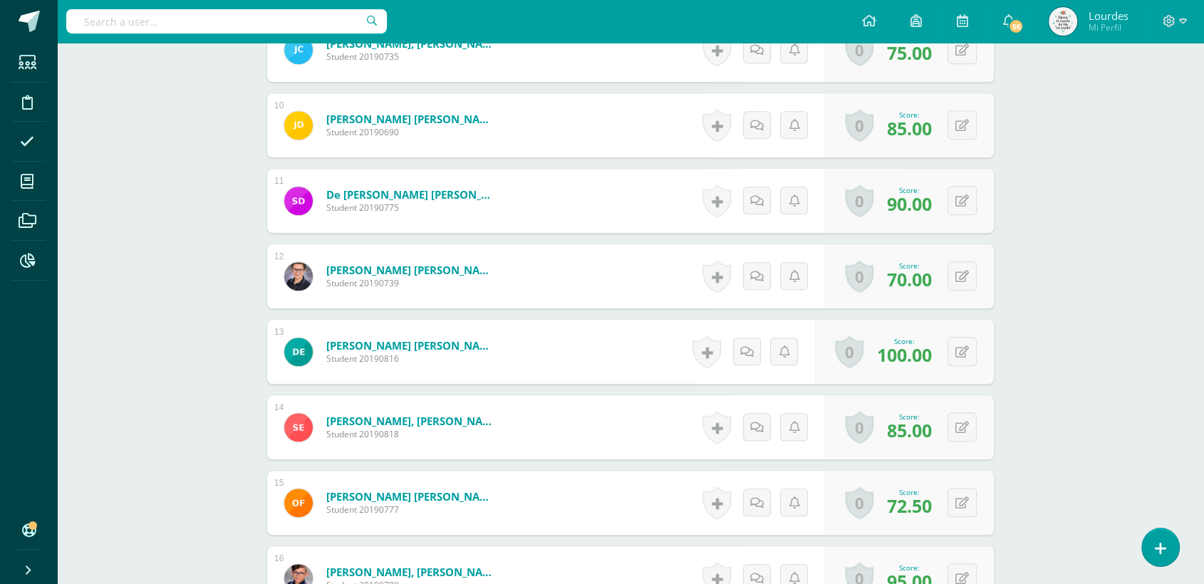
scroll to position [1143, 0]
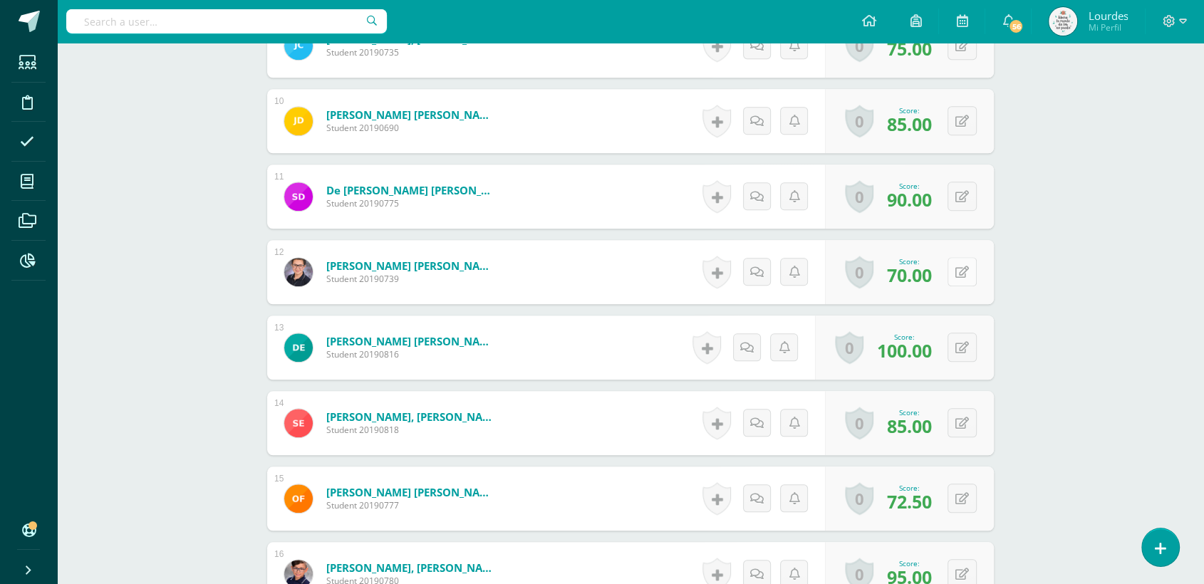
click at [962, 266] on button at bounding box center [962, 271] width 29 height 29
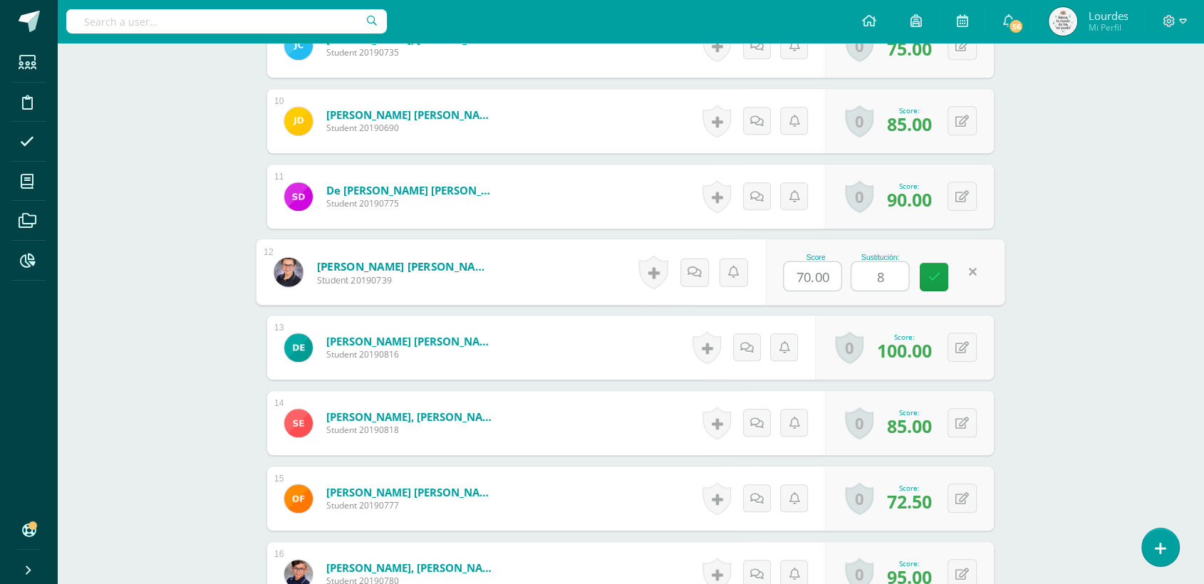
type input "85"
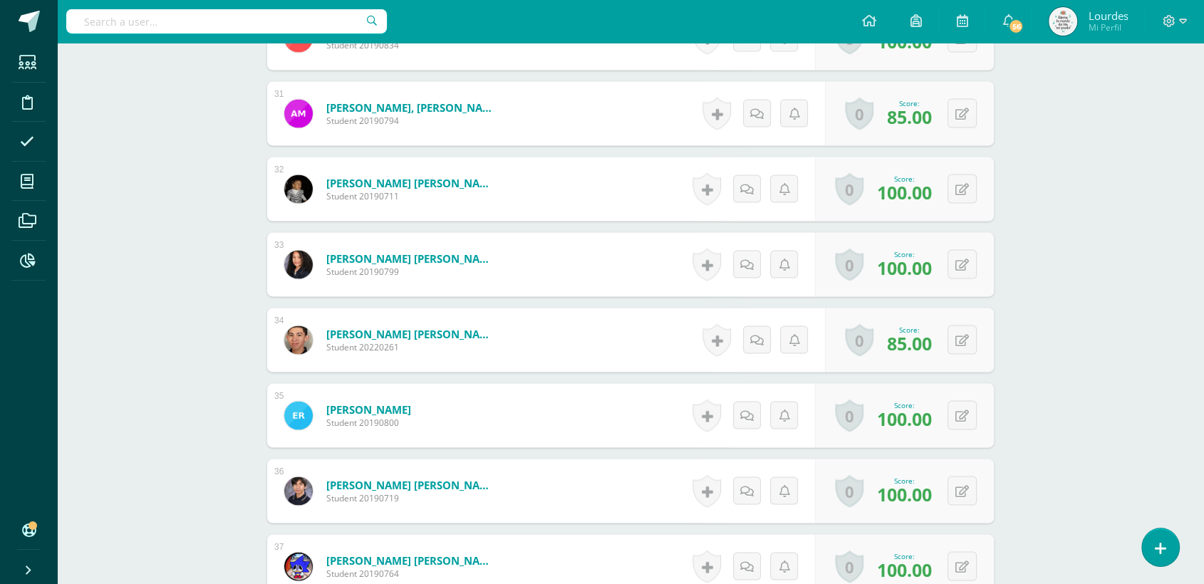
scroll to position [2668, 0]
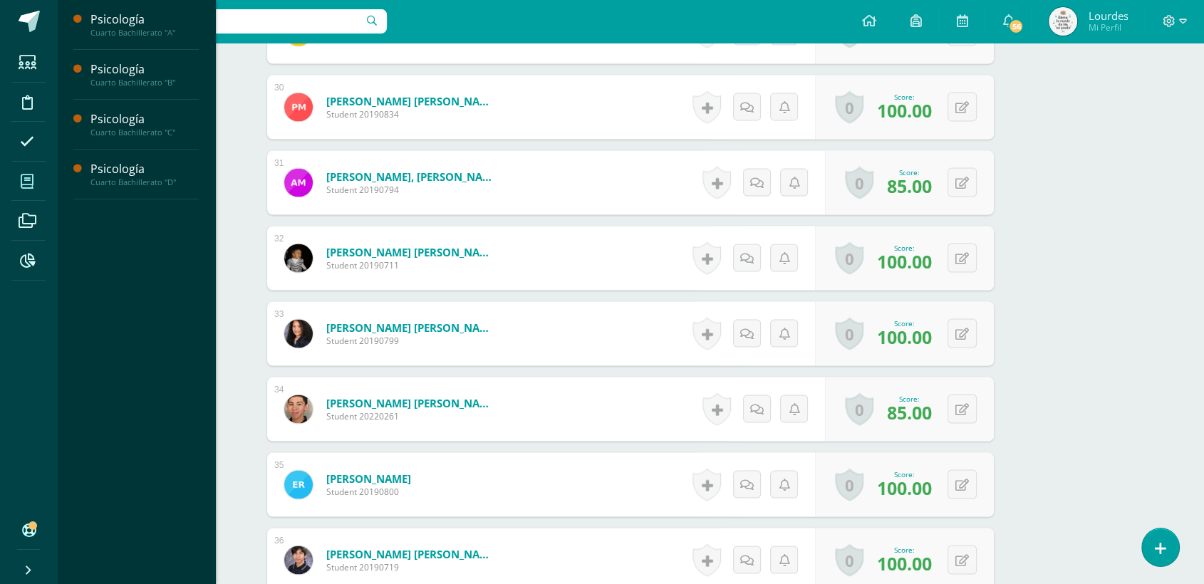
click at [24, 179] on icon at bounding box center [27, 182] width 13 height 14
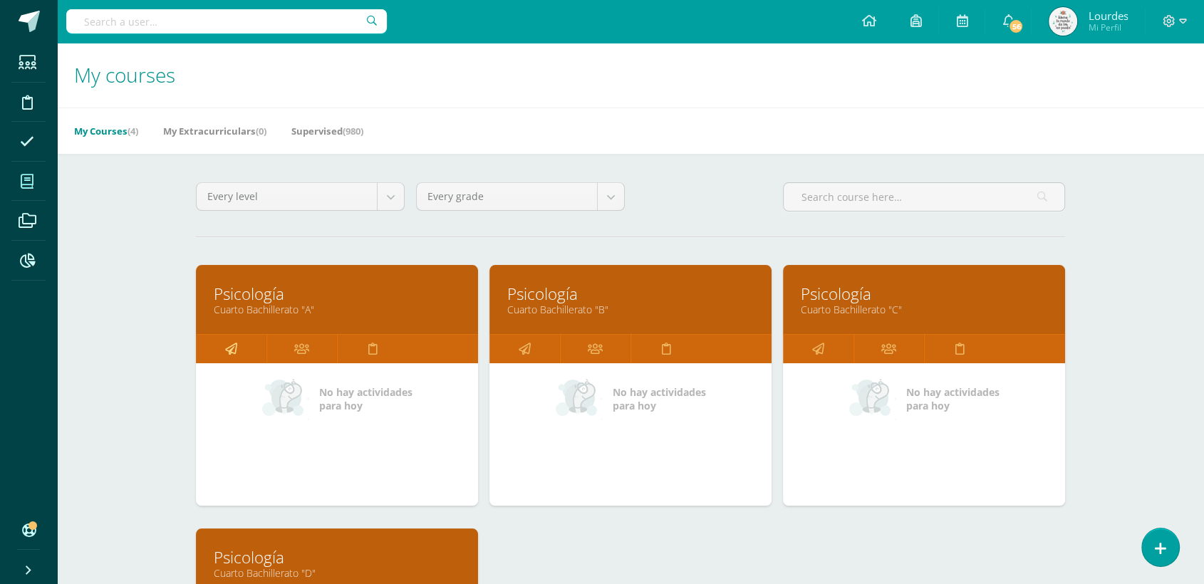
click at [227, 346] on icon at bounding box center [231, 349] width 12 height 28
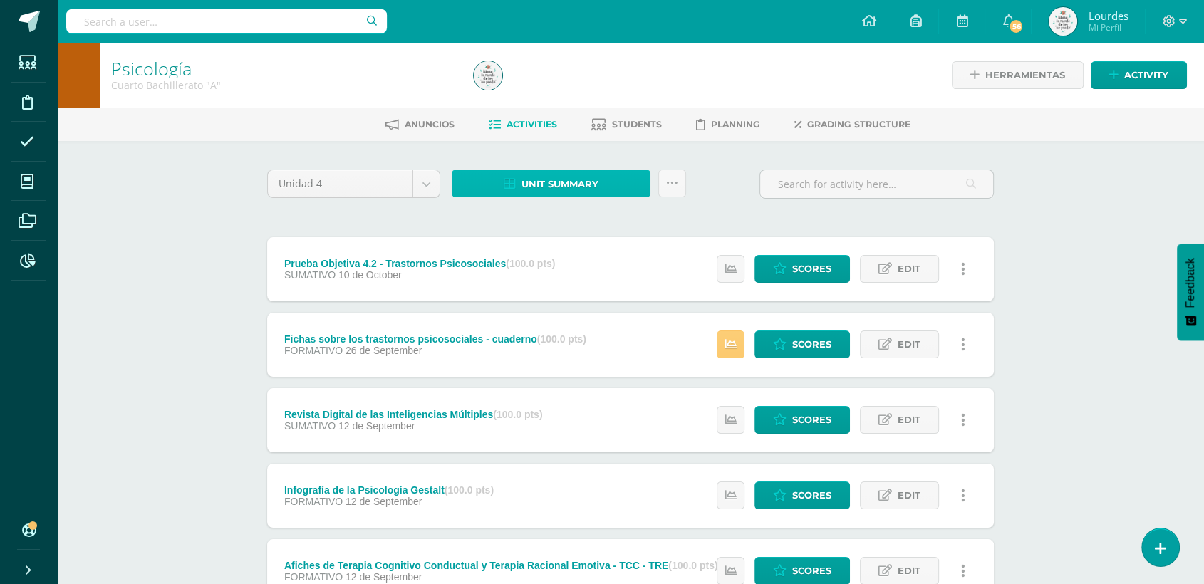
click at [578, 184] on span "Unit summary" at bounding box center [560, 184] width 77 height 26
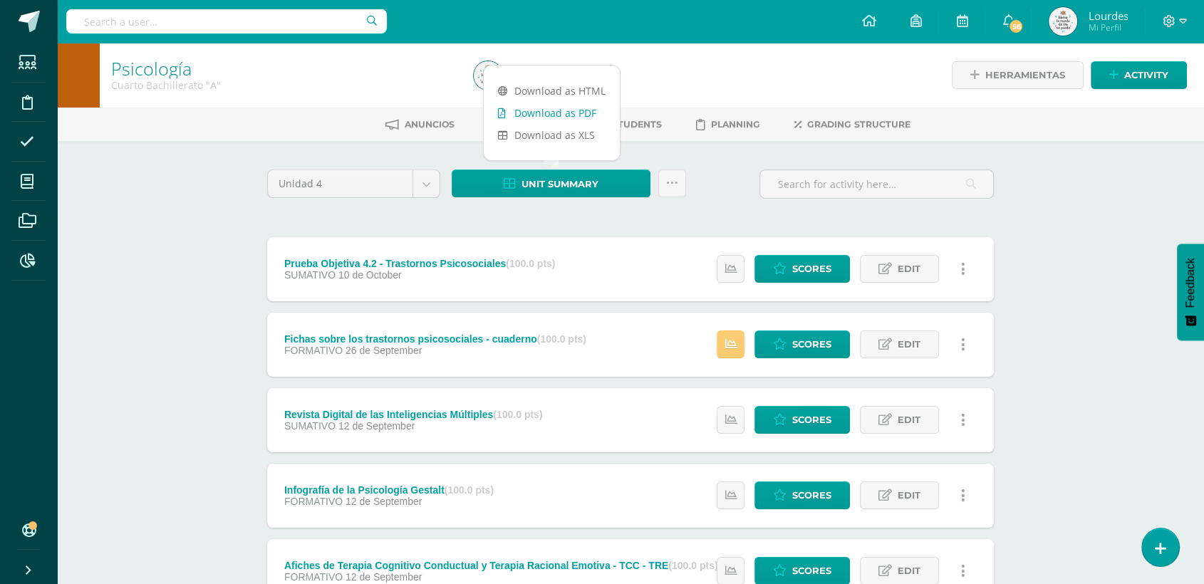
click at [540, 106] on link "Download as PDF" at bounding box center [552, 113] width 136 height 22
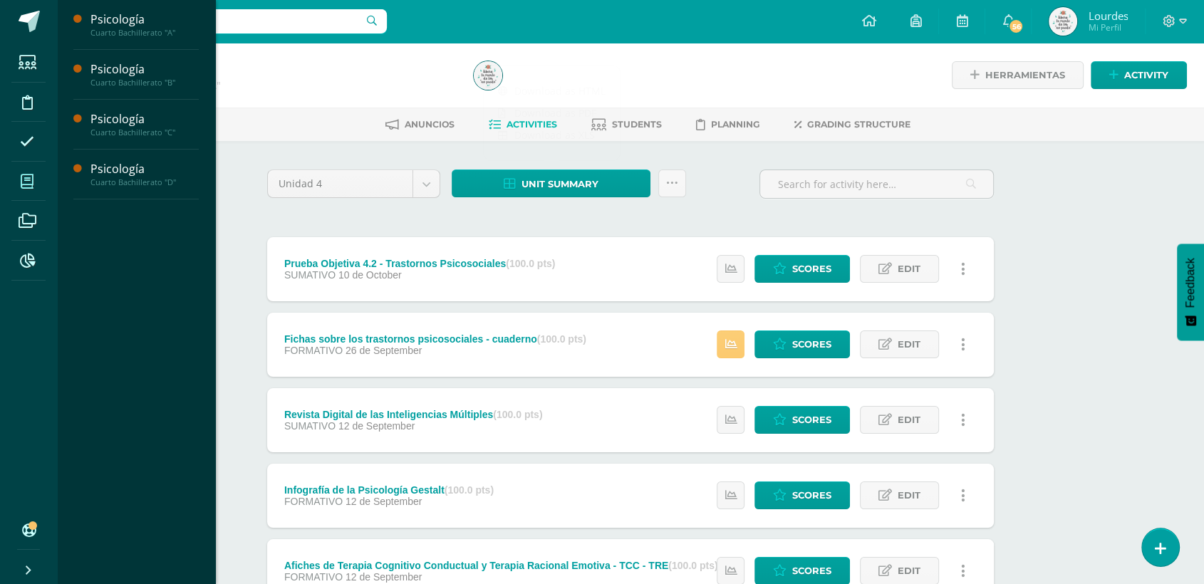
click at [21, 178] on icon at bounding box center [27, 182] width 13 height 14
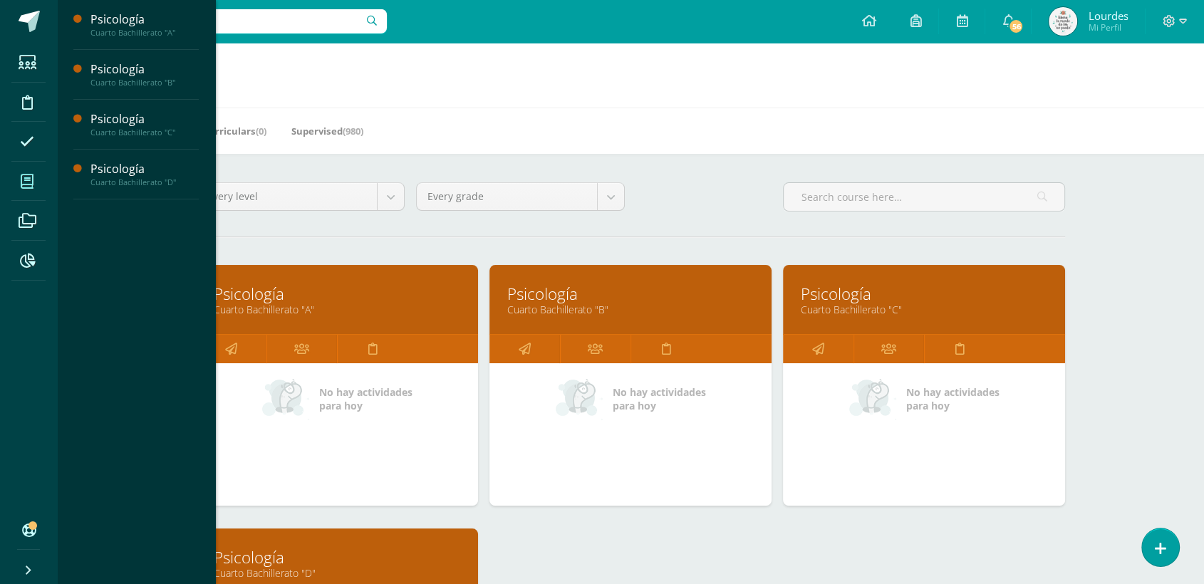
click at [518, 366] on div "No hay actividades para [DATE]" at bounding box center [631, 434] width 282 height 143
click at [521, 348] on icon at bounding box center [525, 349] width 12 height 28
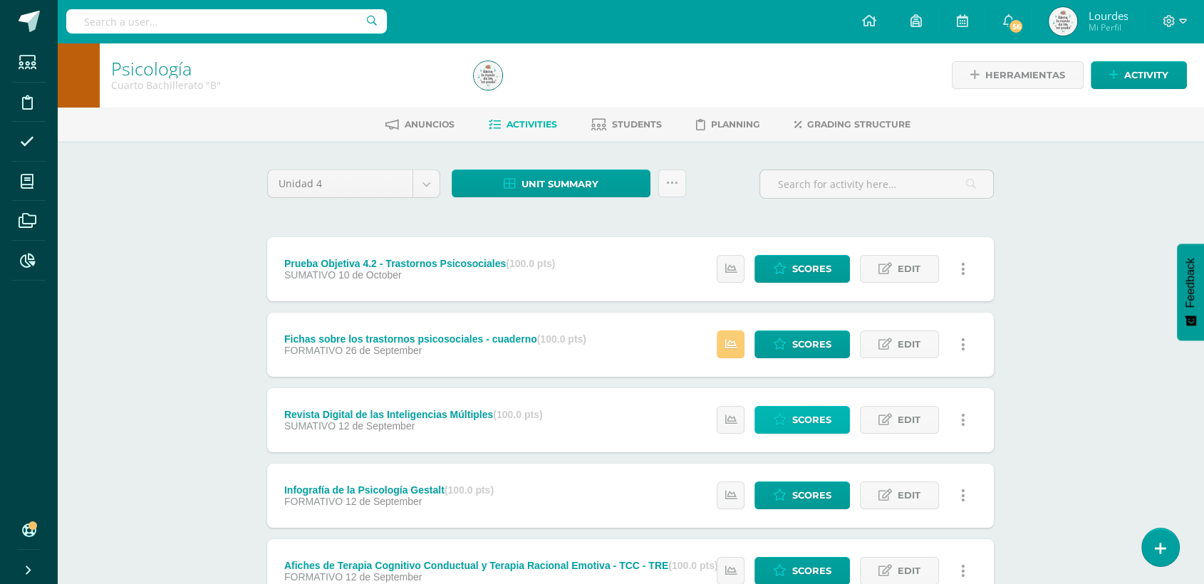
click at [780, 418] on icon at bounding box center [780, 420] width 14 height 12
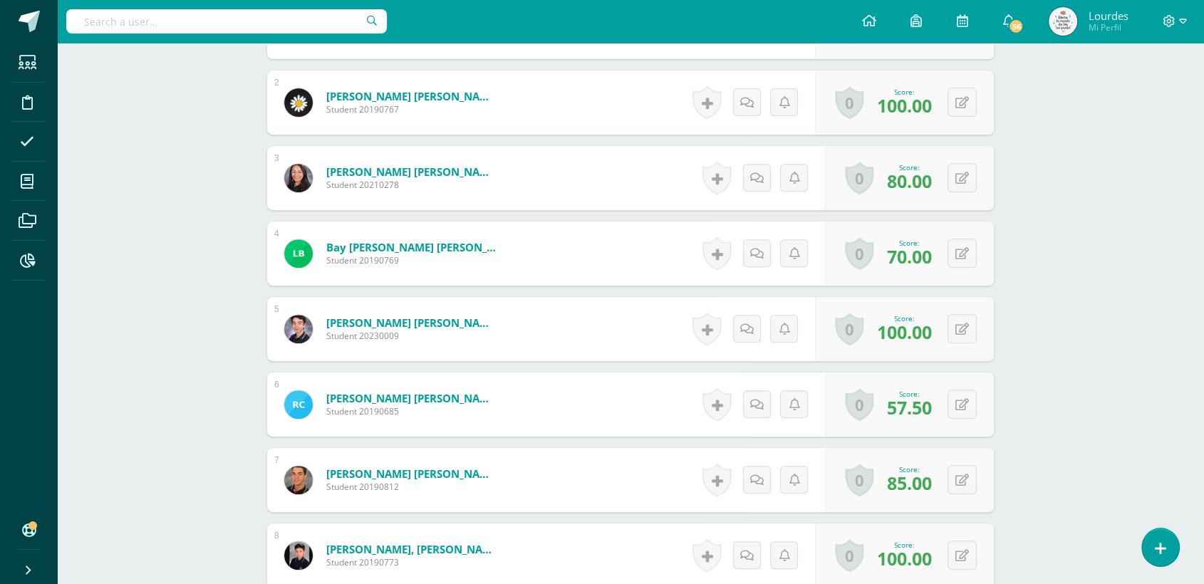
scroll to position [636, 0]
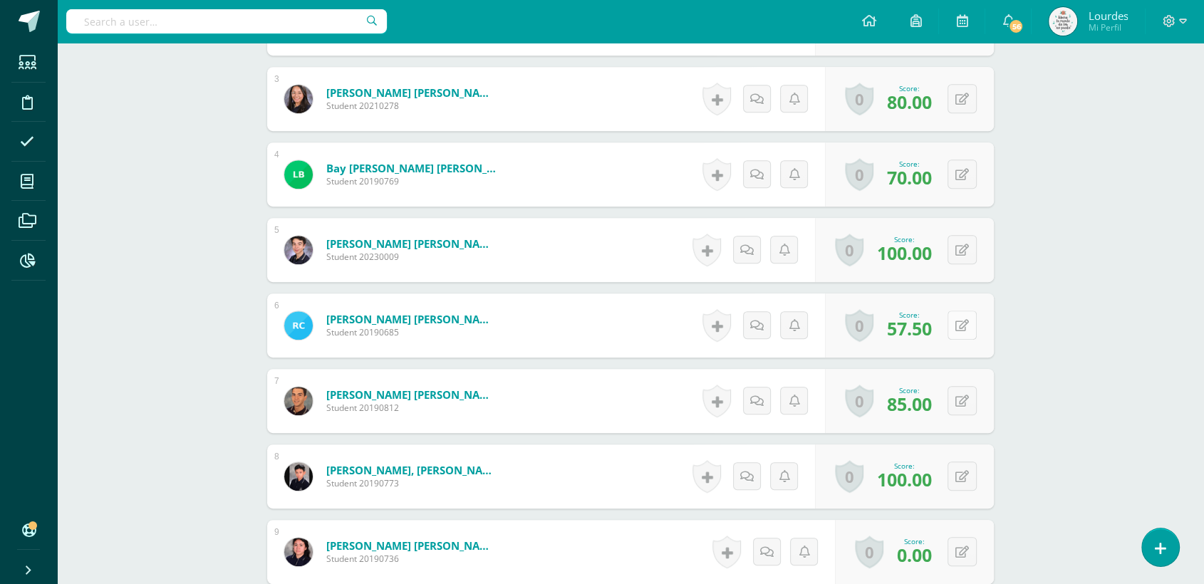
click at [971, 326] on button at bounding box center [962, 325] width 29 height 29
click at [934, 334] on icon at bounding box center [934, 330] width 13 height 12
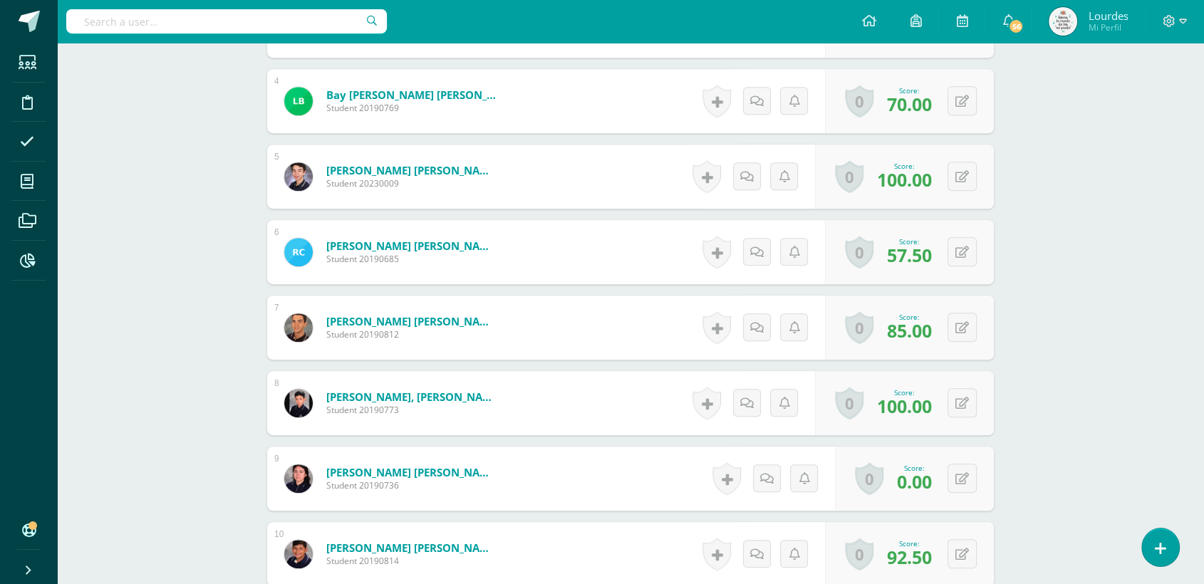
scroll to position [795, 0]
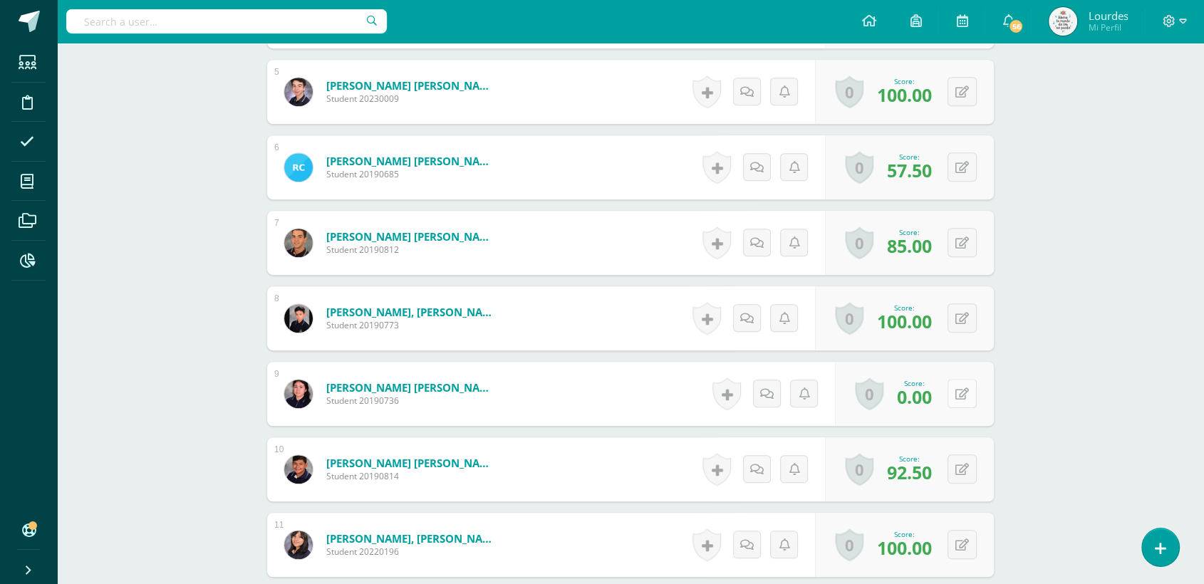
click at [965, 401] on button at bounding box center [962, 393] width 29 height 29
click at [966, 396] on icon at bounding box center [973, 394] width 14 height 12
type input "100"
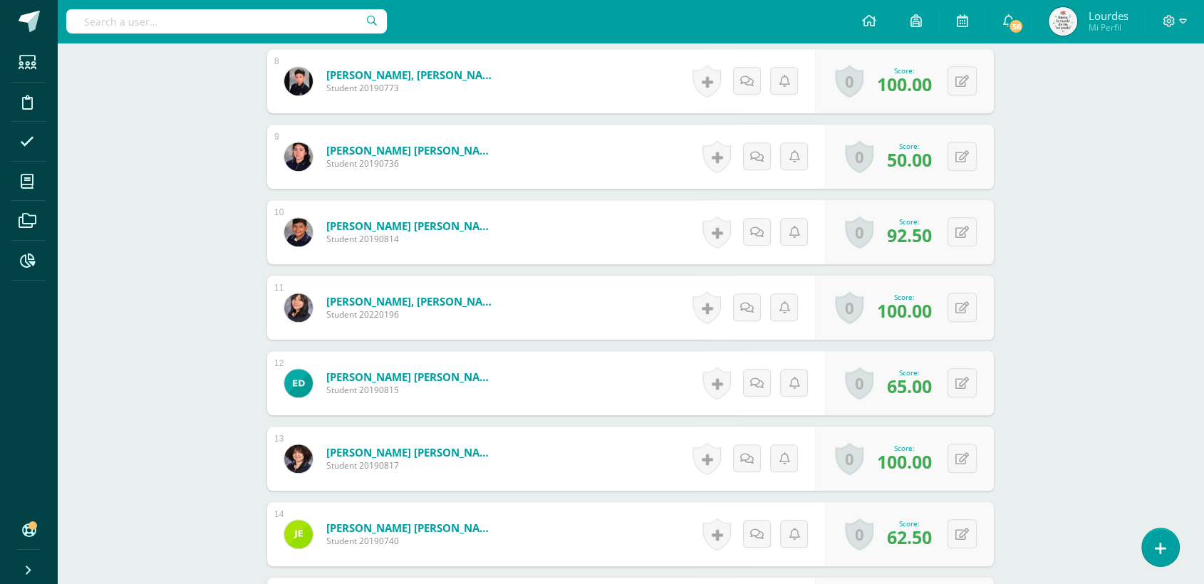
scroll to position [1112, 0]
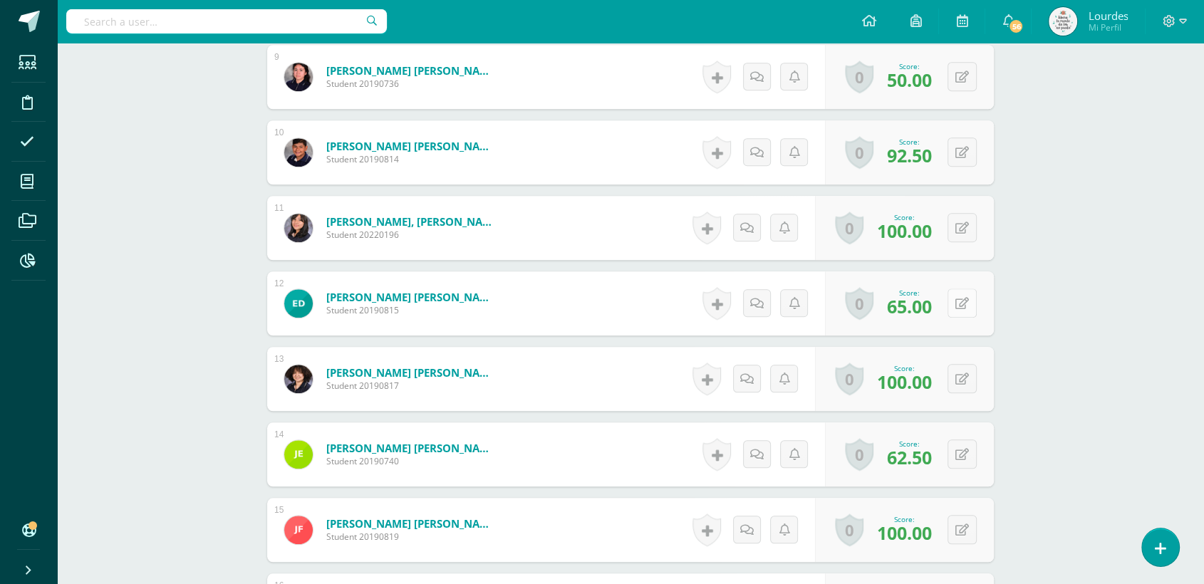
click at [959, 313] on button at bounding box center [962, 303] width 29 height 29
click at [937, 311] on icon at bounding box center [934, 308] width 13 height 12
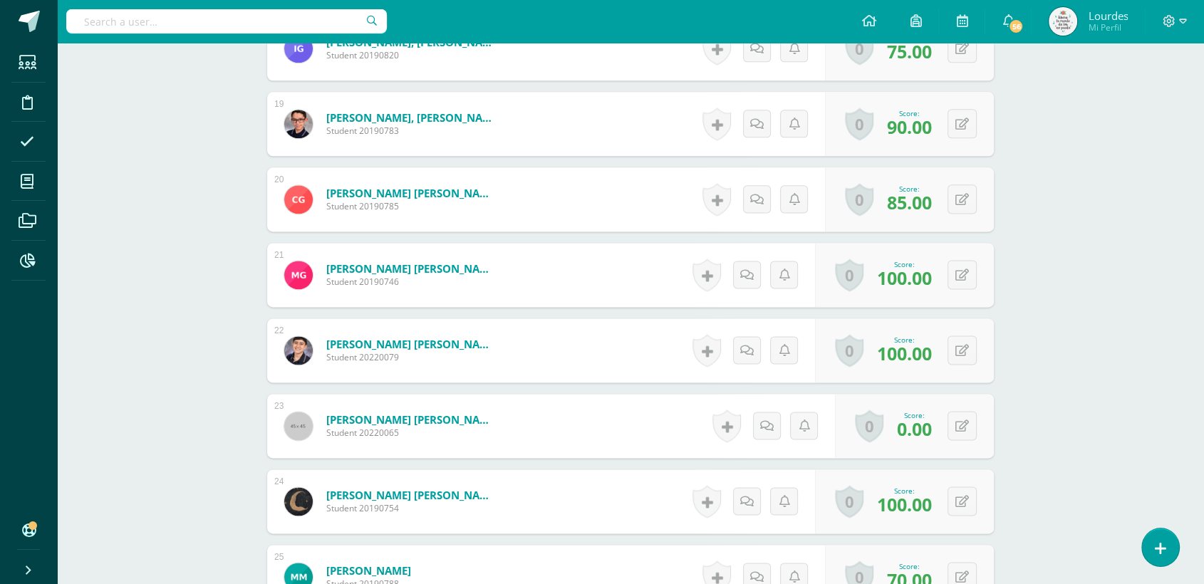
scroll to position [1904, 0]
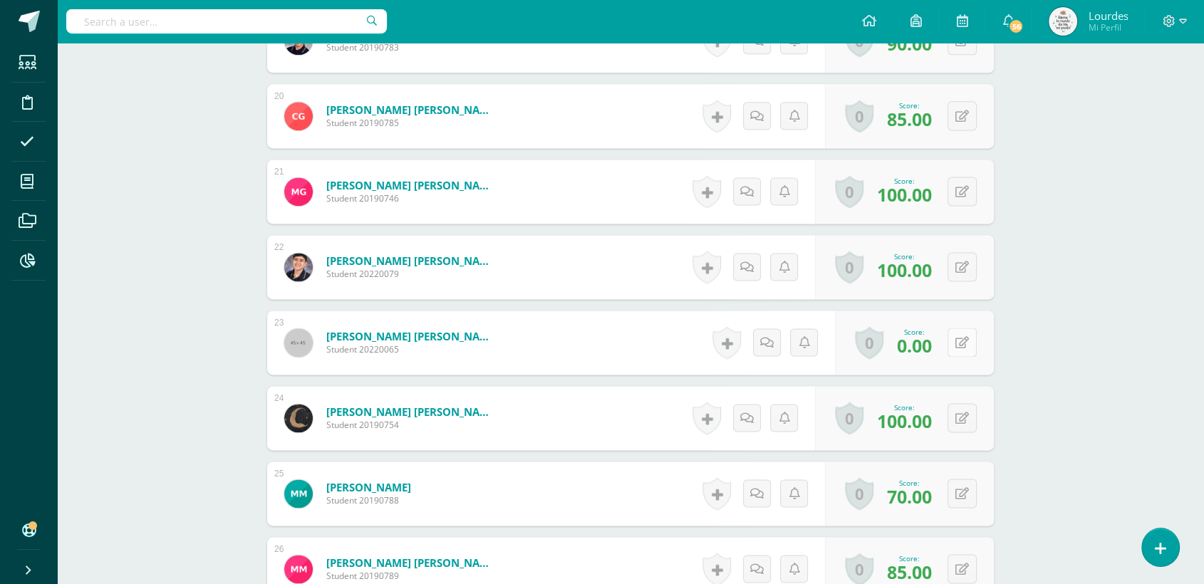
click at [956, 348] on div "0 Badges Badges obtained Aún no hay logros agregados Score: 0.00" at bounding box center [914, 343] width 159 height 64
click at [961, 346] on button at bounding box center [972, 343] width 30 height 30
type input "90"
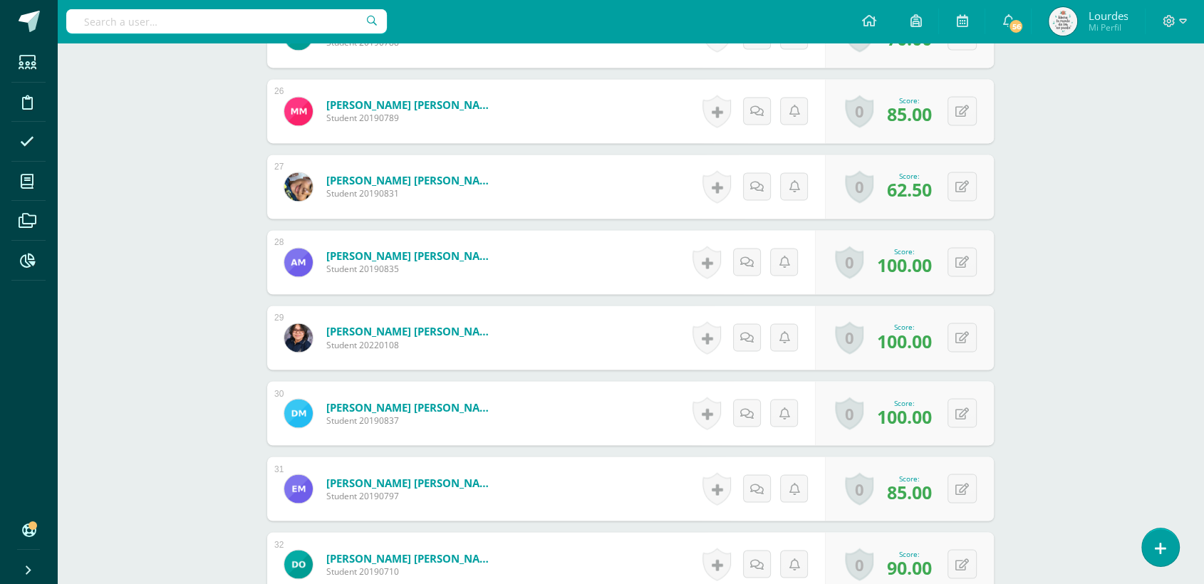
scroll to position [0, 0]
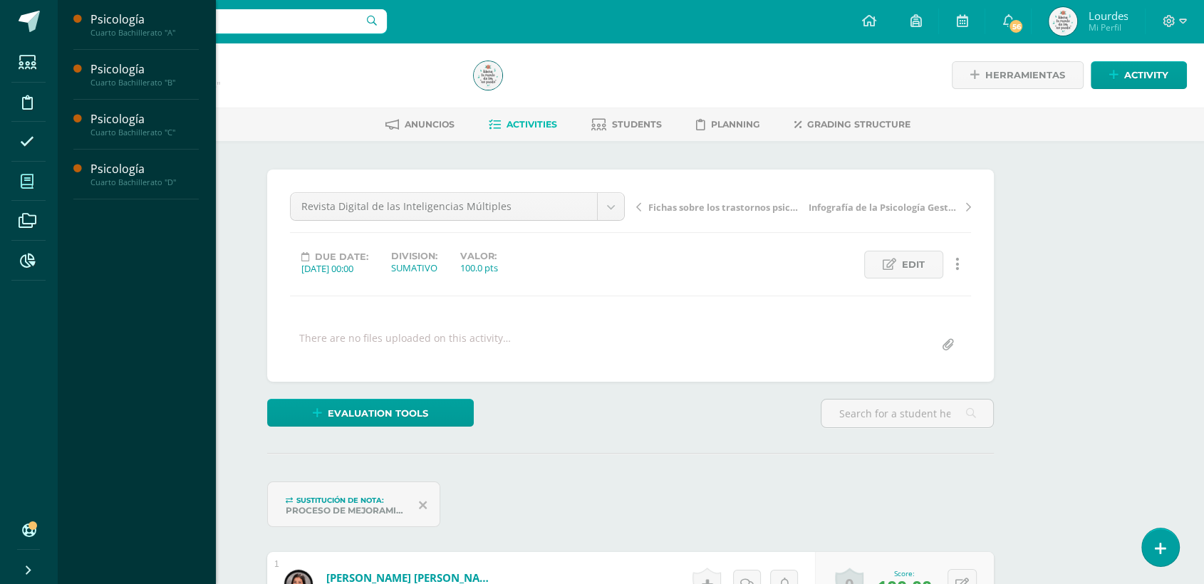
click at [16, 182] on span at bounding box center [27, 181] width 32 height 32
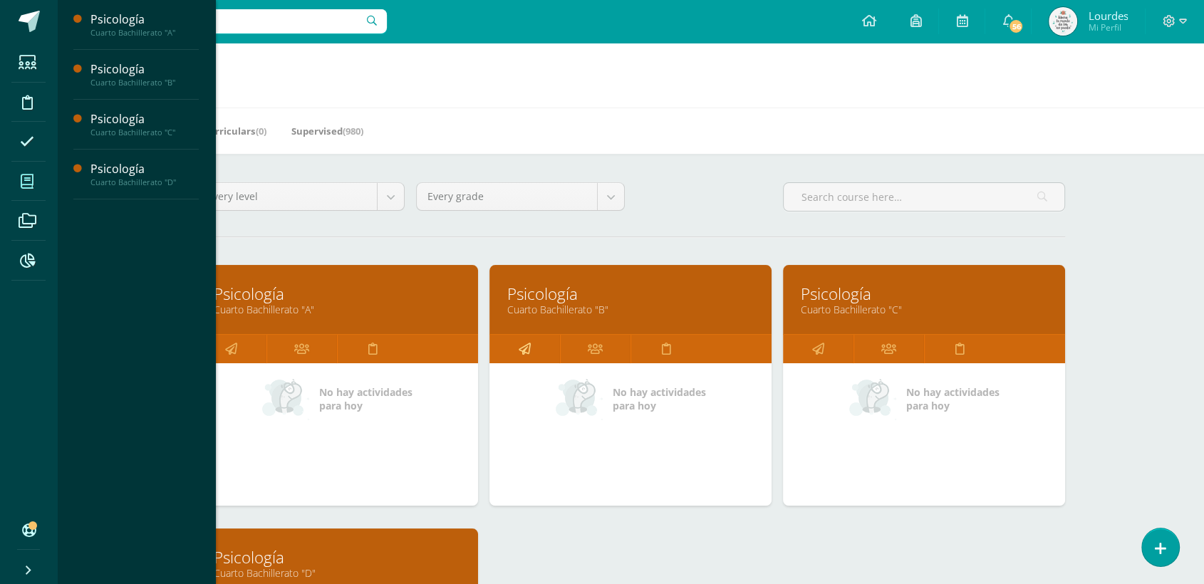
click at [531, 348] on link at bounding box center [525, 349] width 71 height 29
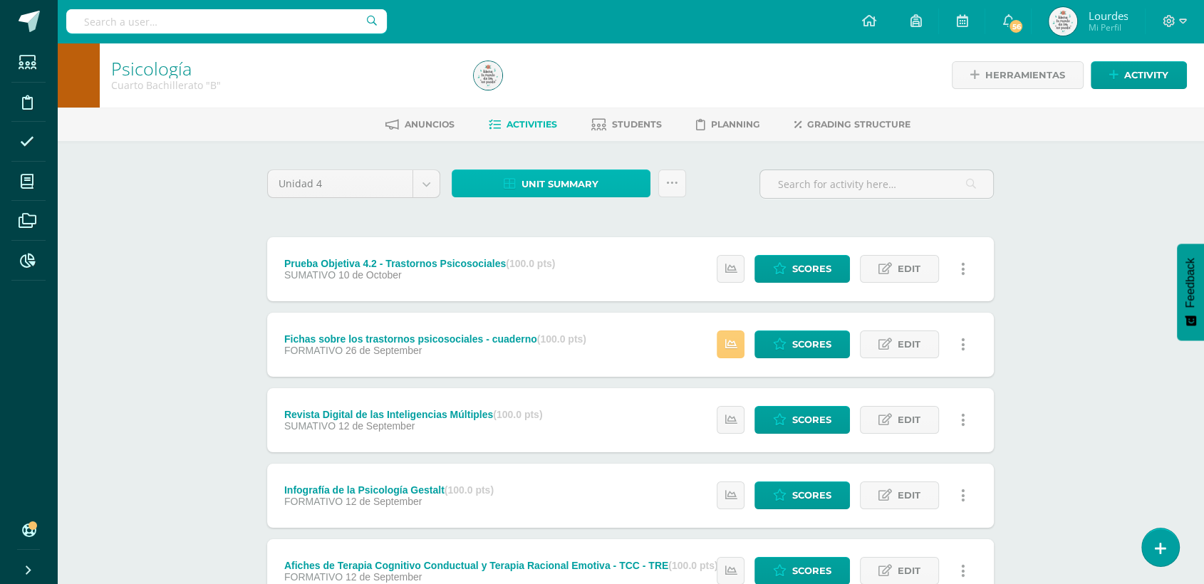
click at [595, 187] on span "Unit summary" at bounding box center [560, 184] width 77 height 26
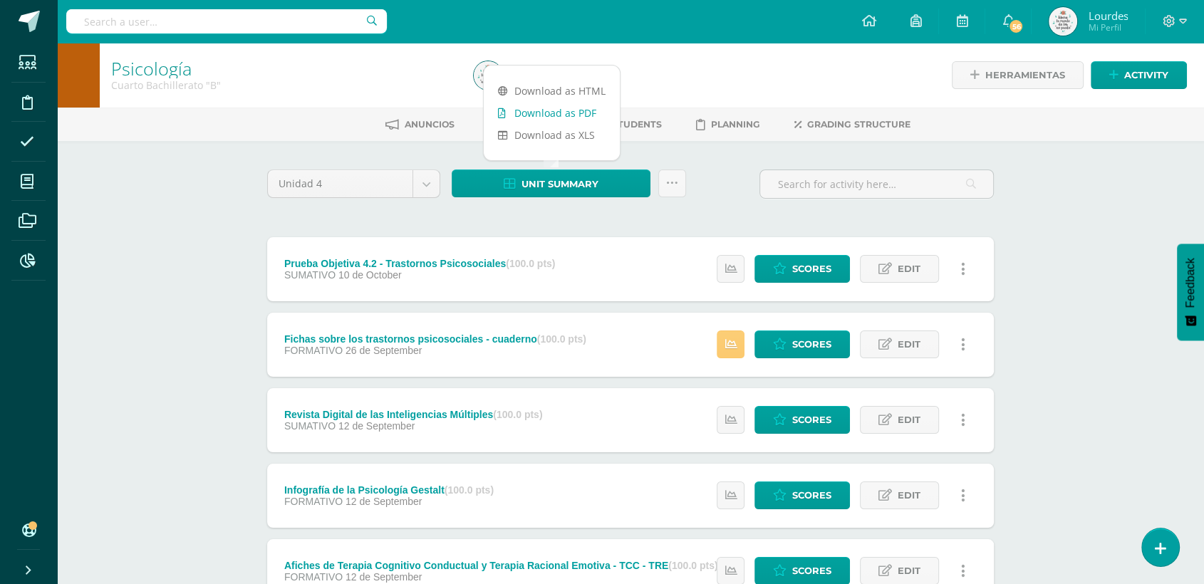
click at [582, 105] on link "Download as PDF" at bounding box center [552, 113] width 136 height 22
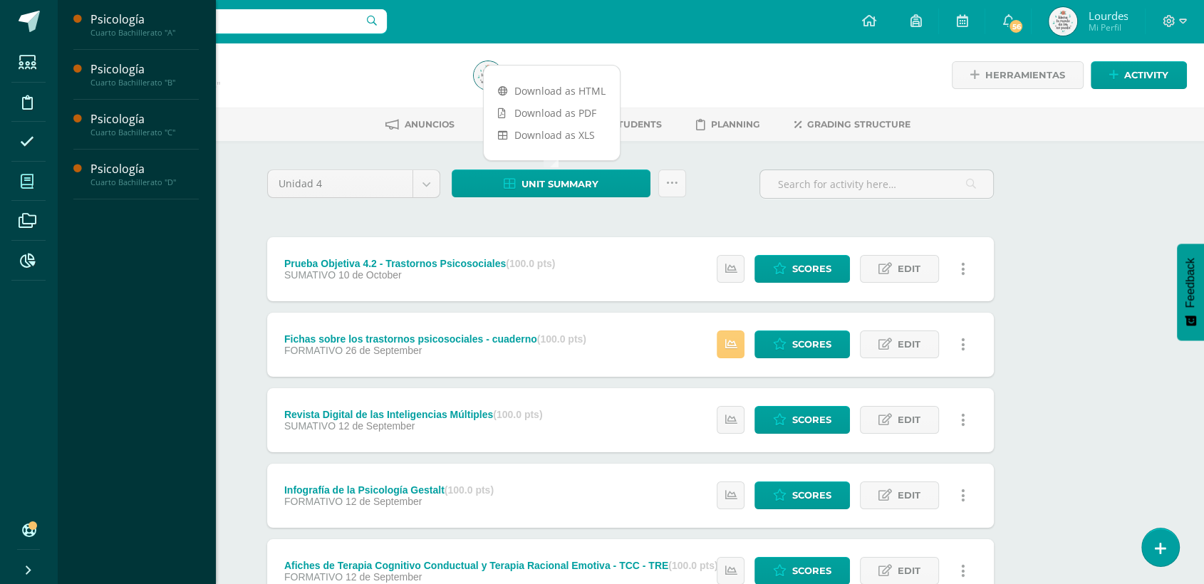
click at [34, 177] on span at bounding box center [27, 181] width 32 height 32
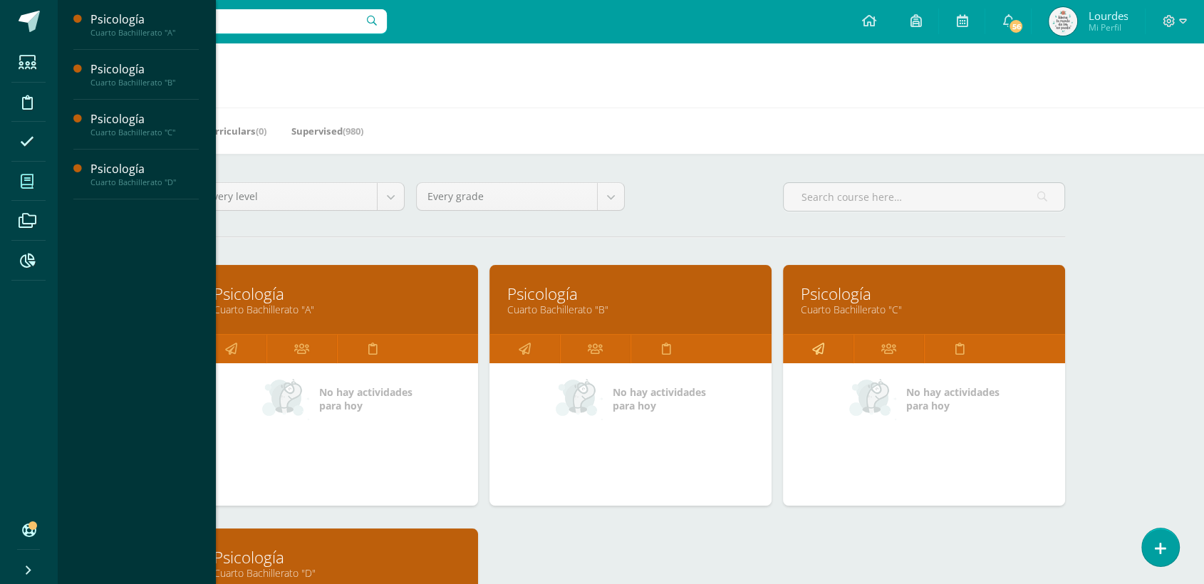
click at [815, 347] on icon at bounding box center [818, 349] width 12 height 28
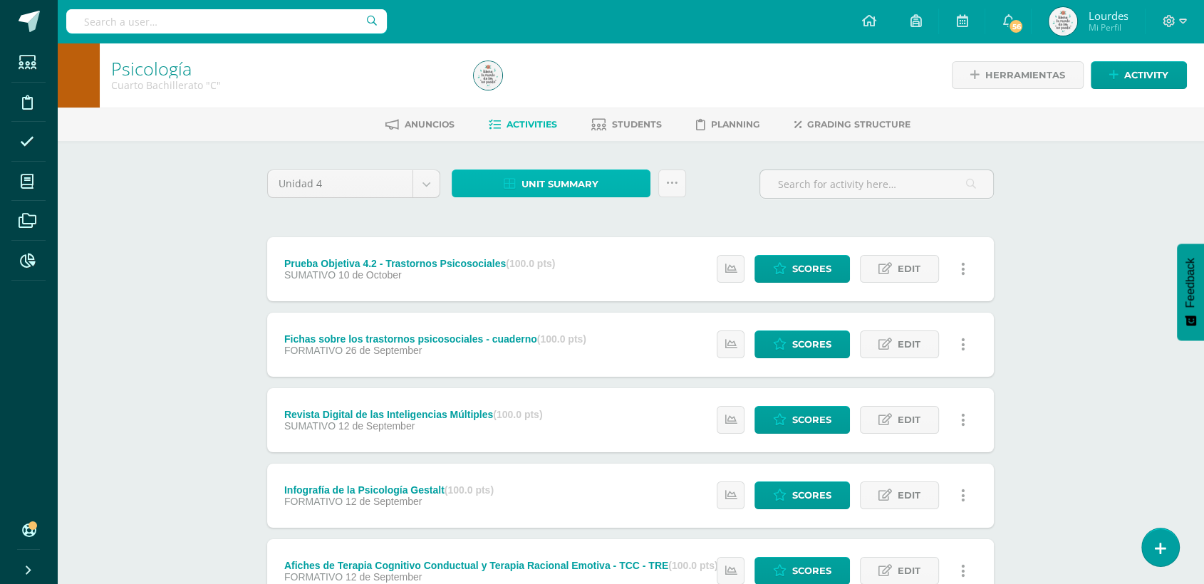
click at [552, 192] on span "Unit summary" at bounding box center [560, 184] width 77 height 26
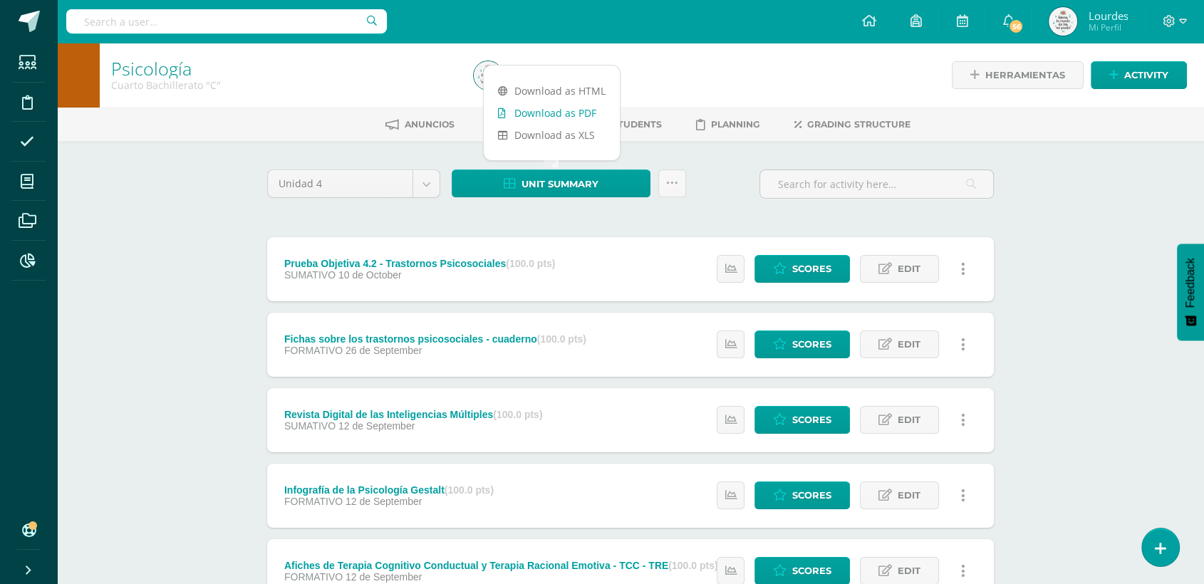
click at [558, 113] on link "Download as PDF" at bounding box center [552, 113] width 136 height 22
click at [220, 242] on div "Psicología Cuarto Bachillerato "C" Herramientas Detalle de asistencias Activity…" at bounding box center [630, 371] width 1147 height 656
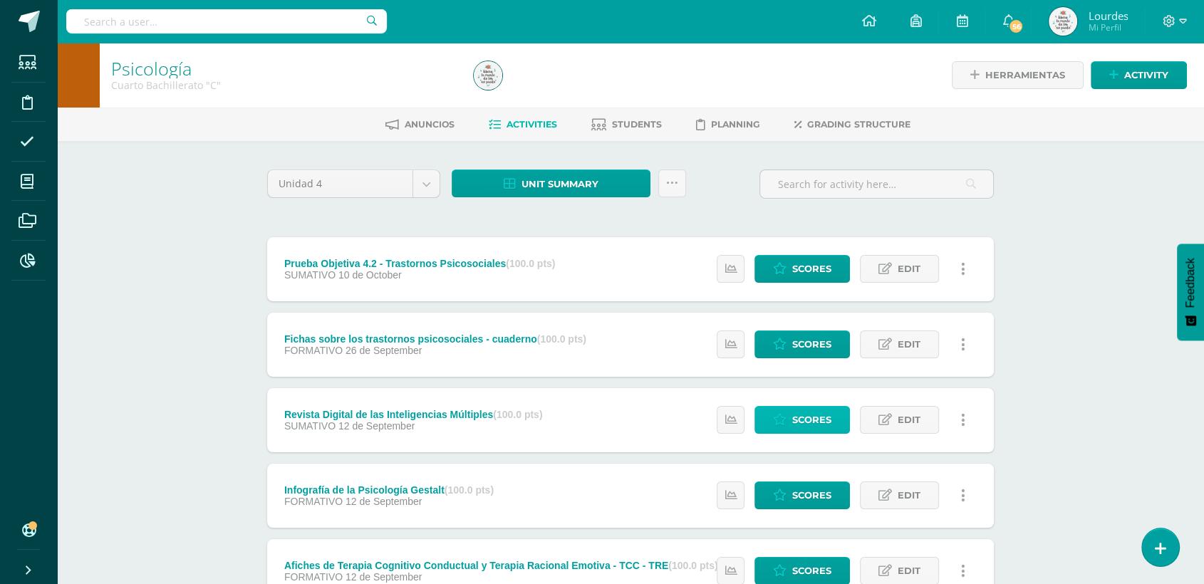
click at [790, 418] on link "Scores" at bounding box center [802, 420] width 95 height 28
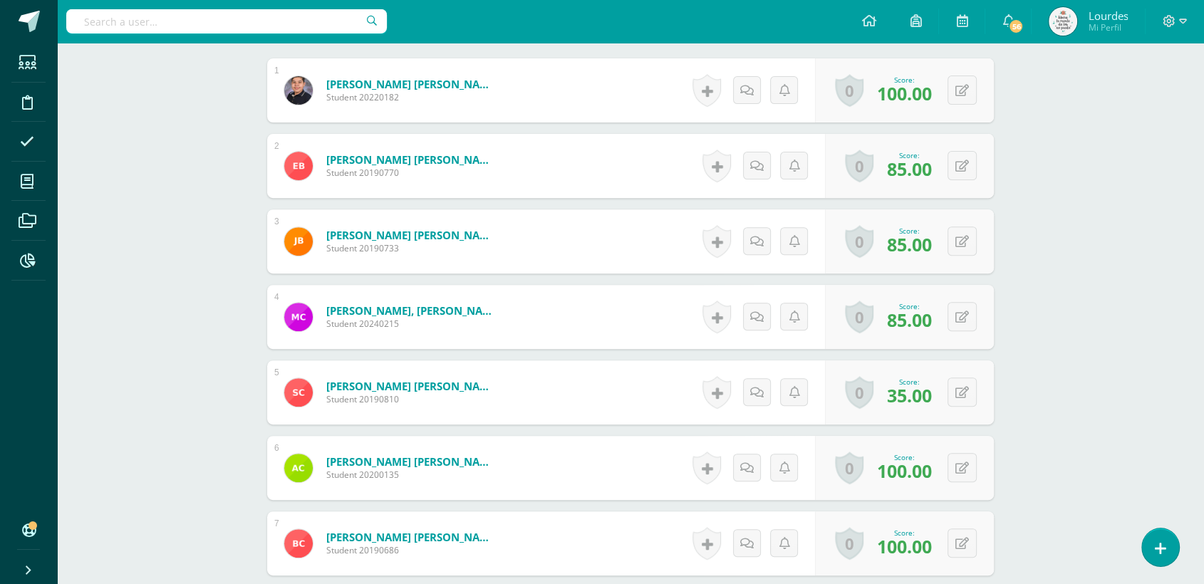
scroll to position [634, 0]
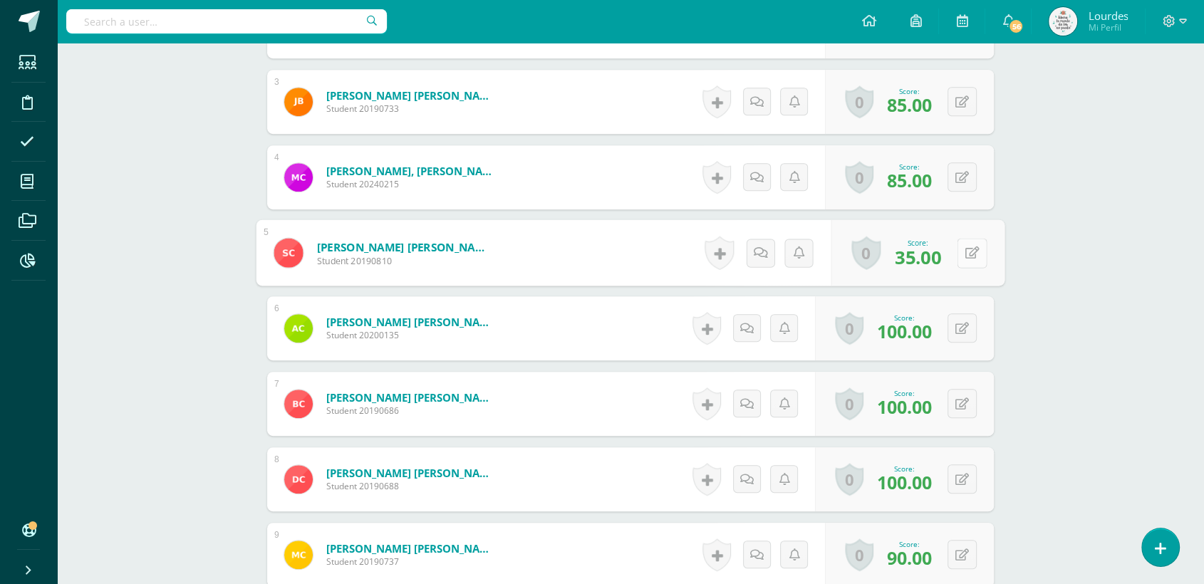
click at [958, 254] on button at bounding box center [972, 253] width 30 height 30
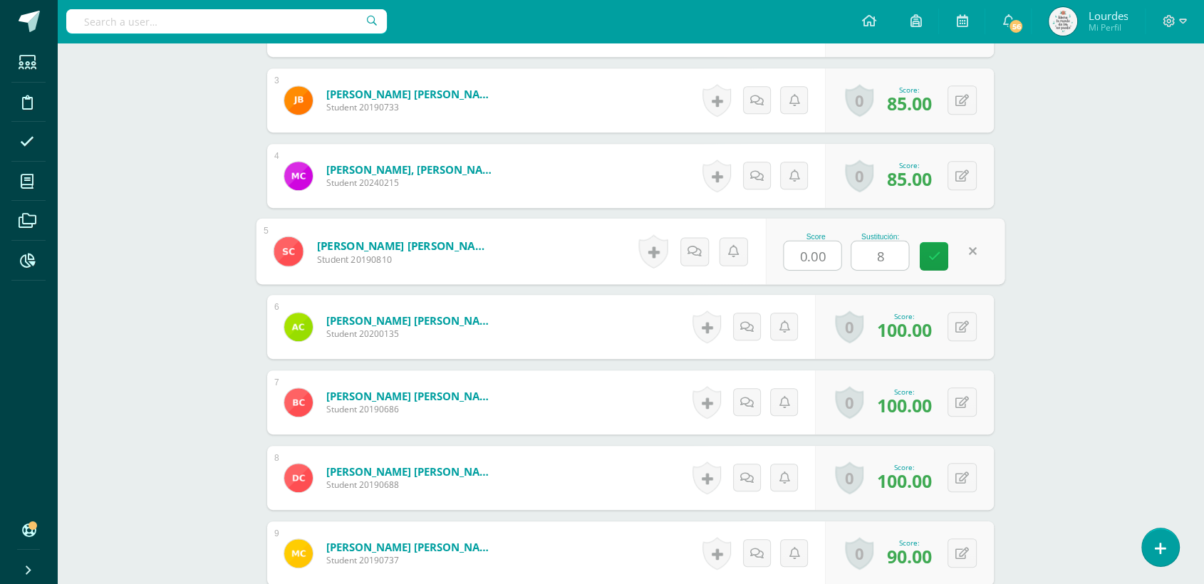
type input "80"
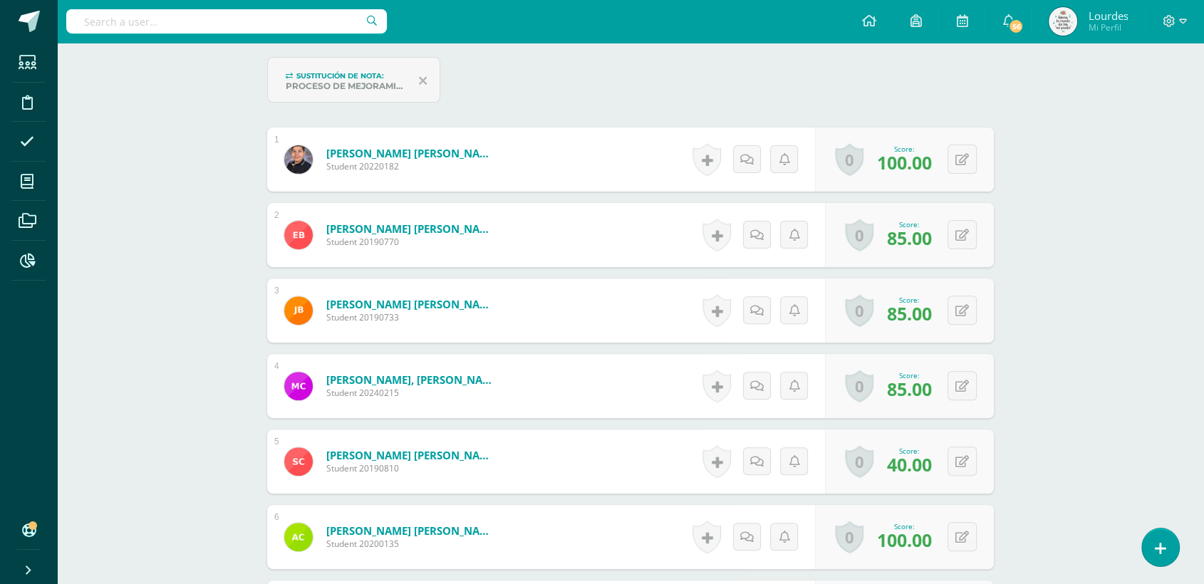
scroll to position [319, 0]
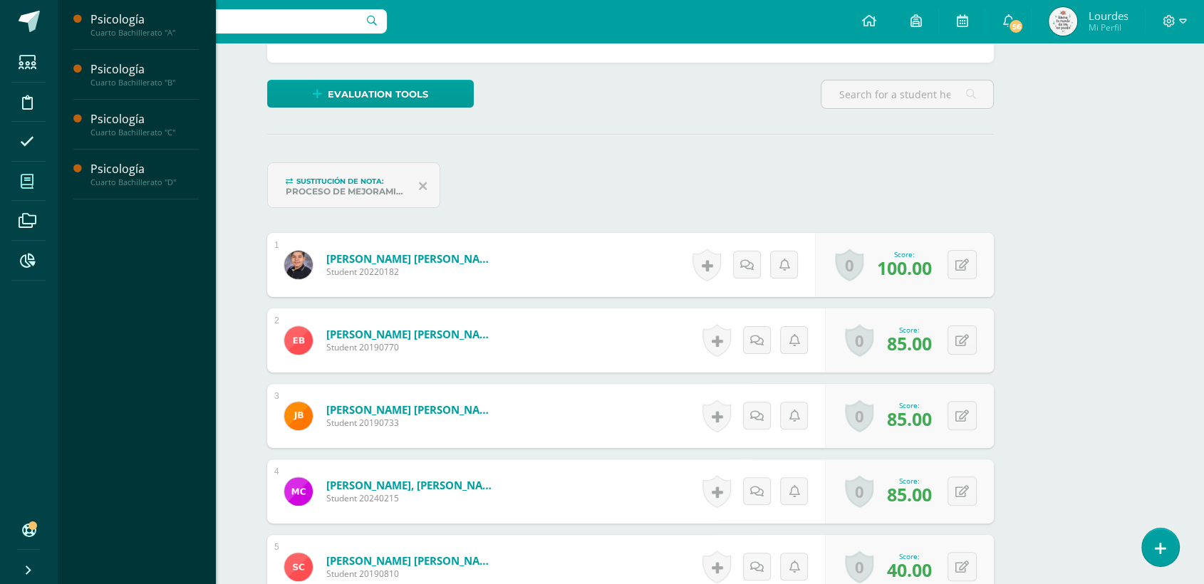
click at [24, 177] on icon at bounding box center [27, 182] width 13 height 14
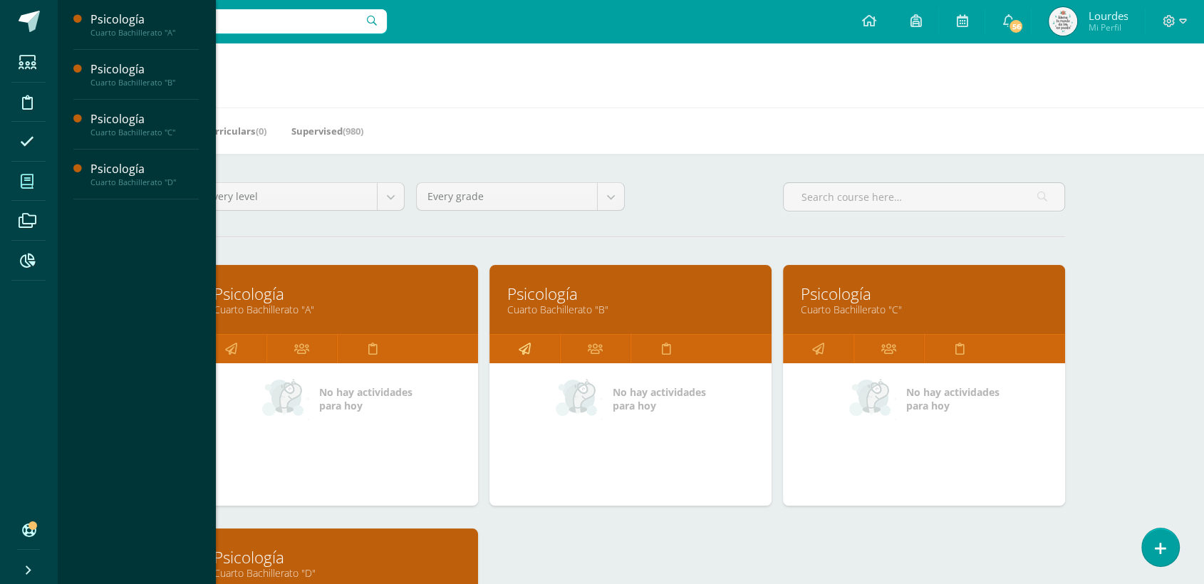
click at [511, 340] on link at bounding box center [525, 349] width 71 height 29
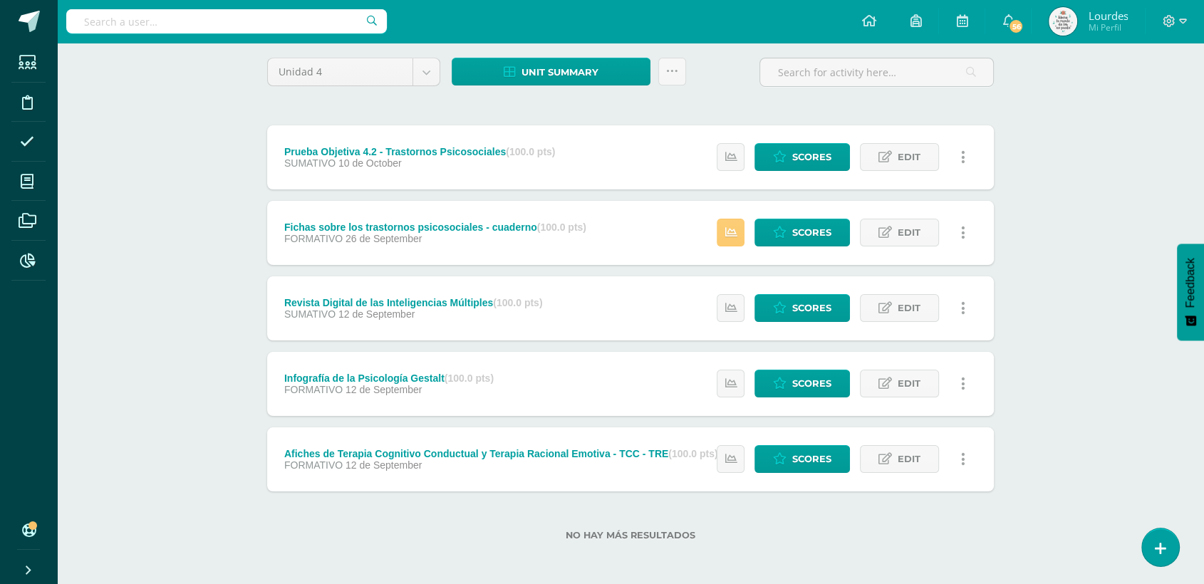
scroll to position [115, 0]
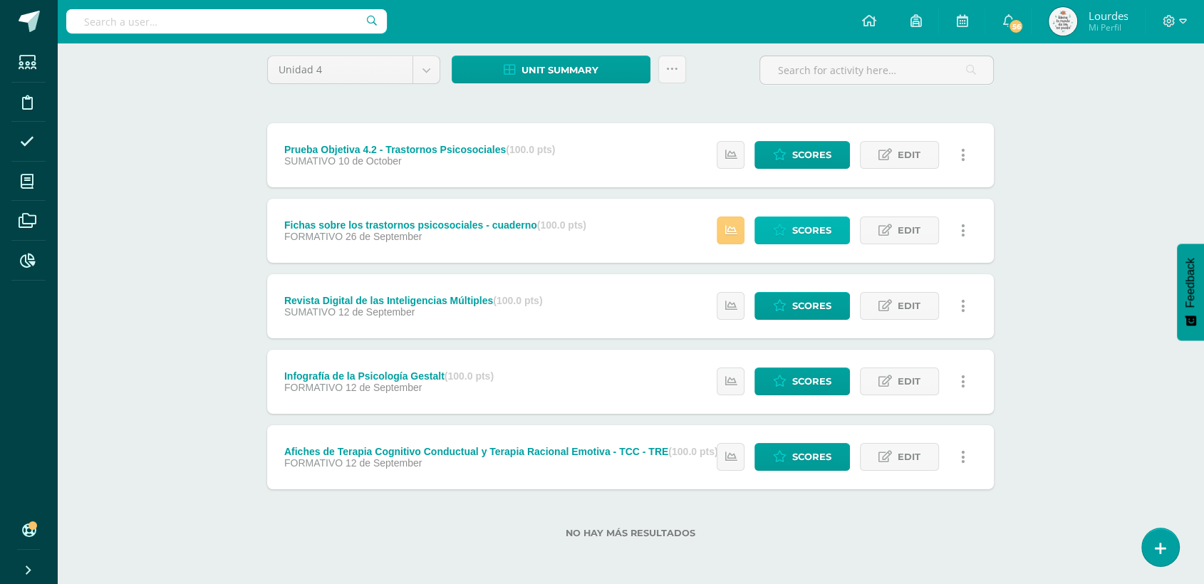
click at [787, 221] on link "Scores" at bounding box center [802, 231] width 95 height 28
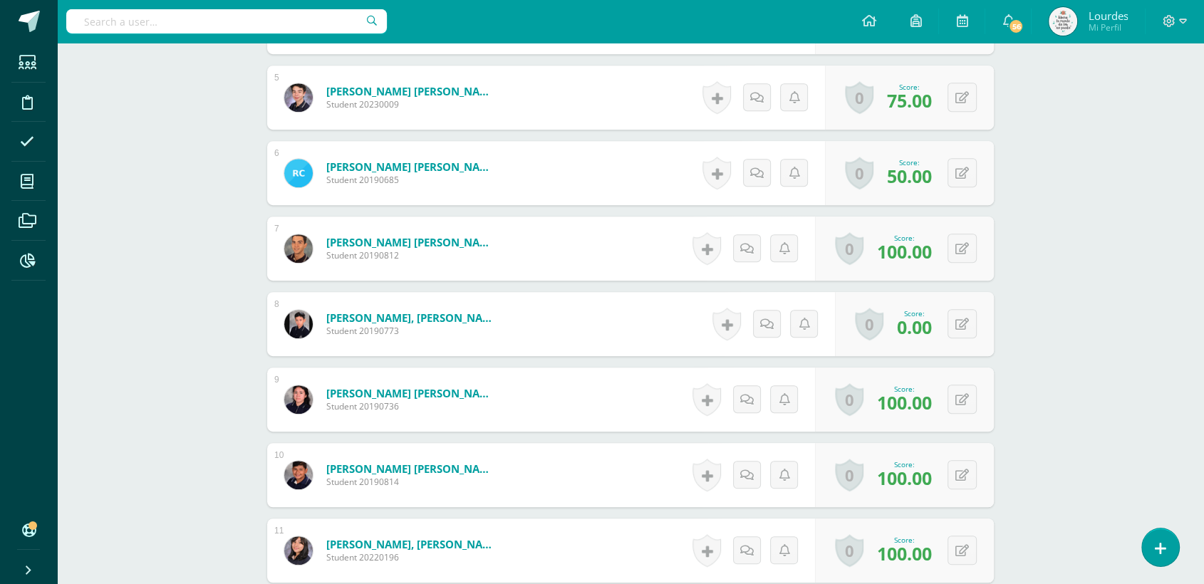
scroll to position [872, 0]
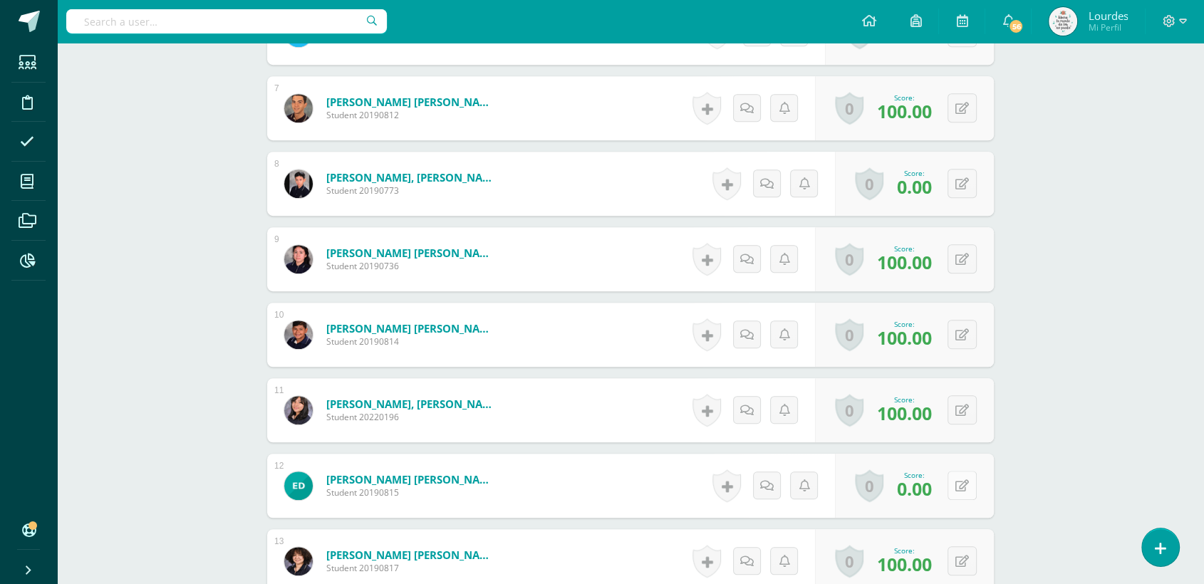
click at [958, 491] on button at bounding box center [962, 485] width 29 height 29
type input "75"
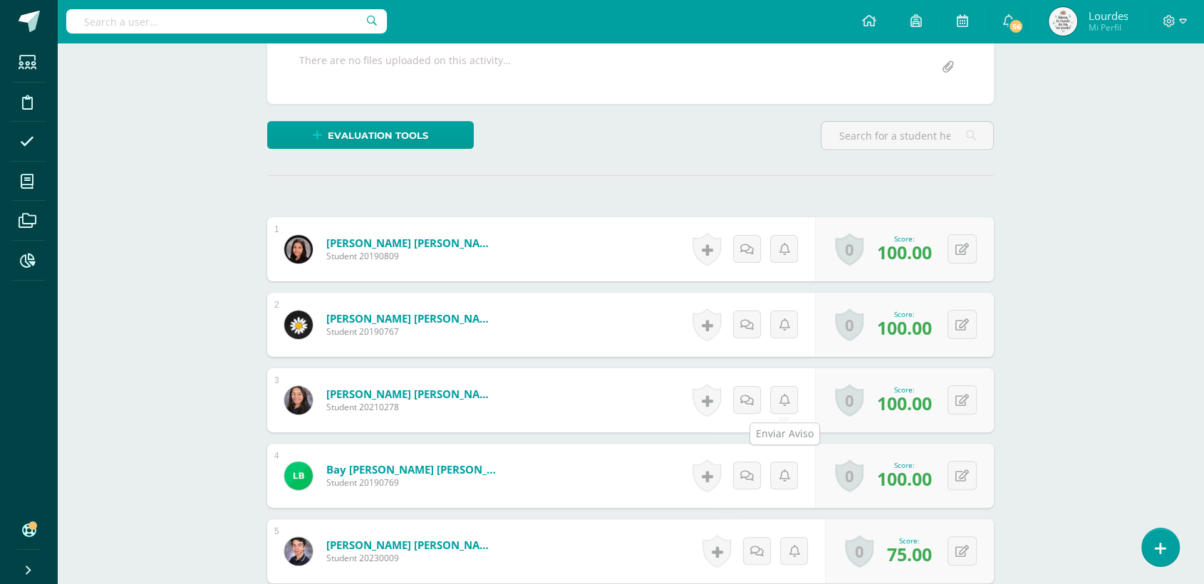
scroll to position [0, 0]
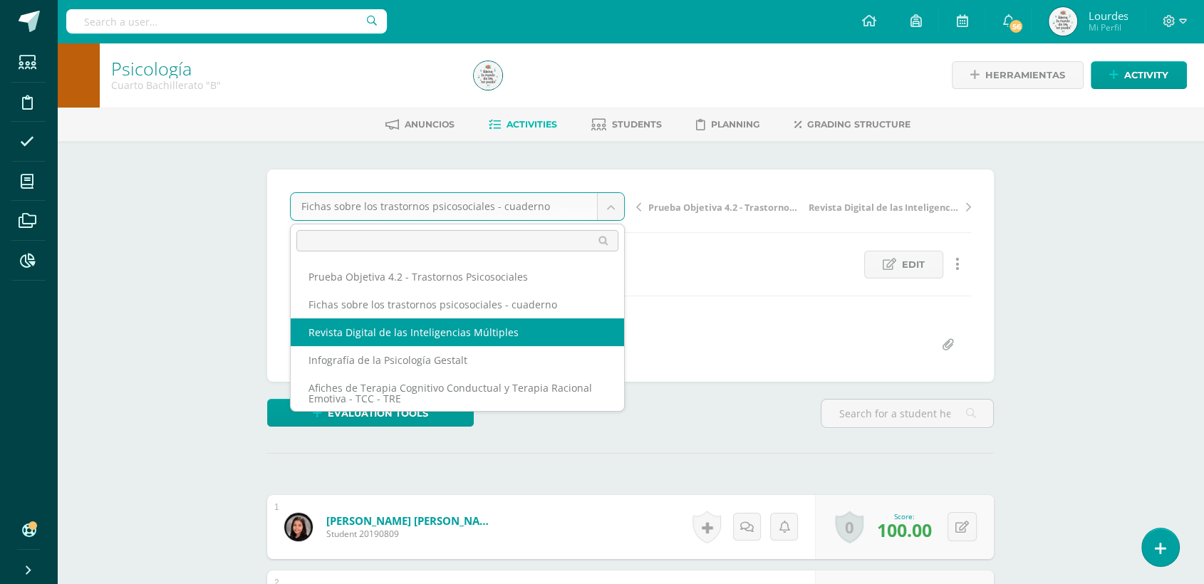
select select "/dashboard/teacher/grade-activity/226390/"
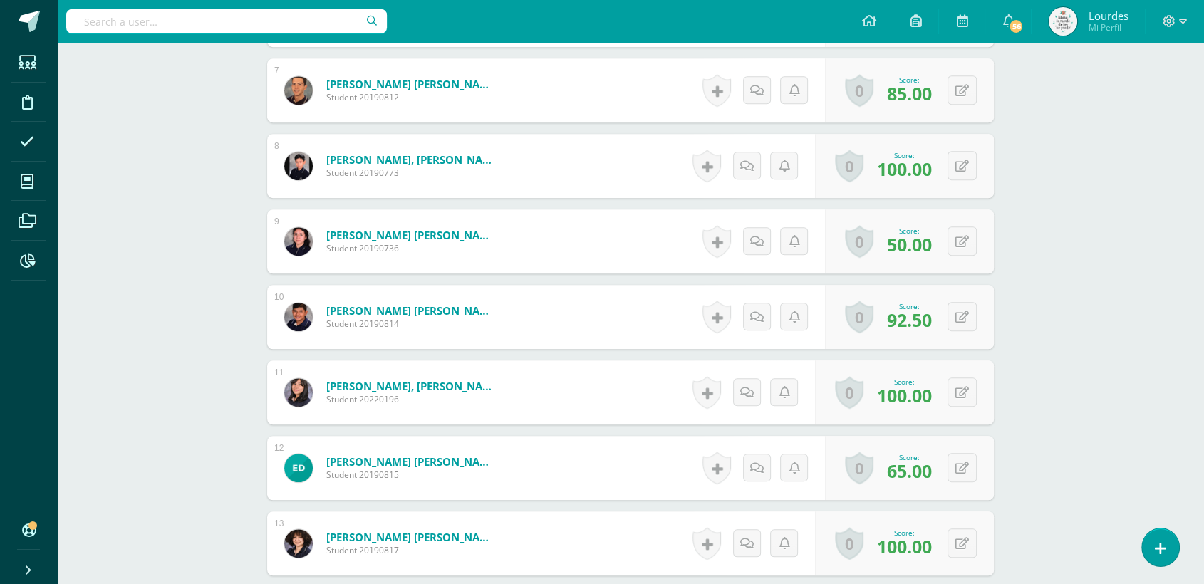
scroll to position [1031, 0]
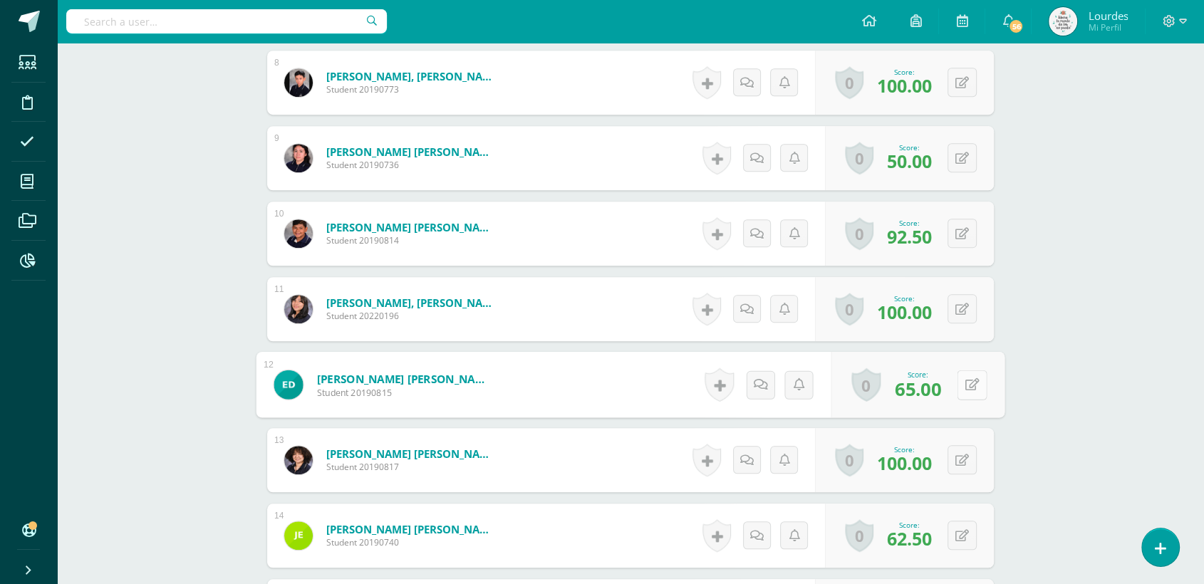
click at [968, 393] on button at bounding box center [972, 385] width 30 height 30
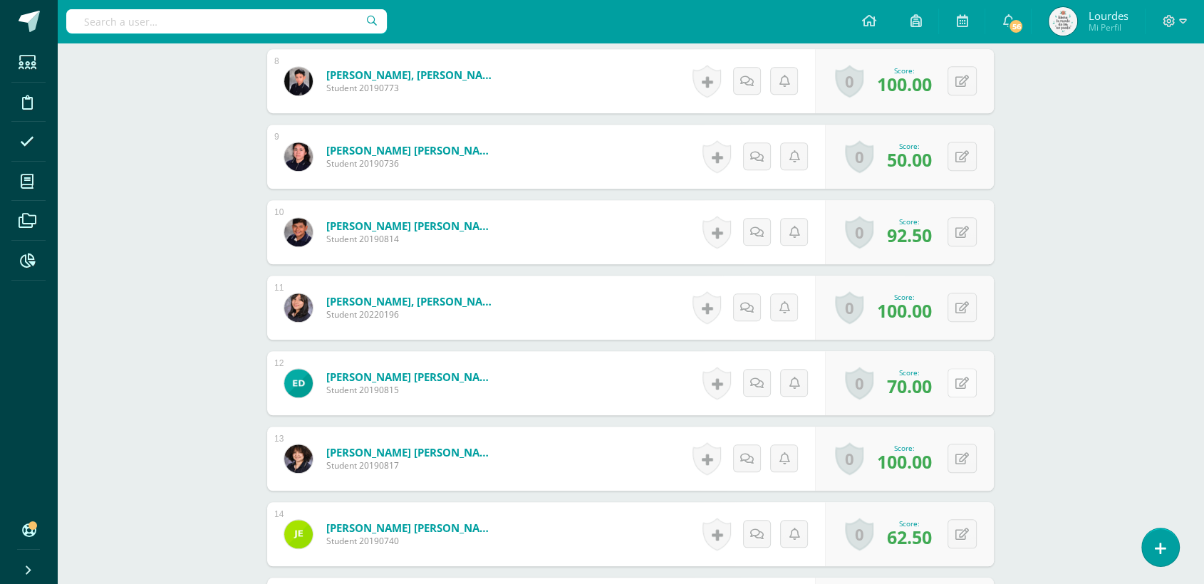
scroll to position [1032, 0]
click at [968, 393] on button at bounding box center [962, 382] width 29 height 29
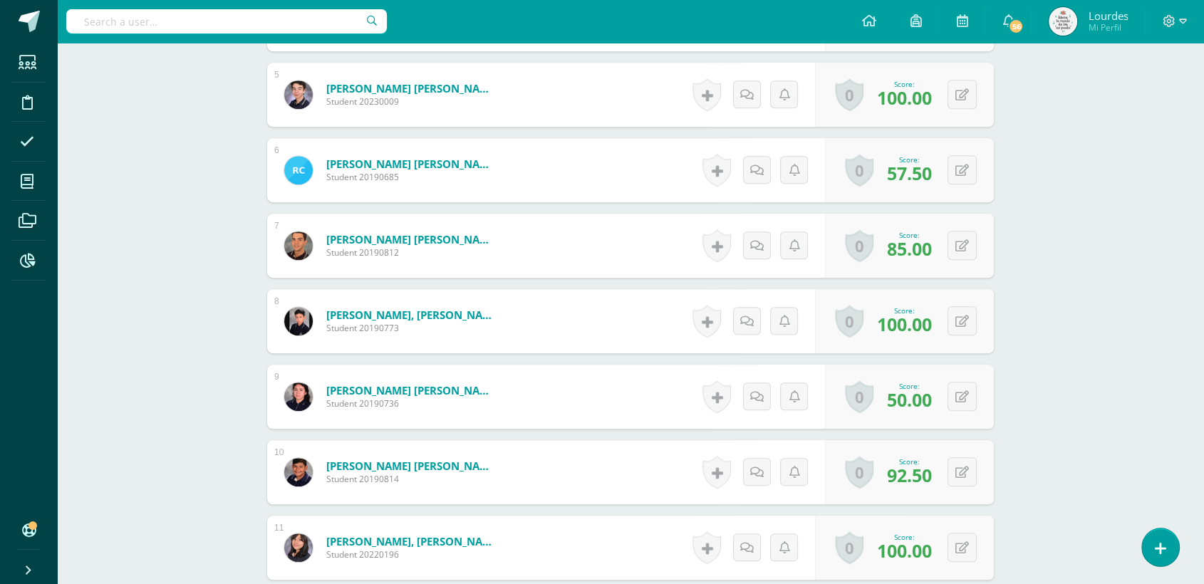
scroll to position [950, 0]
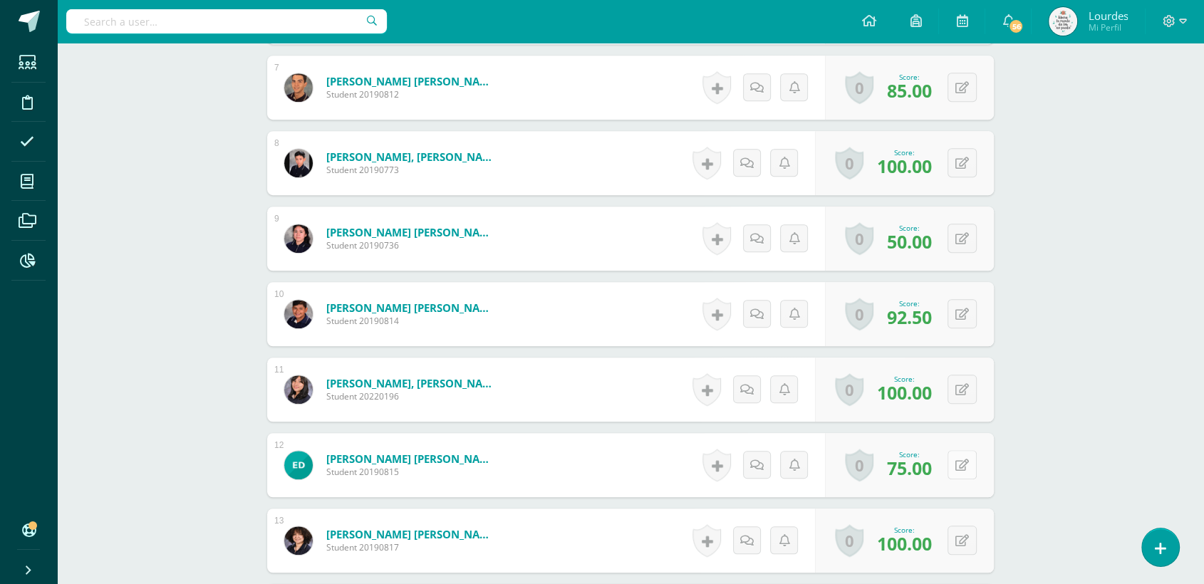
click at [958, 463] on button at bounding box center [962, 464] width 29 height 29
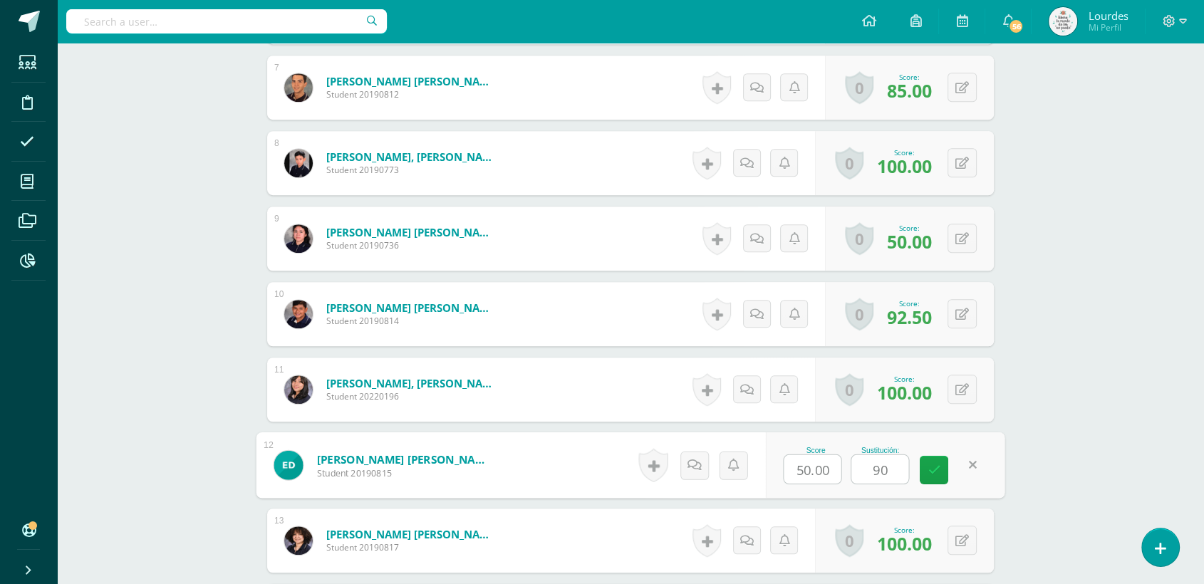
type input "90."
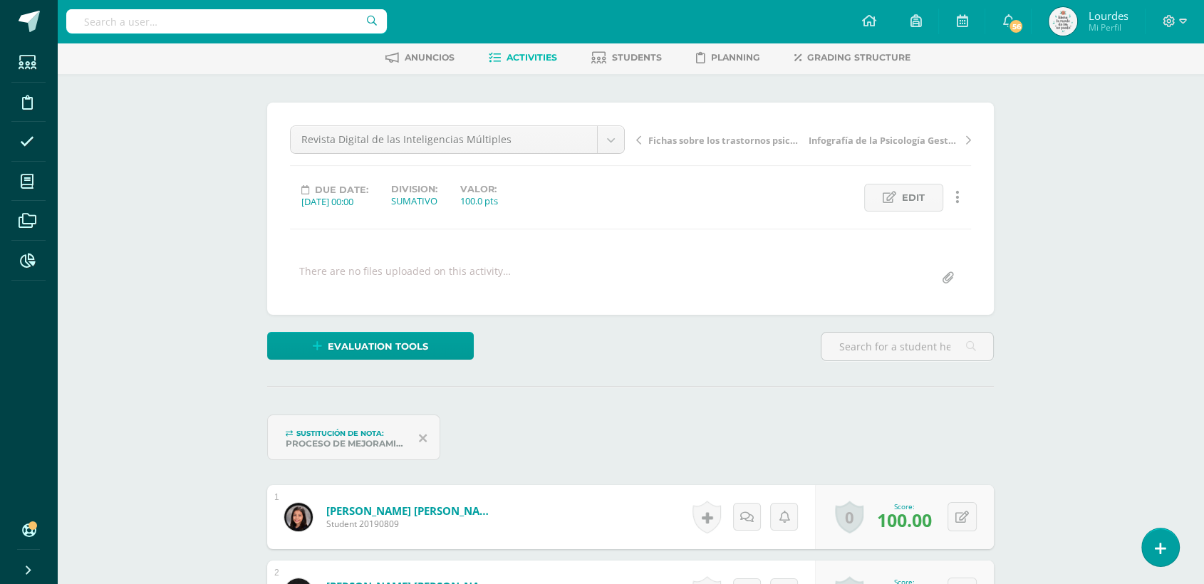
scroll to position [0, 0]
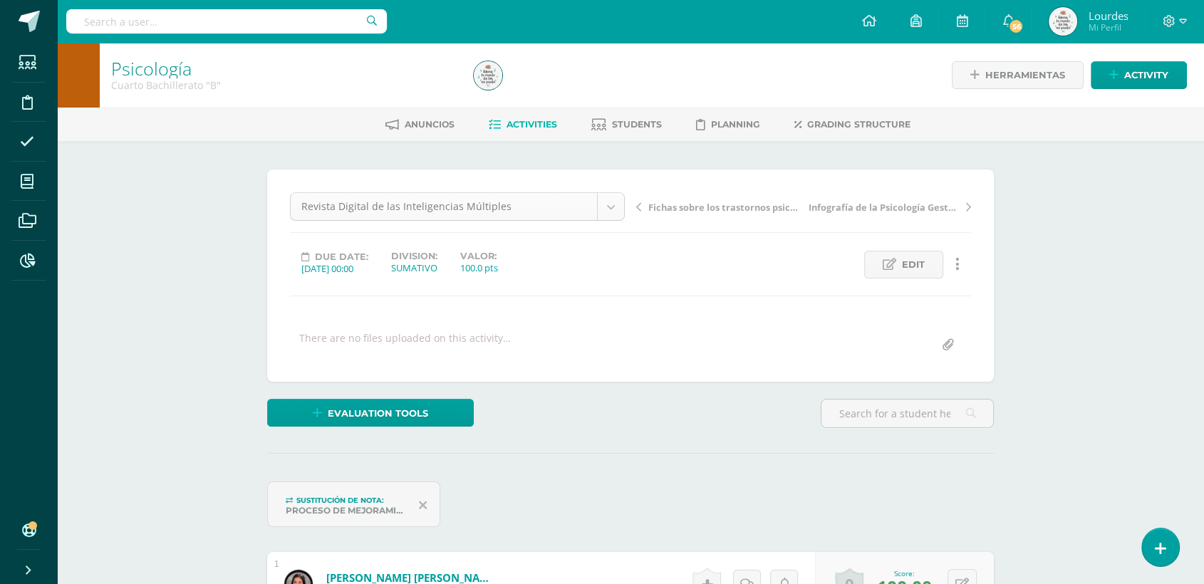
select select "/dashboard/teacher/grade-activity/226990/"
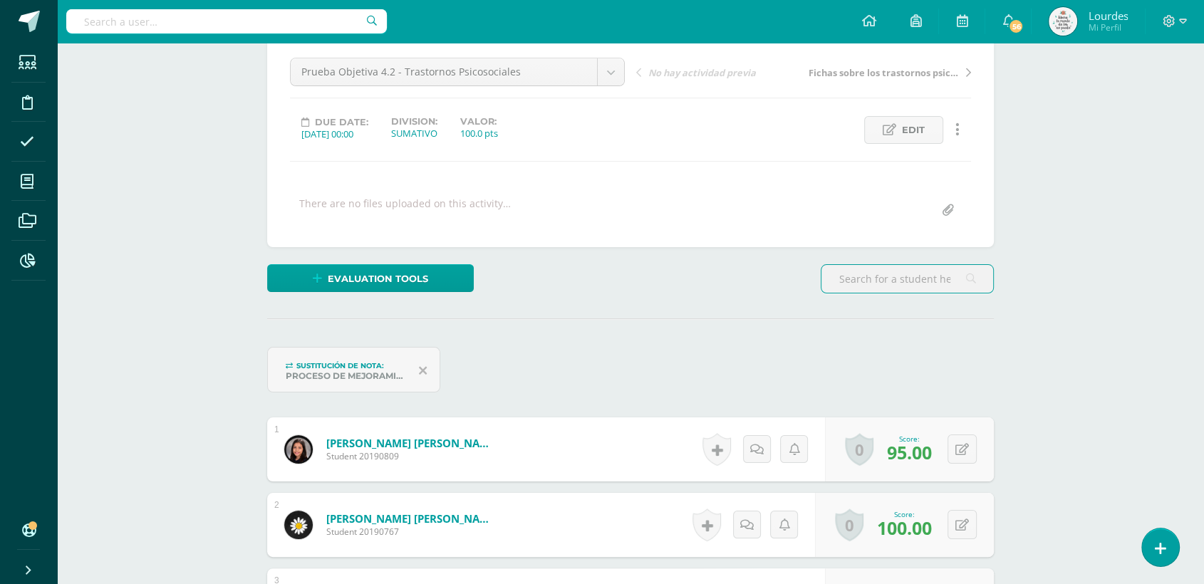
scroll to position [1, 0]
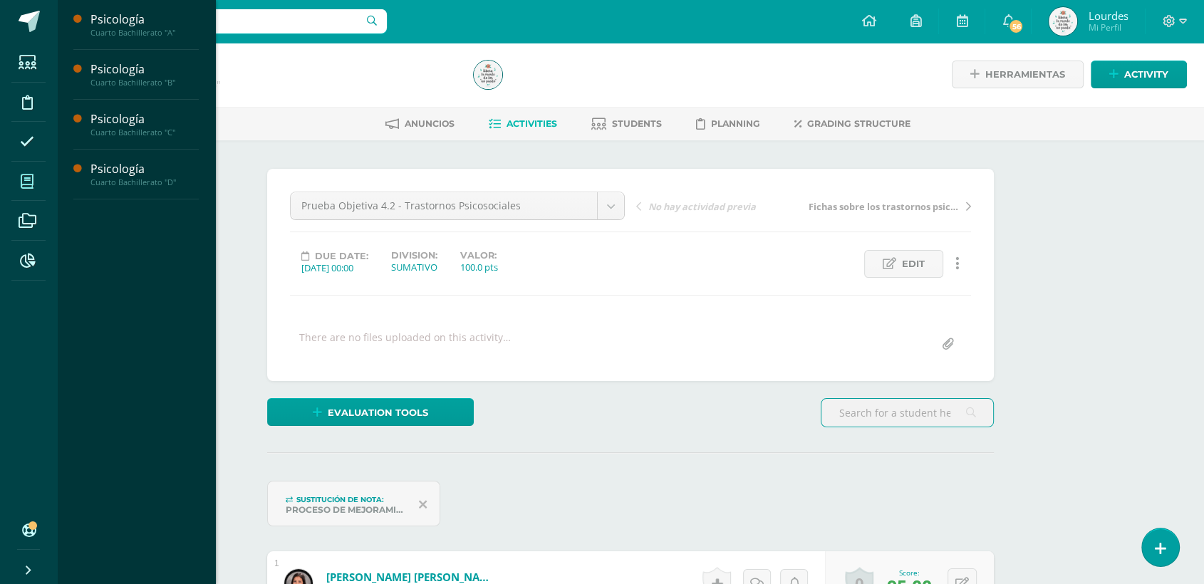
click at [33, 179] on icon at bounding box center [27, 182] width 13 height 14
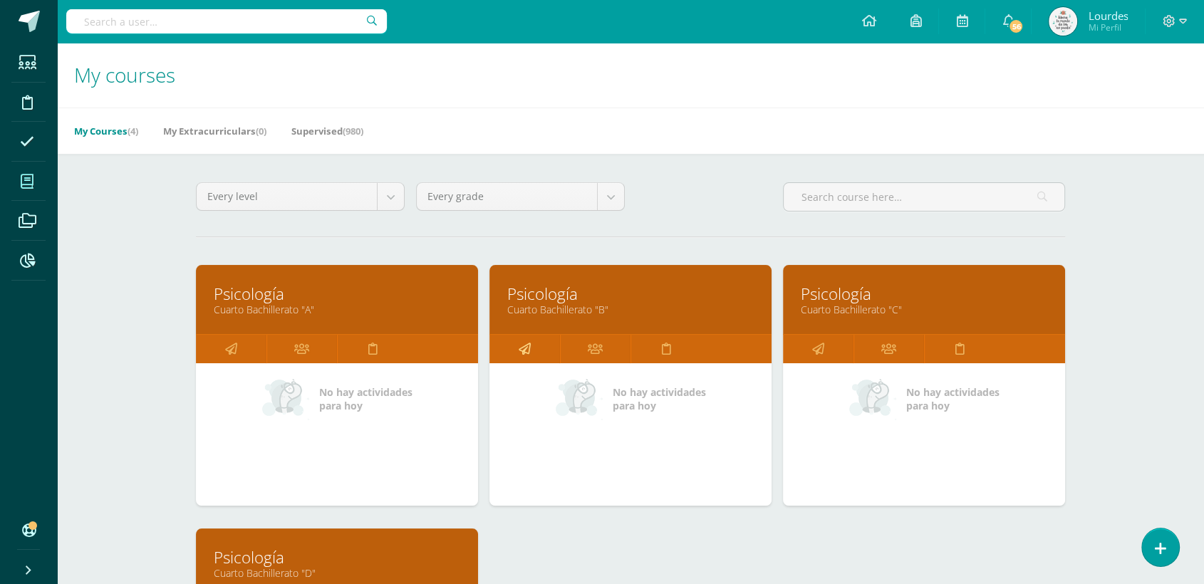
click at [525, 346] on icon at bounding box center [525, 349] width 12 height 28
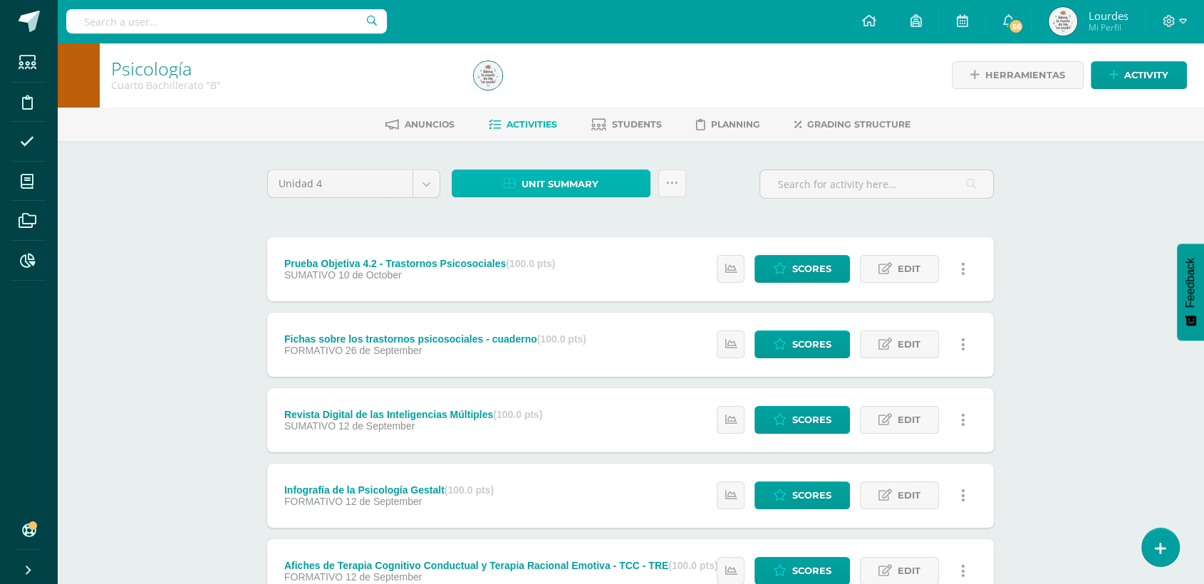
click at [587, 175] on span "Unit summary" at bounding box center [560, 184] width 77 height 26
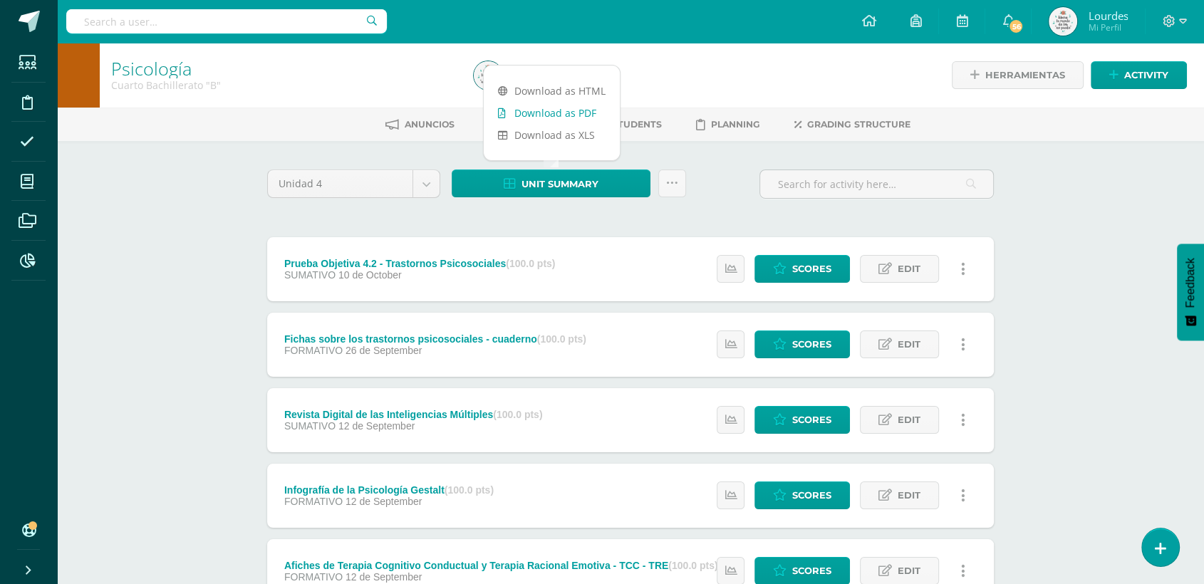
click at [578, 110] on link "Download as PDF" at bounding box center [552, 113] width 136 height 22
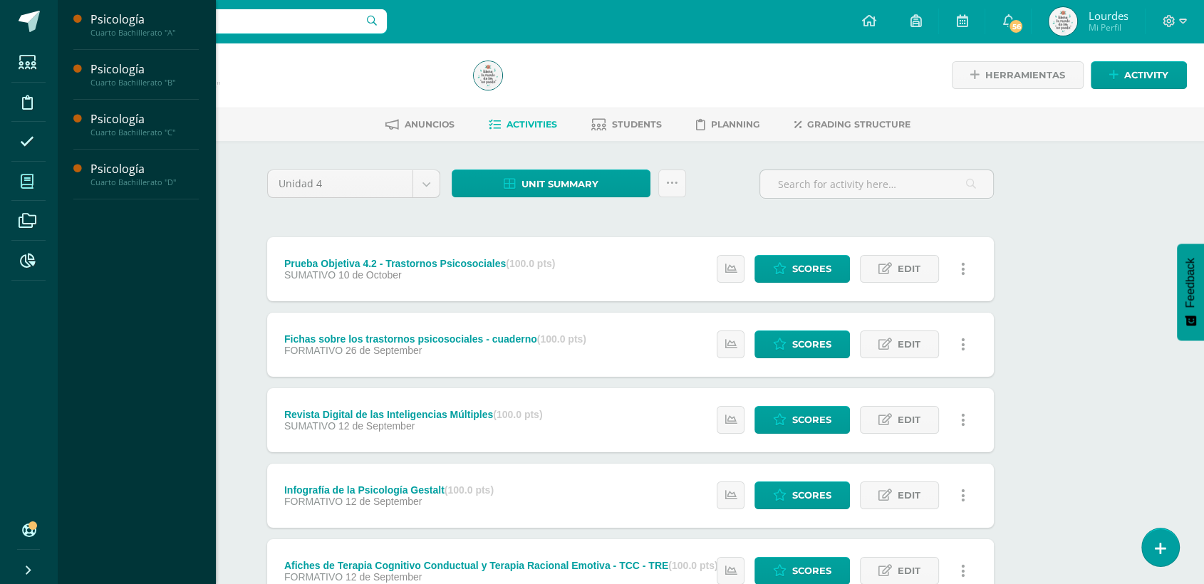
click at [14, 178] on span at bounding box center [27, 181] width 32 height 32
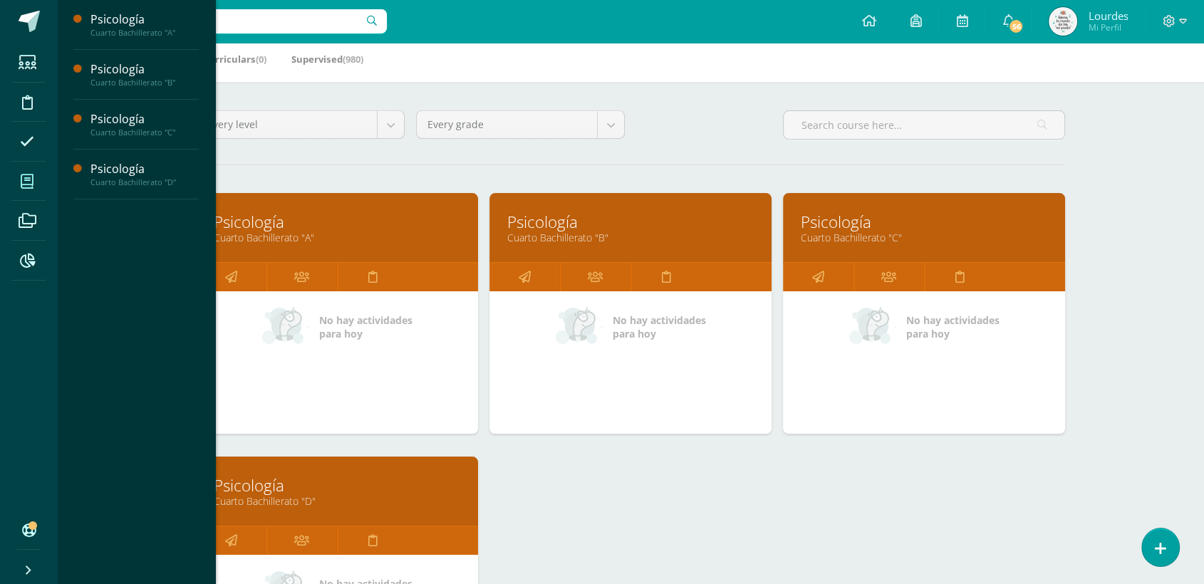
scroll to position [158, 0]
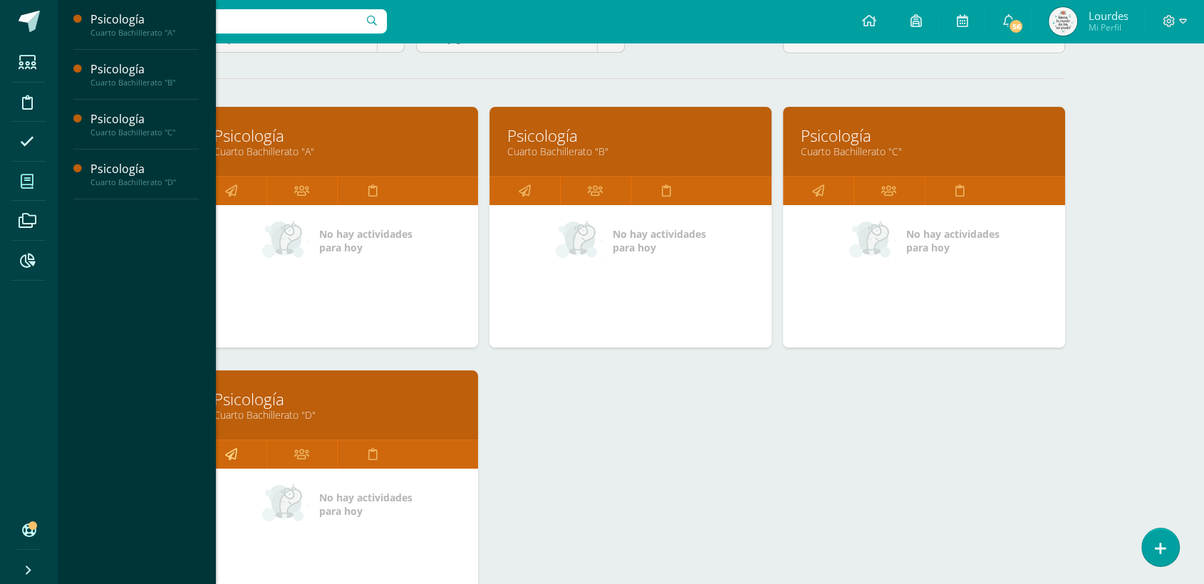
click at [239, 446] on link at bounding box center [231, 454] width 71 height 29
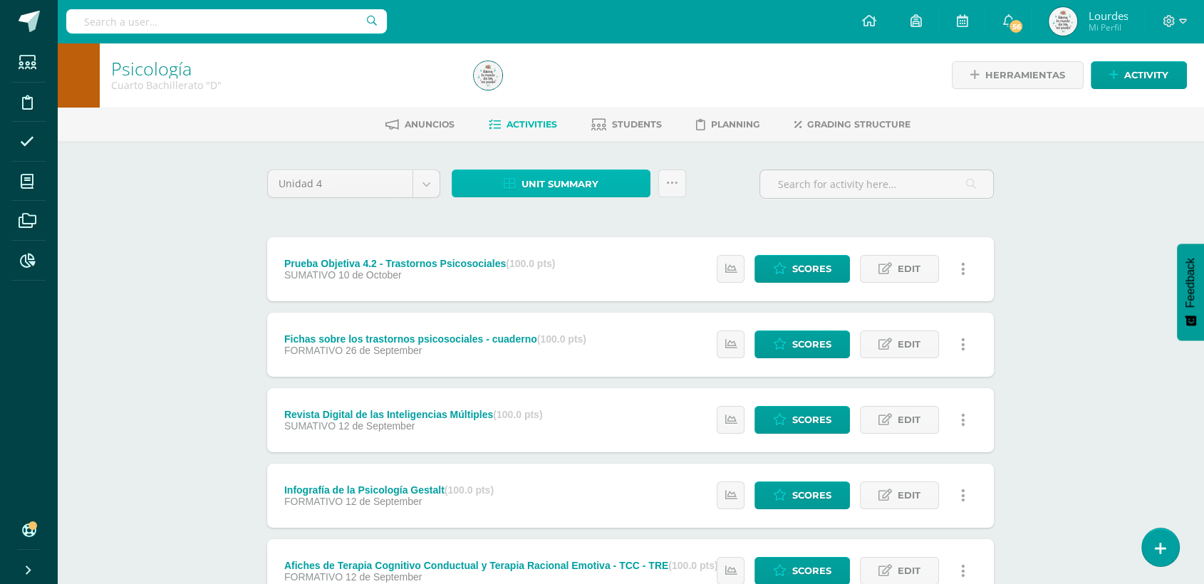
click at [525, 190] on span "Unit summary" at bounding box center [560, 184] width 77 height 26
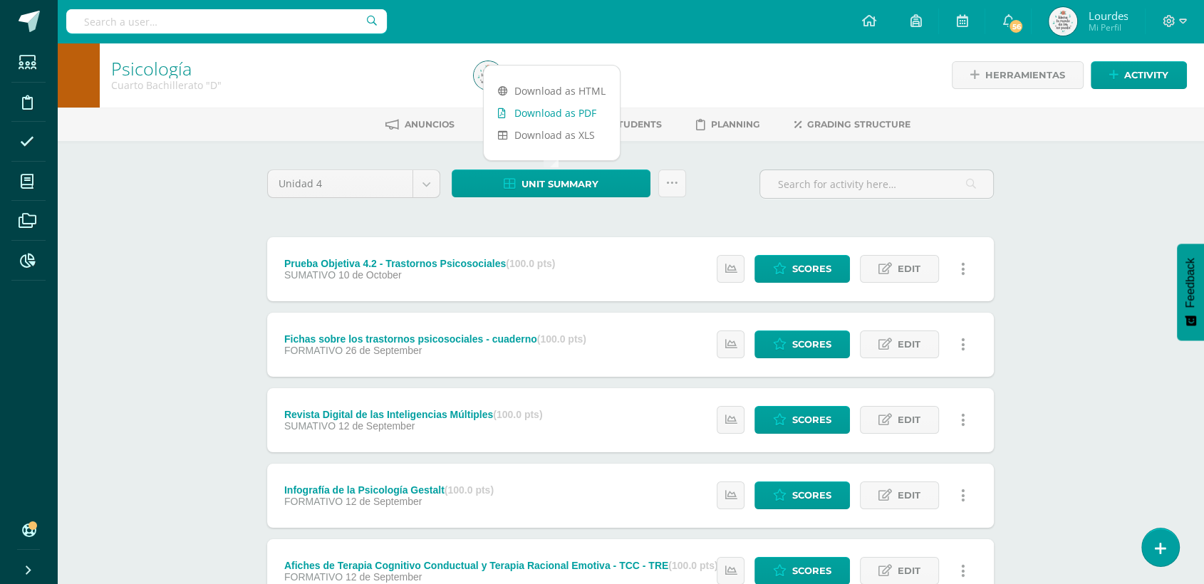
click at [539, 105] on link "Download as PDF" at bounding box center [552, 113] width 136 height 22
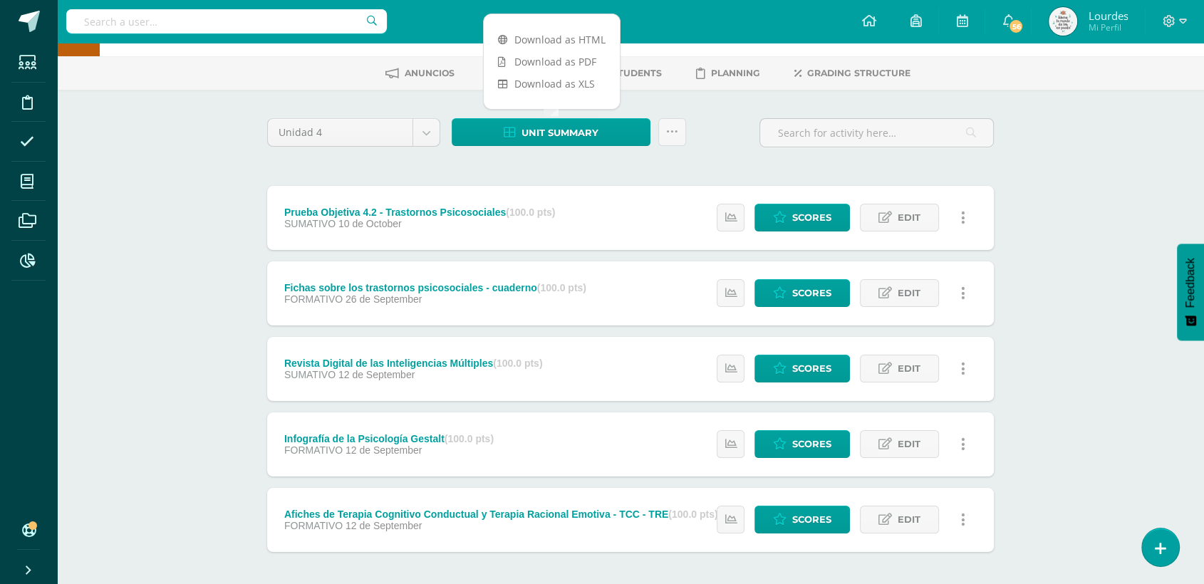
scroll to position [79, 0]
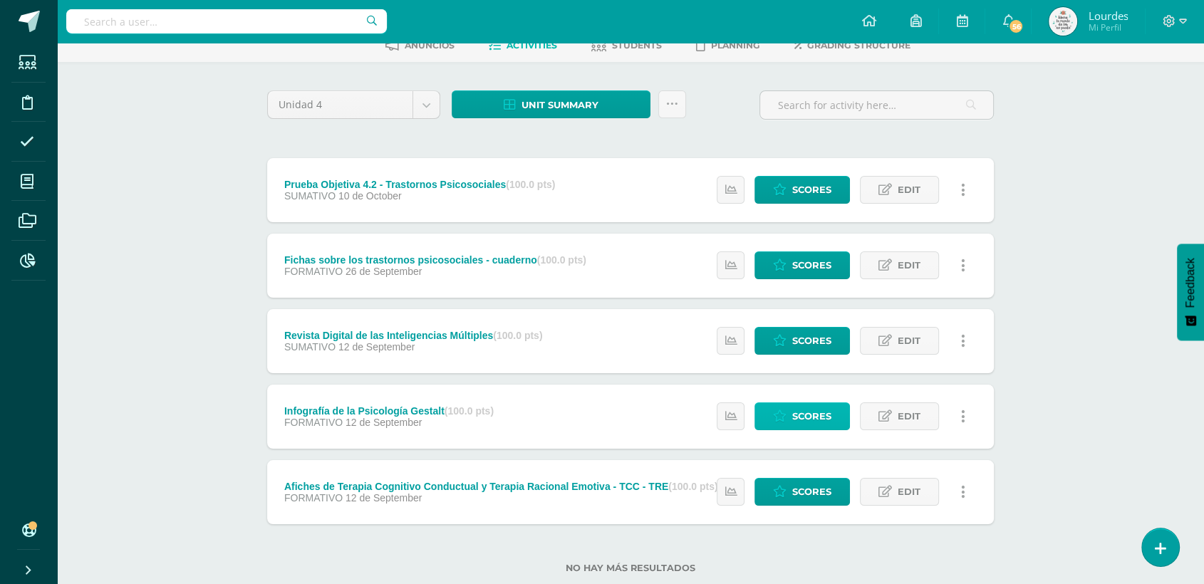
click at [814, 412] on span "Scores" at bounding box center [811, 416] width 39 height 26
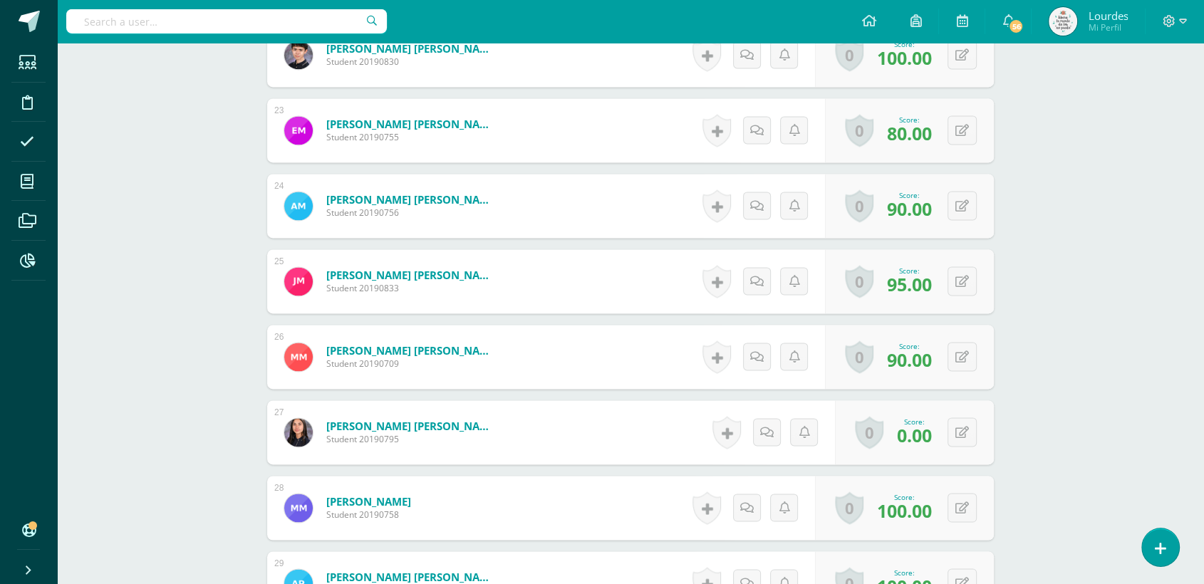
scroll to position [2062, 0]
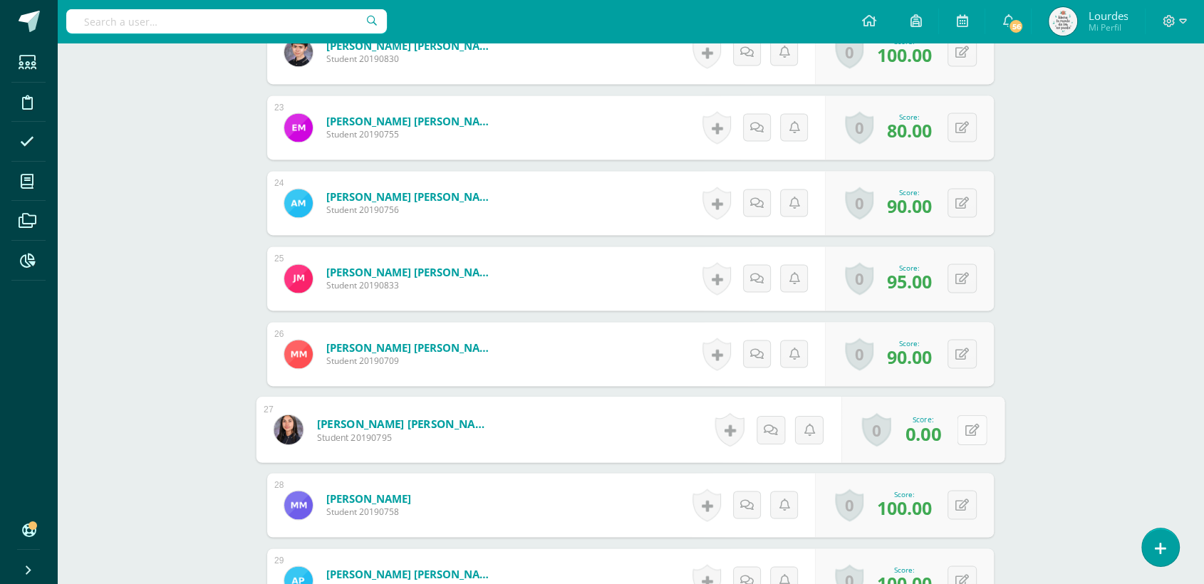
click at [964, 428] on button at bounding box center [972, 430] width 30 height 30
type input "100"
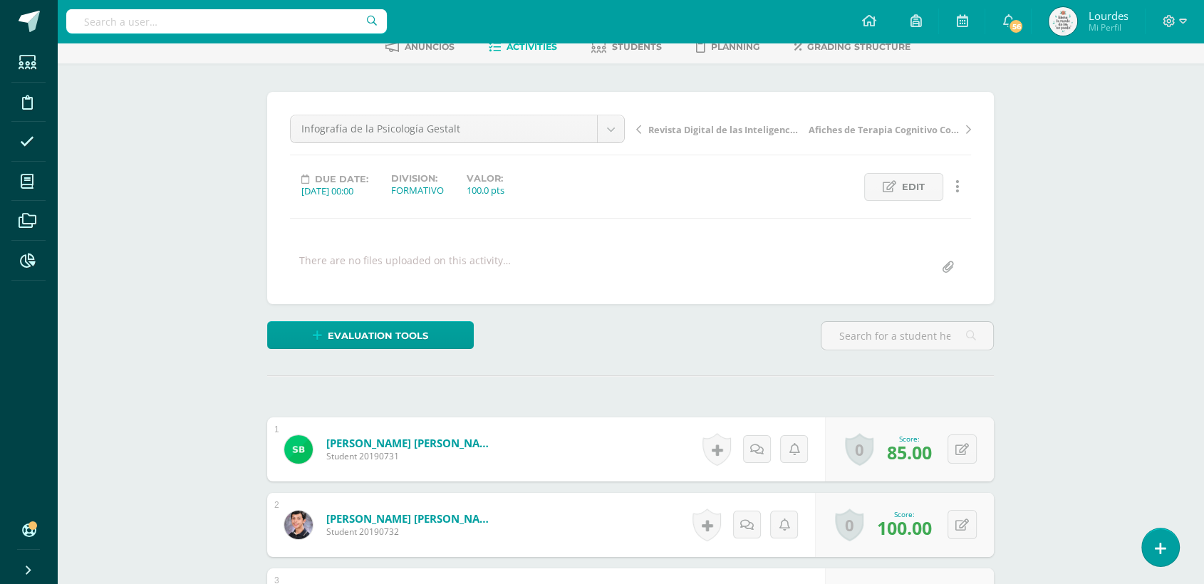
scroll to position [0, 0]
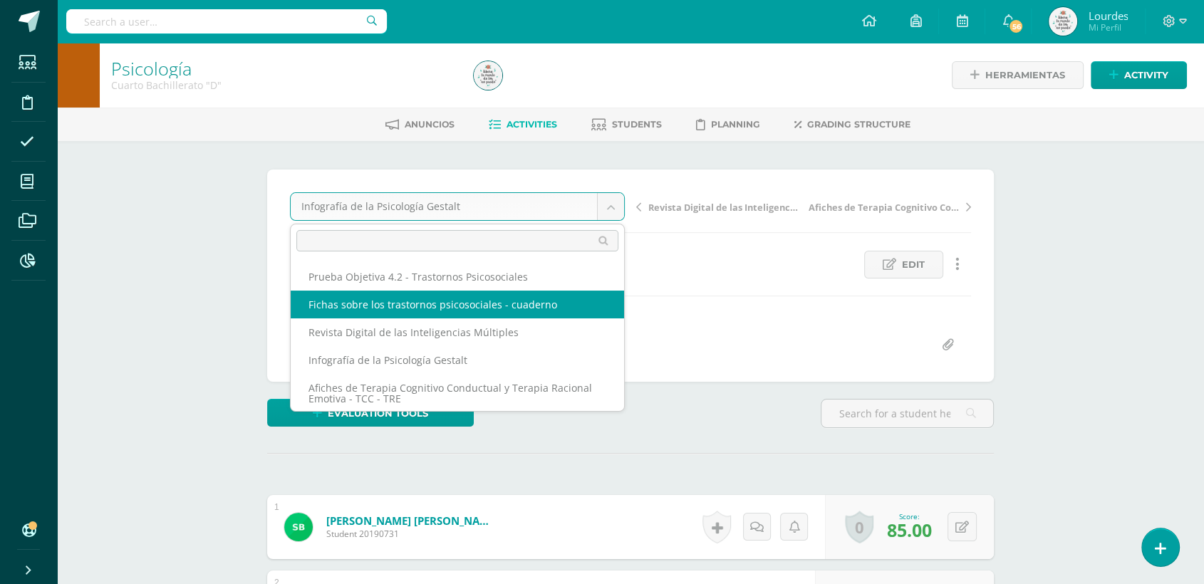
select select "/dashboard/teacher/grade-activity/226987/"
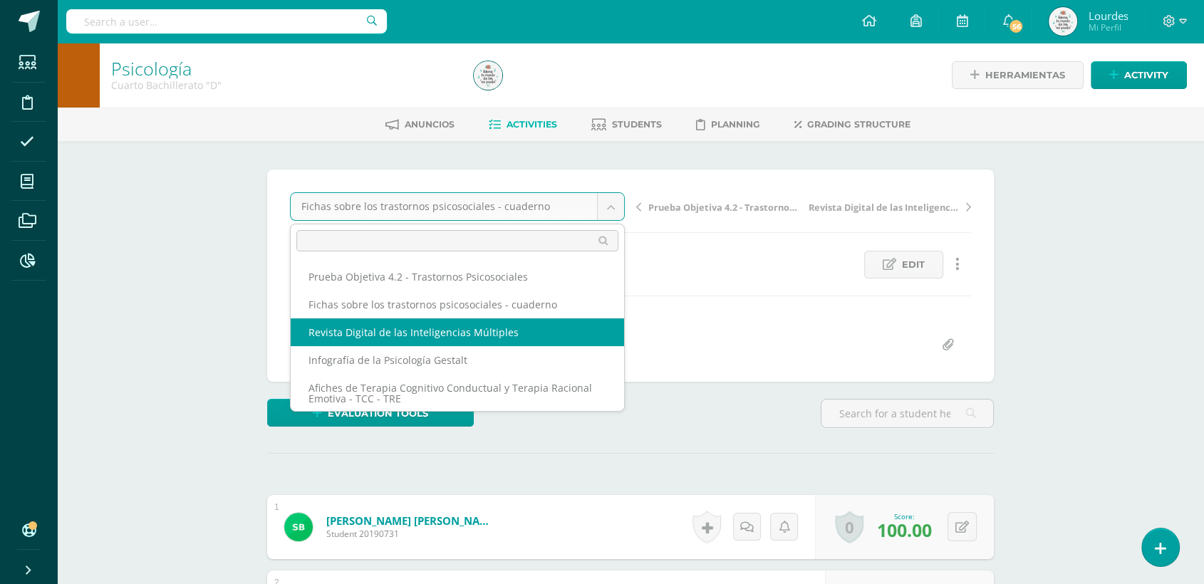
select select "/dashboard/teacher/grade-activity/226388/"
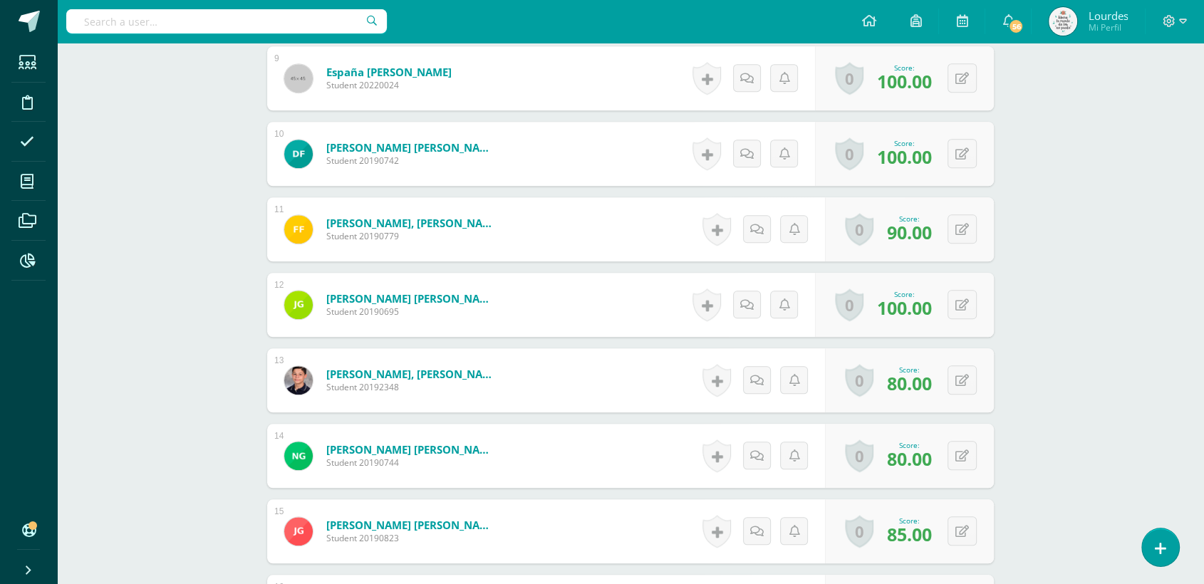
scroll to position [1348, 0]
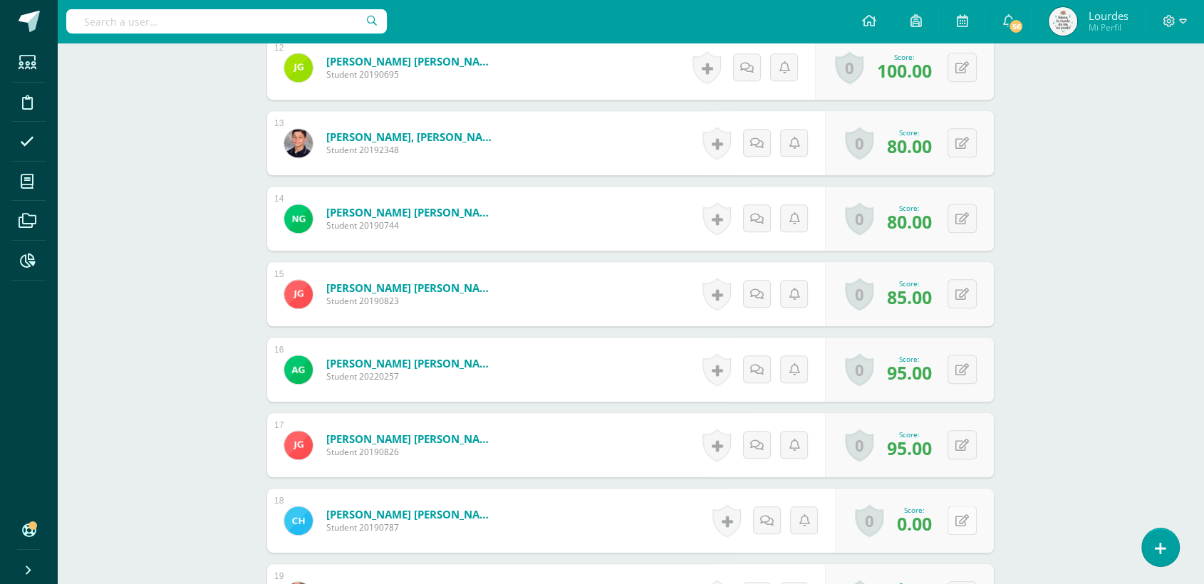
click at [959, 517] on button at bounding box center [962, 520] width 29 height 29
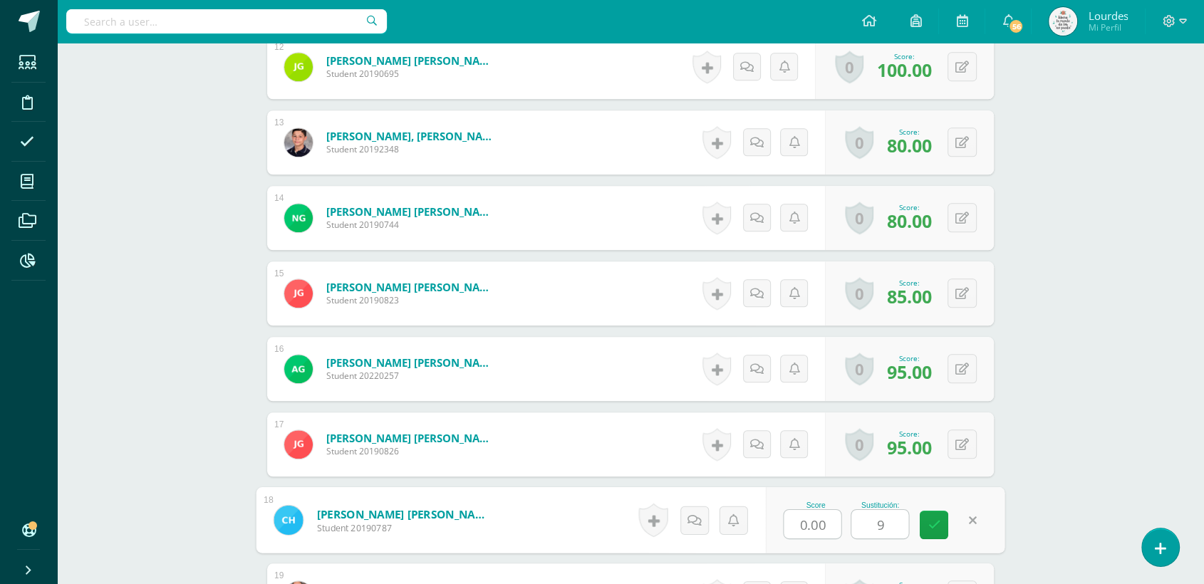
type input "90"
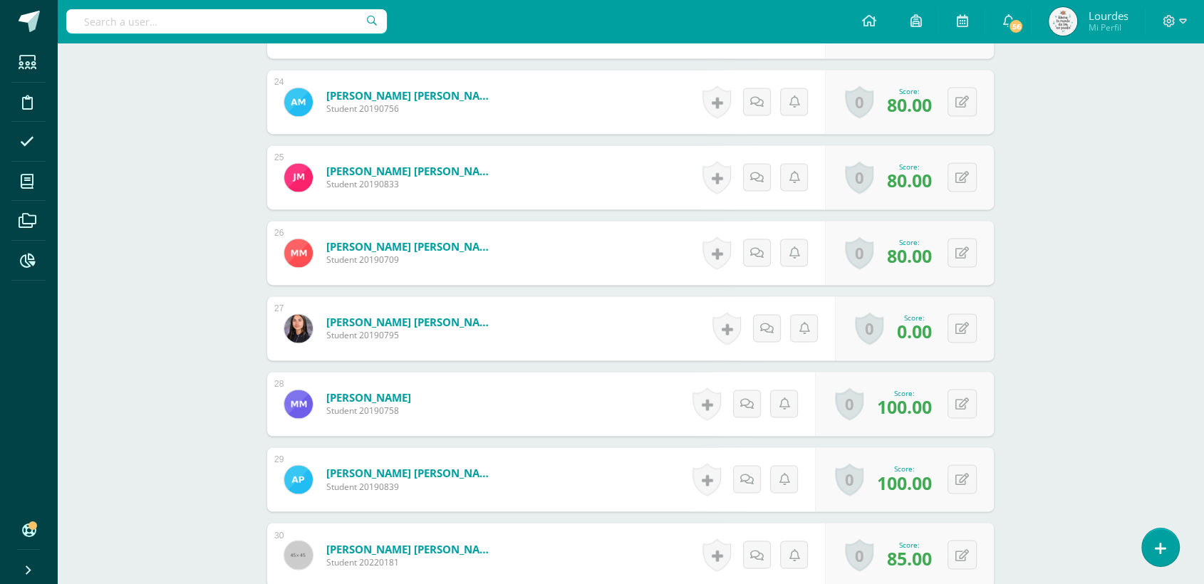
scroll to position [1904, 0]
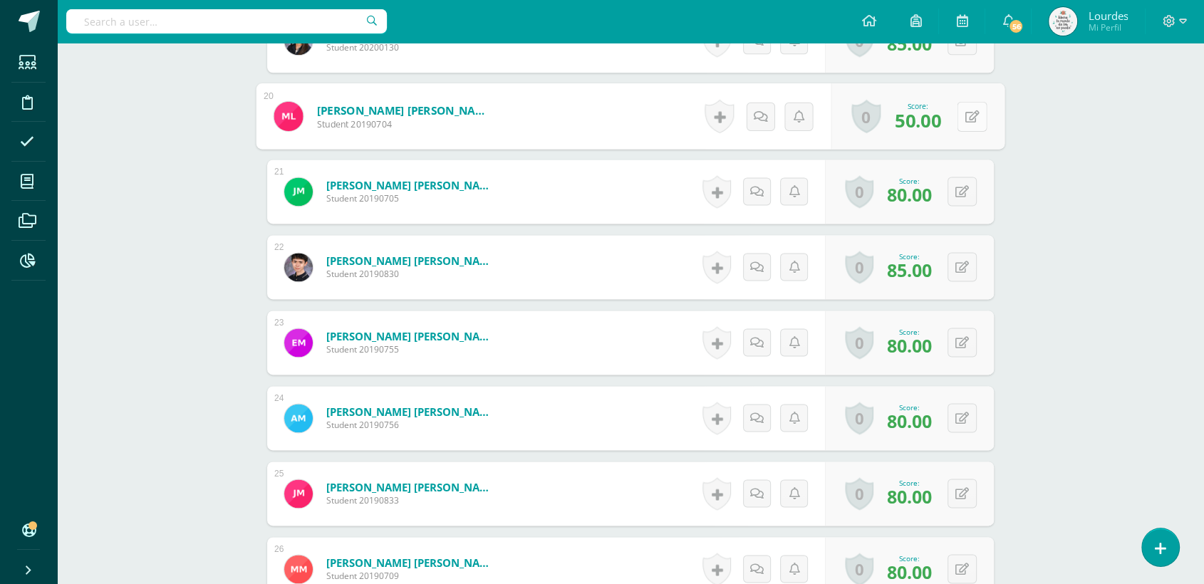
click at [970, 120] on button at bounding box center [972, 116] width 30 height 30
type input "100"
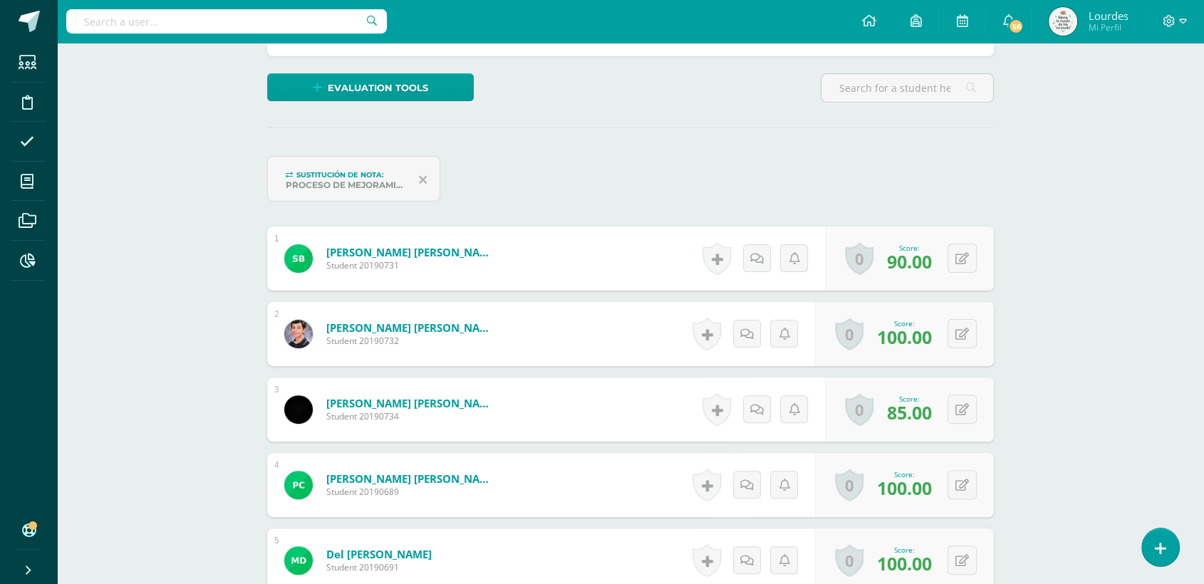
scroll to position [241, 0]
